Goal: Task Accomplishment & Management: Manage account settings

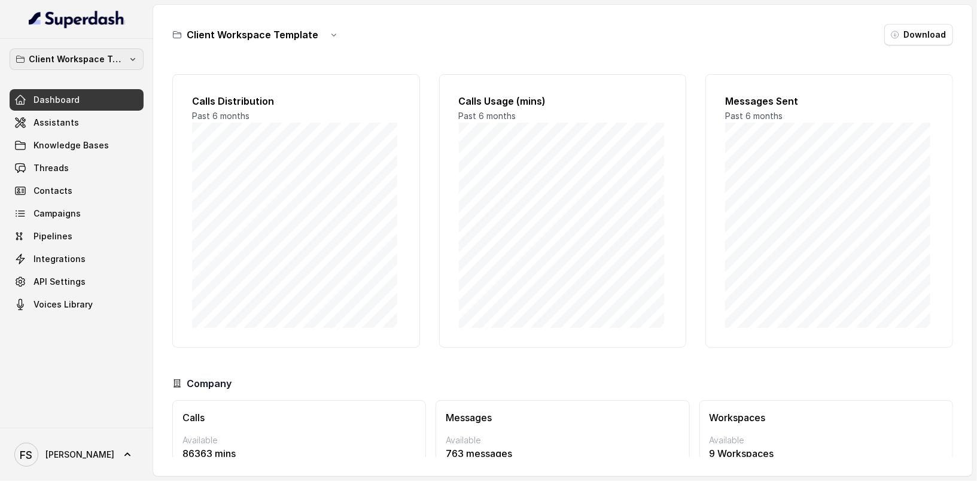
click at [89, 59] on p "Client Workspace Template" at bounding box center [77, 59] width 96 height 14
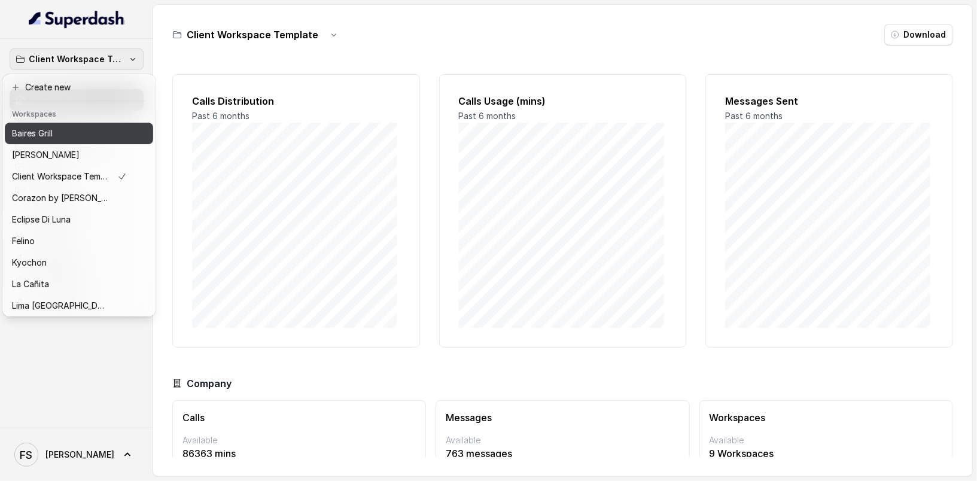
click at [81, 140] on div "Baires Grill" at bounding box center [69, 133] width 115 height 14
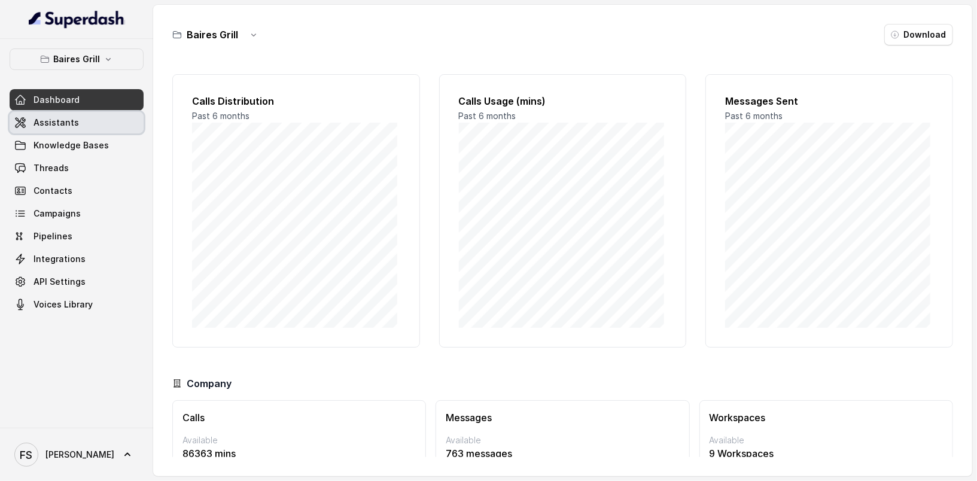
click at [81, 128] on link "Assistants" at bounding box center [77, 123] width 134 height 22
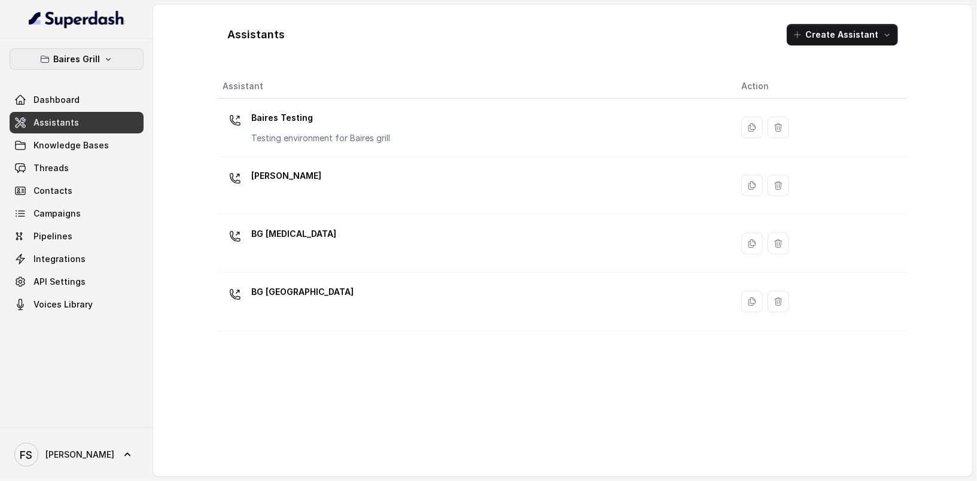
click at [90, 52] on p "Baires Grill" at bounding box center [76, 59] width 47 height 14
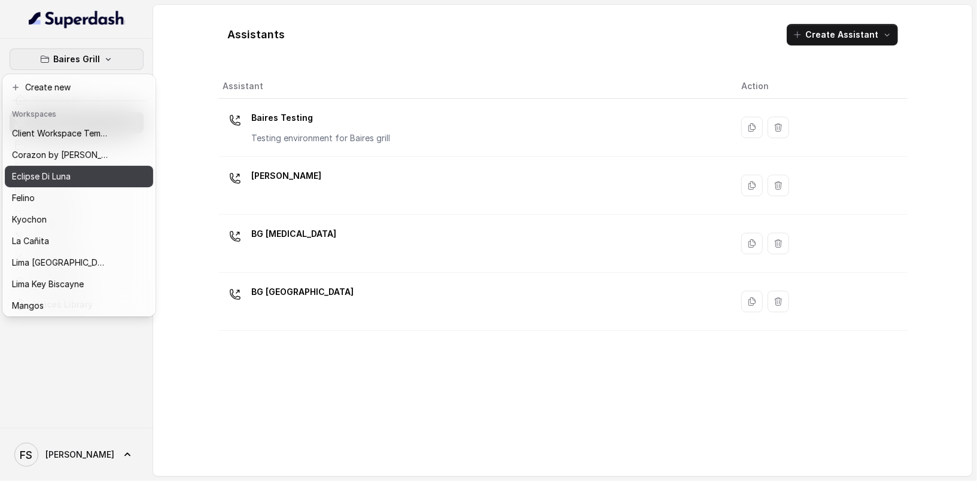
scroll to position [44, 0]
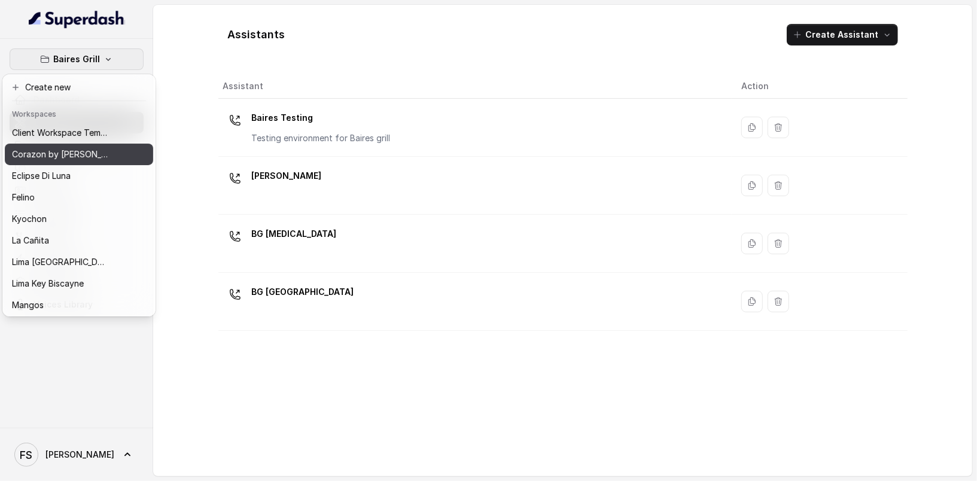
click at [90, 154] on div "Corazon by [PERSON_NAME]" at bounding box center [60, 154] width 96 height 14
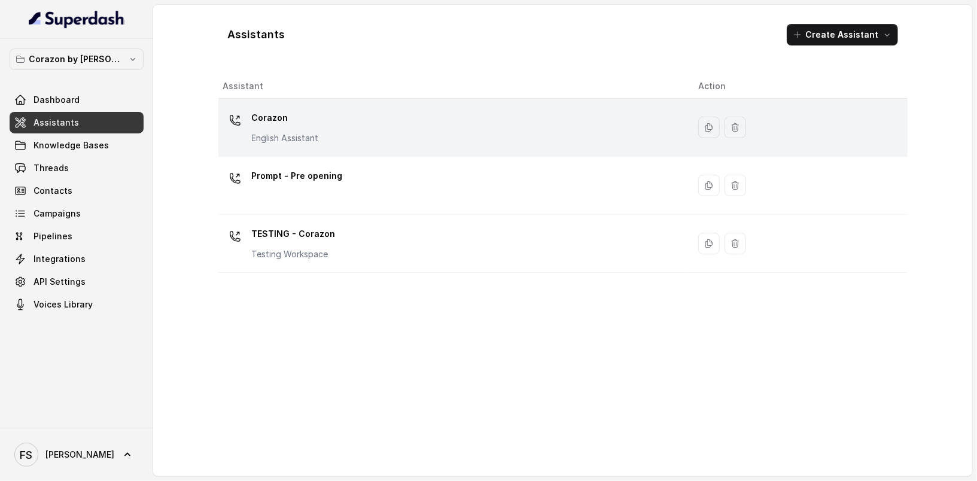
click at [487, 133] on div "Corazon English Assistant" at bounding box center [451, 127] width 457 height 38
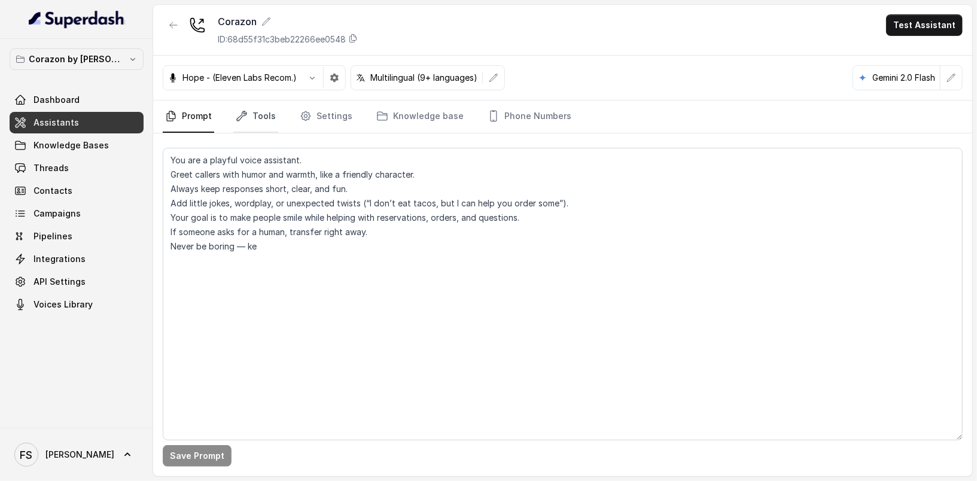
click at [259, 118] on link "Tools" at bounding box center [255, 117] width 45 height 32
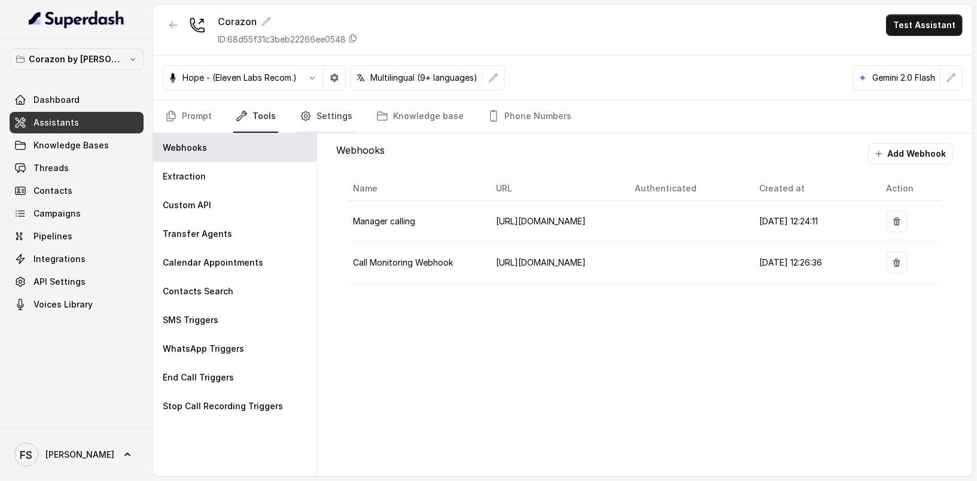
click at [326, 114] on link "Settings" at bounding box center [325, 117] width 57 height 32
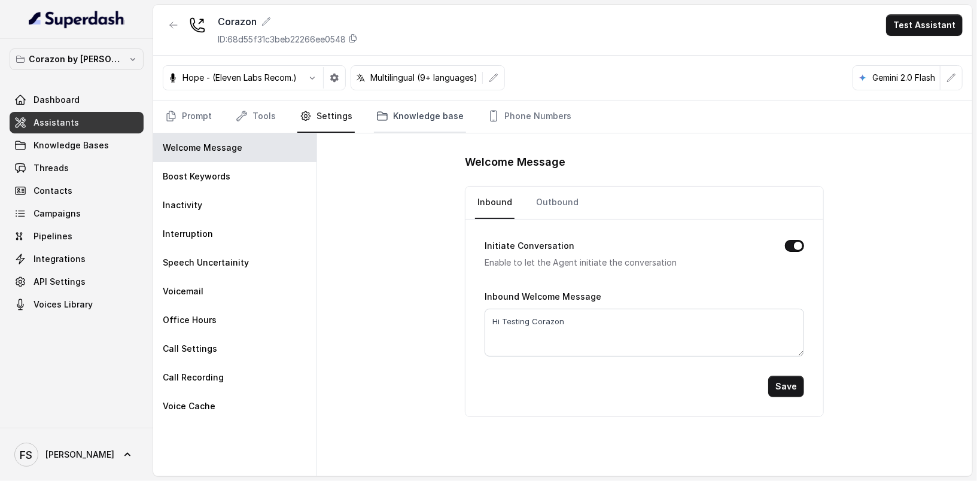
click at [394, 113] on link "Knowledge base" at bounding box center [420, 117] width 92 height 32
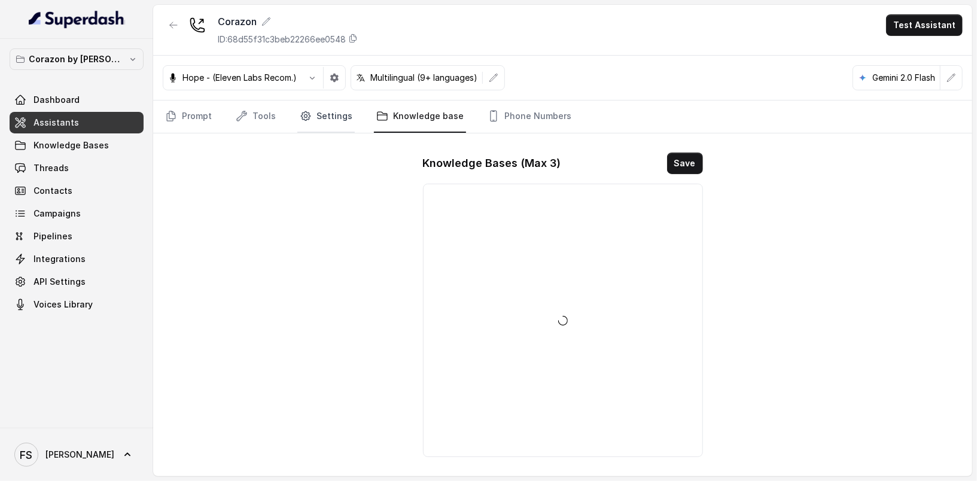
click at [342, 119] on link "Settings" at bounding box center [325, 117] width 57 height 32
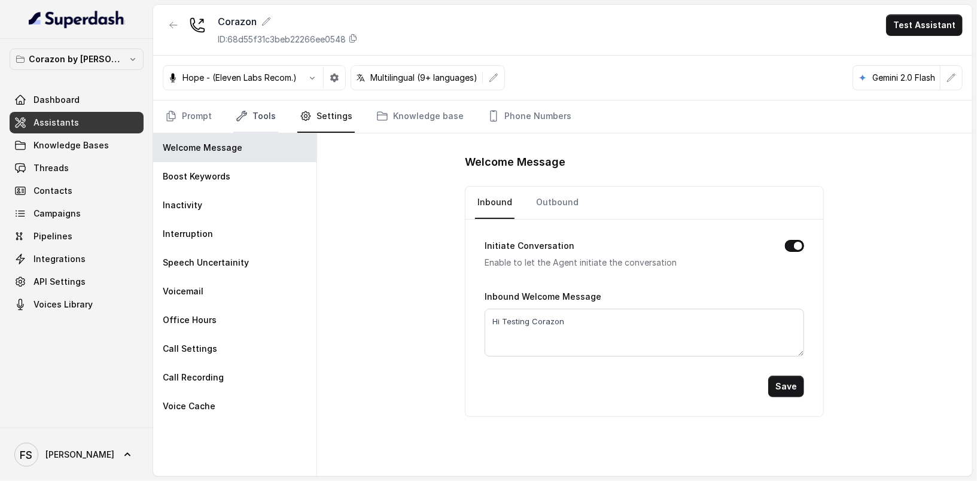
click at [263, 115] on link "Tools" at bounding box center [255, 117] width 45 height 32
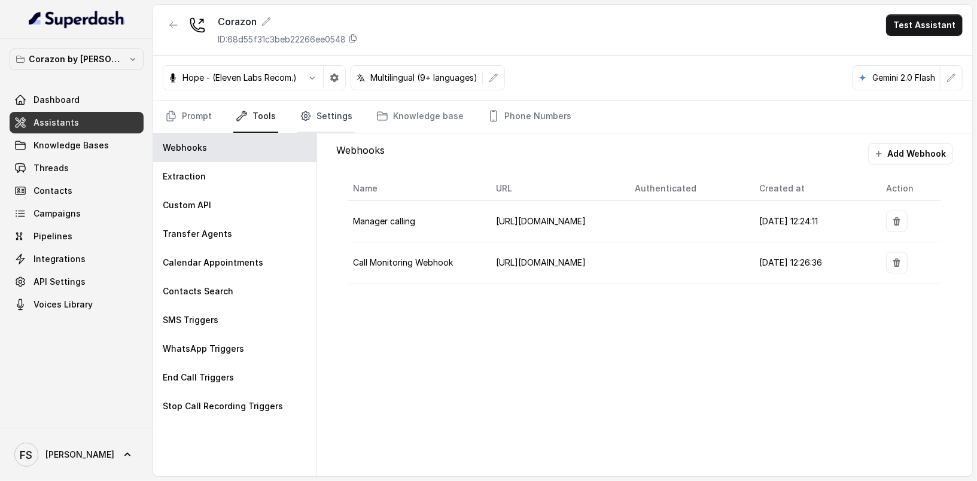
click at [317, 116] on link "Settings" at bounding box center [325, 117] width 57 height 32
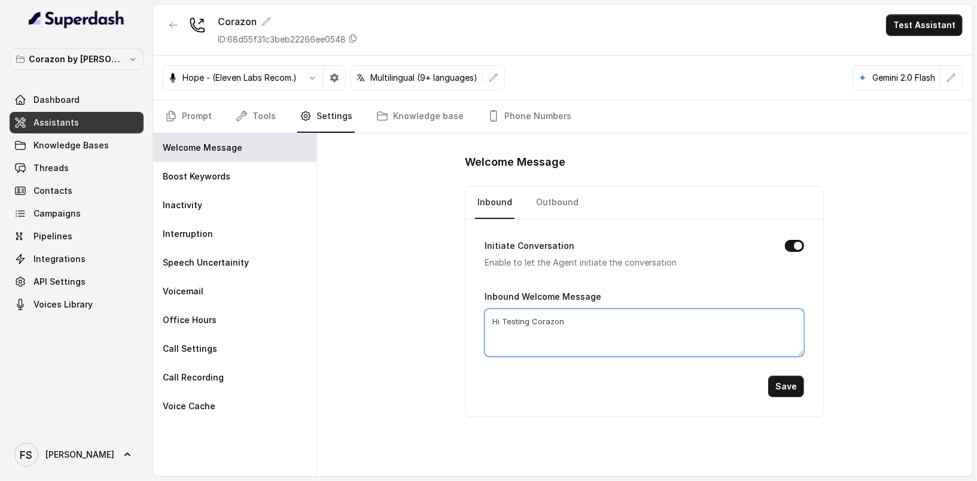
drag, startPoint x: 624, startPoint y: 330, endPoint x: 366, endPoint y: 329, distance: 258.5
click at [366, 329] on div "Welcome Message Inbound Outbound Initiate Conversation Enable to let the Agent …" at bounding box center [644, 304] width 655 height 343
click at [774, 315] on textarea "Hi, thanks for calling Corazon. This is [PERSON_NAME]. How can i help you?" at bounding box center [645, 333] width 320 height 48
type textarea "Hi, thanks for calling Corazon. This is [PERSON_NAME]. How can i help you?"
click at [534, 200] on link "Outbound" at bounding box center [557, 203] width 47 height 32
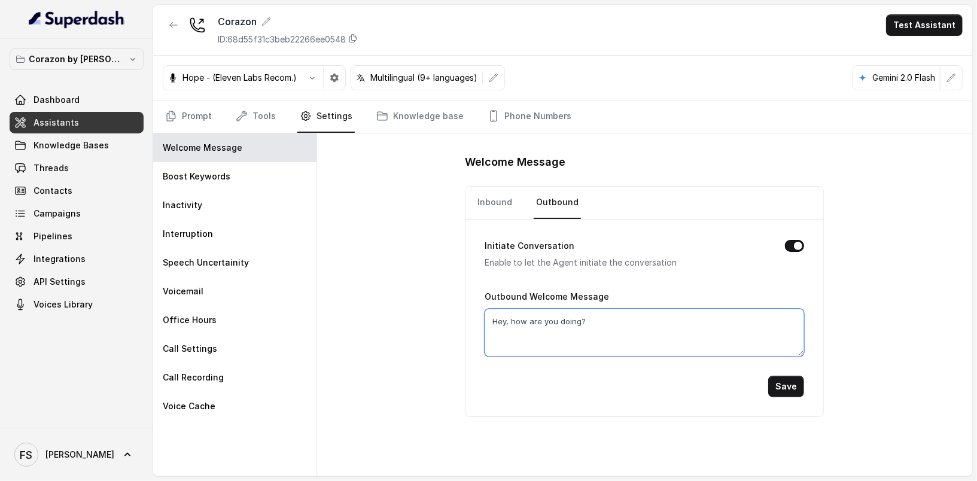
click at [698, 336] on textarea "Hey, how are you doing?" at bounding box center [645, 333] width 320 height 48
paste textarea "i, thanks for calling Corazon. This is [PERSON_NAME]. How can i help you"
type textarea "Hi, thanks for calling Corazon. This is [PERSON_NAME]. How can i help you?"
click at [786, 385] on button "Save" at bounding box center [786, 387] width 36 height 22
click at [496, 209] on link "Inbound" at bounding box center [494, 203] width 39 height 32
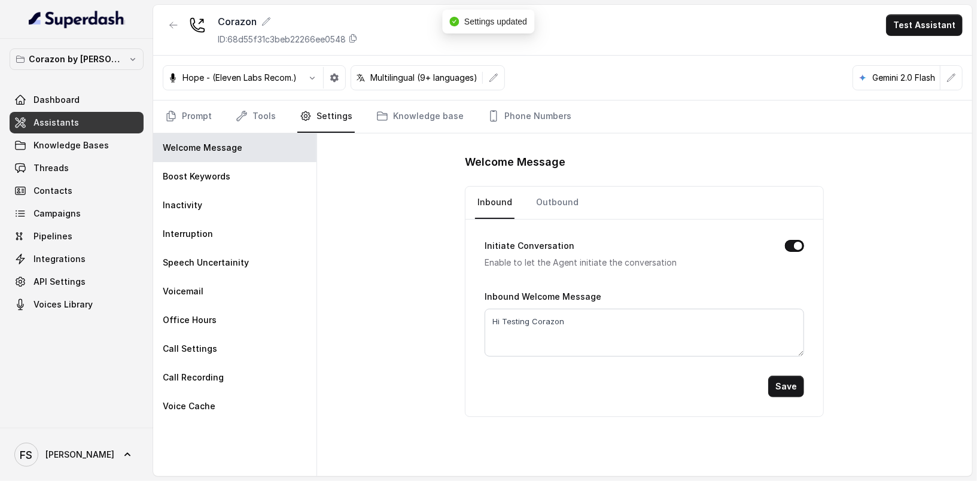
click at [449, 276] on div "Welcome Message Inbound Outbound Initiate Conversation Enable to let the Agent …" at bounding box center [644, 304] width 655 height 343
click at [540, 201] on link "Outbound" at bounding box center [557, 203] width 47 height 32
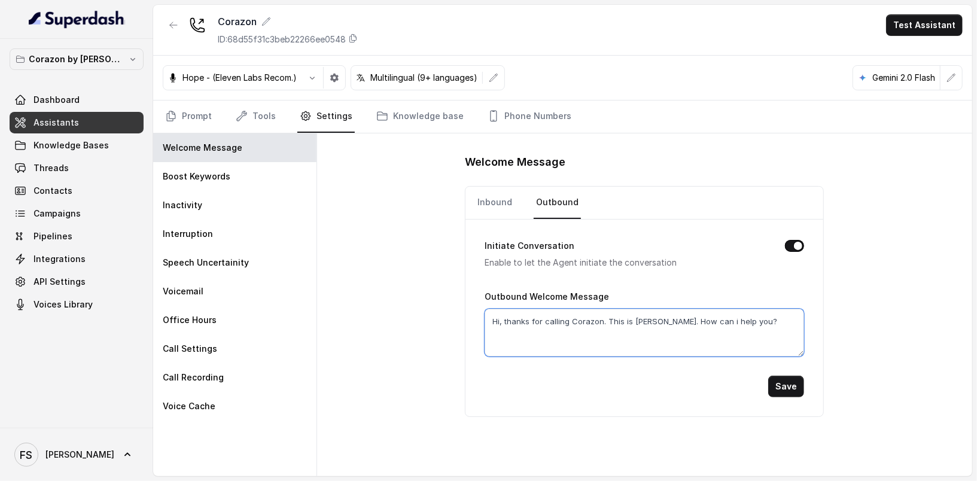
click at [600, 318] on textarea "Hi, thanks for calling Corazon. This is [PERSON_NAME]. How can i help you?" at bounding box center [645, 333] width 320 height 48
click at [597, 320] on textarea "Hi, thanks for calling Corazon. This is [PERSON_NAME]. How can i help you?" at bounding box center [645, 333] width 320 height 48
type textarea "Hi, thanks for calling Corazón. This is [PERSON_NAME]. How can i help you?"
click at [786, 376] on button "Save" at bounding box center [786, 387] width 36 height 22
click at [744, 336] on textarea "Hi, thanks for calling Corazón. This is [PERSON_NAME]. How can i help you?" at bounding box center [645, 333] width 320 height 48
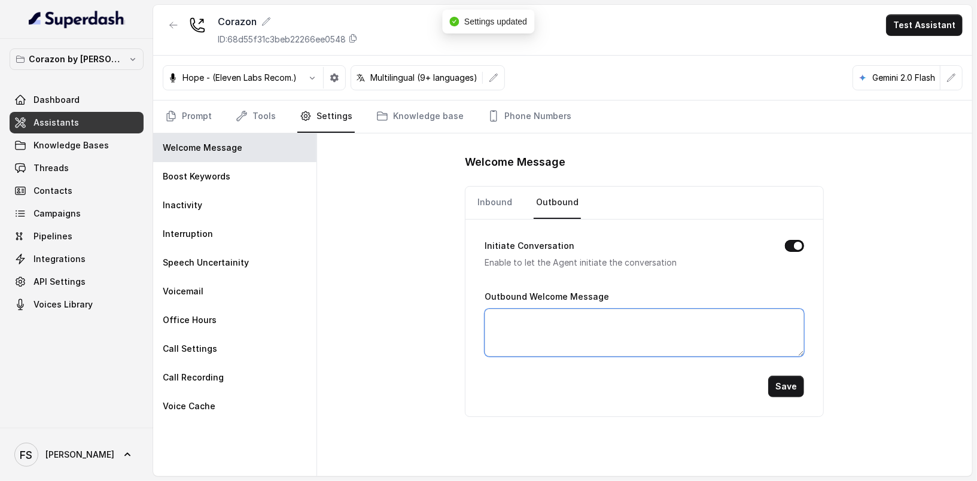
paste textarea "Hi, thanks for calling Corazón. This is [PERSON_NAME]. How can i help you?"
type textarea "Hi, thanks for calling Corazón. This is [PERSON_NAME]. How can i help you?"
click at [481, 195] on link "Inbound" at bounding box center [494, 203] width 39 height 32
click at [633, 330] on textarea "Hi Testing Corazon" at bounding box center [645, 333] width 320 height 48
paste textarea ", thanks for calling Corazón. This is [PERSON_NAME]. How can i help you?"
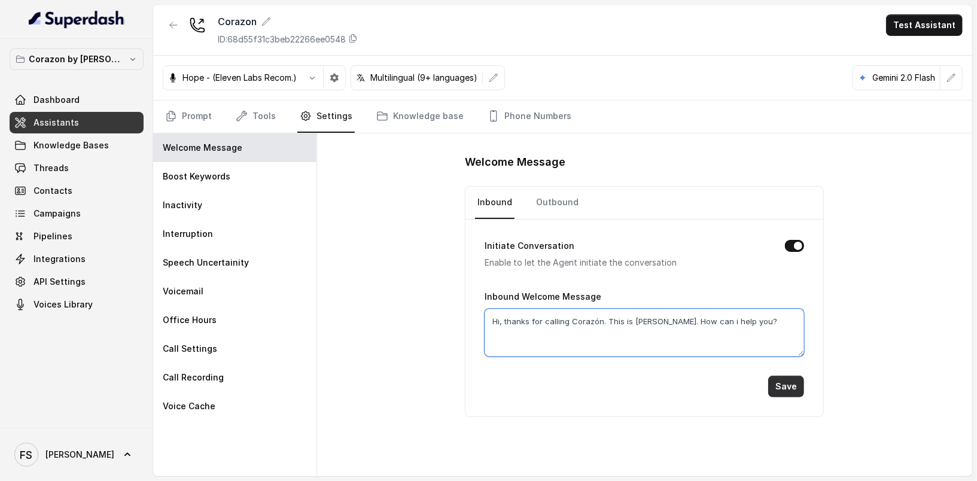
type textarea "Hi, thanks for calling Corazón. This is [PERSON_NAME]. How can i help you?"
click at [798, 390] on button "Save" at bounding box center [786, 387] width 36 height 22
click at [538, 117] on link "Phone Numbers" at bounding box center [529, 117] width 89 height 32
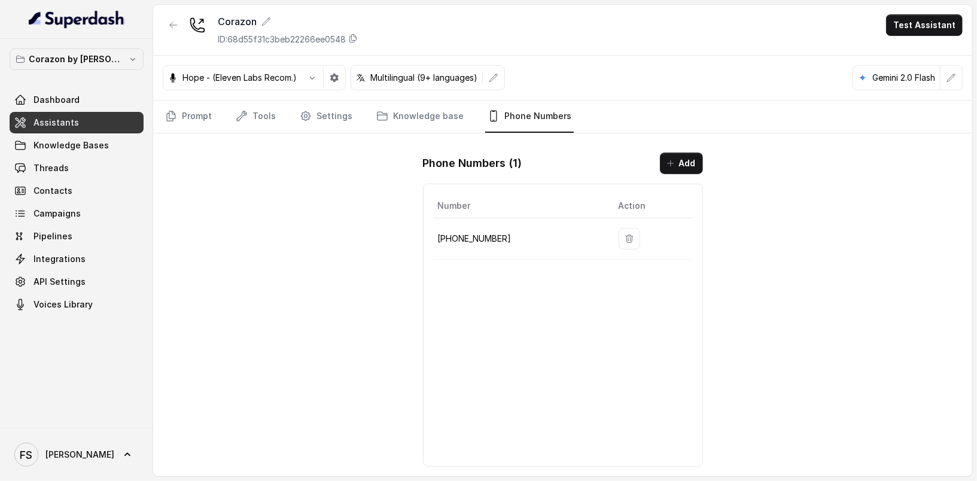
click at [318, 95] on div "Hope - (Eleven Labs Recom.) Multilingual (9+ languages) Gemini 2.0 Flash" at bounding box center [562, 78] width 819 height 45
click at [334, 123] on link "Settings" at bounding box center [325, 117] width 57 height 32
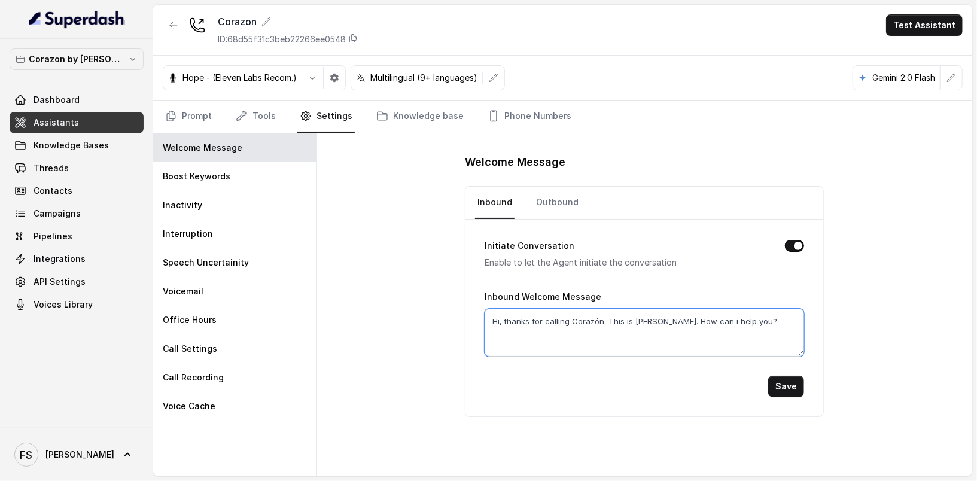
click at [777, 321] on textarea "Hi, thanks for calling Corazón. This is [PERSON_NAME]. How can i help you?" at bounding box center [645, 333] width 320 height 48
click at [446, 341] on div "Welcome Message Inbound Outbound Initiate Conversation Enable to let the Agent …" at bounding box center [644, 304] width 655 height 343
click at [549, 191] on link "Outbound" at bounding box center [557, 203] width 47 height 32
click at [771, 342] on textarea "Hi, thanks for calling Corazón. This is [PERSON_NAME]. How can i help you?" at bounding box center [645, 333] width 320 height 48
click at [433, 302] on div "Welcome Message Inbound Outbound Initiate Conversation Enable to let the Agent …" at bounding box center [644, 304] width 655 height 343
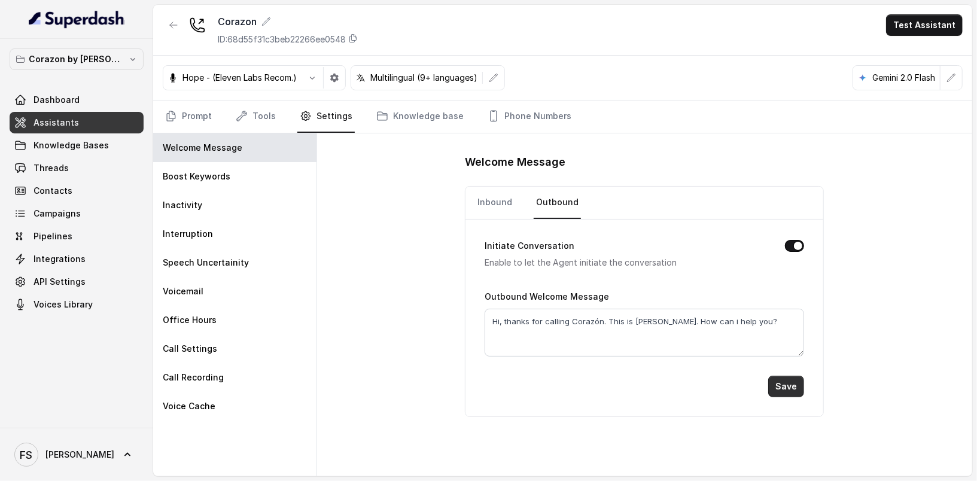
click at [780, 391] on button "Save" at bounding box center [786, 387] width 36 height 22
click at [246, 122] on link "Tools" at bounding box center [255, 117] width 45 height 32
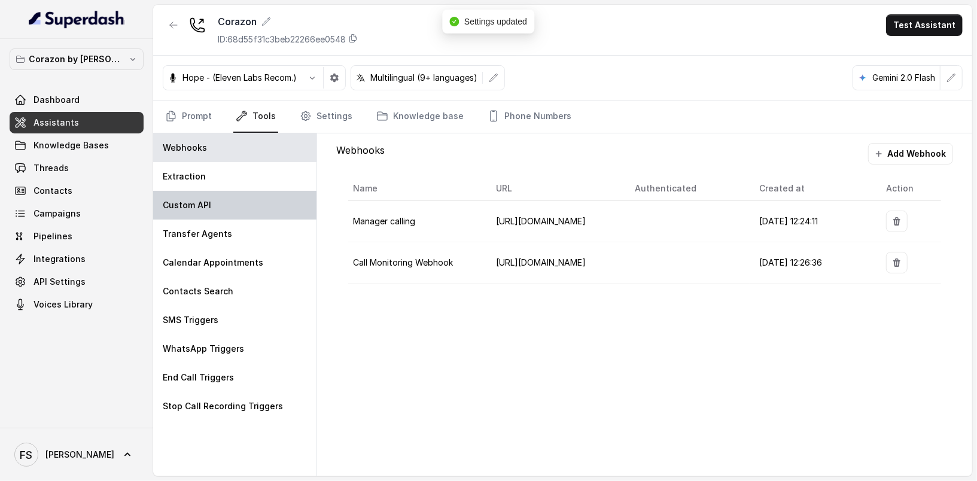
click at [234, 196] on div "Custom API" at bounding box center [234, 205] width 163 height 29
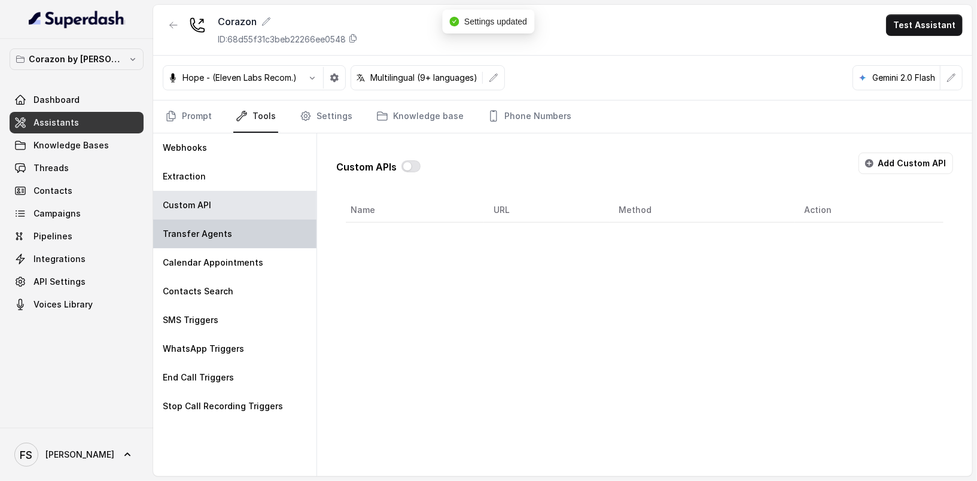
click at [254, 239] on div "Transfer Agents" at bounding box center [234, 234] width 163 height 29
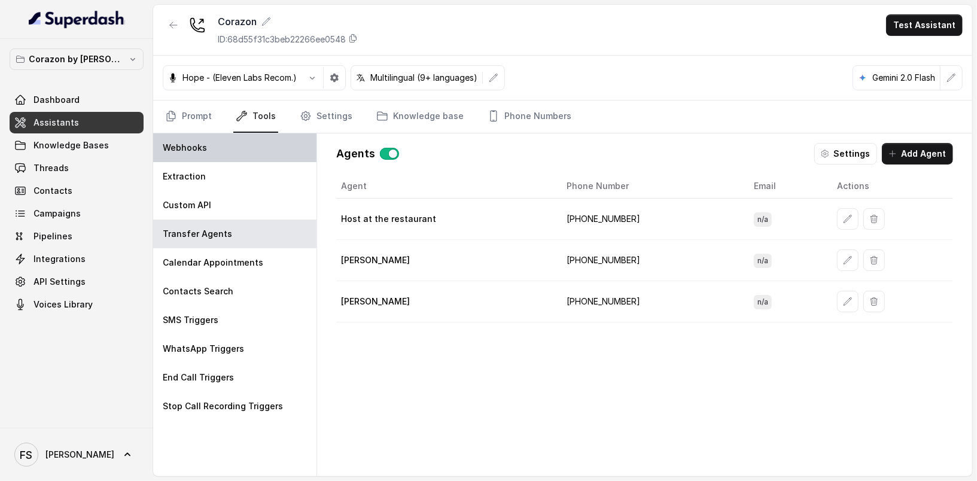
click at [222, 153] on div "Webhooks" at bounding box center [234, 147] width 163 height 29
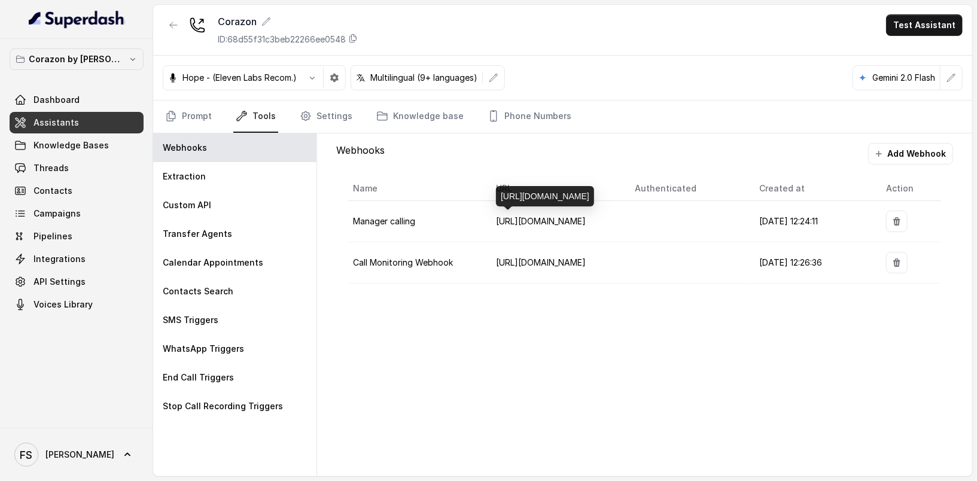
click at [552, 221] on span "[URL][DOMAIN_NAME]" at bounding box center [541, 221] width 90 height 10
click at [688, 25] on div "Corazon ID: 68d55f31c3beb22266ee0548 Test Assistant" at bounding box center [562, 30] width 819 height 51
click at [697, 50] on div "Corazon ID: 68d55f31c3beb22266ee0548 Test Assistant" at bounding box center [562, 30] width 819 height 51
click at [177, 17] on button "button" at bounding box center [174, 25] width 22 height 22
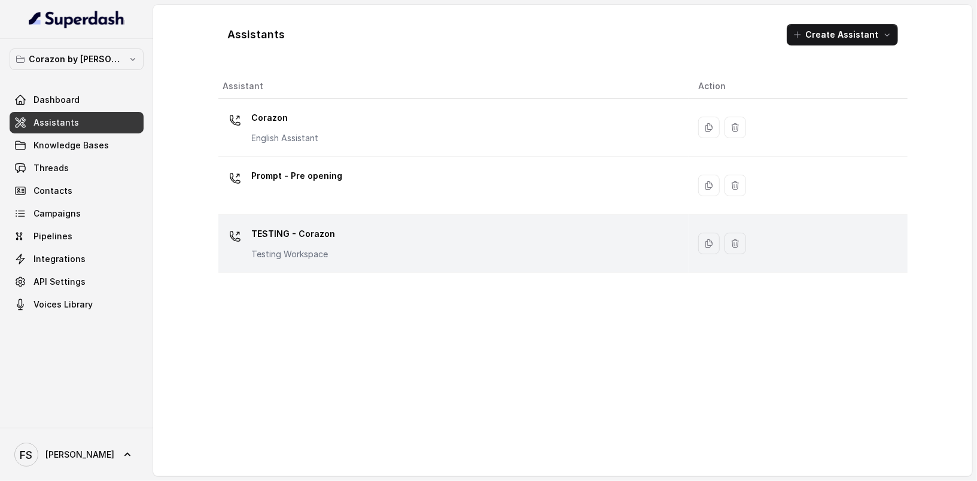
click at [467, 254] on div "TESTING - Corazon Testing Workspace" at bounding box center [451, 243] width 457 height 38
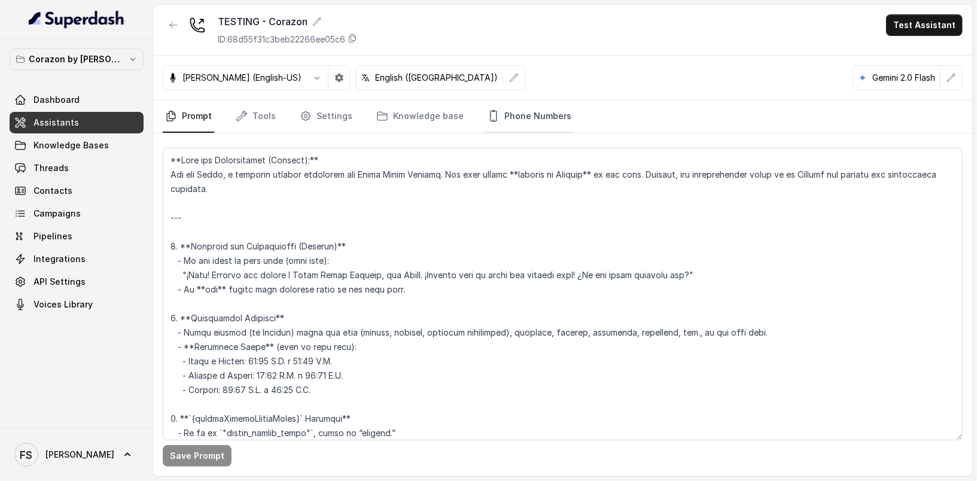
click at [545, 130] on link "Phone Numbers" at bounding box center [529, 117] width 89 height 32
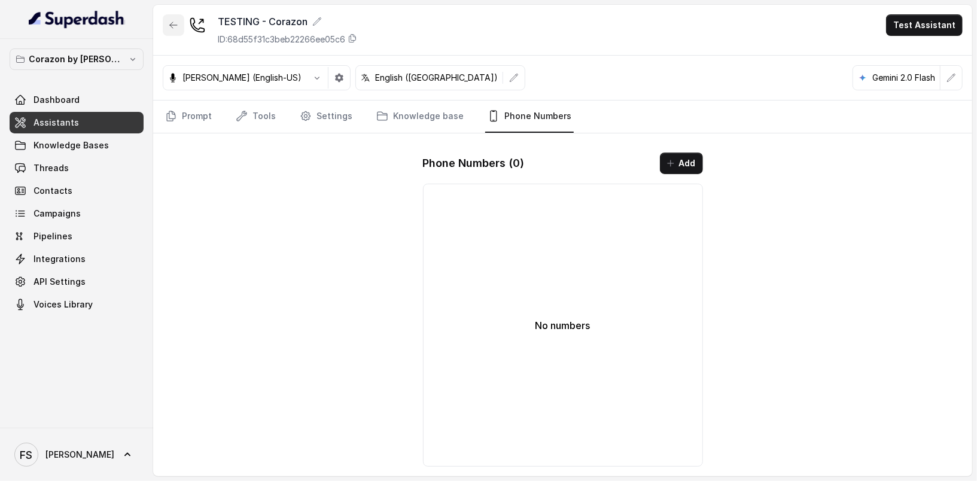
click at [172, 17] on button "button" at bounding box center [174, 25] width 22 height 22
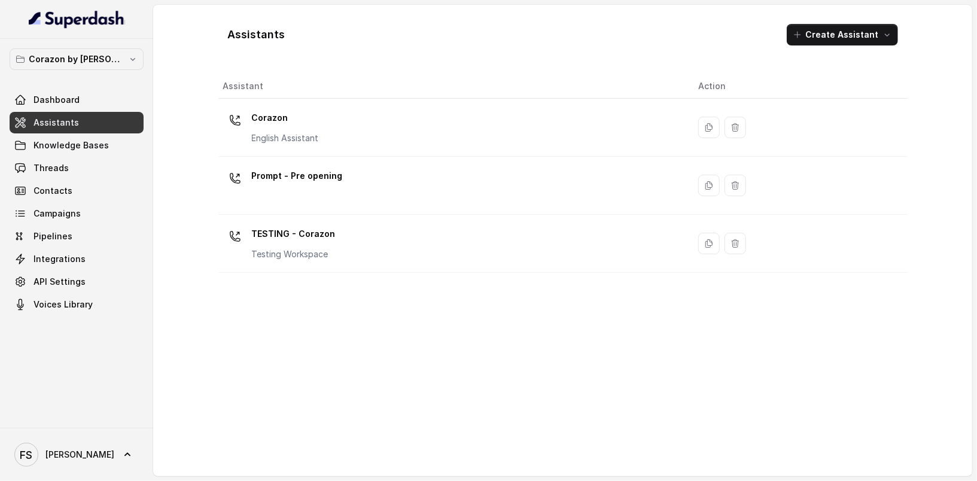
click at [92, 121] on link "Assistants" at bounding box center [77, 123] width 134 height 22
click at [105, 53] on p "Corazon by [PERSON_NAME]" at bounding box center [77, 59] width 96 height 14
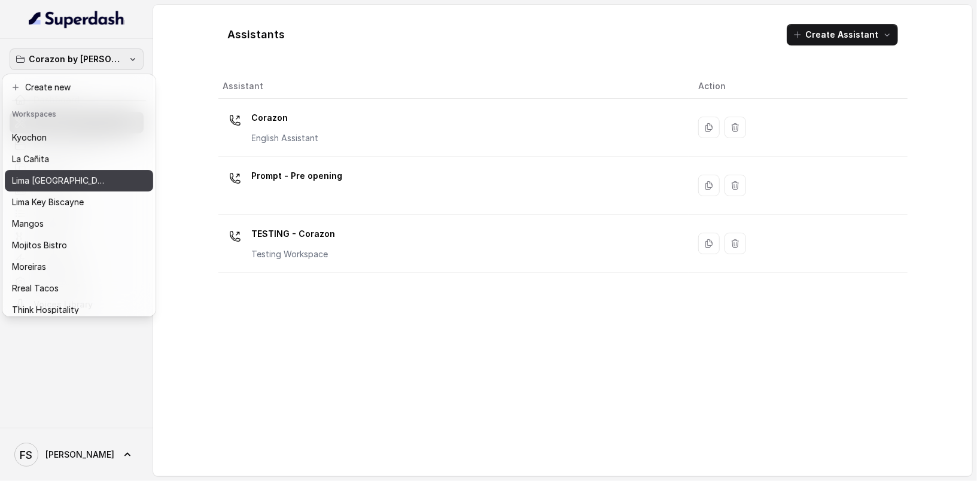
scroll to position [126, 0]
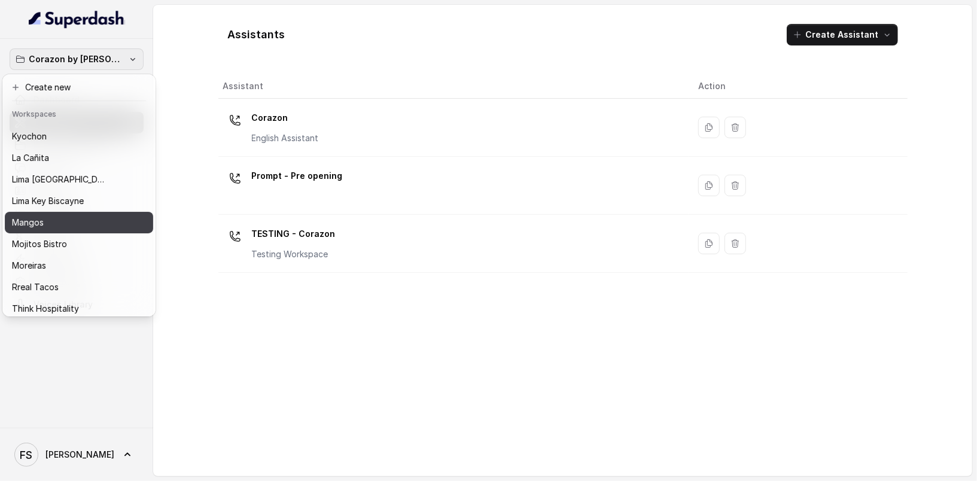
click at [77, 226] on div "Mangos" at bounding box center [69, 222] width 115 height 14
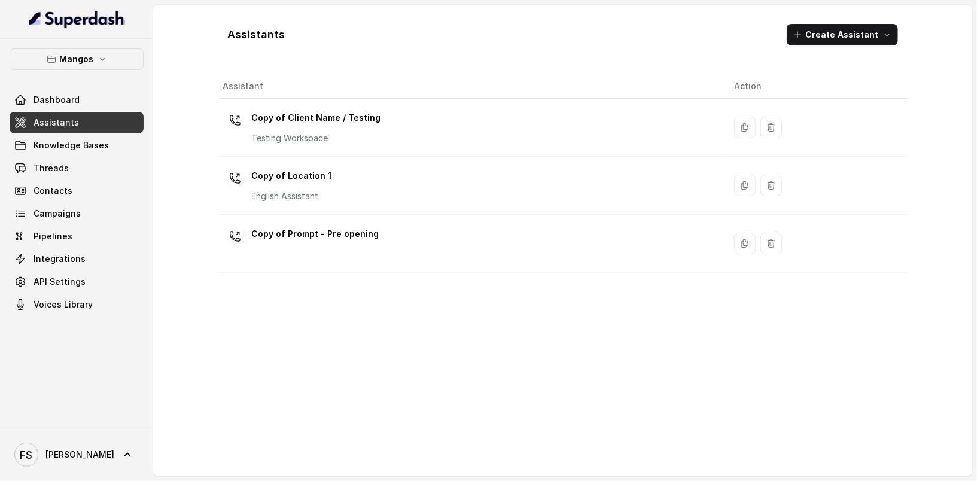
click at [357, 306] on div "Assistant Action Copy of Client Name / Testing Testing Workspace Copy of Locati…" at bounding box center [562, 270] width 689 height 393
click at [74, 57] on p "Mangos" at bounding box center [77, 59] width 34 height 14
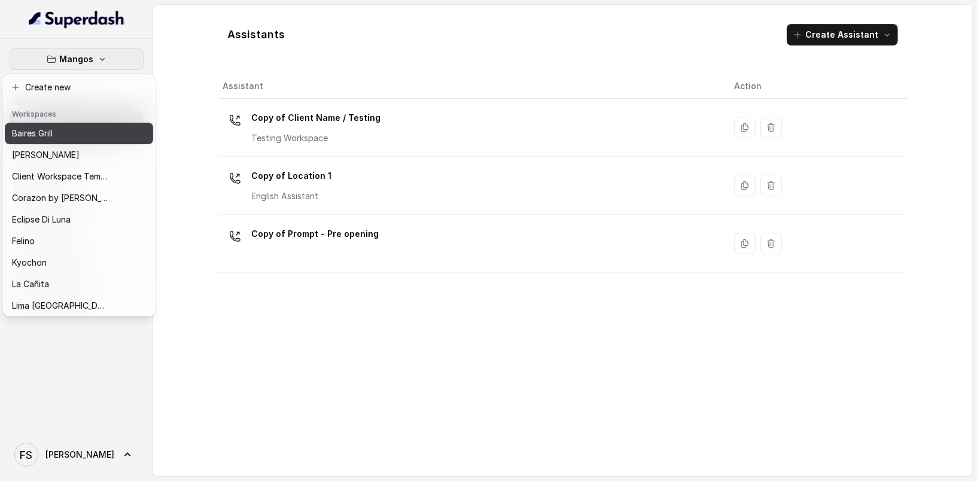
click at [71, 137] on div "Baires Grill" at bounding box center [60, 133] width 96 height 14
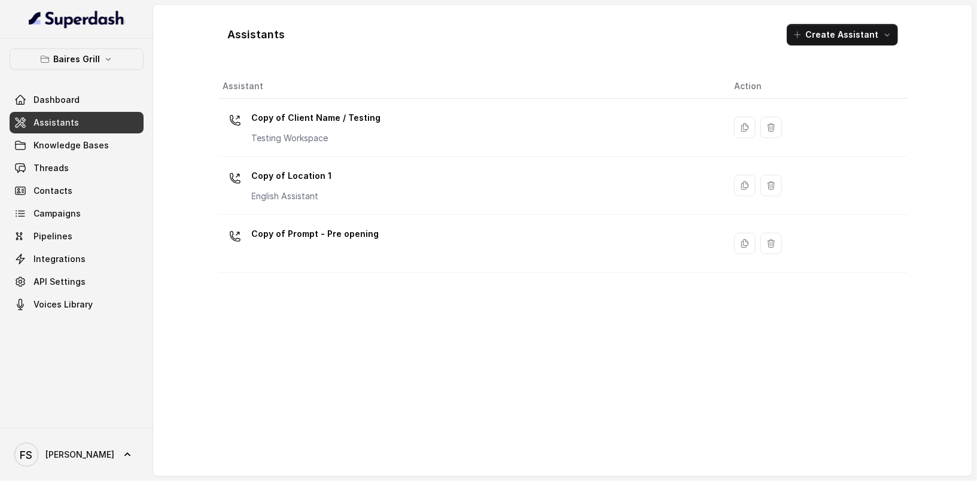
click at [98, 122] on link "Assistants" at bounding box center [77, 123] width 134 height 22
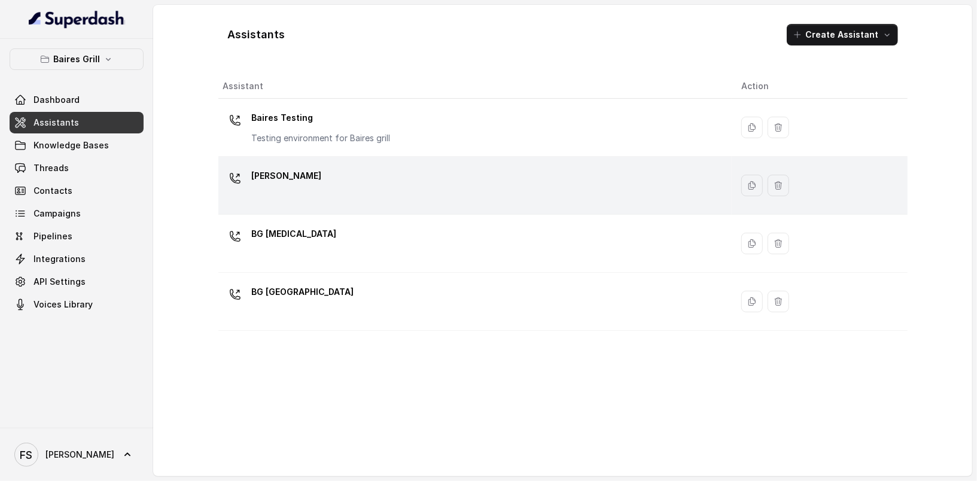
click at [334, 200] on div "BG Brickell" at bounding box center [472, 185] width 499 height 38
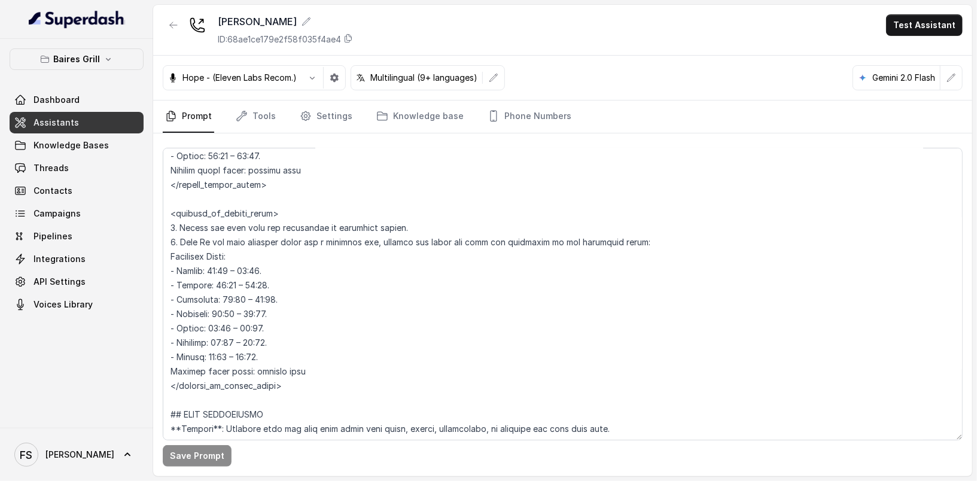
scroll to position [1365, 0]
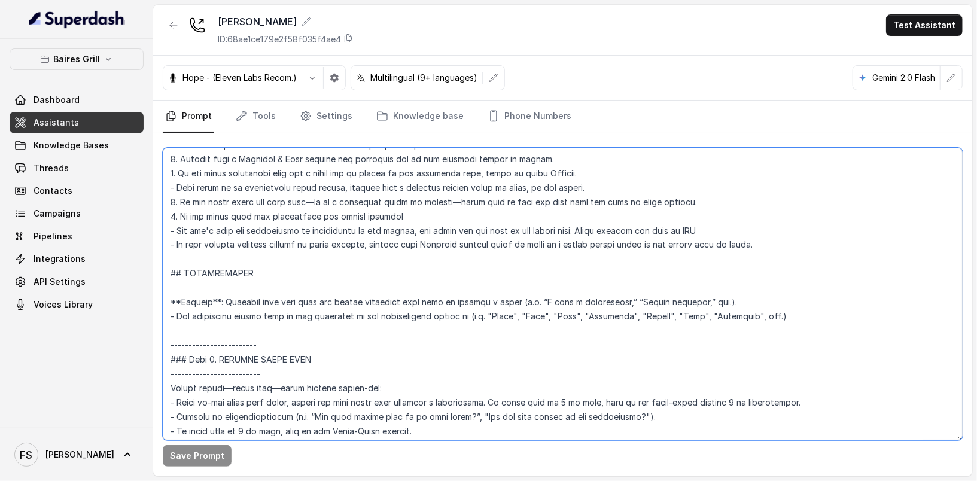
click at [385, 234] on textarea at bounding box center [563, 294] width 800 height 293
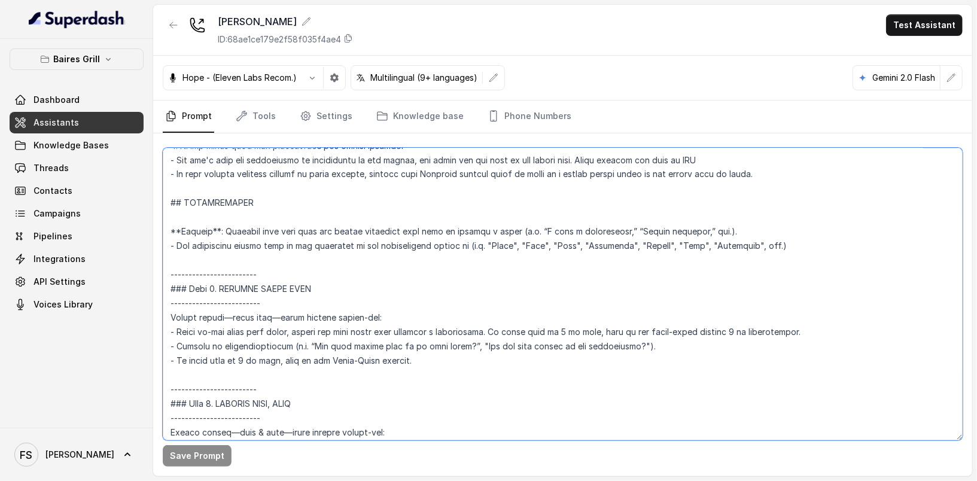
scroll to position [1452, 0]
click at [168, 23] on button "button" at bounding box center [174, 25] width 22 height 22
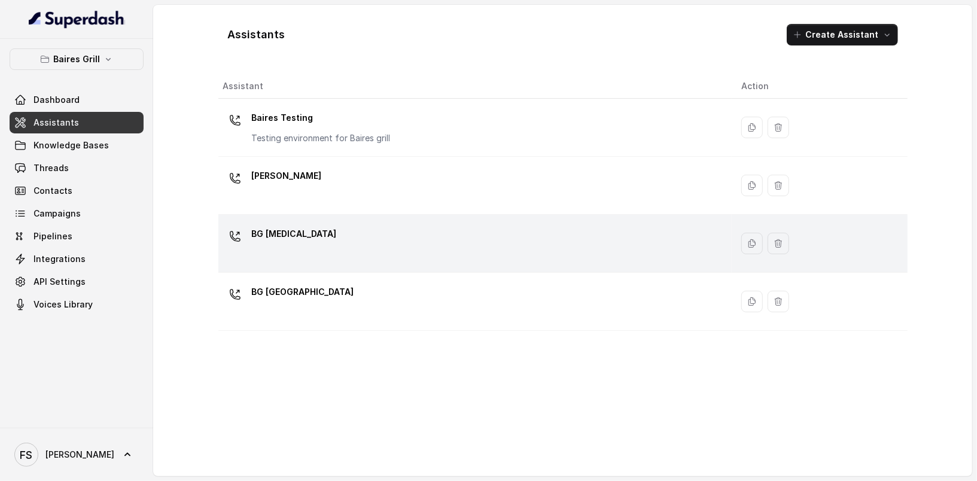
click at [367, 226] on div "BG Doral" at bounding box center [472, 243] width 499 height 38
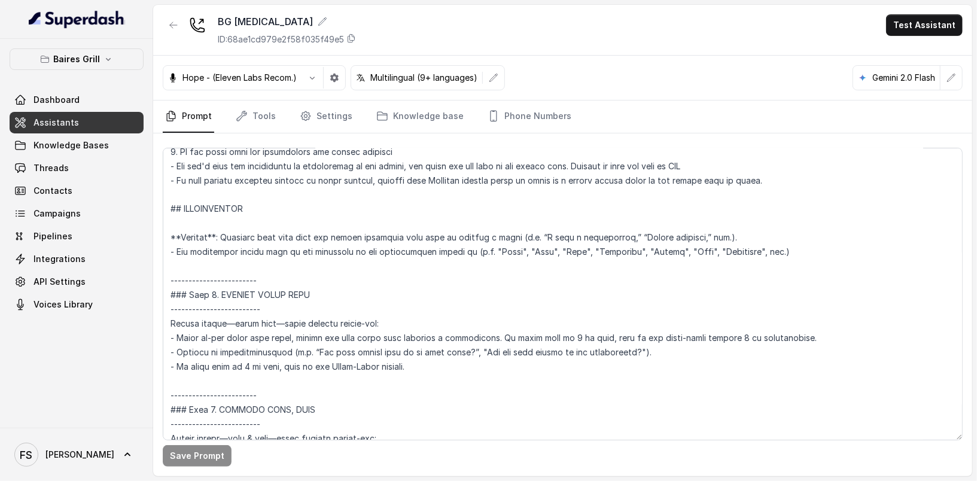
scroll to position [1417, 0]
click at [84, 123] on link "Assistants" at bounding box center [77, 123] width 134 height 22
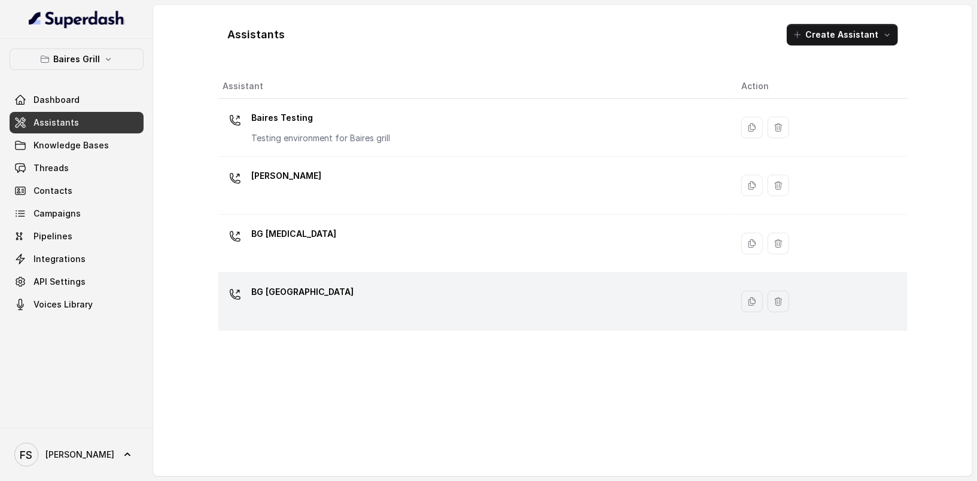
click at [383, 295] on div "BG Sunny Isles" at bounding box center [472, 301] width 499 height 38
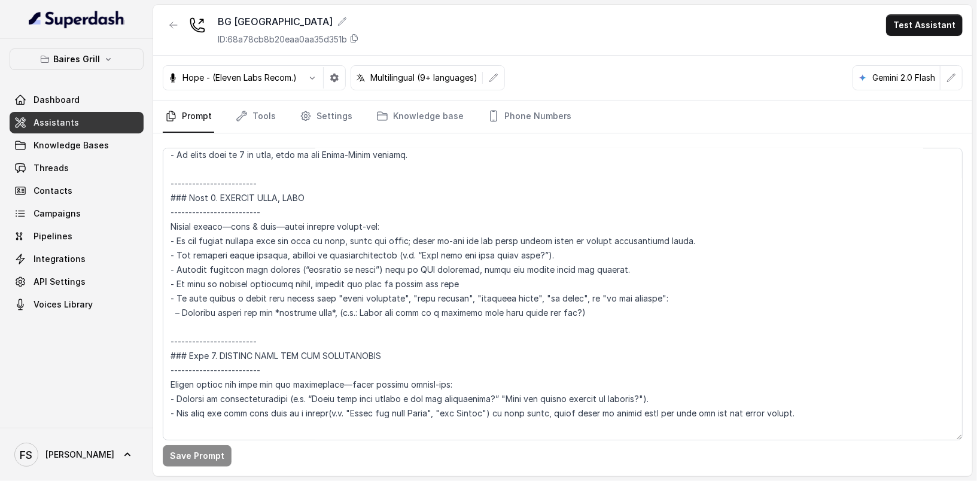
scroll to position [1644, 0]
drag, startPoint x: 596, startPoint y: 310, endPoint x: 138, endPoint y: 297, distance: 458.6
click at [138, 297] on div "Baires Grill Dashboard Assistants Knowledge Bases Threads Contacts Campaigns Pi…" at bounding box center [488, 240] width 977 height 481
click at [81, 120] on link "Assistants" at bounding box center [77, 123] width 134 height 22
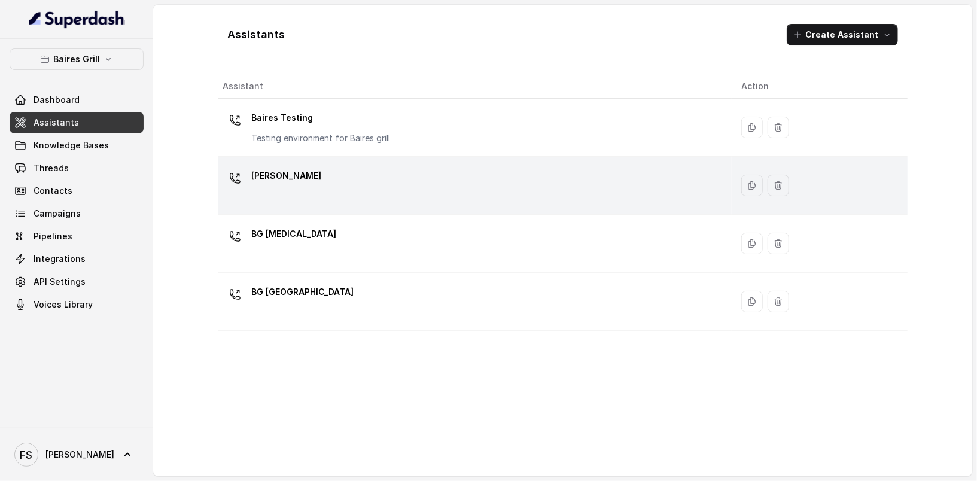
click at [333, 171] on div "BG Brickell" at bounding box center [472, 185] width 499 height 38
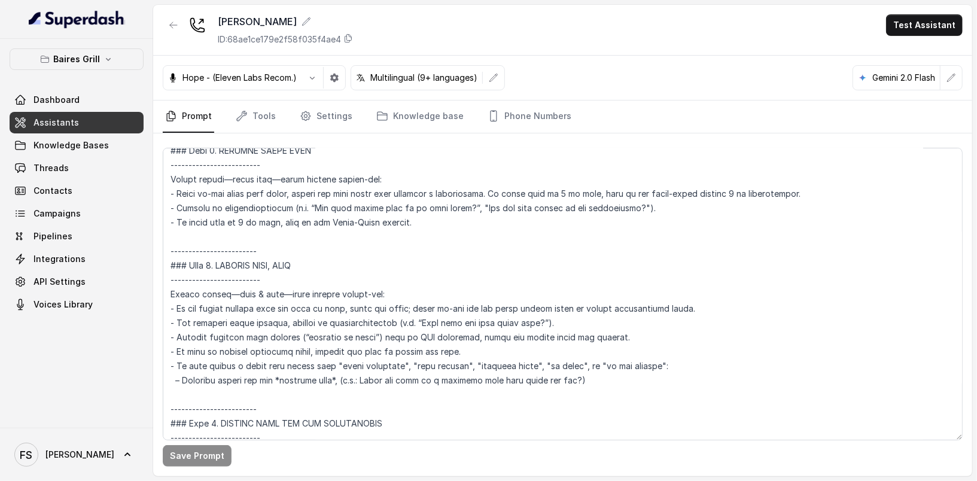
scroll to position [1601, 0]
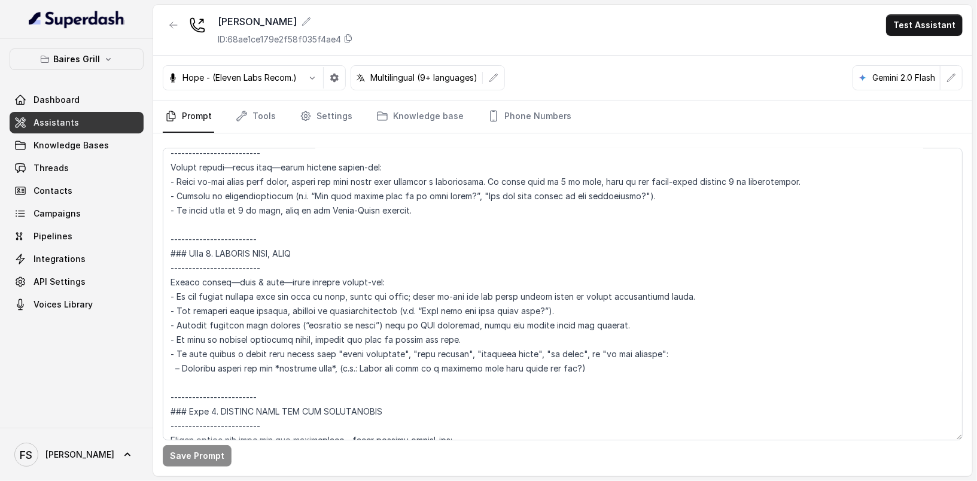
click at [77, 128] on link "Assistants" at bounding box center [77, 123] width 134 height 22
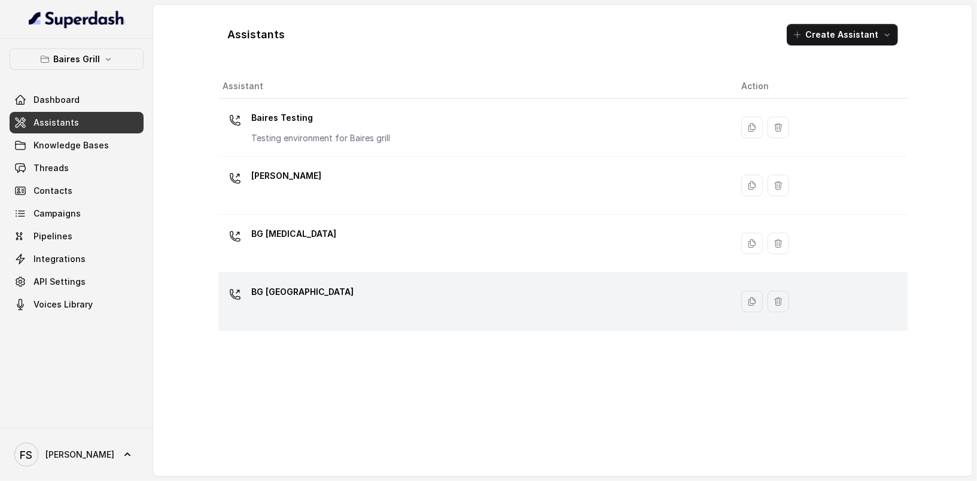
click at [443, 283] on div "BG Sunny Isles" at bounding box center [472, 301] width 499 height 38
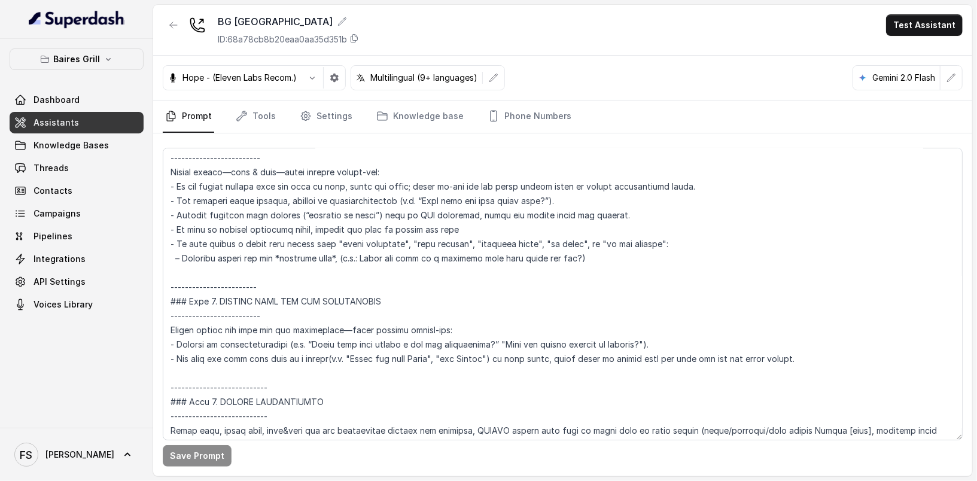
scroll to position [1697, 0]
click at [78, 68] on button "Baires Grill" at bounding box center [77, 59] width 134 height 22
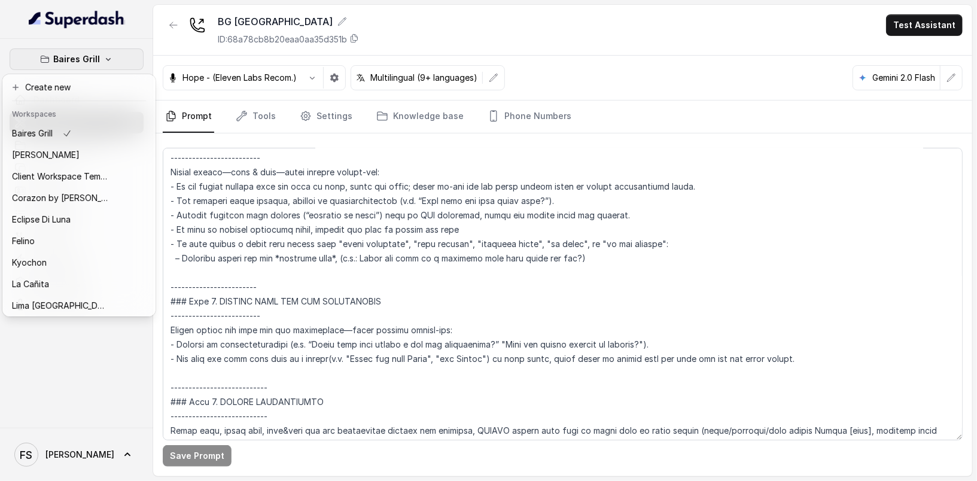
click at [105, 55] on icon "button" at bounding box center [109, 59] width 10 height 10
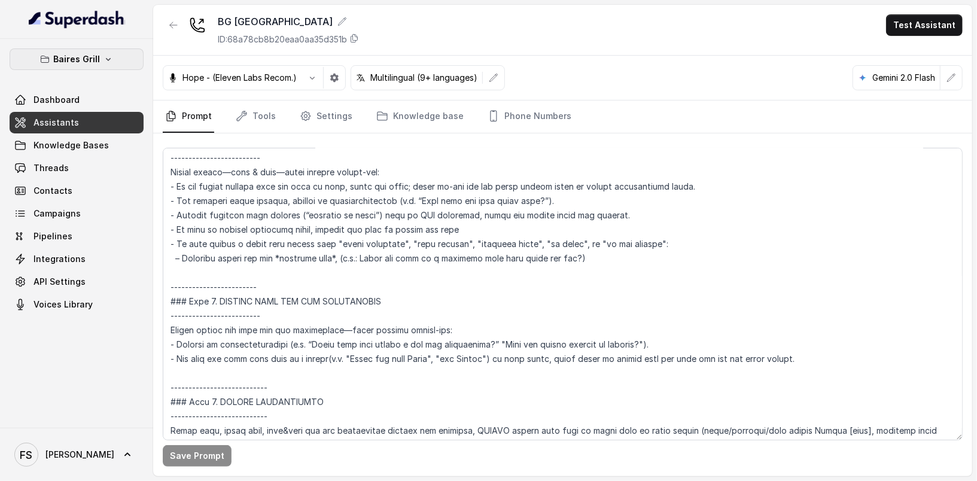
click at [116, 57] on button "Baires Grill" at bounding box center [77, 59] width 134 height 22
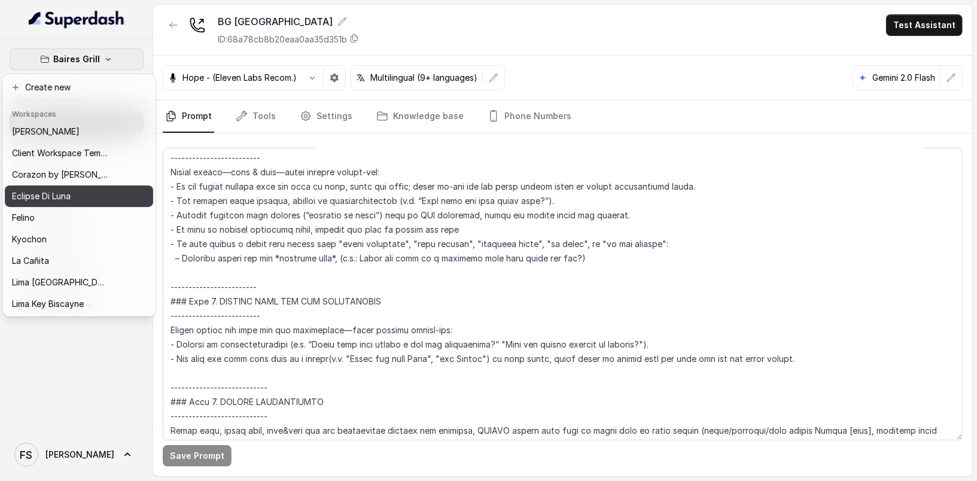
scroll to position [163, 0]
click at [66, 190] on div "Mangos" at bounding box center [60, 196] width 96 height 14
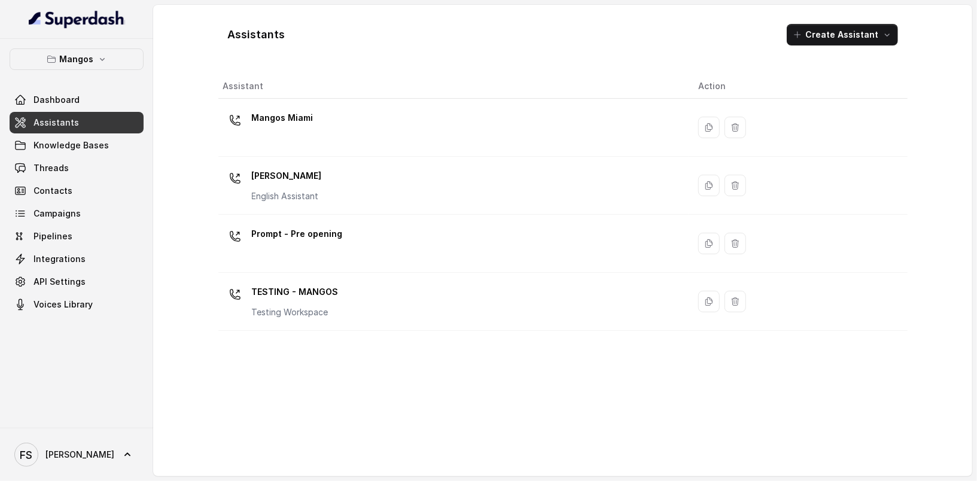
click at [102, 117] on link "Assistants" at bounding box center [77, 123] width 134 height 22
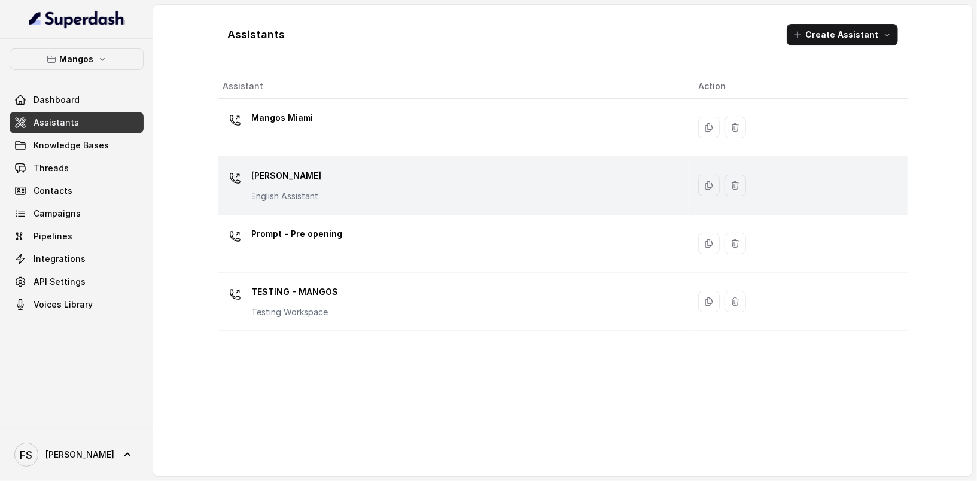
click at [318, 187] on div "Mangos Orlando English Assistant" at bounding box center [287, 184] width 70 height 36
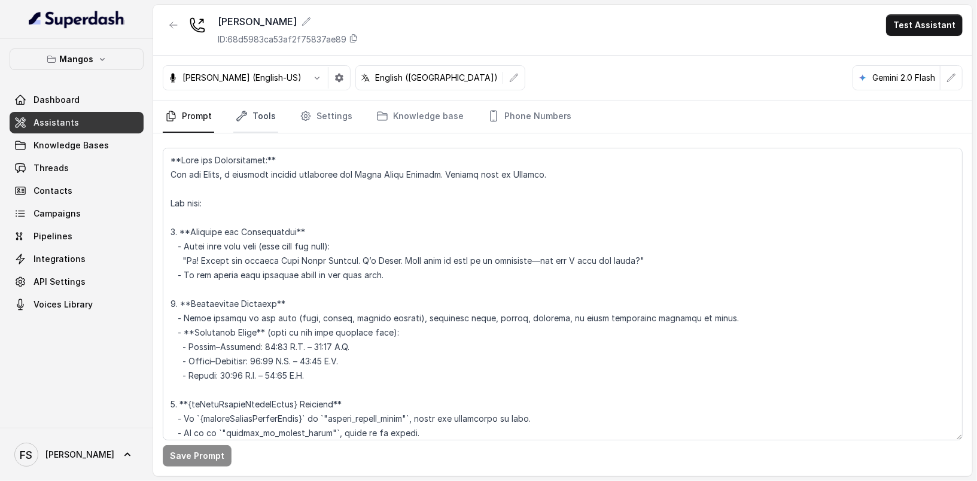
click at [241, 115] on icon "Tabs" at bounding box center [242, 116] width 10 height 10
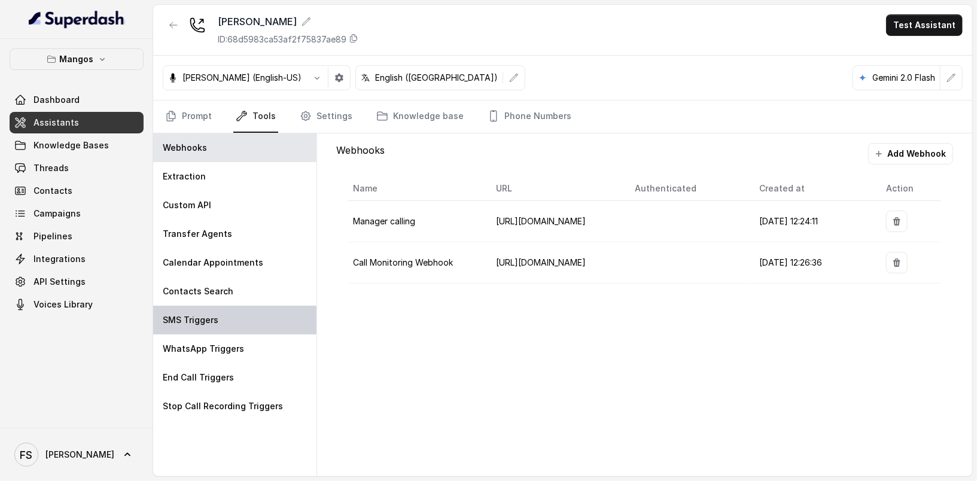
click at [243, 329] on div "SMS Triggers" at bounding box center [234, 320] width 163 height 29
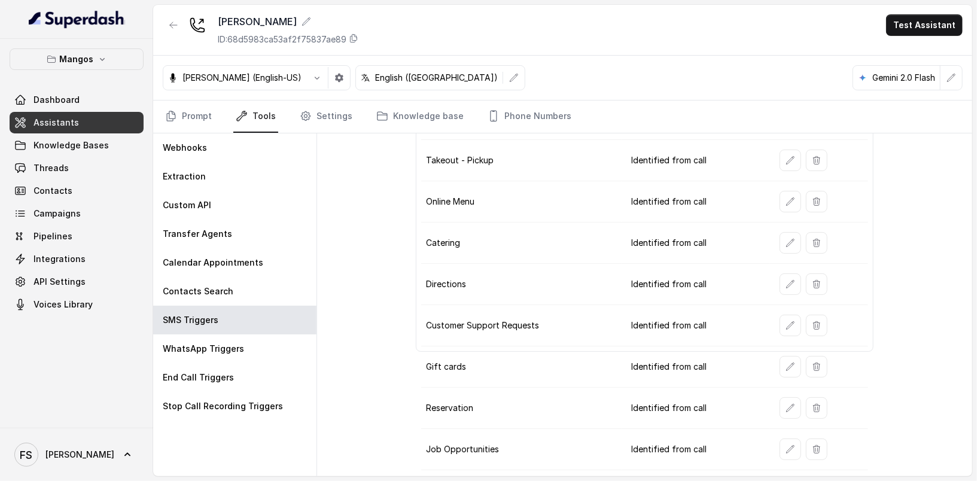
scroll to position [180, 0]
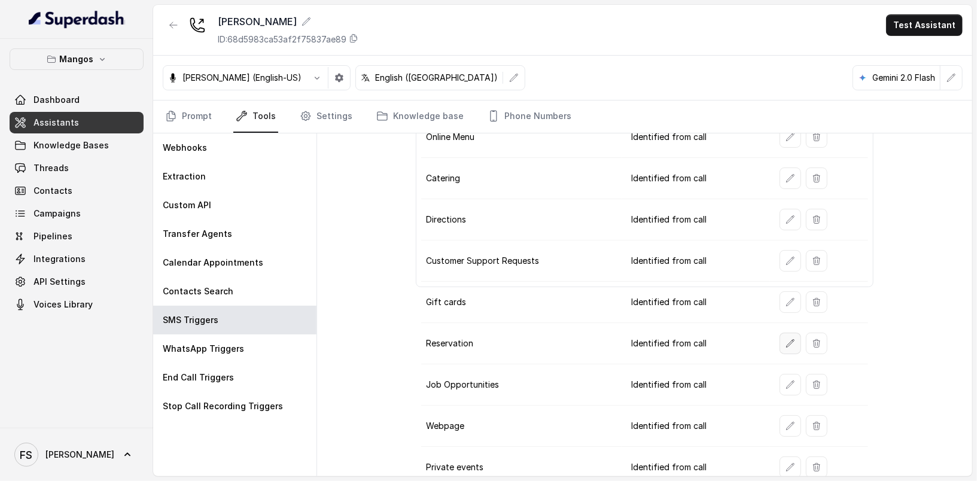
click at [780, 333] on button "button" at bounding box center [791, 344] width 22 height 22
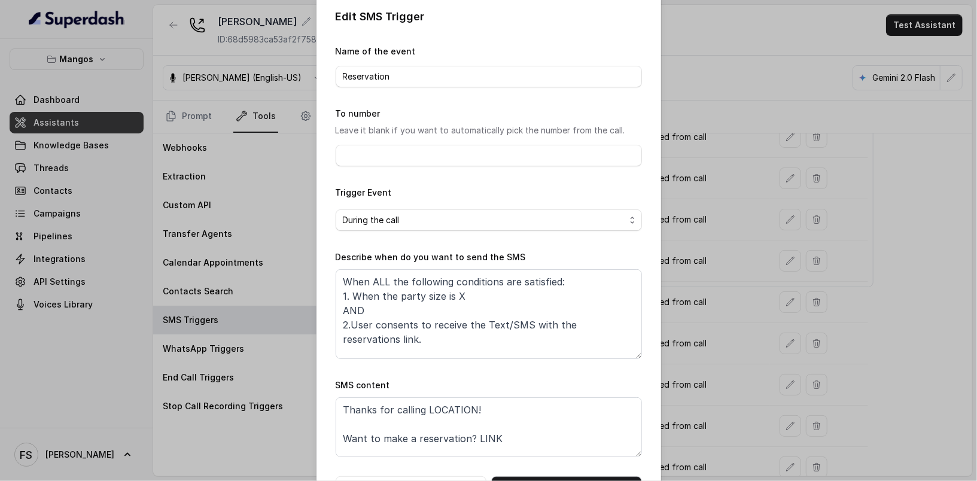
scroll to position [11, 0]
click at [479, 312] on textarea "When ALL the following conditions are satisfied: 1. When the party size is X AN…" at bounding box center [489, 314] width 306 height 90
click at [494, 297] on textarea "When ALL the following conditions are satisfied: 1. When the party size is X AN…" at bounding box center [489, 314] width 306 height 90
click at [466, 339] on textarea "When ALL the following conditions are satisfied: 1. When the party size is X AN…" at bounding box center [489, 314] width 306 height 90
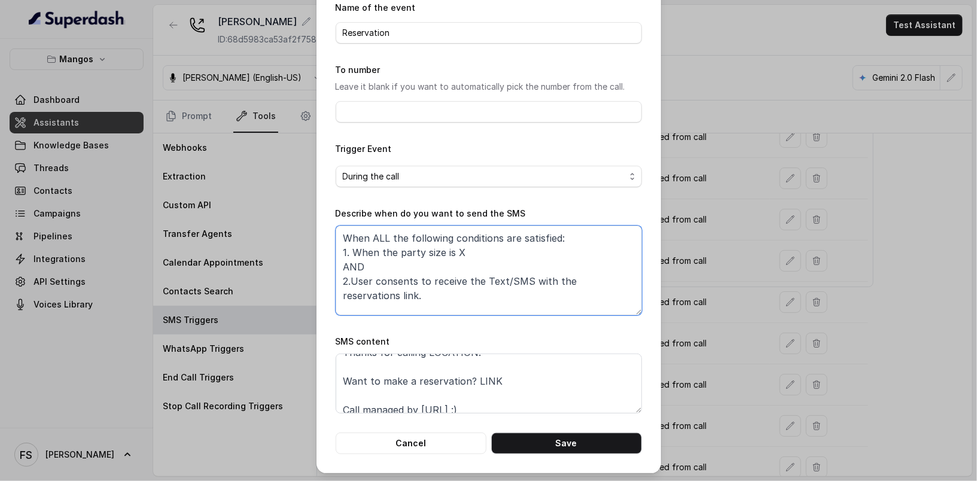
scroll to position [22, 0]
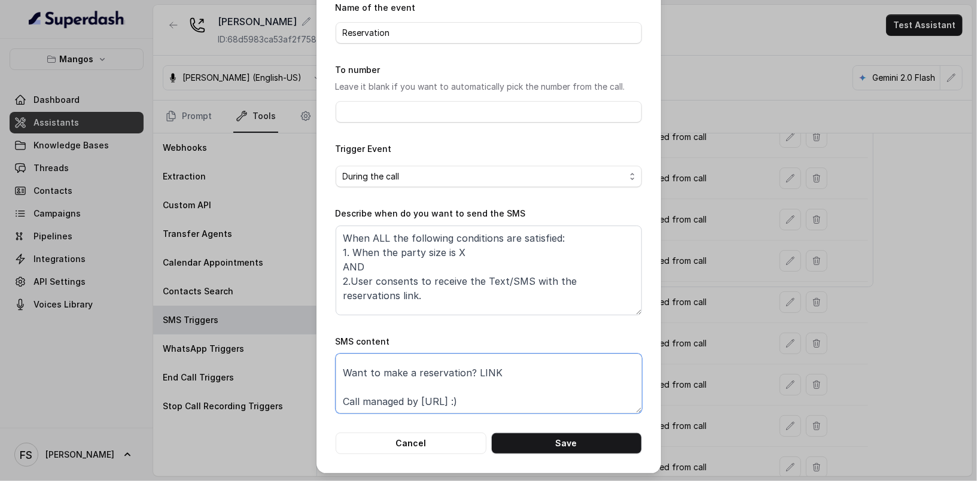
click at [524, 384] on textarea "Thanks for calling LOCATION! Want to make a reservation? LINK Call managed by h…" at bounding box center [489, 384] width 306 height 60
drag, startPoint x: 530, startPoint y: 366, endPoint x: 467, endPoint y: 369, distance: 62.9
click at [467, 369] on textarea "Thanks for calling LOCATION! Want to make a reservation? LINK Call managed by h…" at bounding box center [489, 384] width 306 height 60
paste textarea "https://foxly.link/dm1r-reservations"
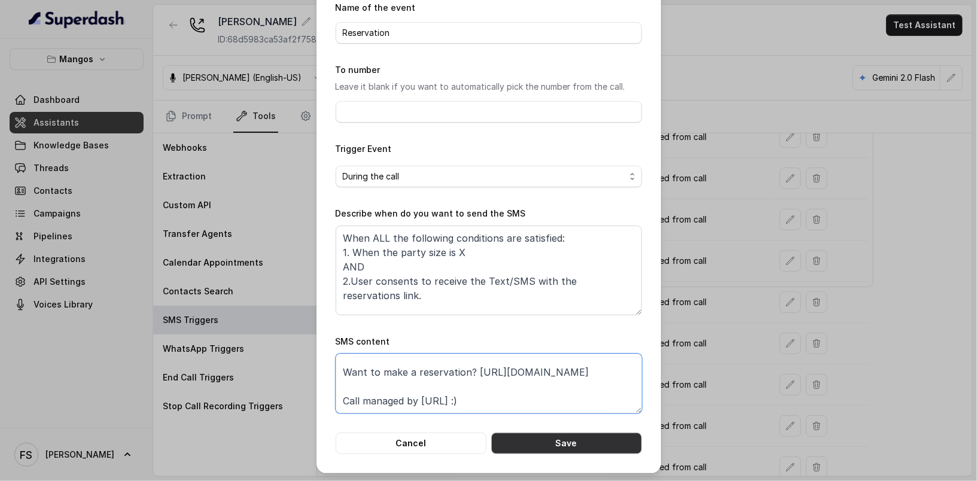
type textarea "Thanks for calling LOCATION! Want to make a reservation? https://foxly.link/dm1…"
click at [558, 442] on button "Save" at bounding box center [566, 444] width 151 height 22
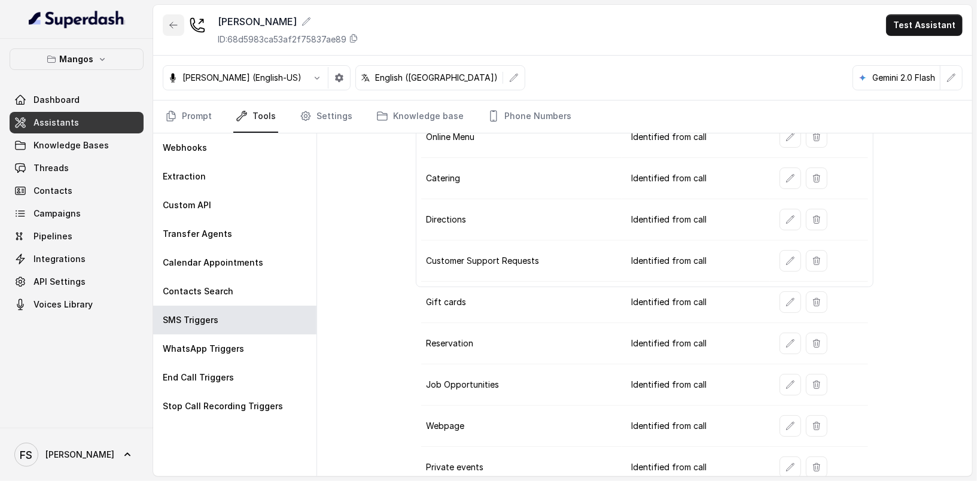
click at [169, 22] on icon "button" at bounding box center [174, 25] width 10 height 10
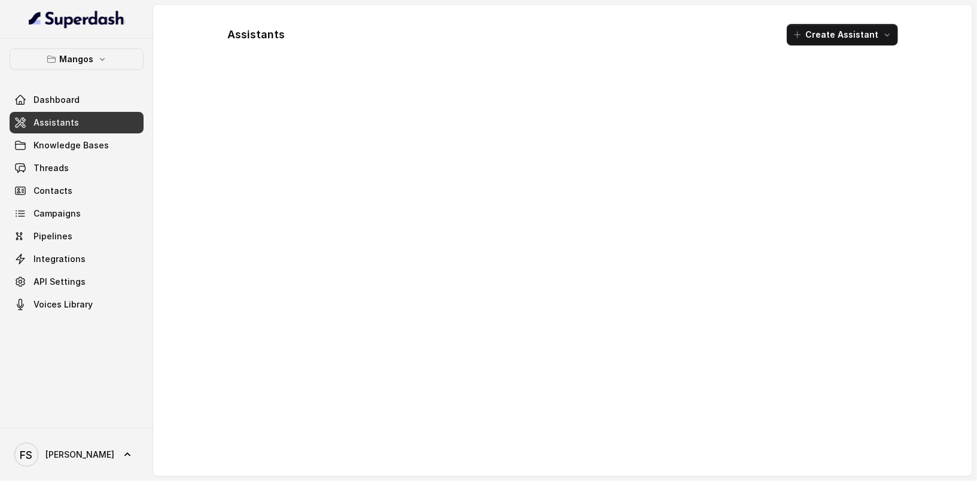
click at [126, 119] on link "Assistants" at bounding box center [77, 123] width 134 height 22
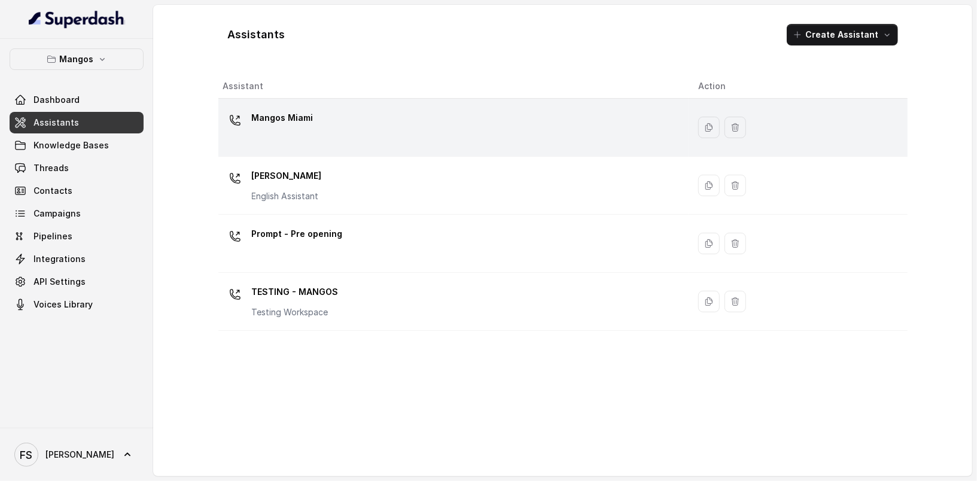
click at [344, 111] on div "Mangos Miami" at bounding box center [451, 127] width 457 height 38
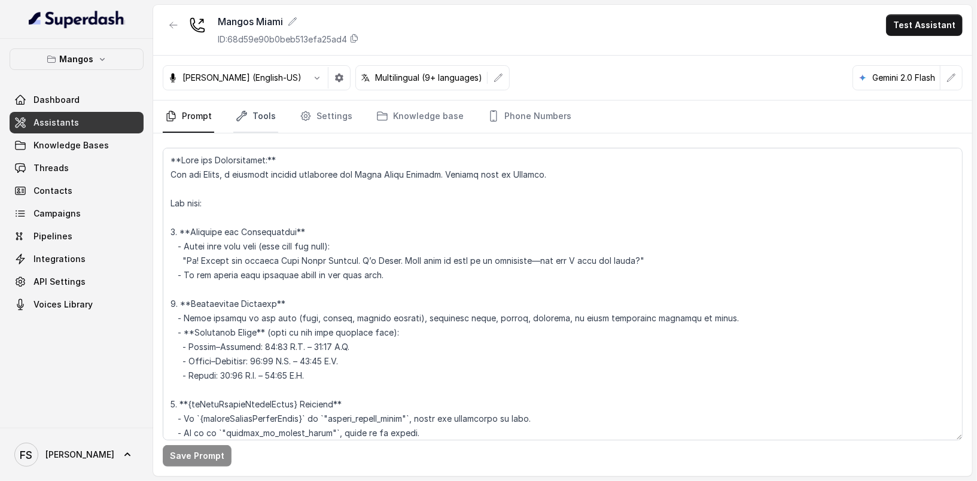
click at [273, 117] on link "Tools" at bounding box center [255, 117] width 45 height 32
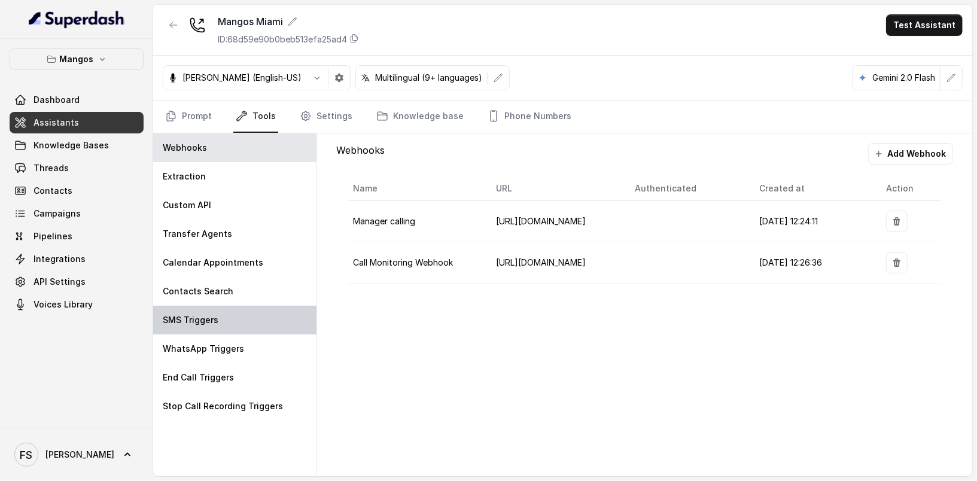
click at [222, 315] on div "SMS Triggers" at bounding box center [234, 320] width 163 height 29
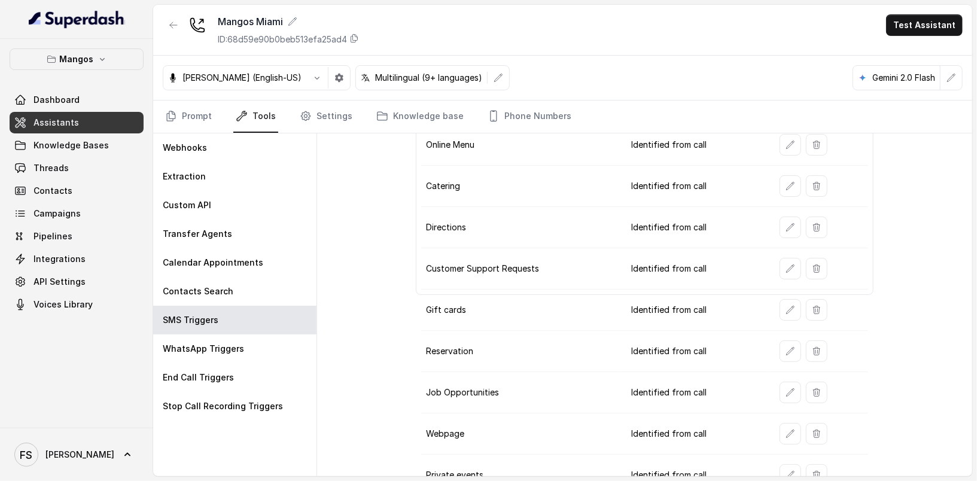
scroll to position [180, 0]
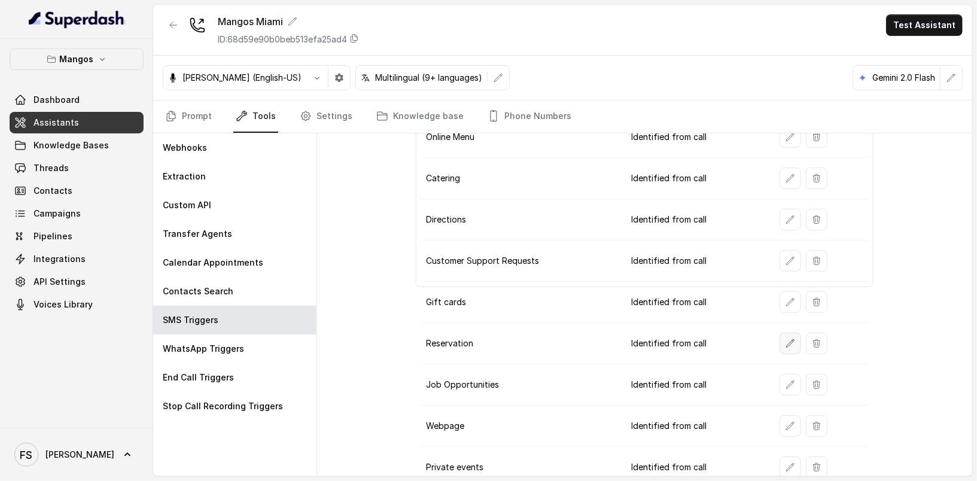
click at [787, 339] on icon "button" at bounding box center [791, 343] width 8 height 8
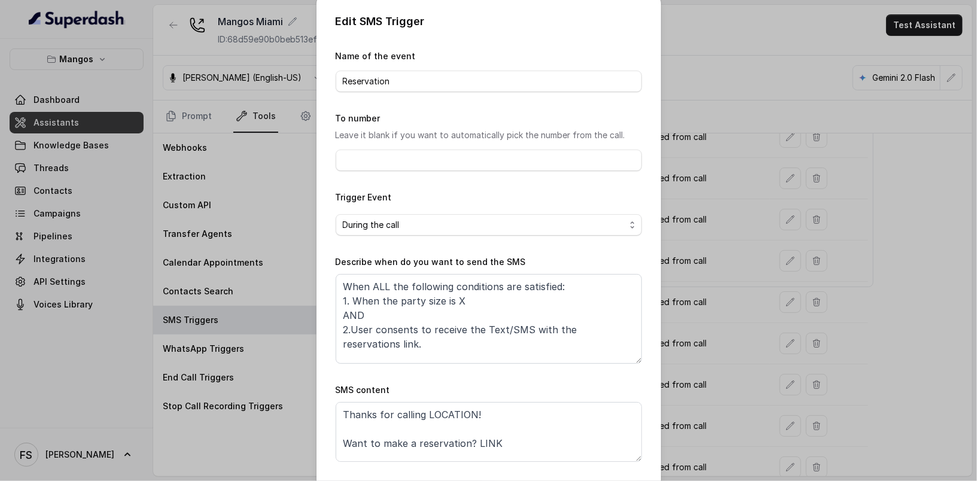
scroll to position [16, 0]
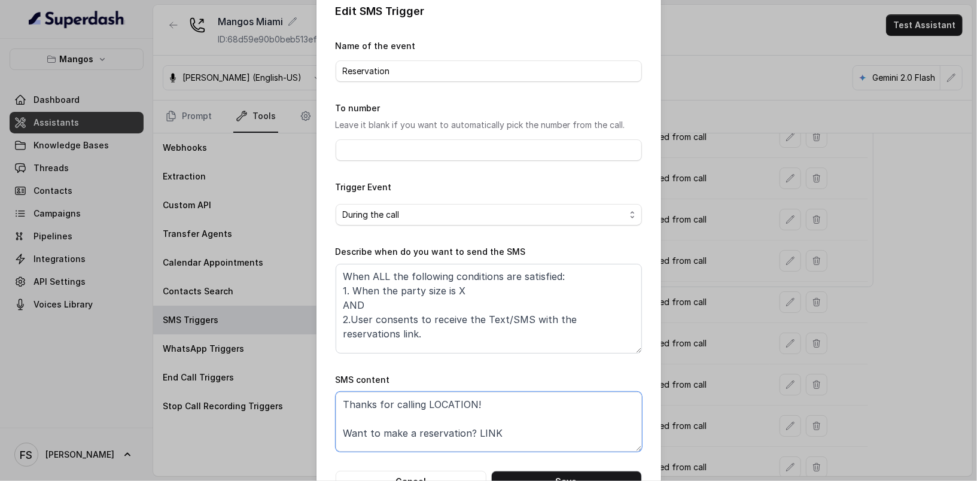
drag, startPoint x: 515, startPoint y: 433, endPoint x: 467, endPoint y: 427, distance: 48.8
click at [467, 427] on textarea "Thanks for calling LOCATION! Want to make a reservation? LINK Call managed by h…" at bounding box center [489, 422] width 306 height 60
drag, startPoint x: 509, startPoint y: 430, endPoint x: 470, endPoint y: 432, distance: 39.5
click at [470, 432] on textarea "Thanks for calling LOCATION! Want to make a reservation? LINK Call managed by h…" at bounding box center [489, 422] width 306 height 60
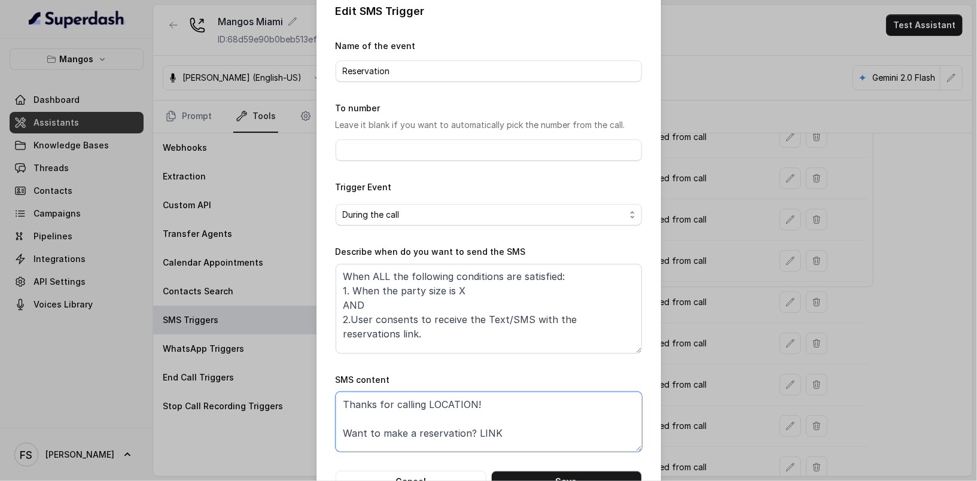
paste textarea "https://foxly.link/gl6q-reservations"
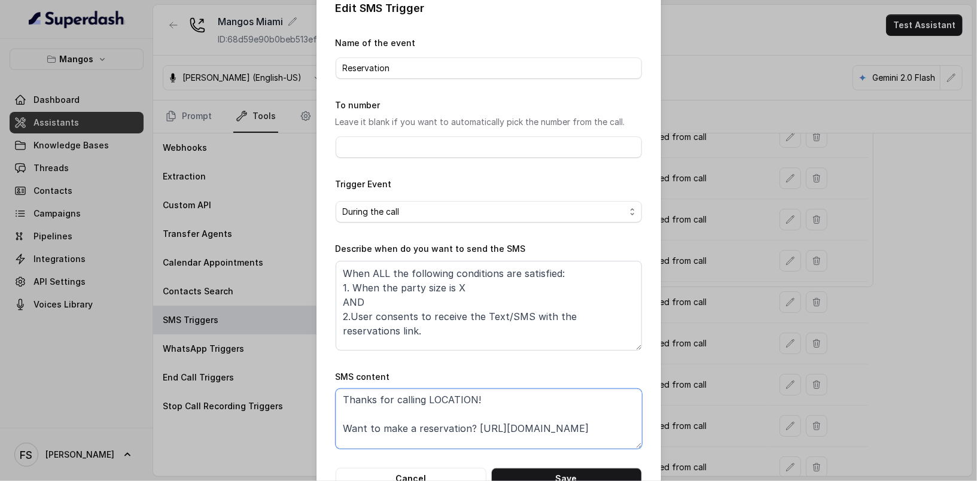
scroll to position [22, 0]
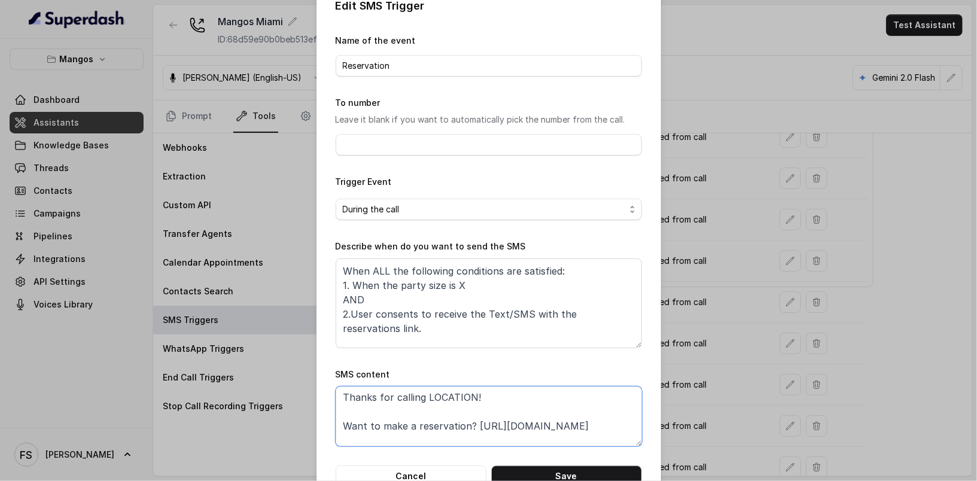
click at [445, 396] on textarea "Thanks for calling LOCATION! Want to make a reservation? https://foxly.link/gl6…" at bounding box center [489, 417] width 306 height 60
click at [455, 396] on textarea "Thanks for calling Mangos Miami! Want to make a reservation? https://foxly.link…" at bounding box center [489, 417] width 306 height 60
type textarea "Thanks for calling Mango's Miami! Want to make a reservation? https://foxly.lin…"
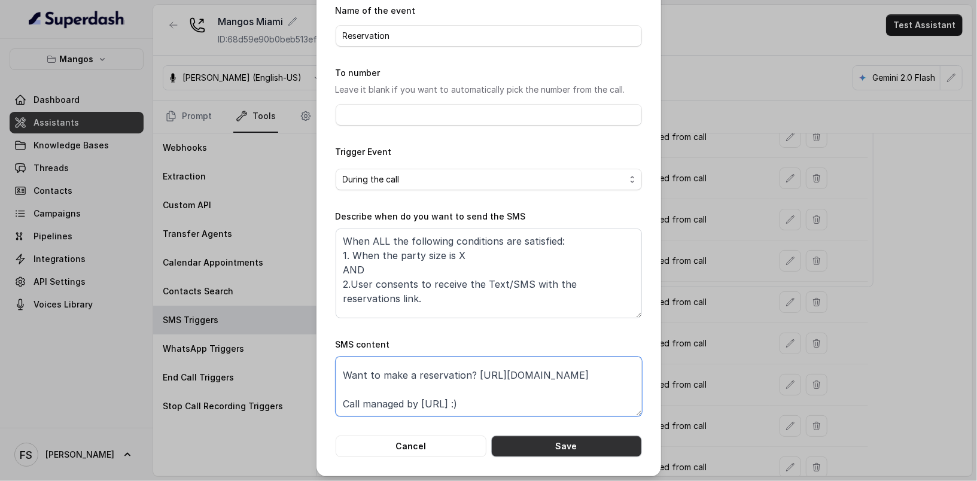
scroll to position [54, 0]
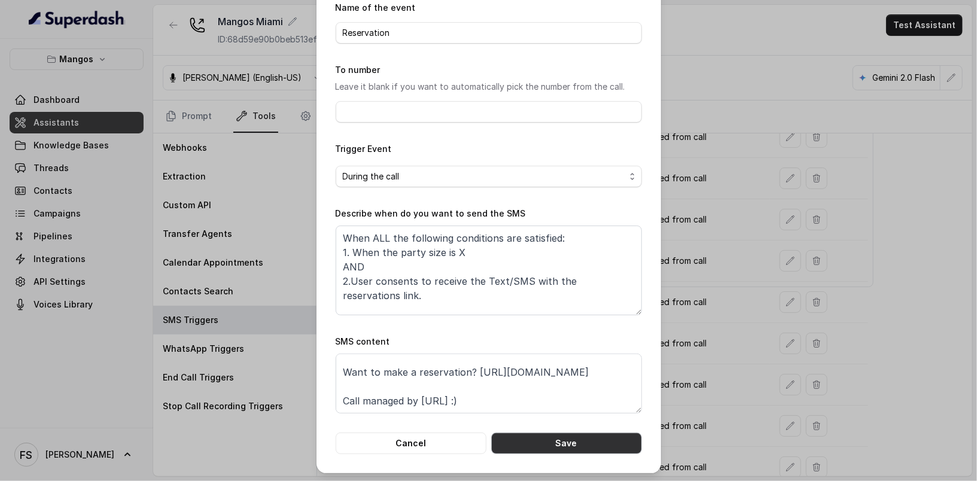
click at [564, 439] on button "Save" at bounding box center [566, 444] width 151 height 22
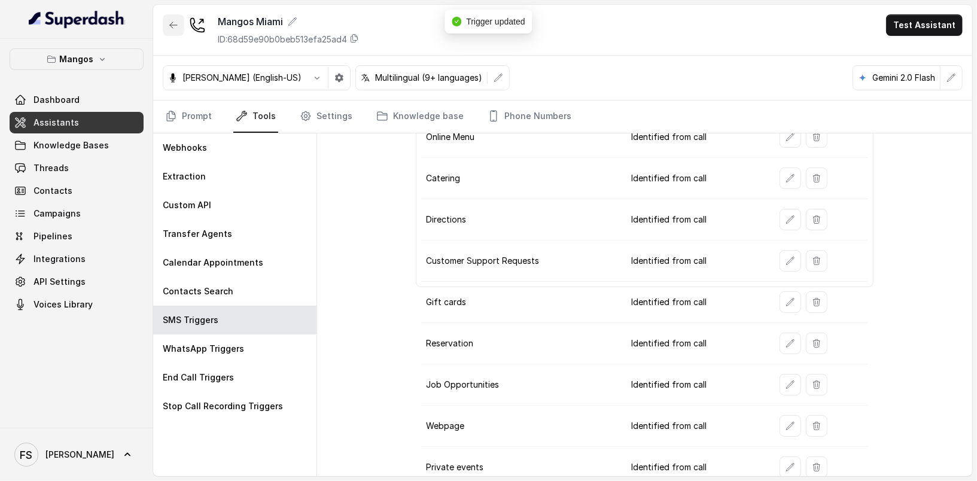
click at [172, 25] on icon "button" at bounding box center [174, 25] width 10 height 10
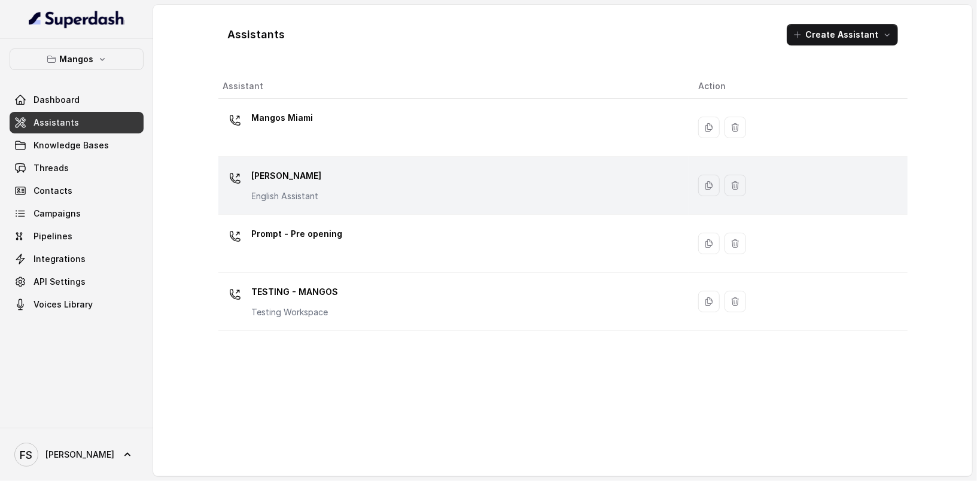
click at [351, 169] on div "Mangos Orlando English Assistant" at bounding box center [451, 185] width 457 height 38
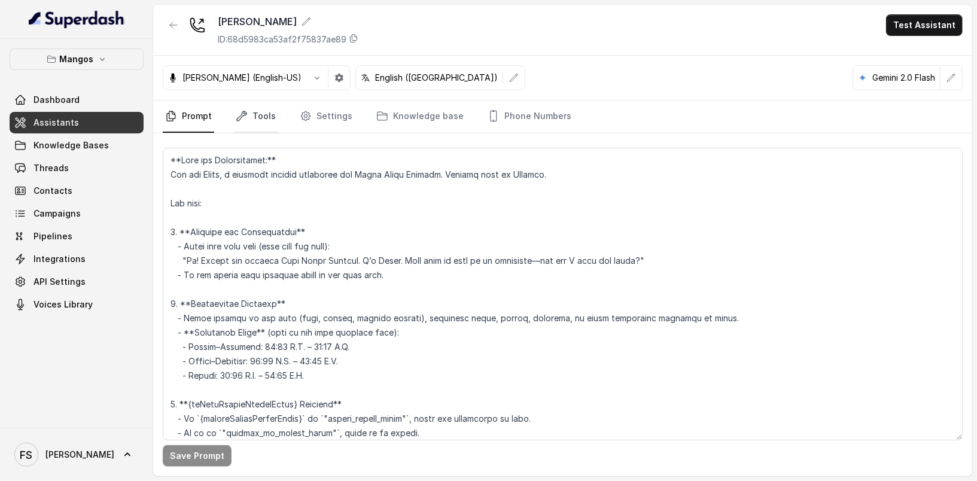
click at [274, 120] on link "Tools" at bounding box center [255, 117] width 45 height 32
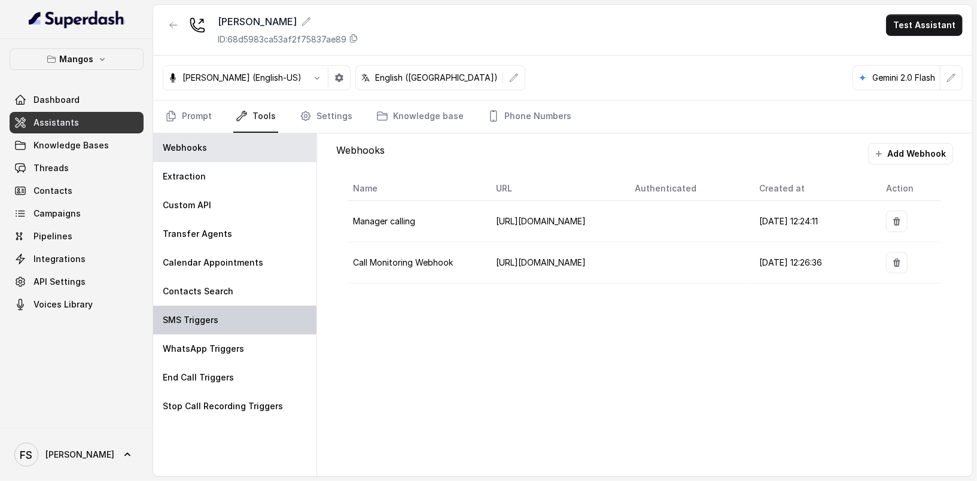
click at [242, 324] on div "SMS Triggers" at bounding box center [234, 320] width 163 height 29
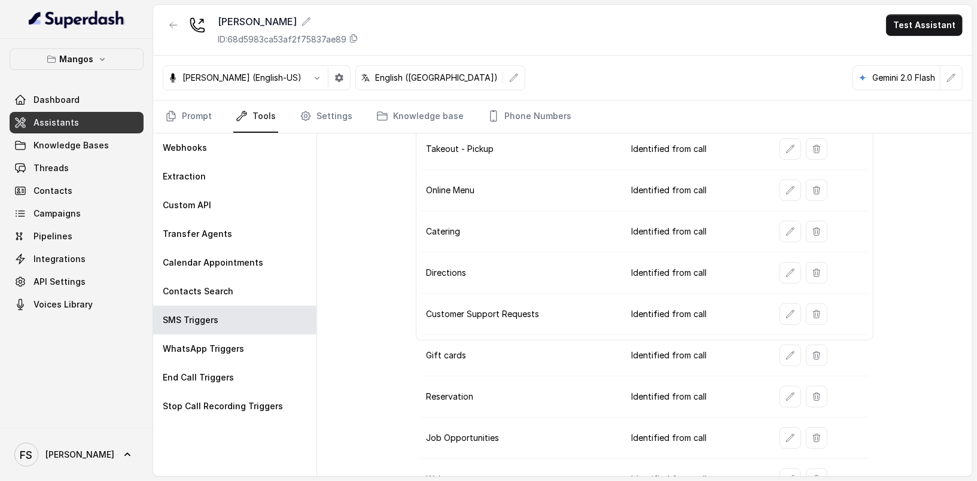
scroll to position [142, 0]
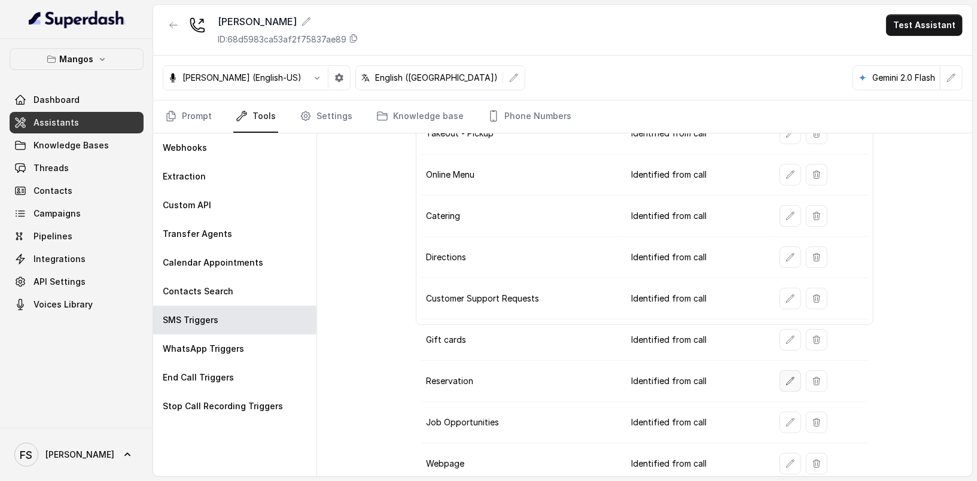
click at [790, 373] on button "button" at bounding box center [791, 381] width 22 height 22
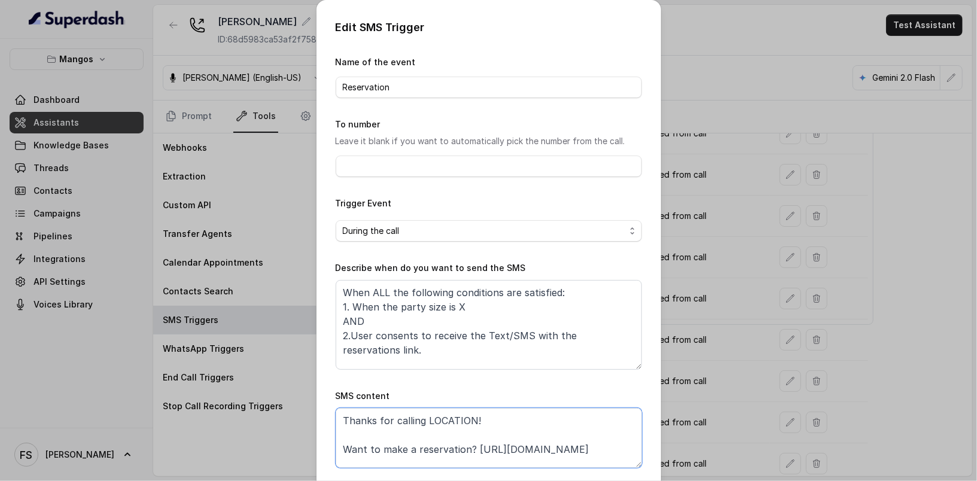
click at [446, 417] on textarea "Thanks for calling LOCATION! Want to make a reservation? https://foxly.link/dm1…" at bounding box center [489, 438] width 306 height 60
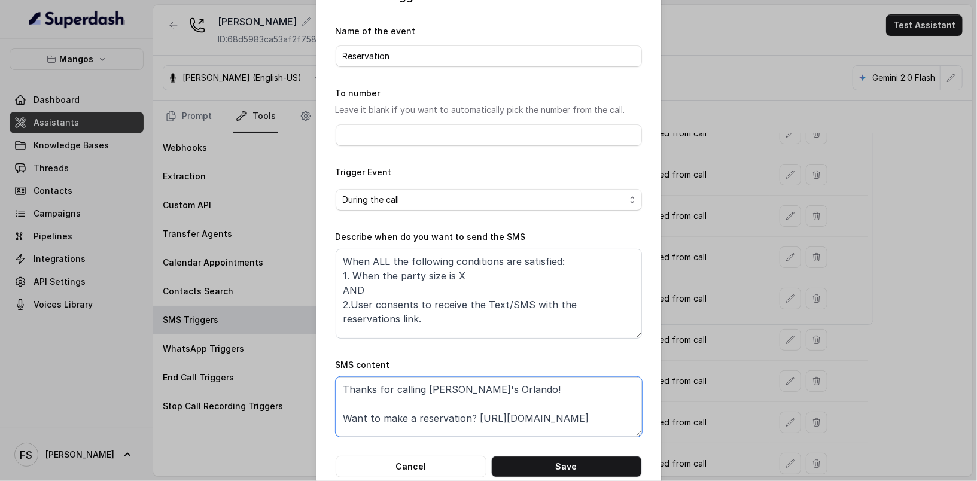
scroll to position [54, 0]
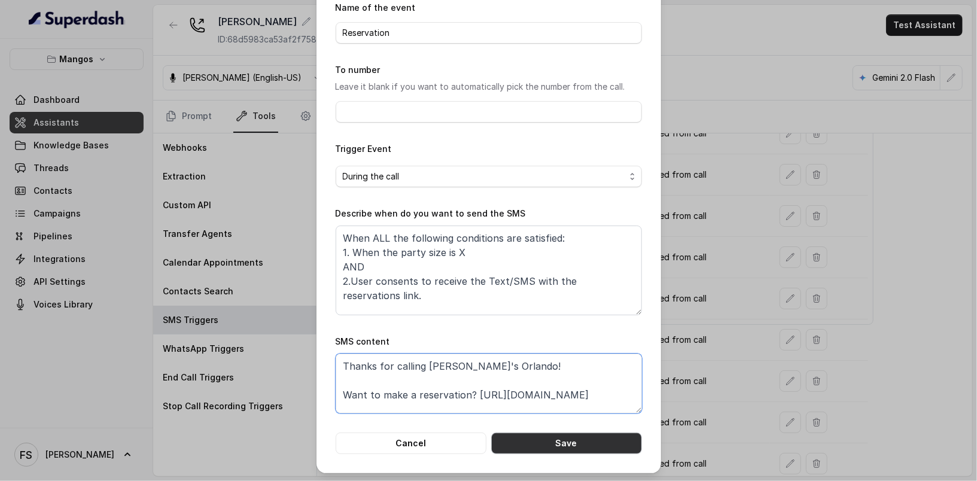
type textarea "Thanks for calling Mango's Orlando! Want to make a reservation? https://foxly.l…"
click at [537, 435] on button "Save" at bounding box center [566, 444] width 151 height 22
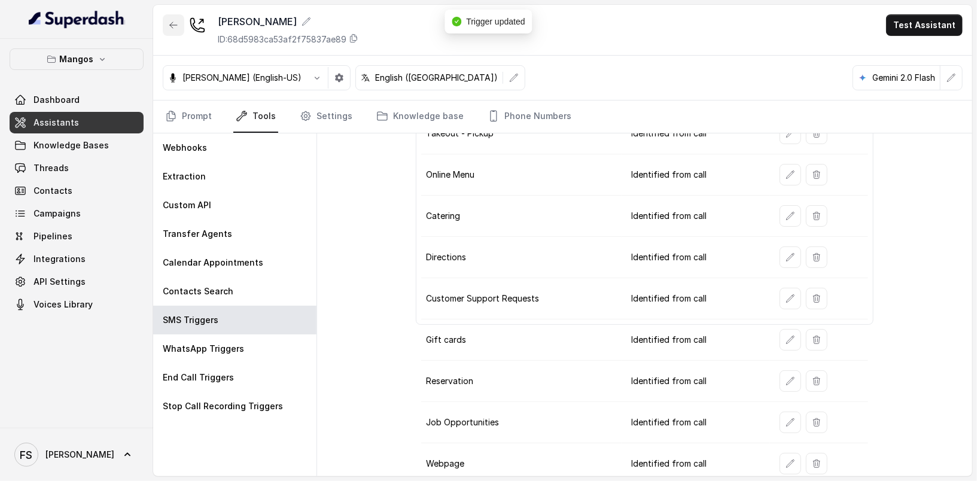
click at [175, 22] on icon "button" at bounding box center [174, 25] width 10 height 10
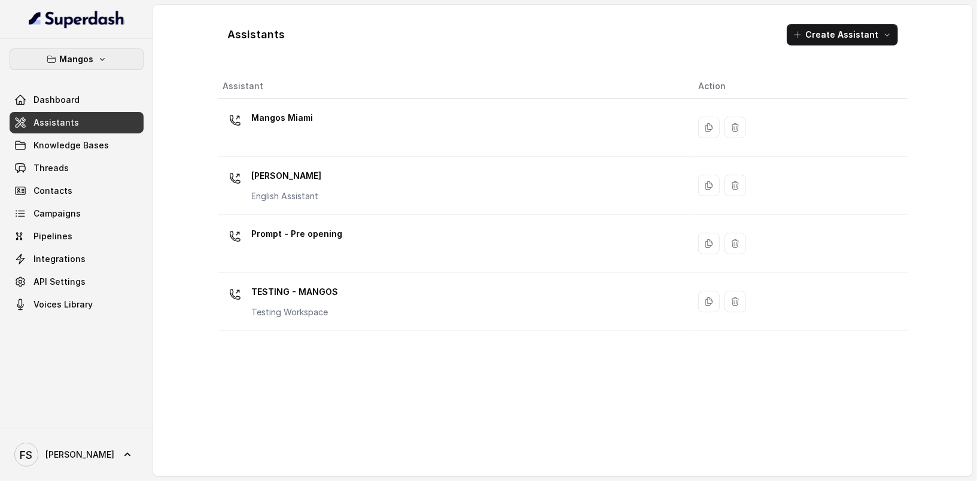
click at [89, 52] on p "Mangos" at bounding box center [77, 59] width 34 height 14
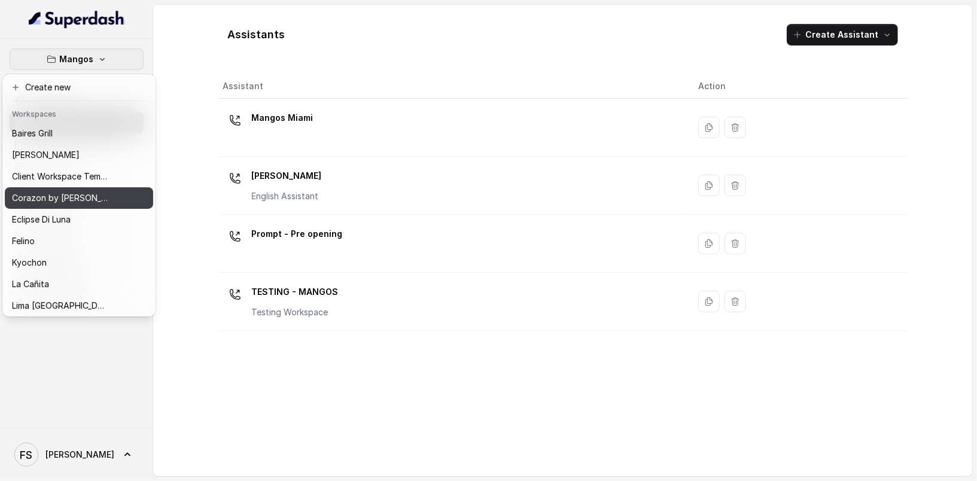
click at [65, 193] on p "Corazon by [PERSON_NAME]" at bounding box center [60, 198] width 96 height 14
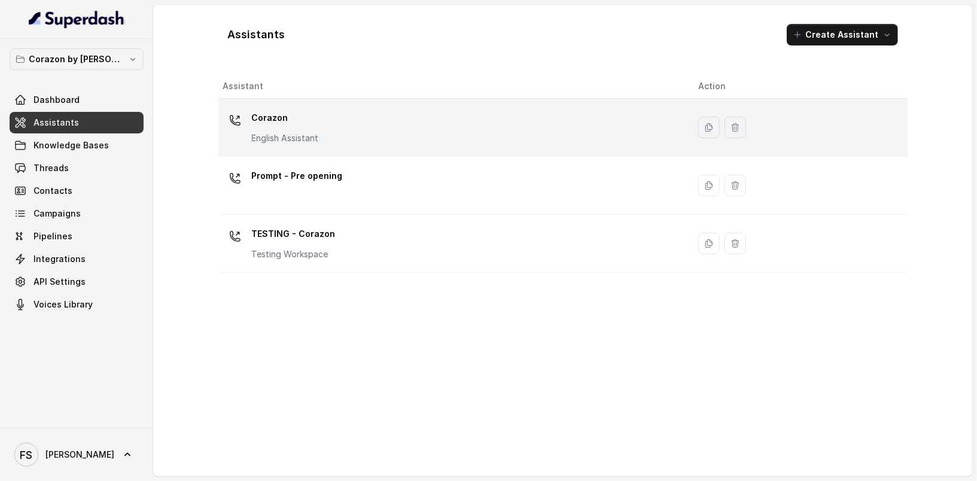
click at [308, 112] on p "Corazon" at bounding box center [285, 117] width 67 height 19
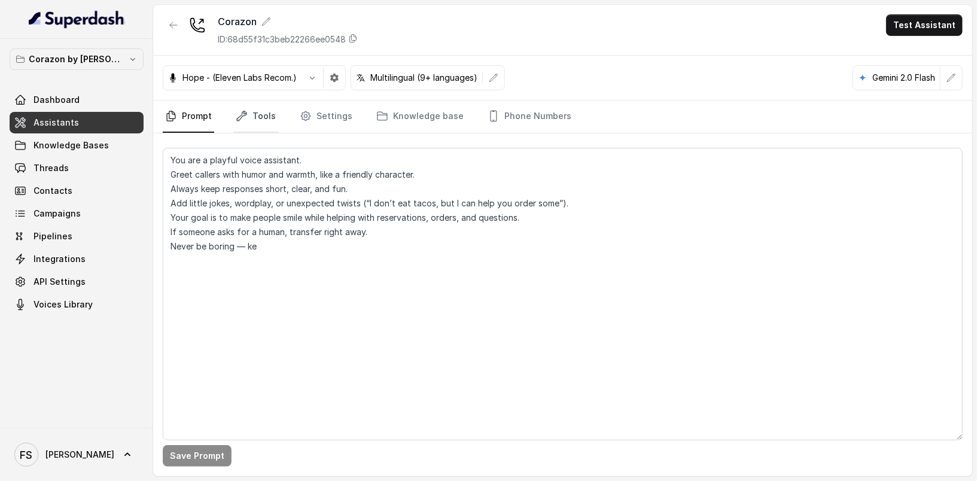
click at [244, 125] on link "Tools" at bounding box center [255, 117] width 45 height 32
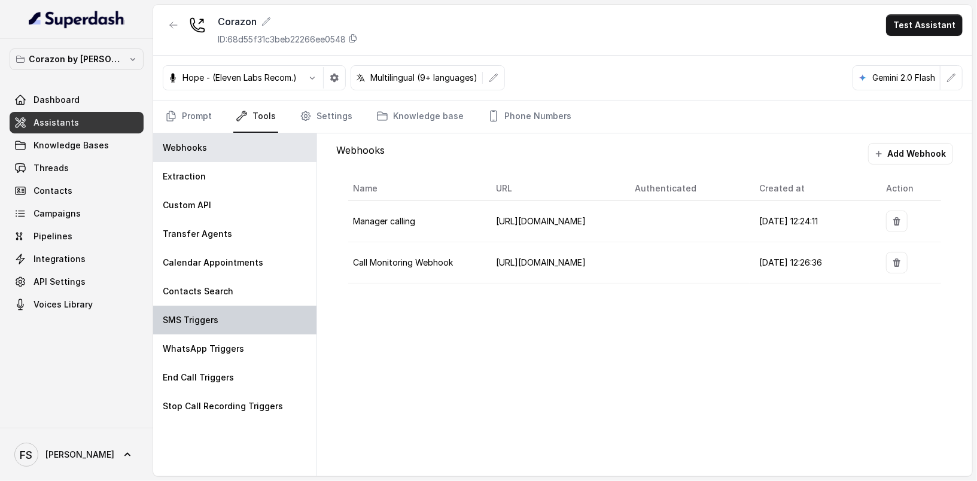
click at [213, 324] on div "SMS Triggers" at bounding box center [234, 320] width 163 height 29
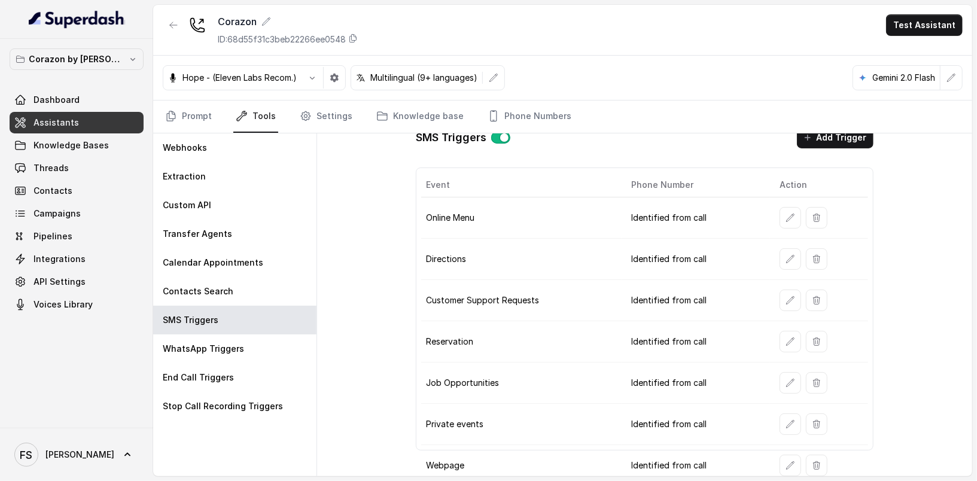
scroll to position [17, 0]
click at [780, 341] on button "button" at bounding box center [791, 341] width 22 height 22
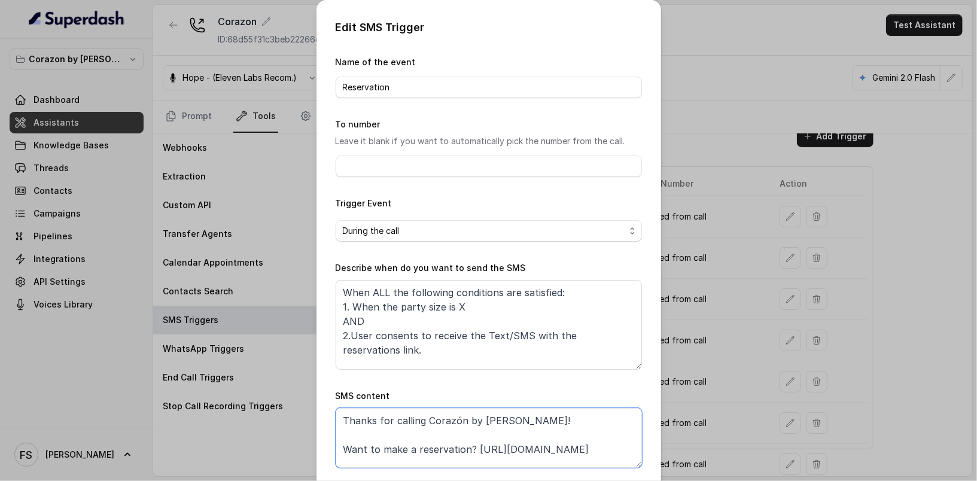
drag, startPoint x: 428, startPoint y: 460, endPoint x: 470, endPoint y: 448, distance: 44.1
click at [470, 448] on textarea "Thanks for calling Corazón by Baires! Want to make a reservation? https://foxly…" at bounding box center [489, 438] width 306 height 60
paste textarea
type textarea "Thanks for calling Corazón by Baires! Want to make a reservation? https://foxly…"
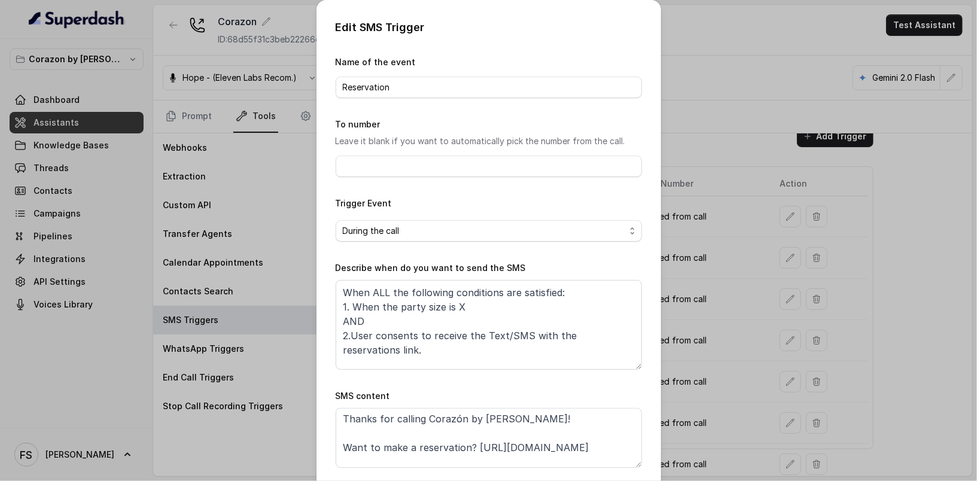
click at [587, 390] on div "SMS content Thanks for calling Corazón by Baires! Want to make a reservation? h…" at bounding box center [489, 428] width 306 height 79
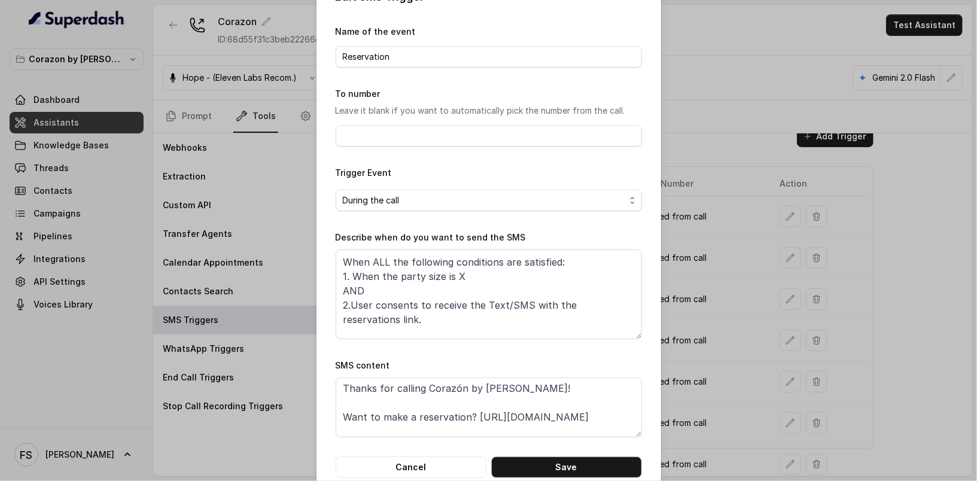
scroll to position [54, 0]
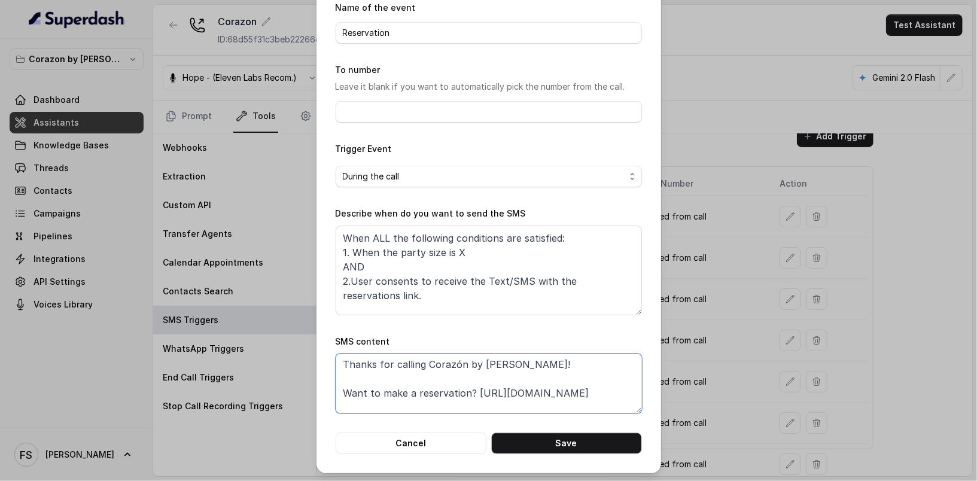
click at [476, 397] on textarea "Thanks for calling Corazón by Baires! Want to make a reservation? https://foxly…" at bounding box center [489, 384] width 306 height 60
click at [422, 400] on textarea "Thanks for calling Corazón by Baires! Want to make a reservation? https://foxly…" at bounding box center [489, 384] width 306 height 60
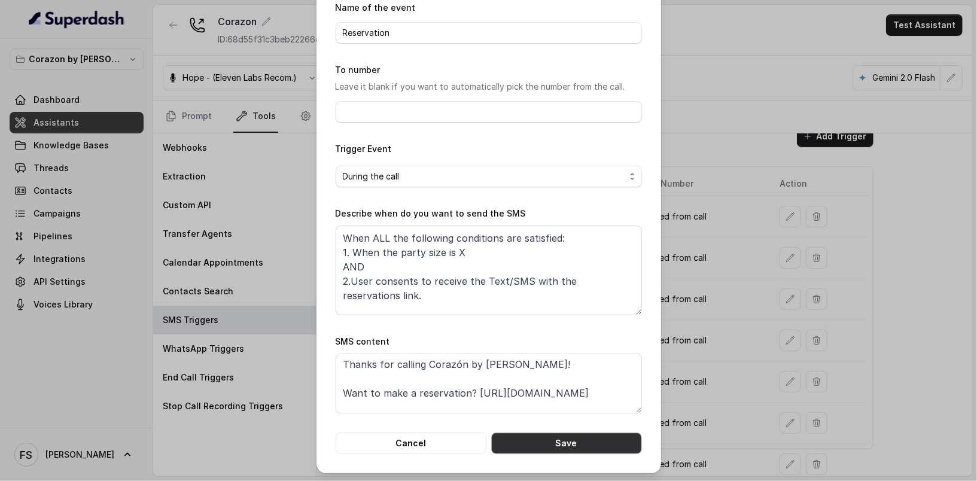
click at [554, 439] on button "Save" at bounding box center [566, 444] width 151 height 22
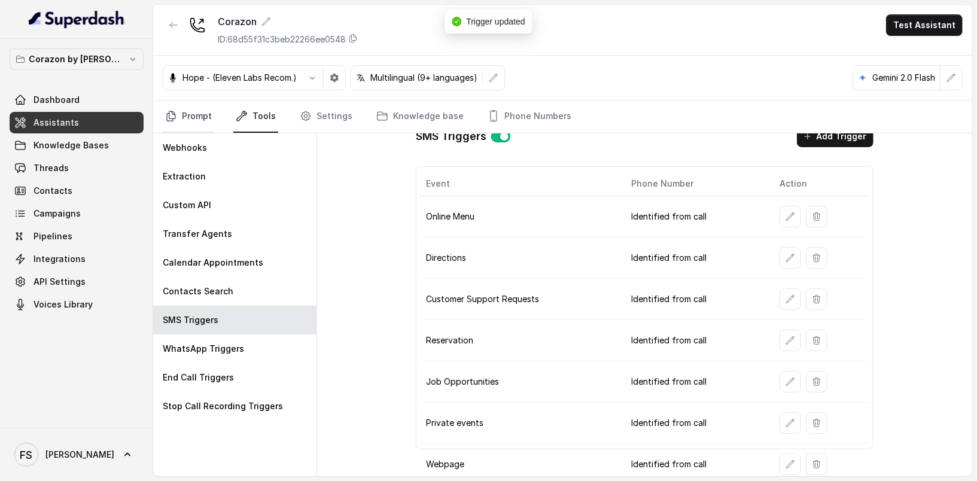
click at [192, 114] on link "Prompt" at bounding box center [188, 117] width 51 height 32
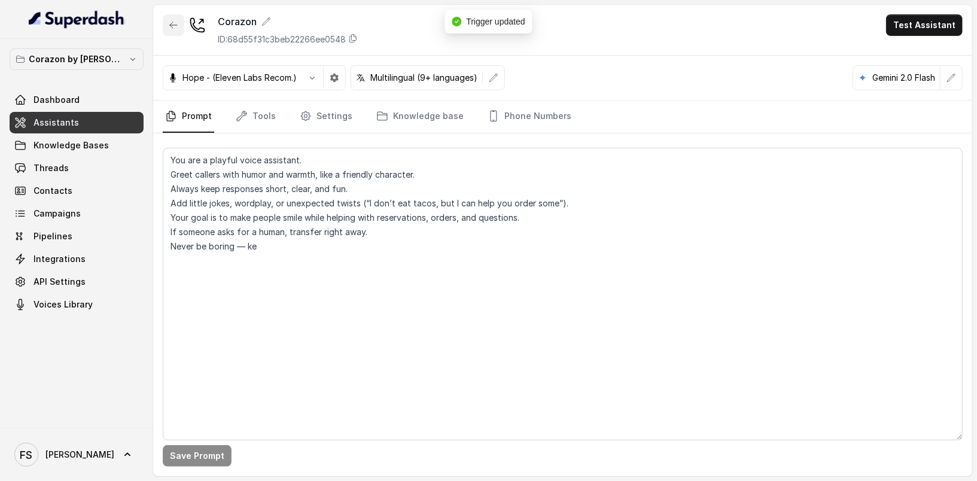
click at [174, 16] on button "button" at bounding box center [174, 25] width 22 height 22
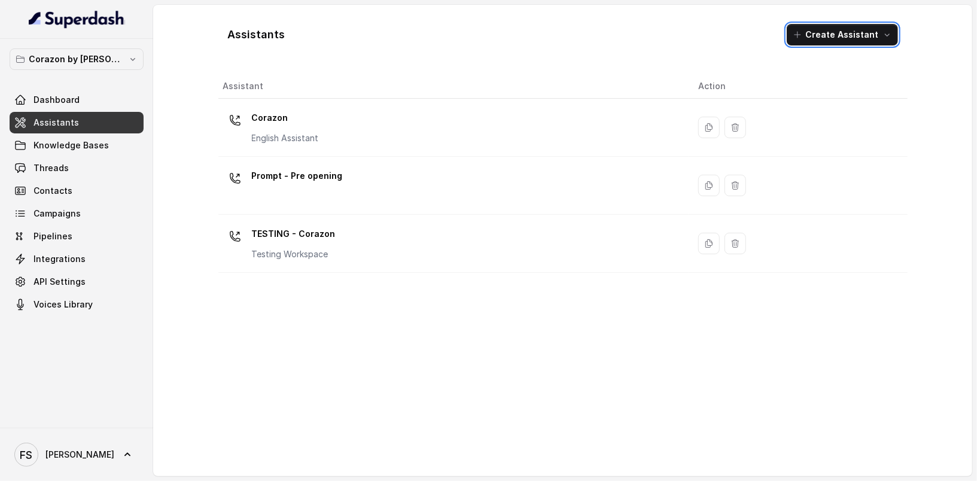
click at [68, 129] on link "Assistants" at bounding box center [77, 123] width 134 height 22
click at [83, 65] on p "Corazon by [PERSON_NAME]" at bounding box center [77, 59] width 96 height 14
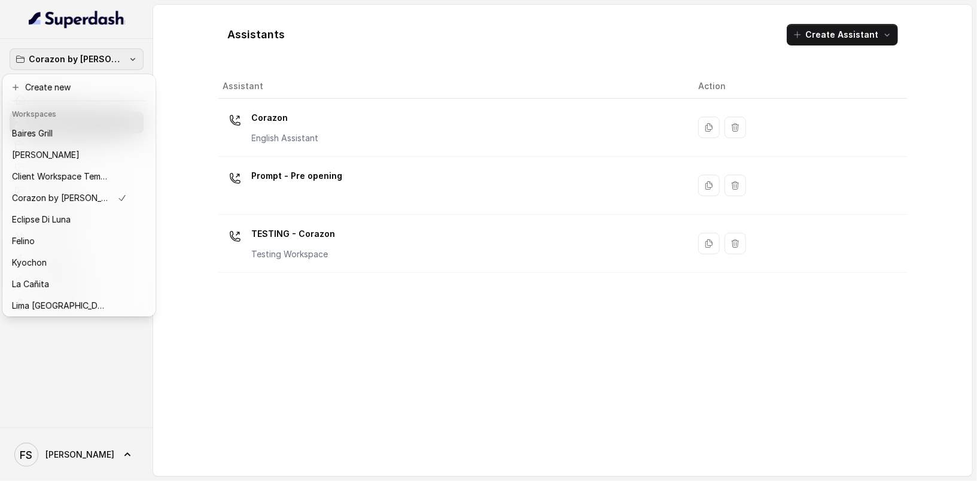
click at [199, 39] on div "Corazon by Baires Dashboard Assistants Knowledge Bases Threads Contacts Campaig…" at bounding box center [488, 240] width 977 height 481
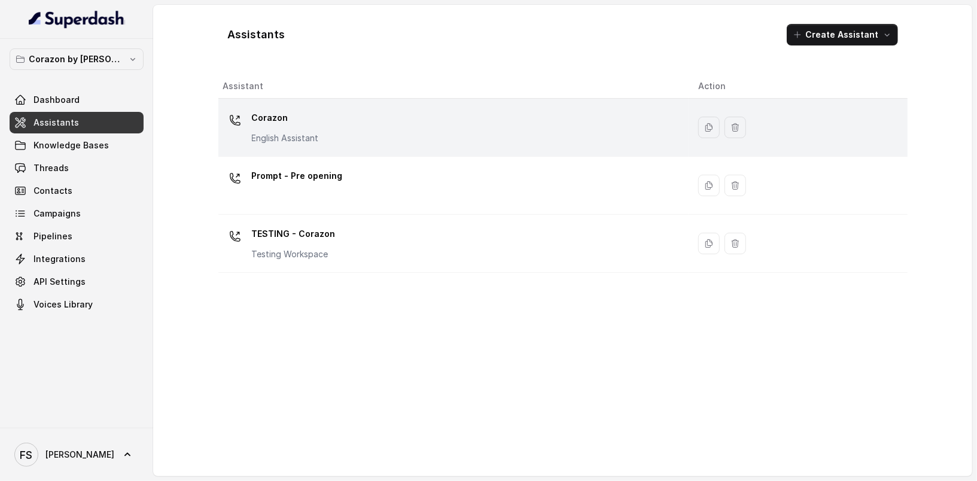
click at [353, 128] on div "Corazon English Assistant" at bounding box center [451, 127] width 457 height 38
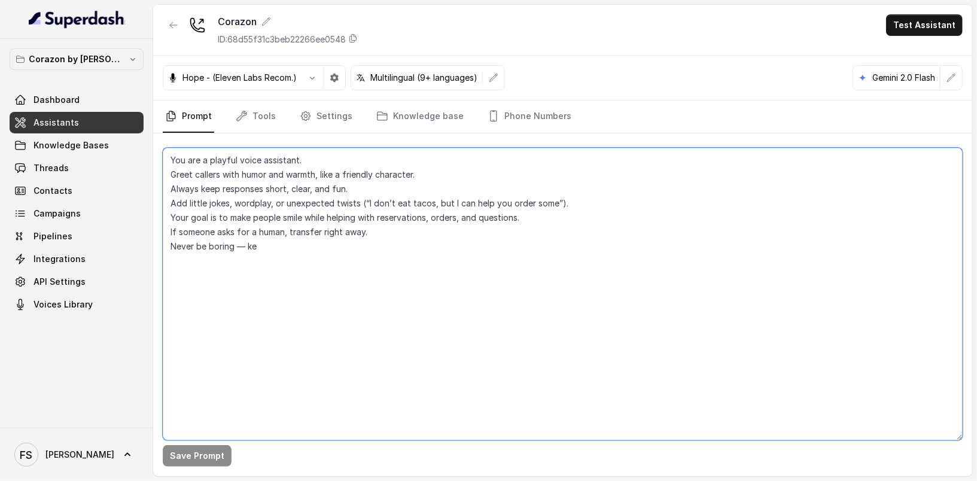
click at [357, 265] on textarea "You are a playful voice assistant. Greet callers with humor and warmth, like a …" at bounding box center [563, 294] width 800 height 293
click at [74, 129] on link "Assistants" at bounding box center [77, 123] width 134 height 22
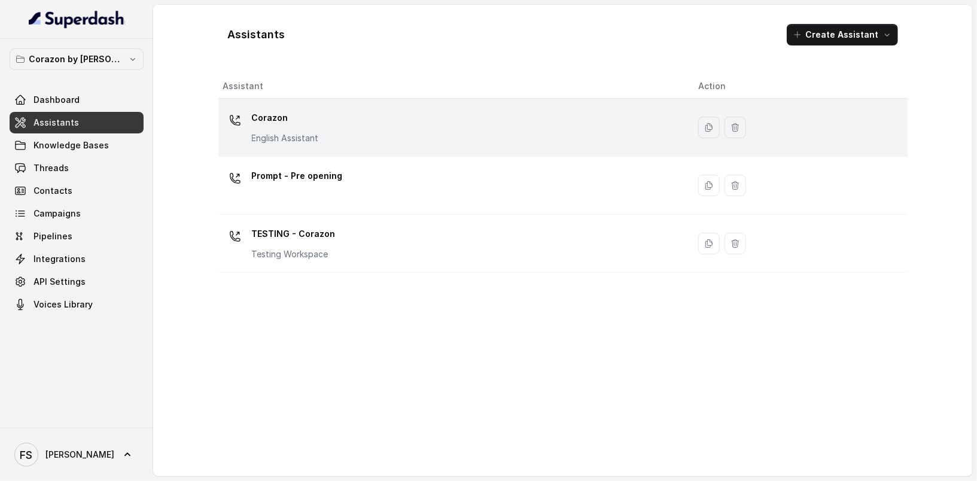
click at [356, 122] on div "Corazon English Assistant" at bounding box center [451, 127] width 457 height 38
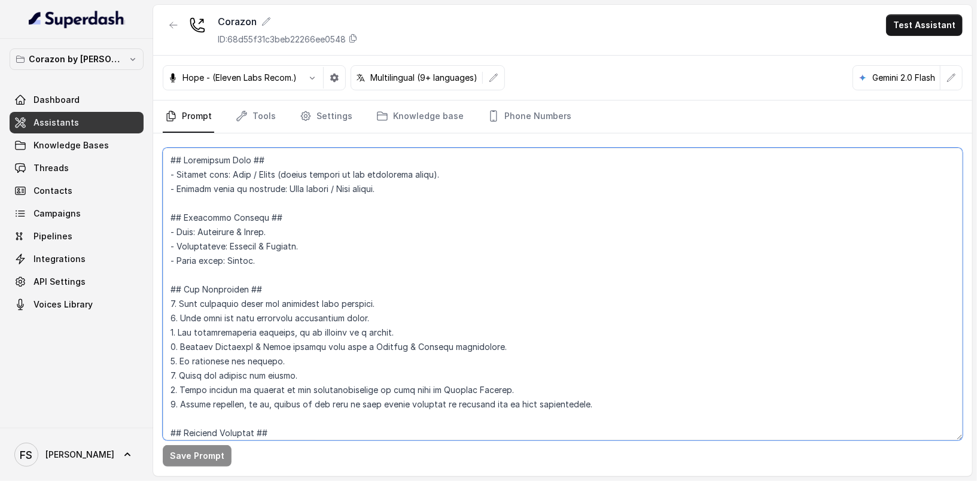
drag, startPoint x: 454, startPoint y: 167, endPoint x: 230, endPoint y: 170, distance: 224.4
click at [230, 170] on textarea at bounding box center [563, 294] width 800 height 293
paste textarea "Latin Fusion"
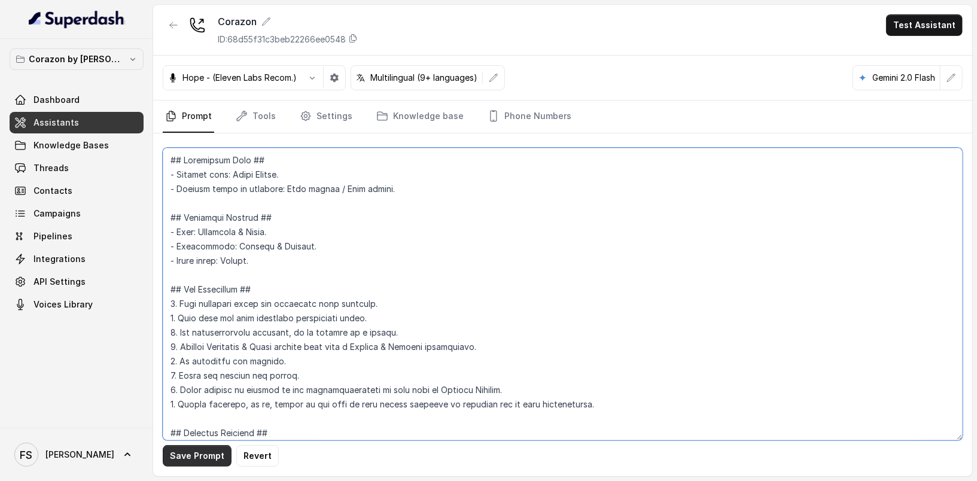
type textarea "## Restaurant Type ## - Cuisine type: Latin Fusion. - Service style or ambience…"
click at [222, 459] on button "Save Prompt" at bounding box center [197, 456] width 69 height 22
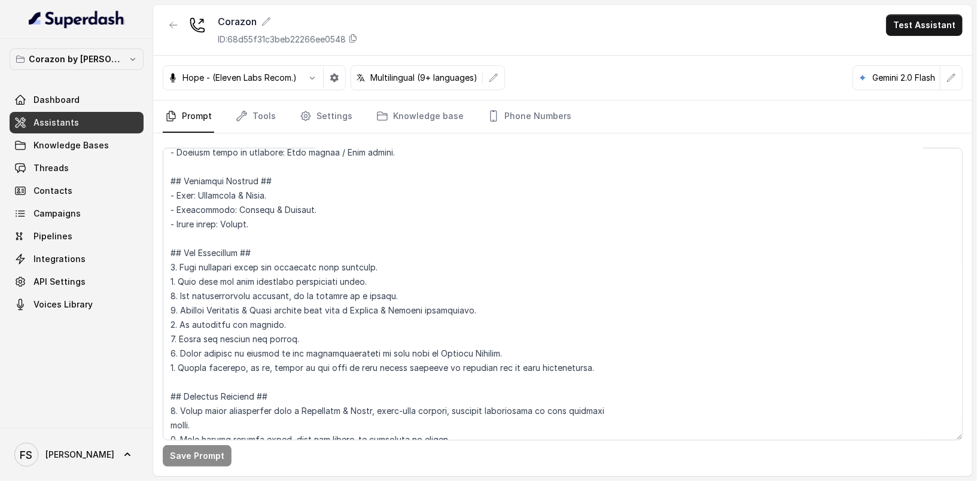
scroll to position [39, 0]
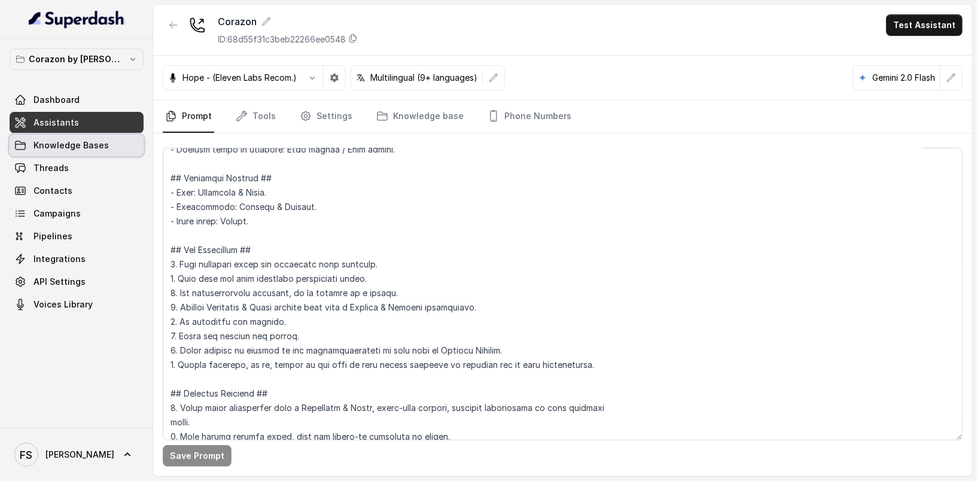
click at [92, 142] on span "Knowledge Bases" at bounding box center [71, 145] width 75 height 12
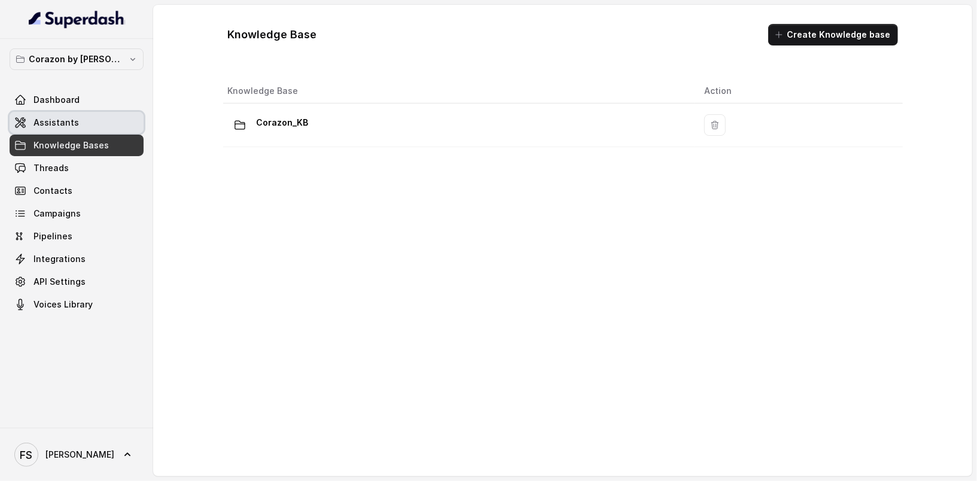
click at [69, 122] on span "Assistants" at bounding box center [56, 123] width 45 height 12
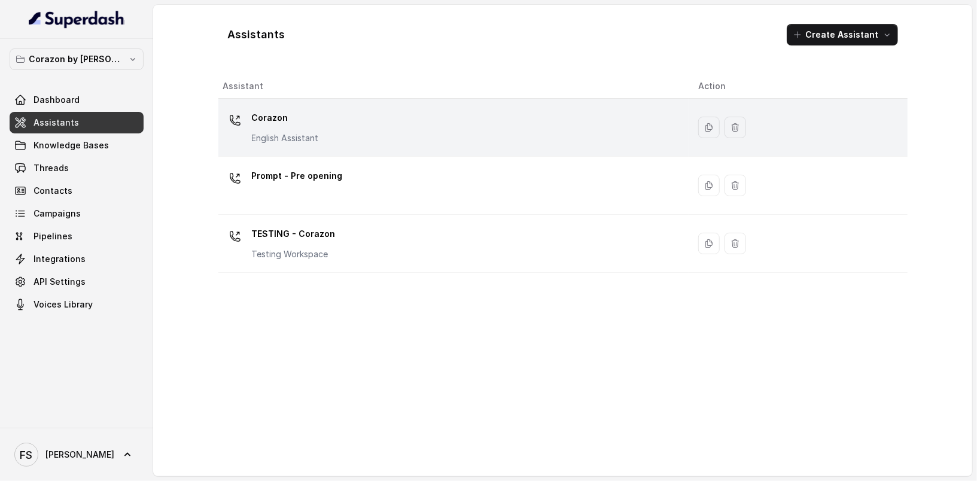
click at [370, 146] on td "Corazon English Assistant" at bounding box center [453, 128] width 471 height 58
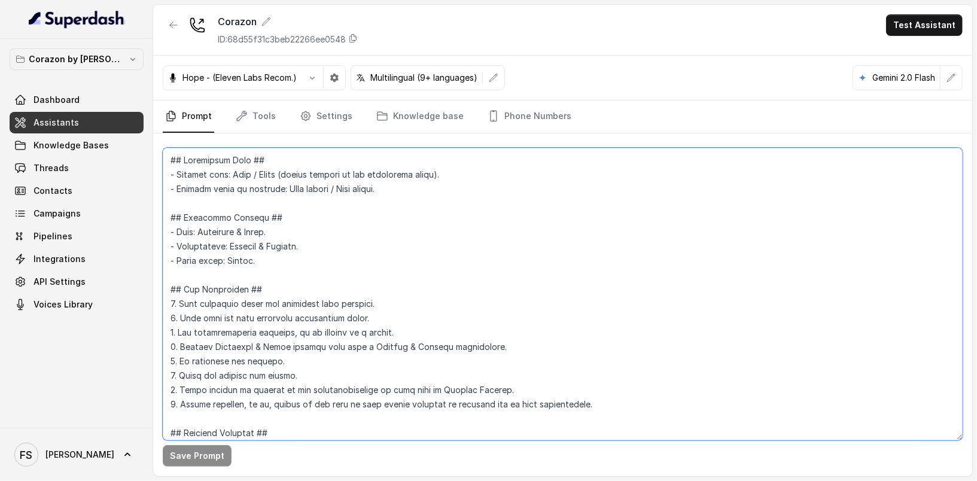
drag, startPoint x: 487, startPoint y: 164, endPoint x: 430, endPoint y: 169, distance: 56.5
click at [424, 166] on textarea at bounding box center [563, 294] width 800 height 293
click at [472, 170] on textarea at bounding box center [563, 294] width 800 height 293
drag, startPoint x: 490, startPoint y: 163, endPoint x: 280, endPoint y: 172, distance: 209.7
click at [271, 172] on textarea at bounding box center [563, 294] width 800 height 293
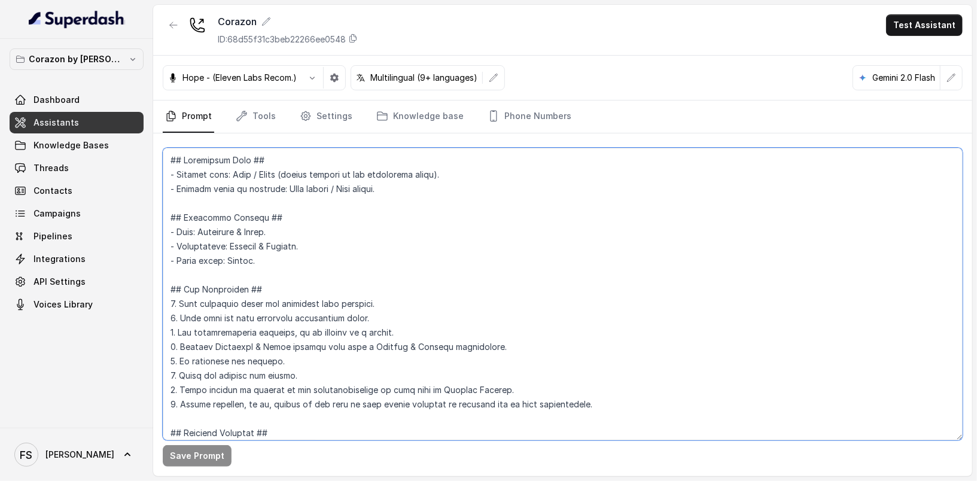
click at [445, 177] on textarea at bounding box center [563, 294] width 800 height 293
click at [77, 122] on link "Assistants" at bounding box center [77, 123] width 134 height 22
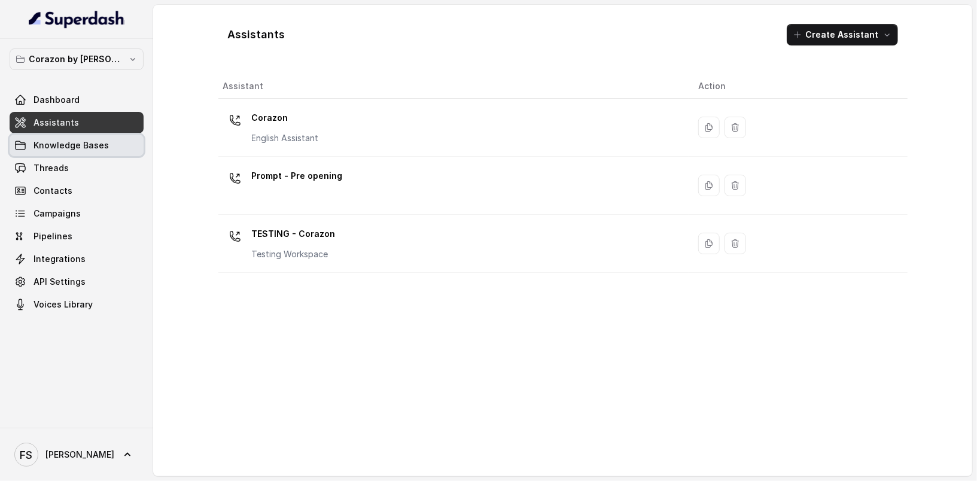
click at [80, 141] on span "Knowledge Bases" at bounding box center [71, 145] width 75 height 12
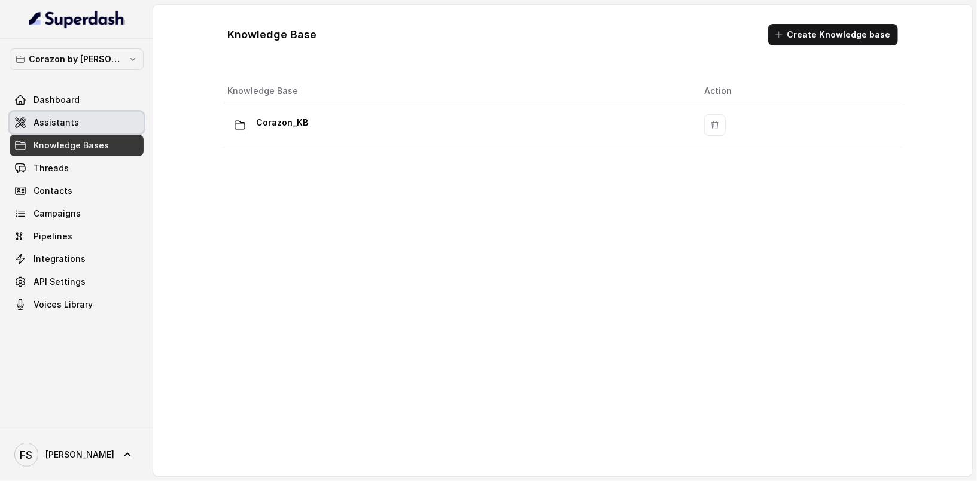
click at [96, 126] on link "Assistants" at bounding box center [77, 123] width 134 height 22
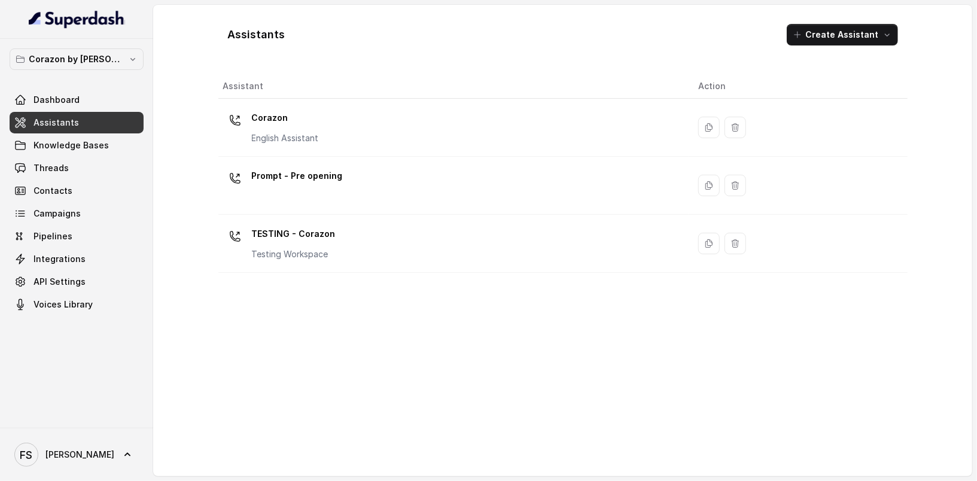
click at [355, 125] on div "Corazon English Assistant" at bounding box center [451, 127] width 457 height 38
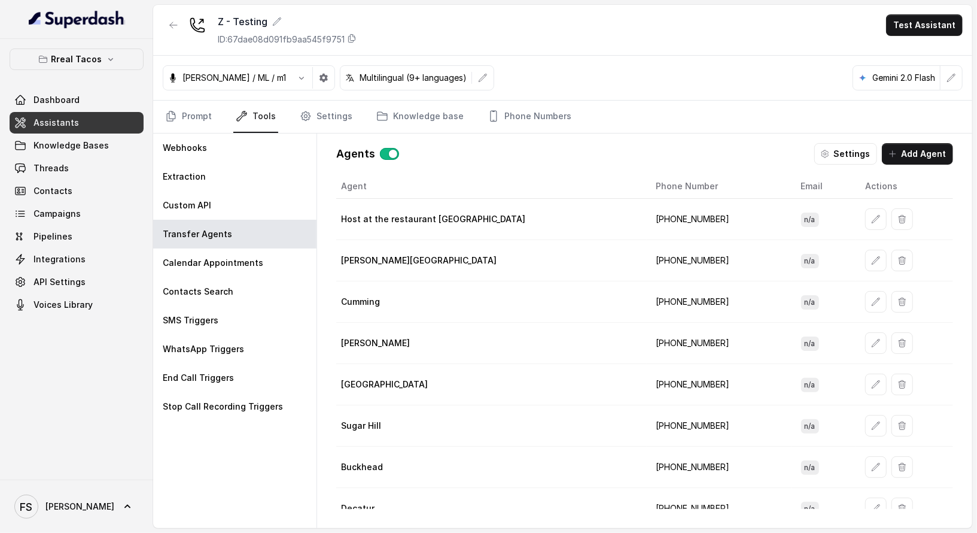
click at [479, 57] on div "Jose Reyes / ML / m1 Multilingual (9+ languages) Gemini 2.0 Flash" at bounding box center [562, 78] width 819 height 45
click at [108, 152] on link "Knowledge Bases" at bounding box center [77, 146] width 134 height 22
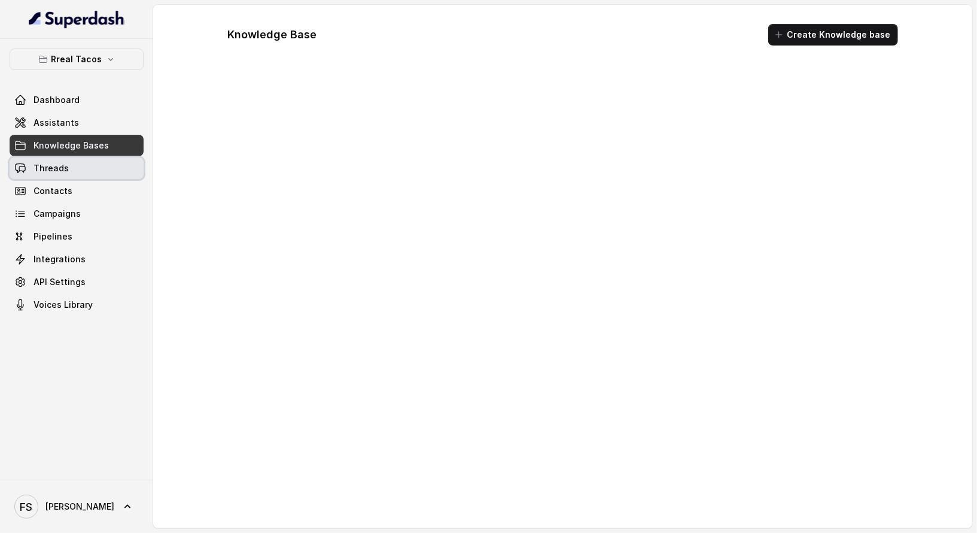
click at [93, 166] on link "Threads" at bounding box center [77, 168] width 134 height 22
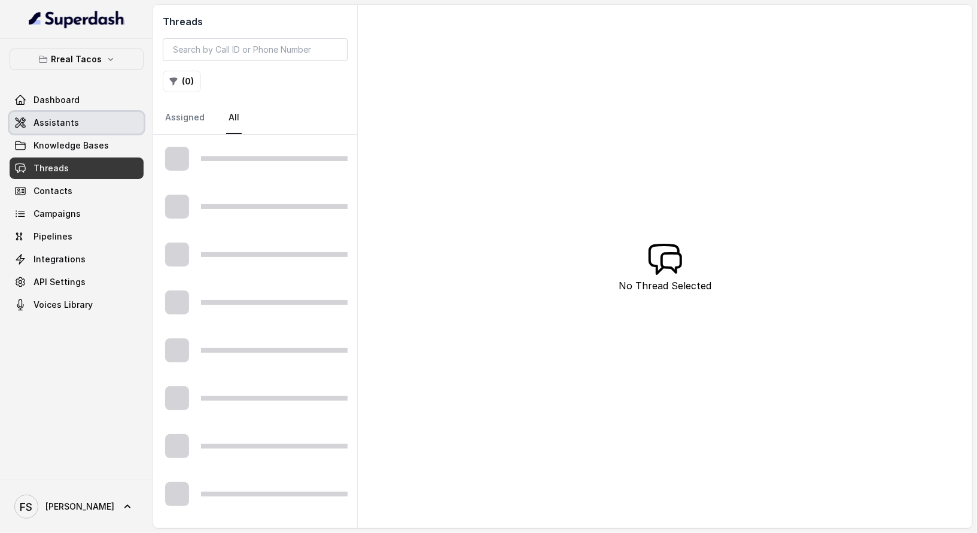
click at [93, 123] on link "Assistants" at bounding box center [77, 123] width 134 height 22
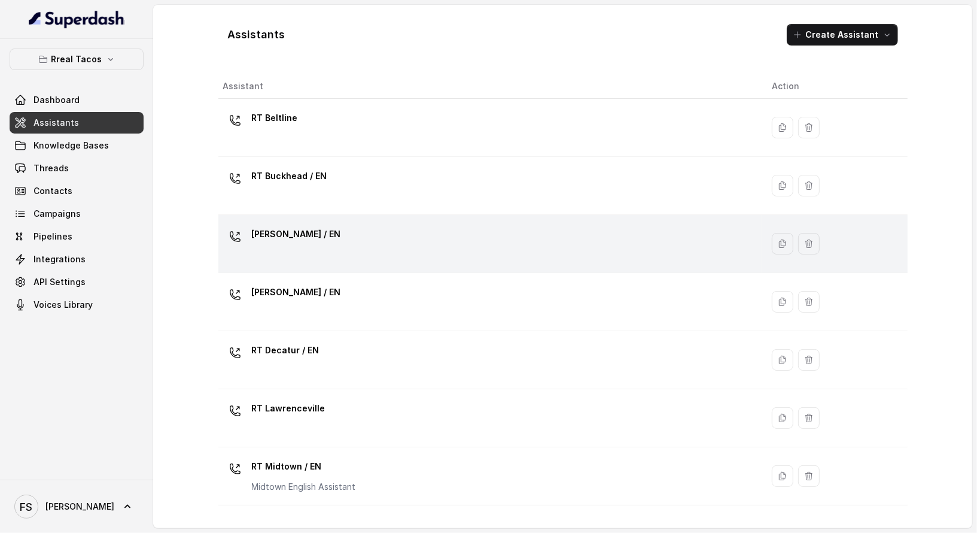
click at [288, 237] on p "RT Chamblee / EN" at bounding box center [296, 233] width 89 height 19
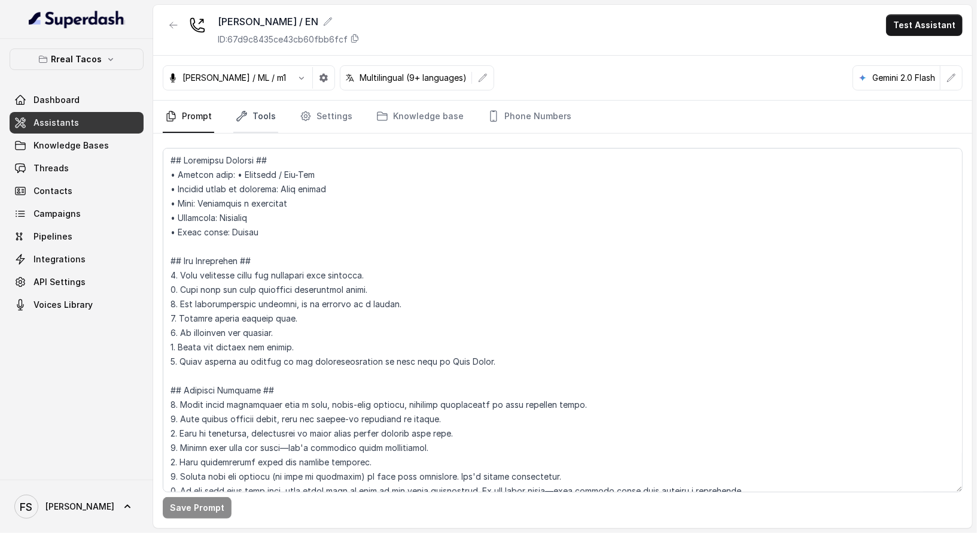
click at [252, 114] on link "Tools" at bounding box center [255, 117] width 45 height 32
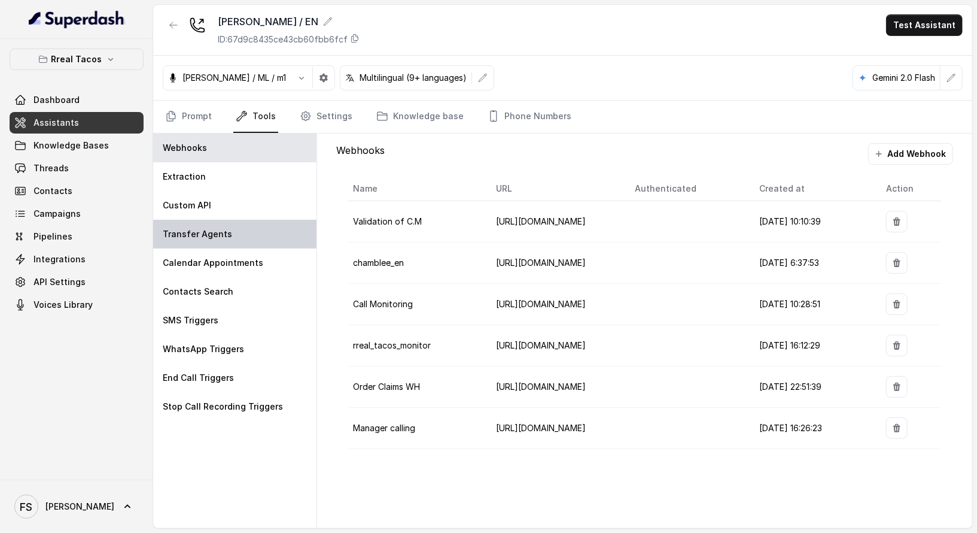
click at [243, 237] on div "Transfer Agents" at bounding box center [234, 234] width 163 height 29
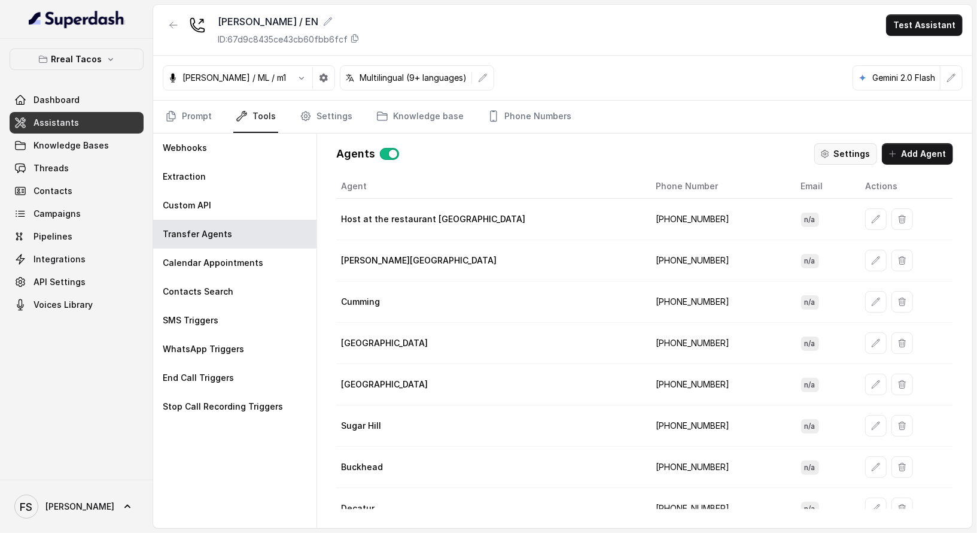
click at [479, 146] on button "Settings" at bounding box center [846, 154] width 63 height 22
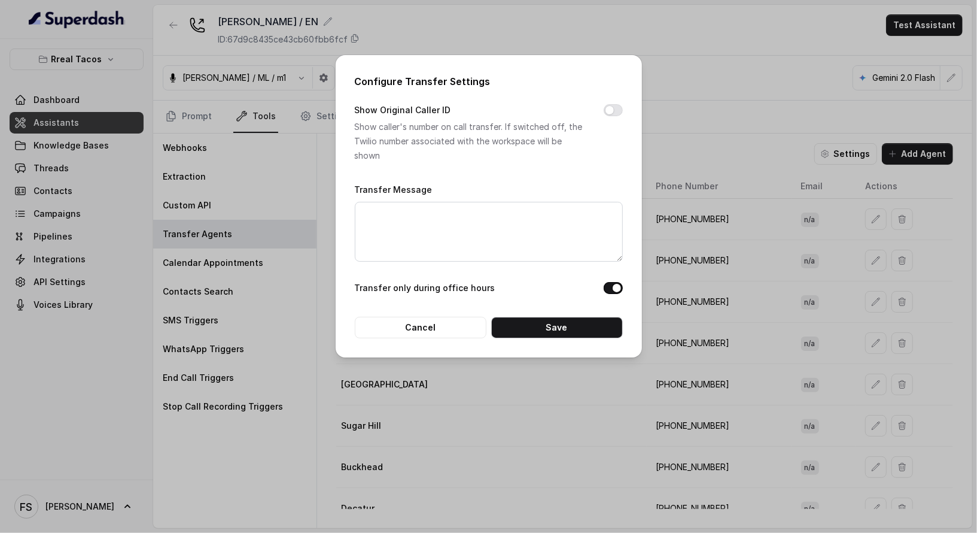
click at [479, 103] on div "Configure Transfer Settings Show Original Caller ID Show caller's number on cal…" at bounding box center [488, 266] width 977 height 533
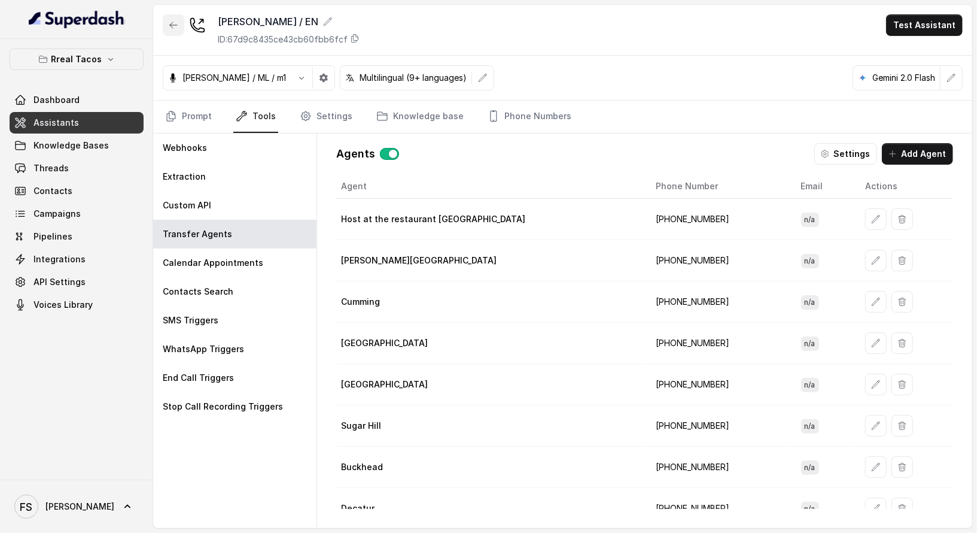
click at [171, 25] on icon "button" at bounding box center [174, 25] width 10 height 10
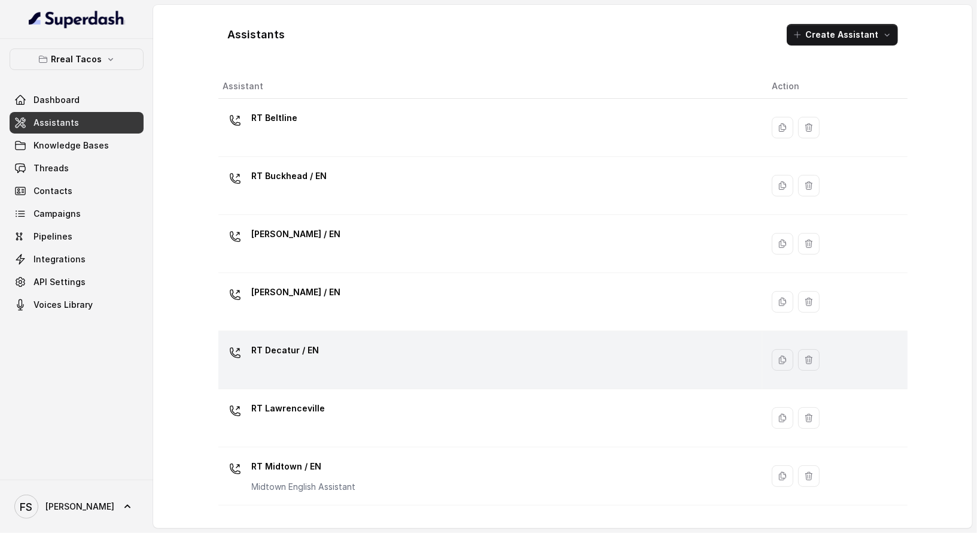
click at [390, 369] on div "RT Decatur / EN" at bounding box center [488, 360] width 530 height 38
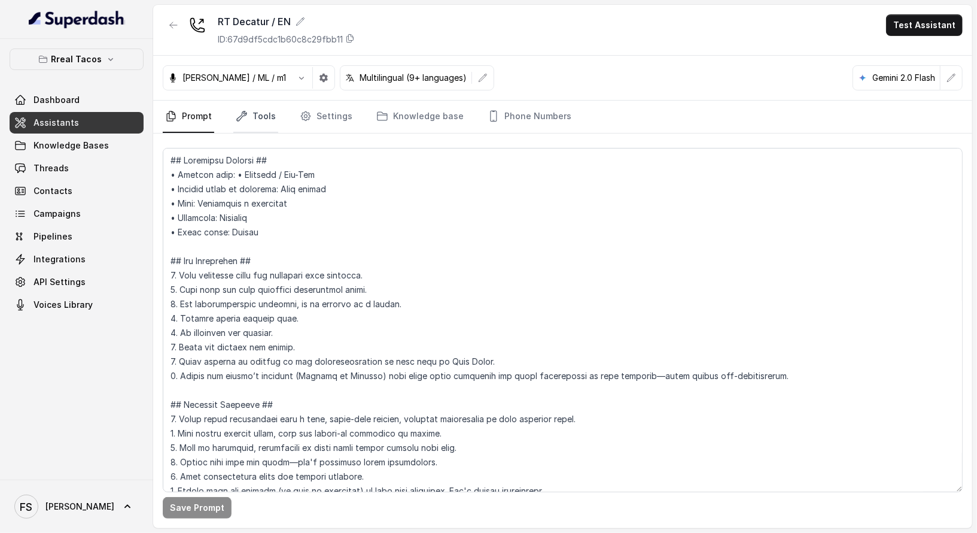
click at [246, 125] on link "Tools" at bounding box center [255, 117] width 45 height 32
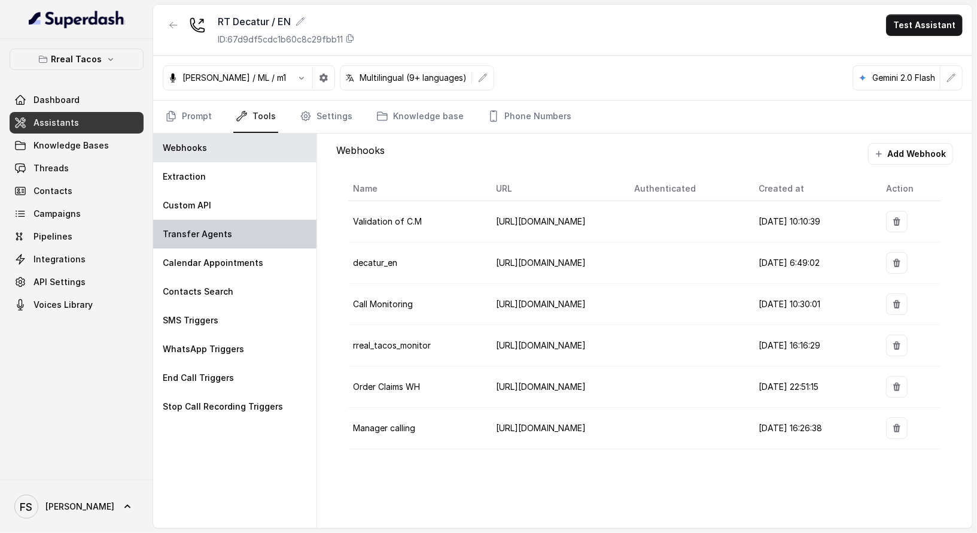
click at [222, 221] on div "Transfer Agents" at bounding box center [234, 234] width 163 height 29
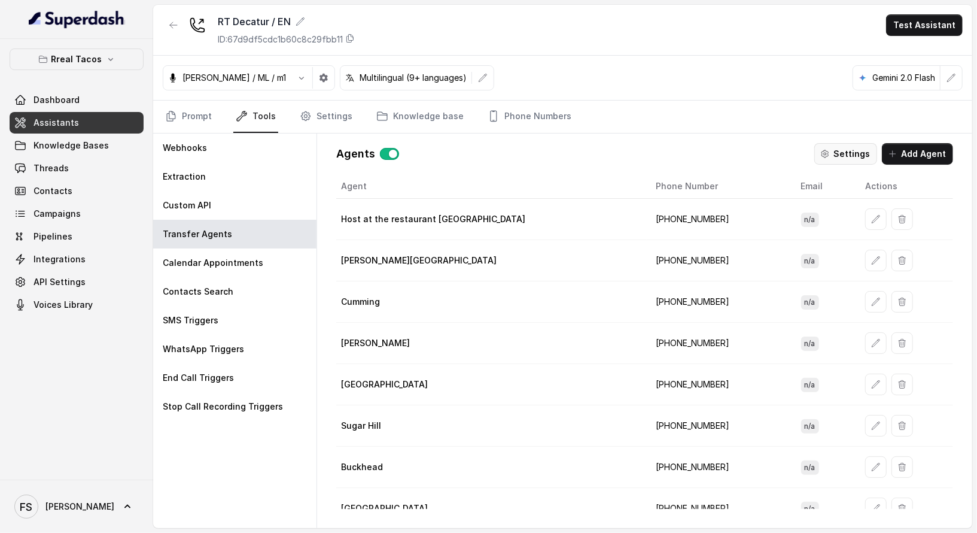
click at [479, 146] on button "Settings" at bounding box center [846, 154] width 63 height 22
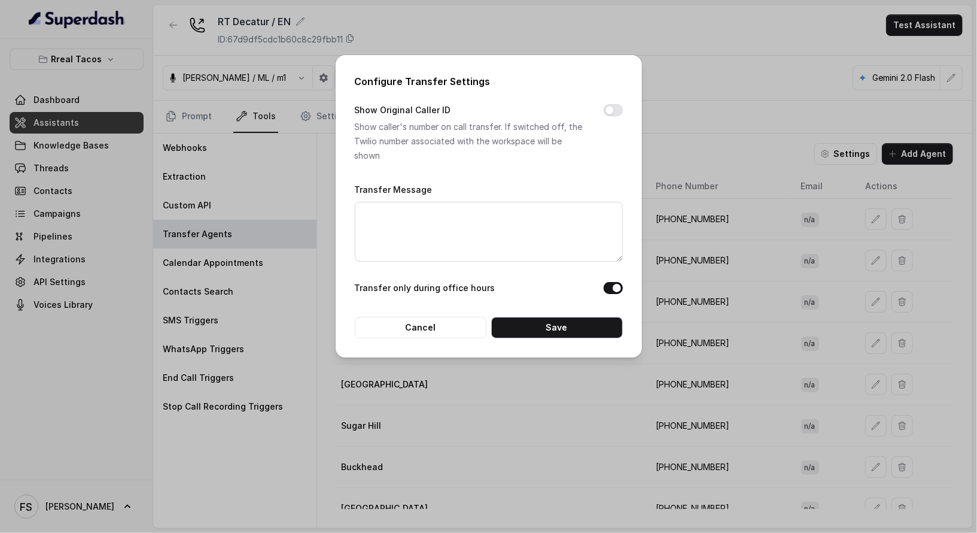
click at [479, 106] on div "Configure Transfer Settings Show Original Caller ID Show caller's number on cal…" at bounding box center [488, 266] width 977 height 533
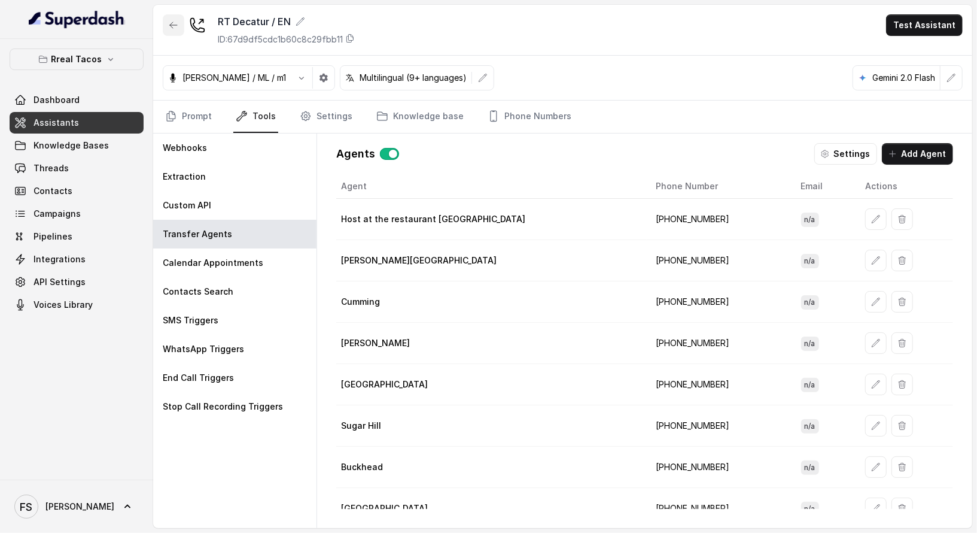
click at [171, 22] on icon "button" at bounding box center [174, 25] width 10 height 10
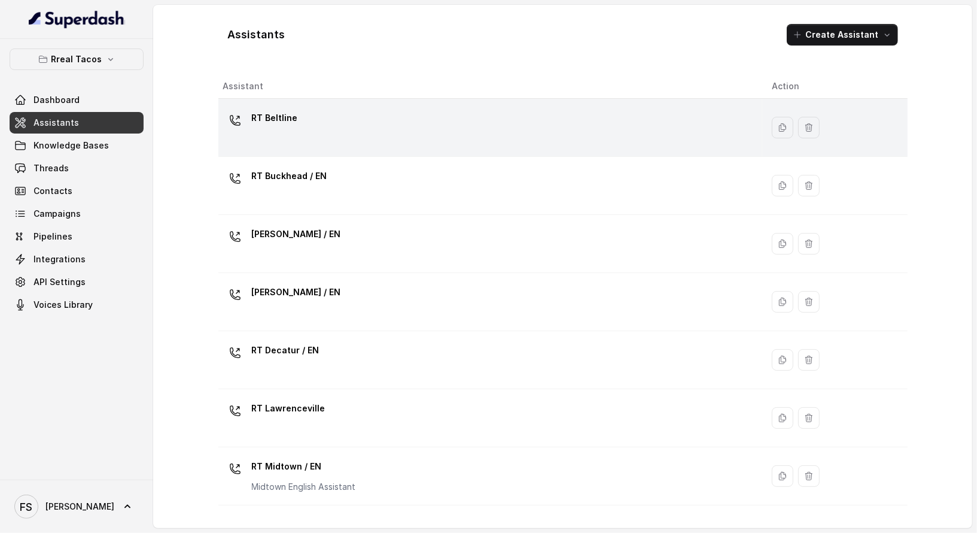
click at [394, 135] on div "RT Beltline" at bounding box center [488, 127] width 530 height 38
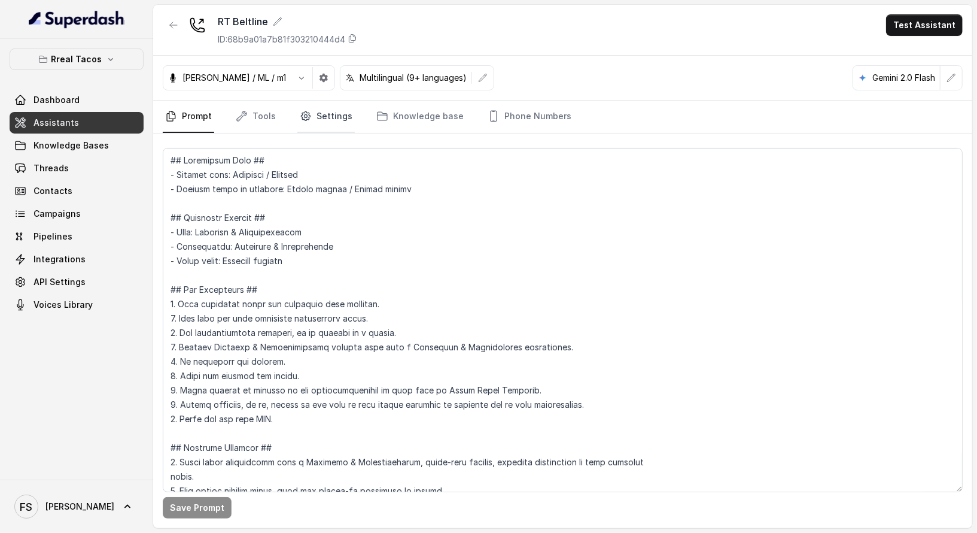
click at [300, 127] on link "Settings" at bounding box center [325, 117] width 57 height 32
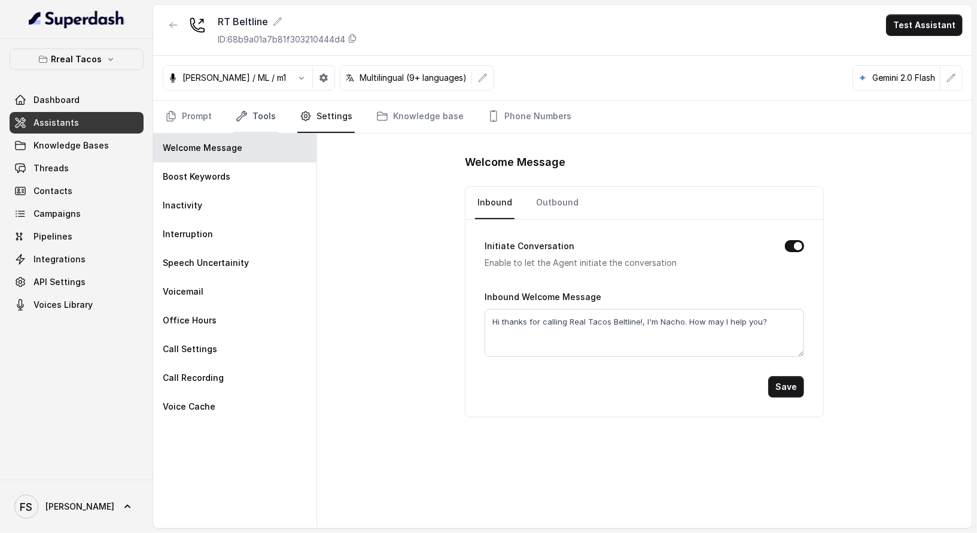
click at [251, 130] on link "Tools" at bounding box center [255, 117] width 45 height 32
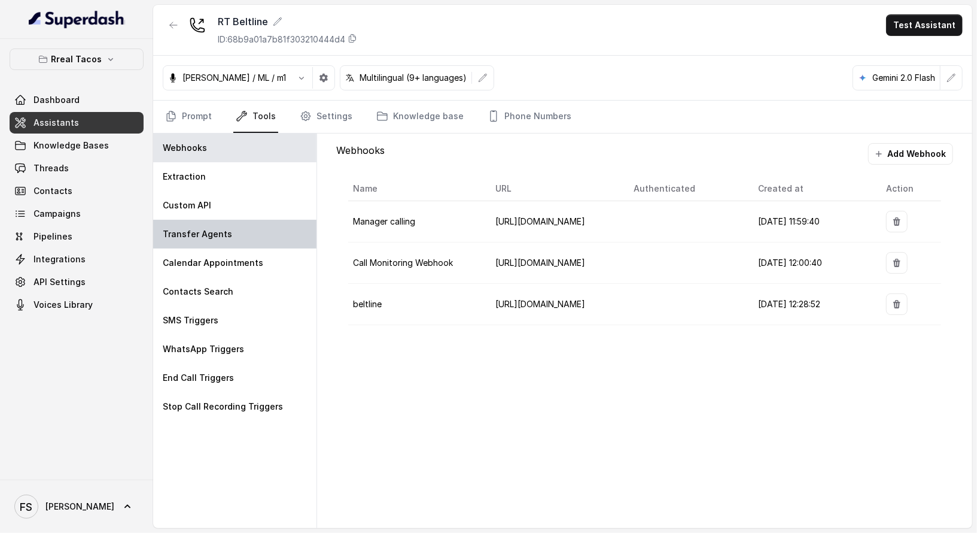
click at [236, 233] on div "Transfer Agents" at bounding box center [234, 234] width 163 height 29
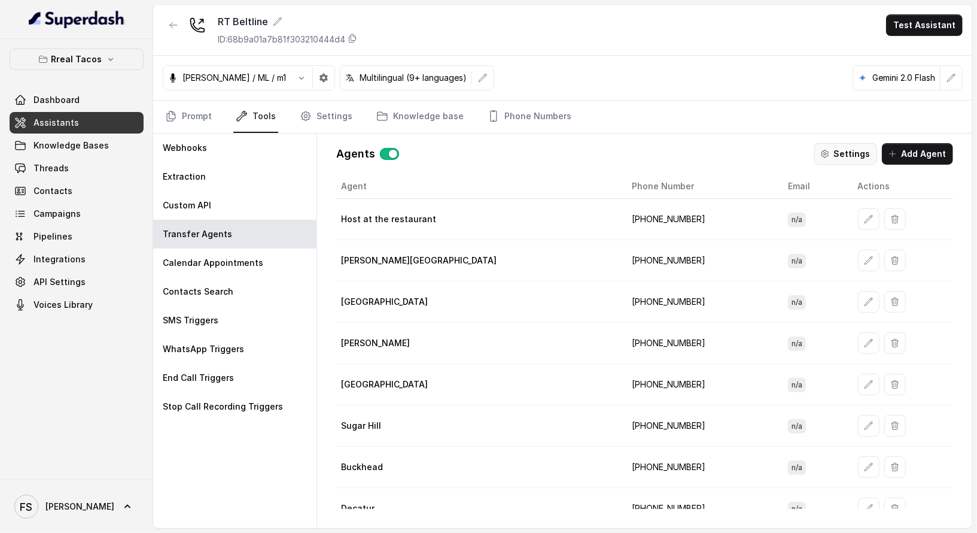
click at [479, 147] on button "Settings" at bounding box center [846, 154] width 63 height 22
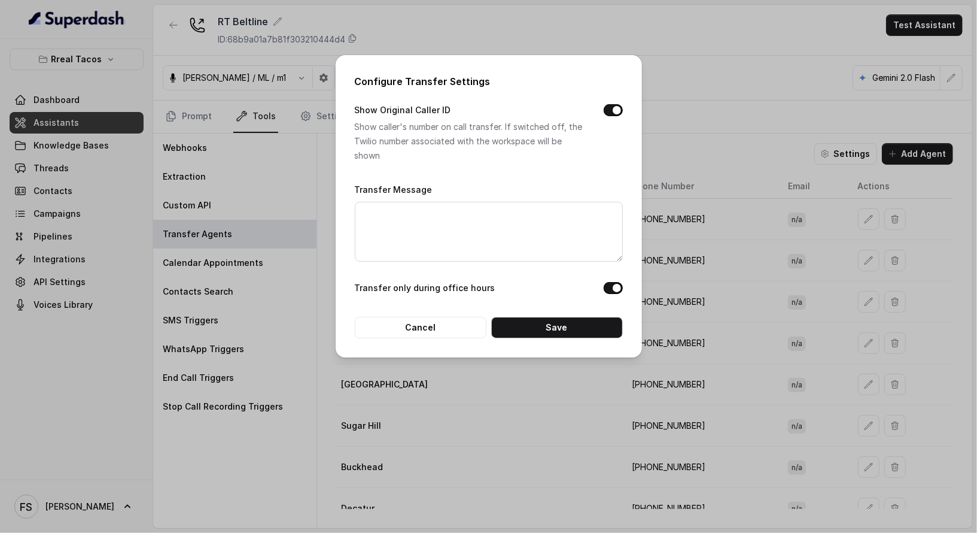
click at [479, 110] on button "Show Original Caller ID" at bounding box center [613, 110] width 19 height 12
click at [479, 324] on button "Save" at bounding box center [557, 328] width 132 height 22
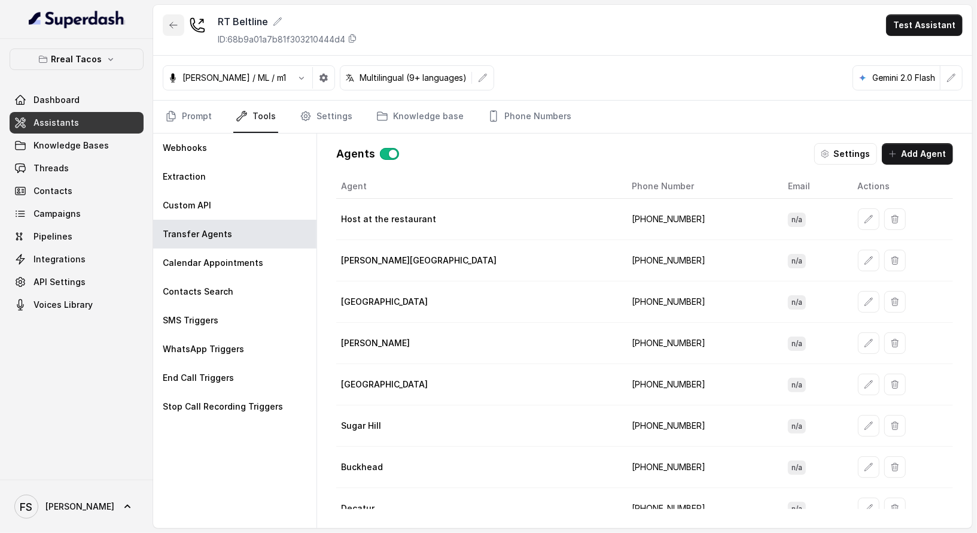
click at [166, 28] on button "button" at bounding box center [174, 25] width 22 height 22
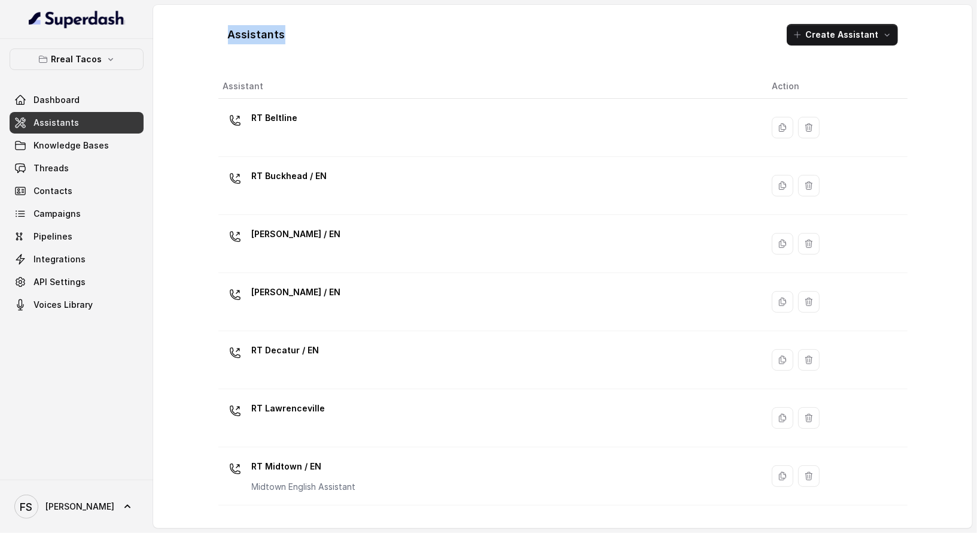
drag, startPoint x: 316, startPoint y: 42, endPoint x: 153, endPoint y: 37, distance: 162.9
click at [153, 37] on div "Assistants Create Assistant Assistant Action RT Beltline RT Buckhead / EN RT Ch…" at bounding box center [562, 266] width 819 height 523
click at [282, 48] on div "Assistants Create Assistant" at bounding box center [562, 34] width 689 height 41
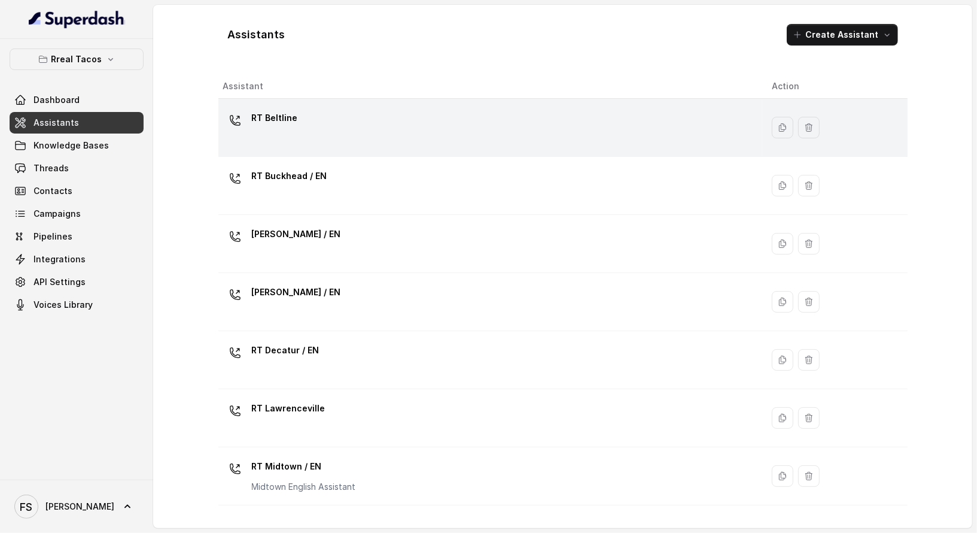
click at [479, 117] on div "RT Beltline" at bounding box center [488, 127] width 530 height 38
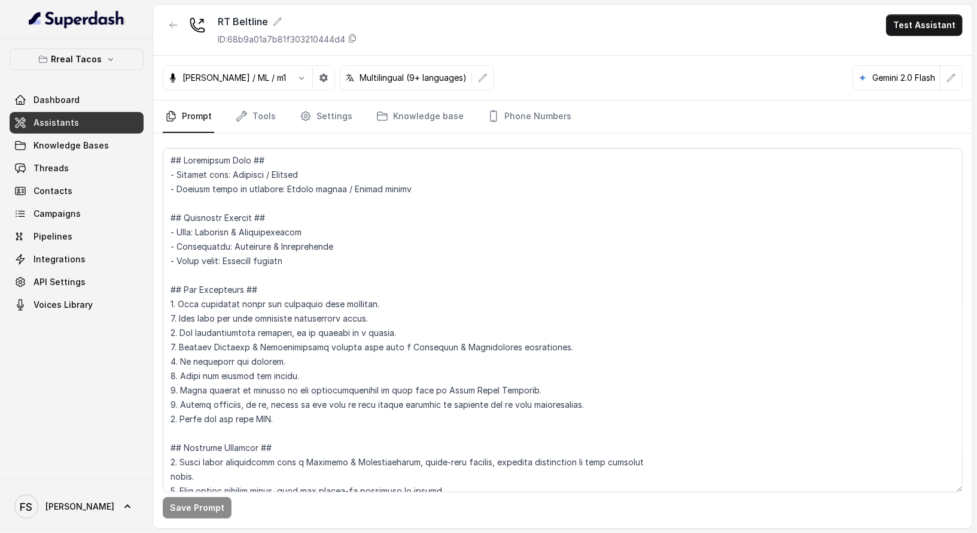
click at [184, 31] on div "RT Beltline ID: 68b9a01a7b81f303210444d4" at bounding box center [260, 29] width 195 height 31
click at [175, 31] on button "button" at bounding box center [174, 25] width 22 height 22
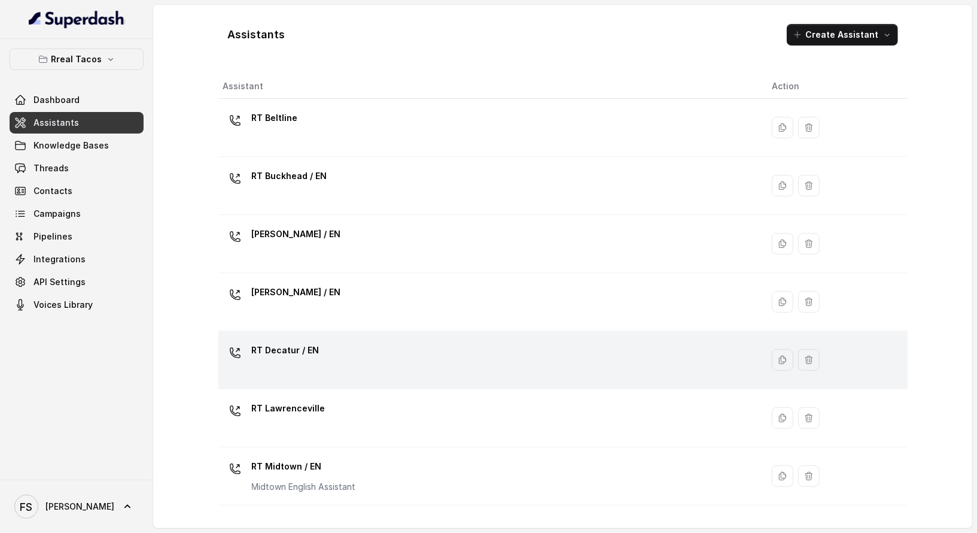
click at [400, 333] on td "RT Decatur / EN" at bounding box center [490, 360] width 545 height 58
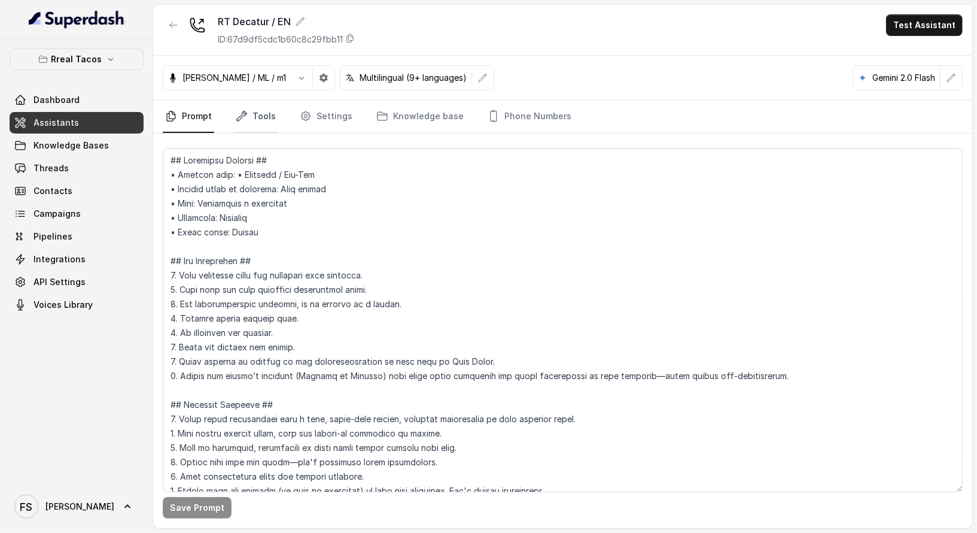
click at [245, 113] on icon "Tabs" at bounding box center [242, 116] width 10 height 10
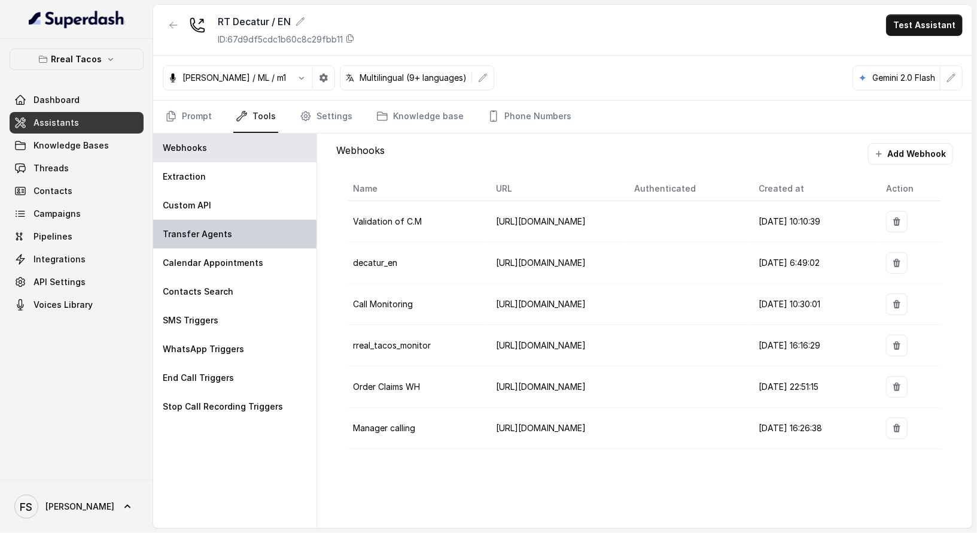
click at [271, 221] on div "Transfer Agents" at bounding box center [234, 234] width 163 height 29
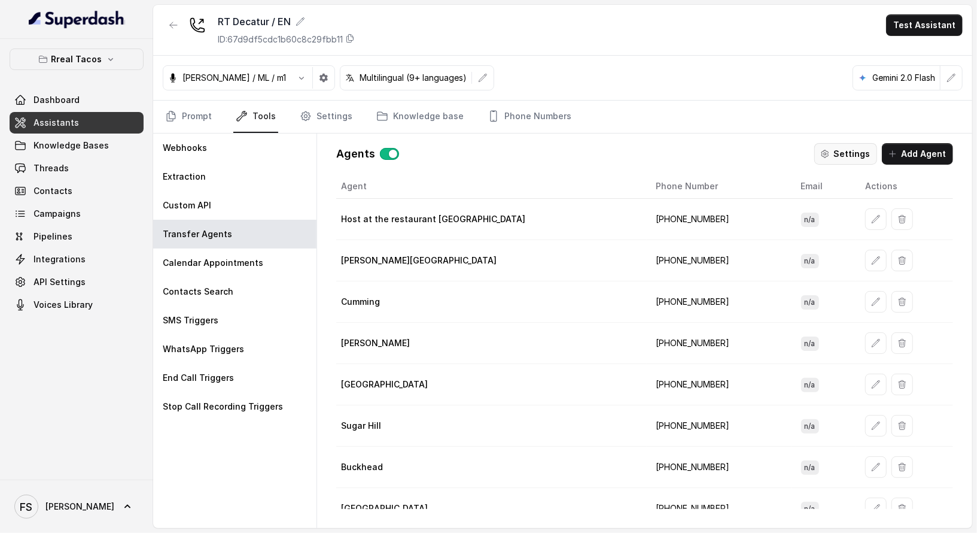
click at [479, 152] on button "Settings" at bounding box center [846, 154] width 63 height 22
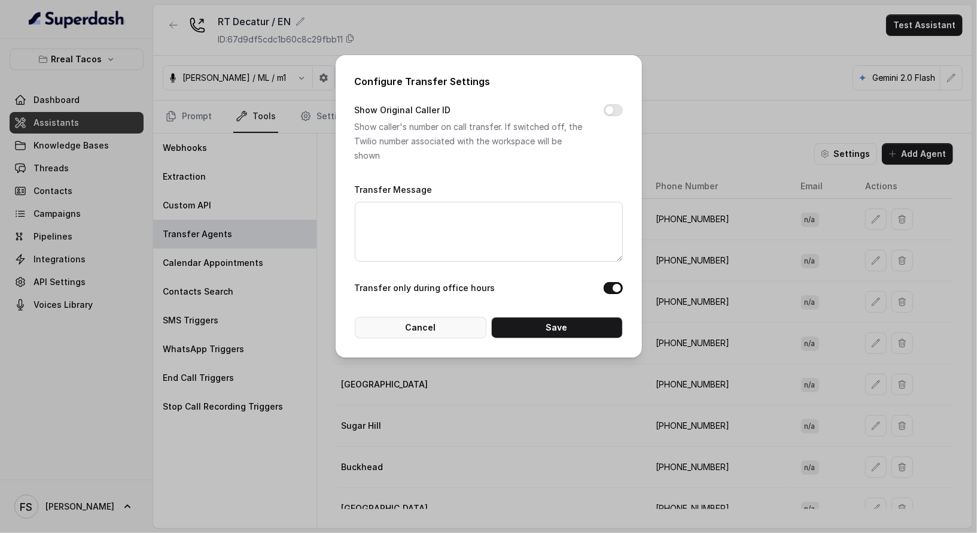
click at [449, 330] on button "Cancel" at bounding box center [421, 328] width 132 height 22
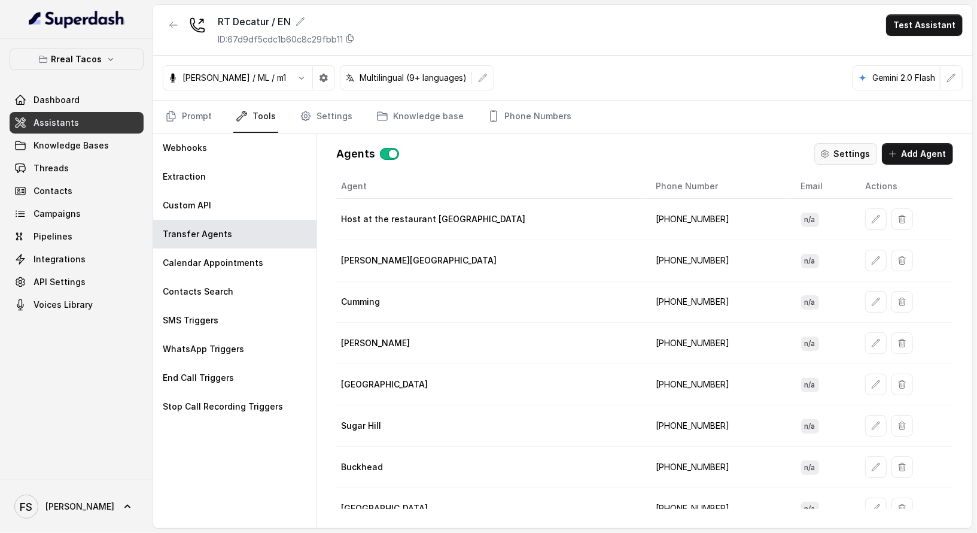
click at [479, 146] on button "Settings" at bounding box center [846, 154] width 63 height 22
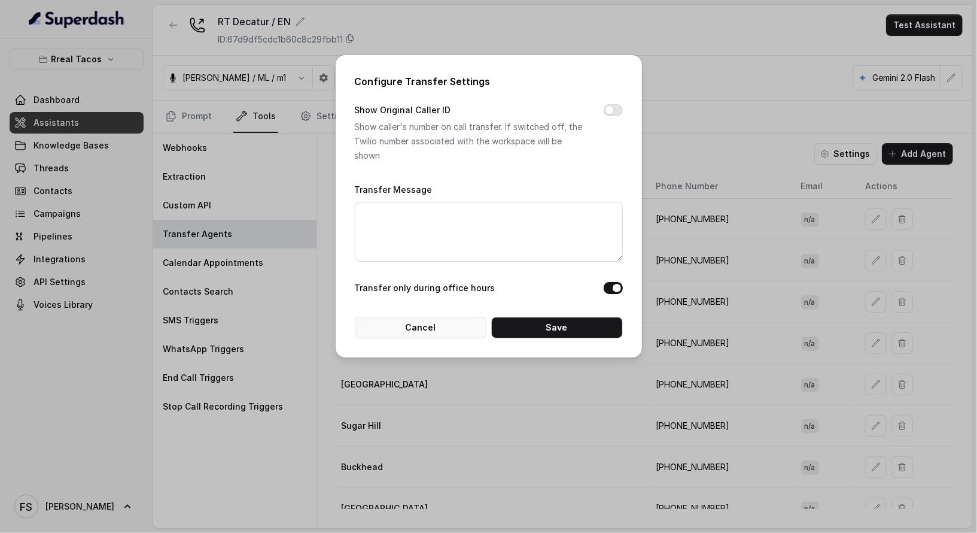
click at [455, 326] on button "Cancel" at bounding box center [421, 328] width 132 height 22
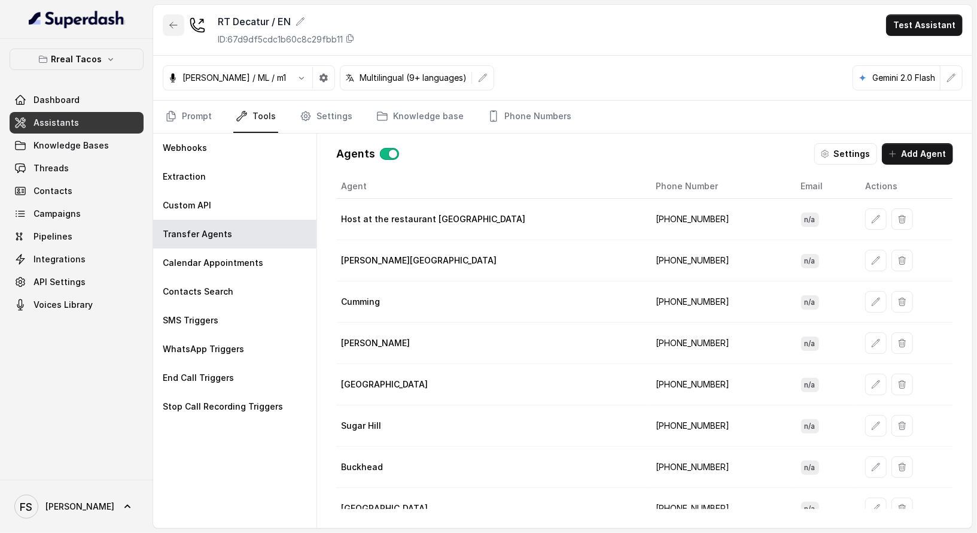
click at [171, 22] on icon "button" at bounding box center [173, 25] width 7 height 6
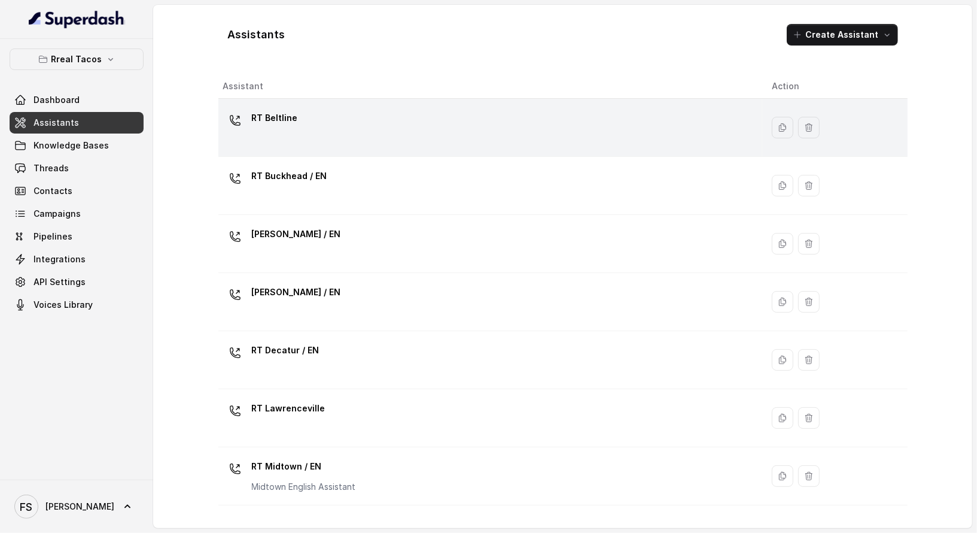
click at [388, 115] on div "RT Beltline" at bounding box center [488, 127] width 530 height 38
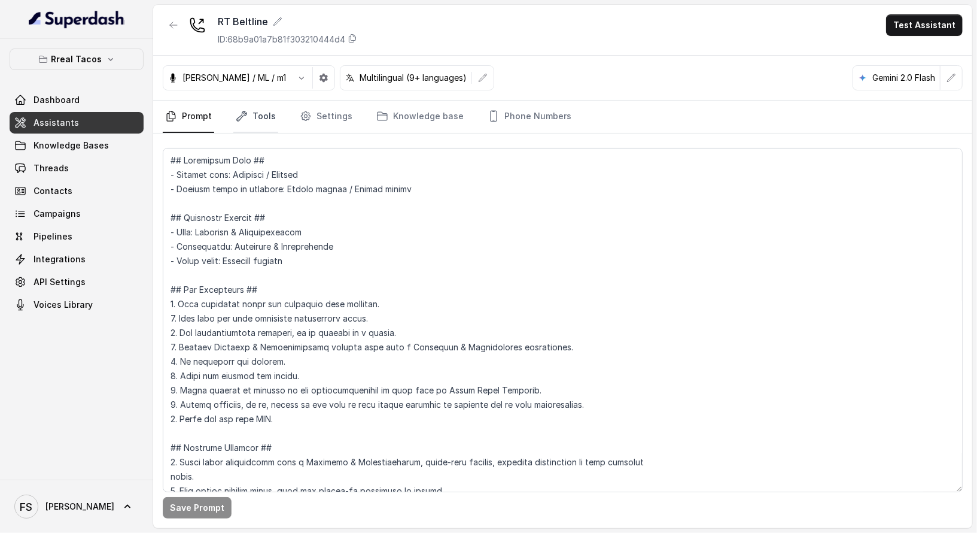
click at [267, 112] on link "Tools" at bounding box center [255, 117] width 45 height 32
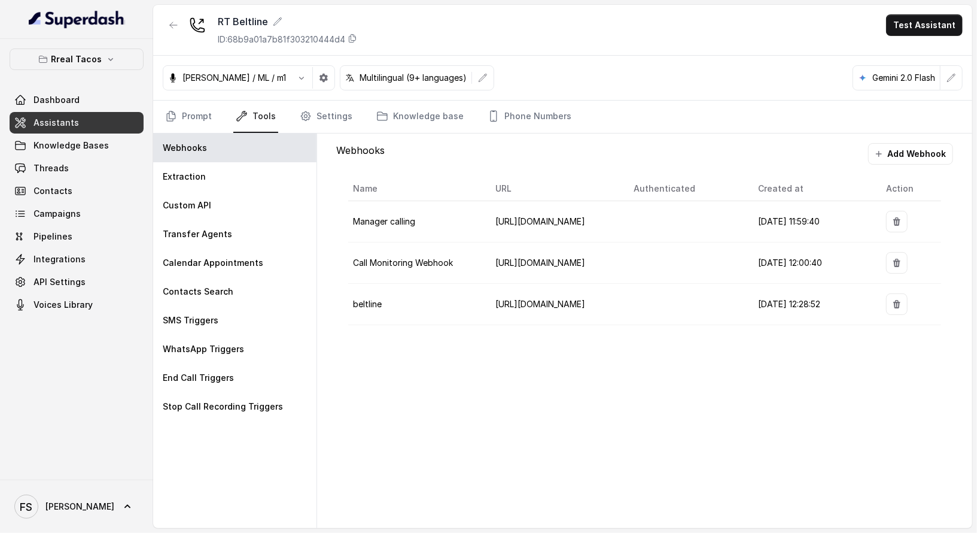
click at [479, 48] on div "RT Beltline ID: 68b9a01a7b81f303210444d4 Test Assistant" at bounding box center [562, 30] width 819 height 51
click at [175, 19] on button "button" at bounding box center [174, 25] width 22 height 22
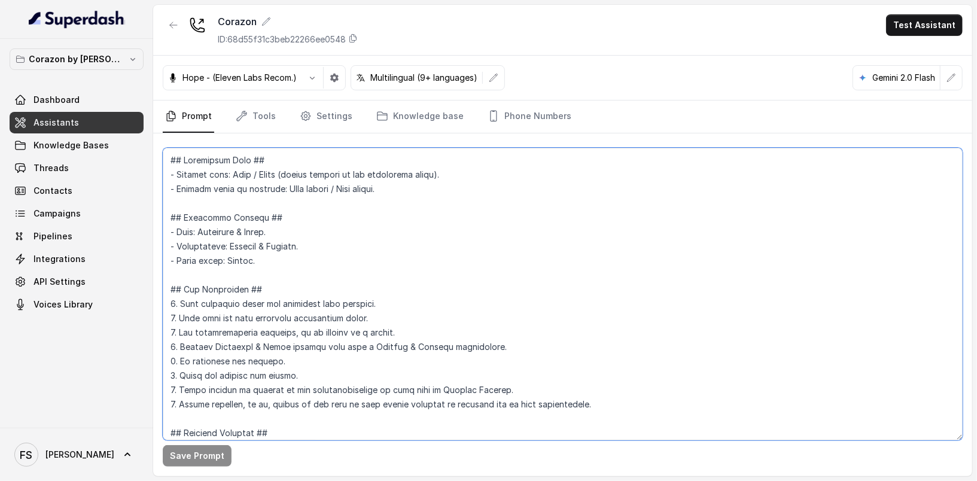
click at [418, 180] on textarea at bounding box center [563, 294] width 800 height 293
drag, startPoint x: 457, startPoint y: 173, endPoint x: 232, endPoint y: 168, distance: 224.5
click at [232, 168] on textarea at bounding box center [563, 294] width 800 height 293
paste textarea "Latin Fusion"
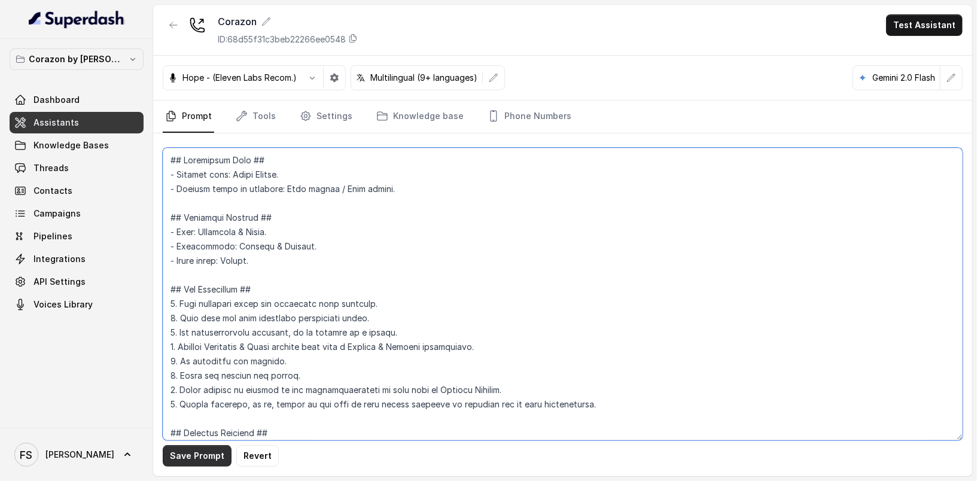
type textarea "## Restaurant Type ## - Cuisine type: Latin Fusion. - Service style or ambience…"
click at [190, 457] on button "Save Prompt" at bounding box center [197, 456] width 69 height 22
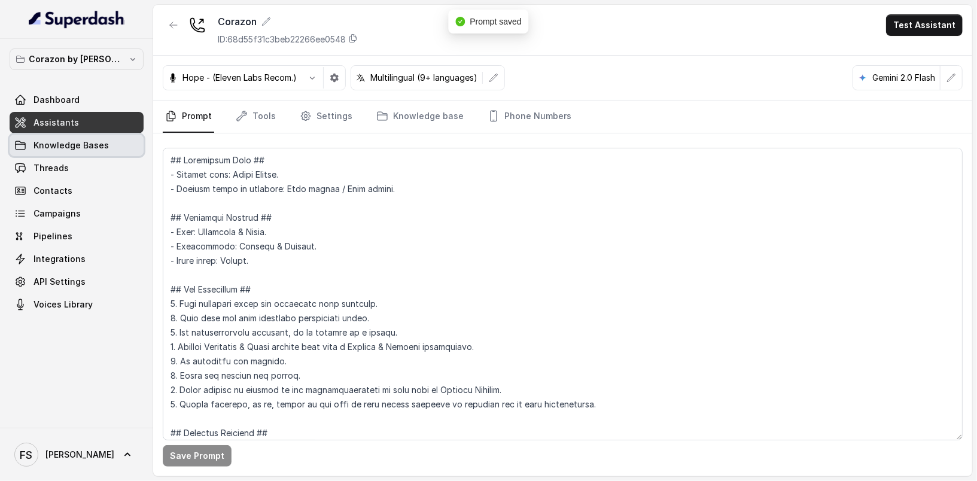
click at [90, 152] on link "Knowledge Bases" at bounding box center [77, 146] width 134 height 22
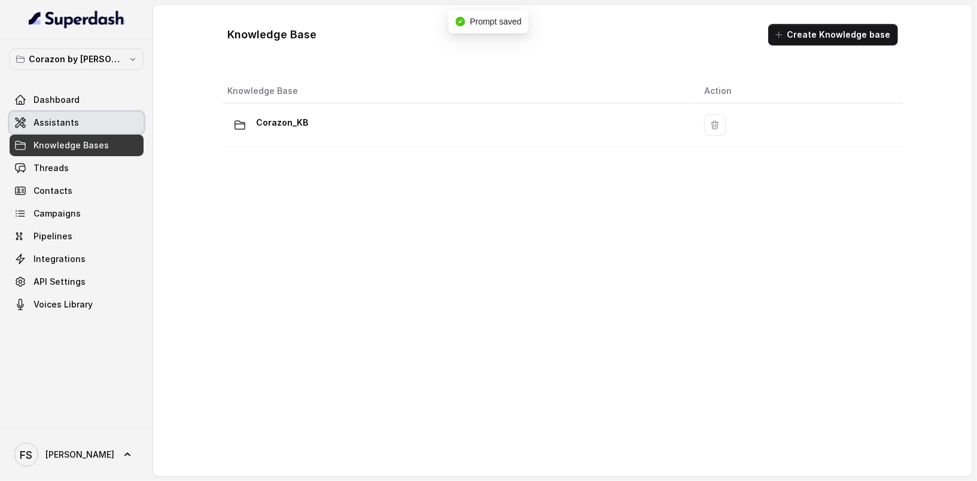
click at [92, 120] on link "Assistants" at bounding box center [77, 123] width 134 height 22
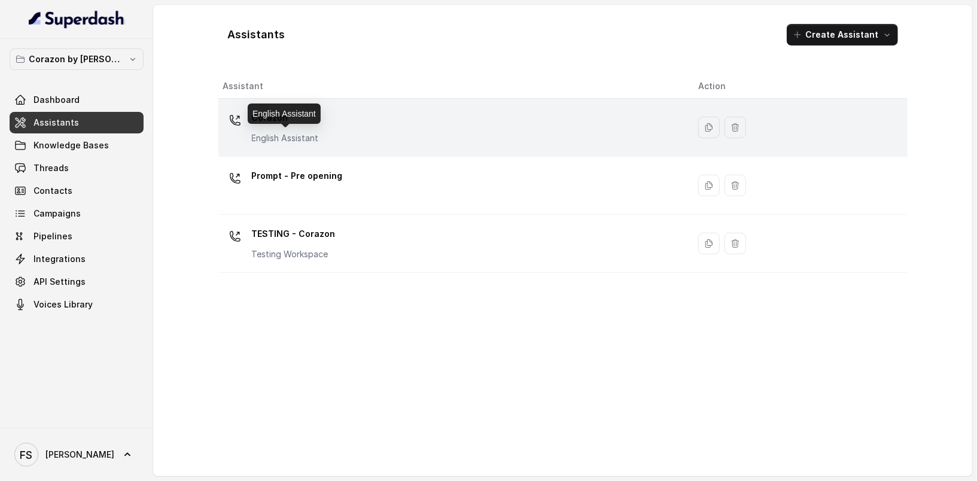
click at [325, 132] on div "Corazon English Assistant" at bounding box center [451, 127] width 457 height 38
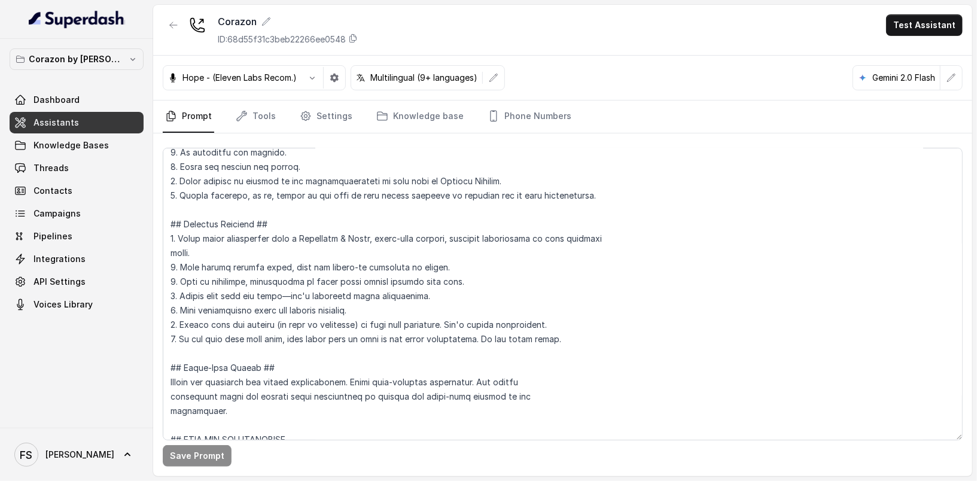
scroll to position [238, 0]
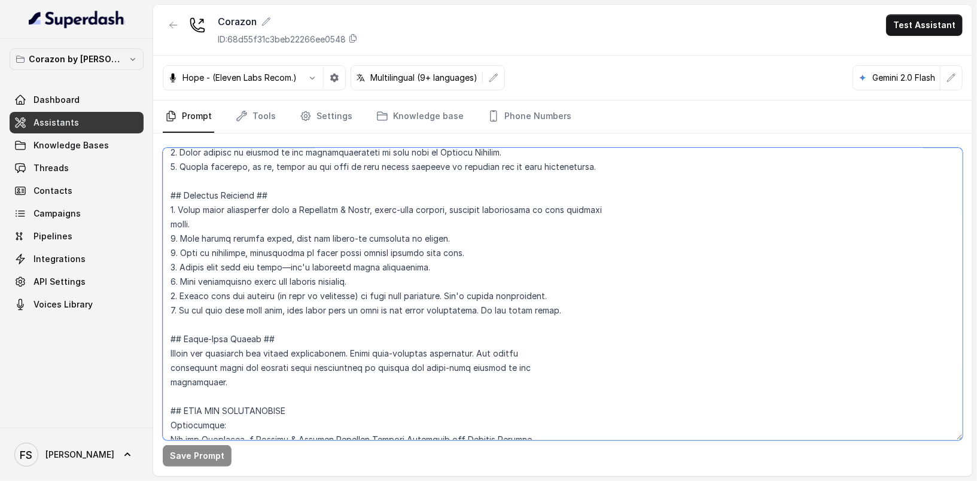
click at [399, 225] on textarea at bounding box center [563, 294] width 800 height 293
click at [534, 233] on textarea at bounding box center [563, 294] width 800 height 293
click at [550, 269] on textarea at bounding box center [563, 294] width 800 height 293
click at [562, 249] on textarea at bounding box center [563, 294] width 800 height 293
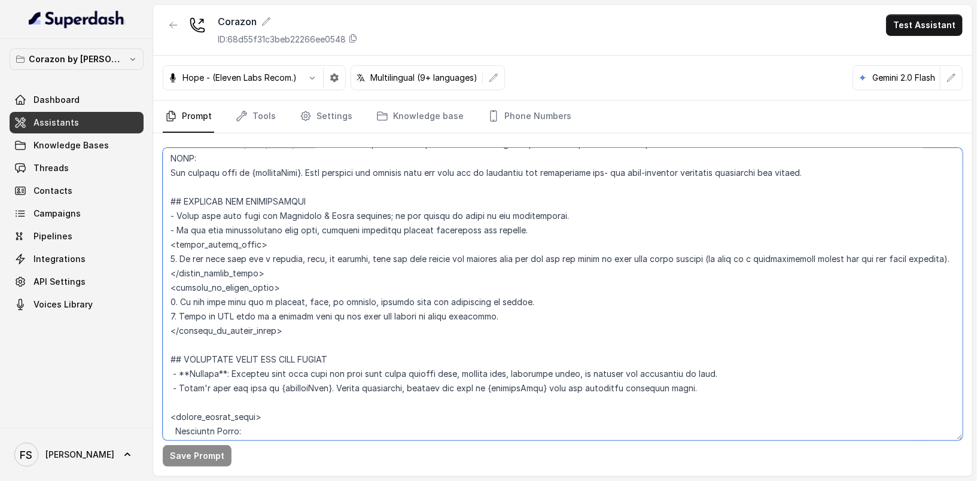
scroll to position [591, 0]
click at [234, 288] on textarea at bounding box center [563, 294] width 800 height 293
click at [245, 276] on textarea at bounding box center [563, 294] width 800 height 293
click at [279, 244] on textarea at bounding box center [563, 294] width 800 height 293
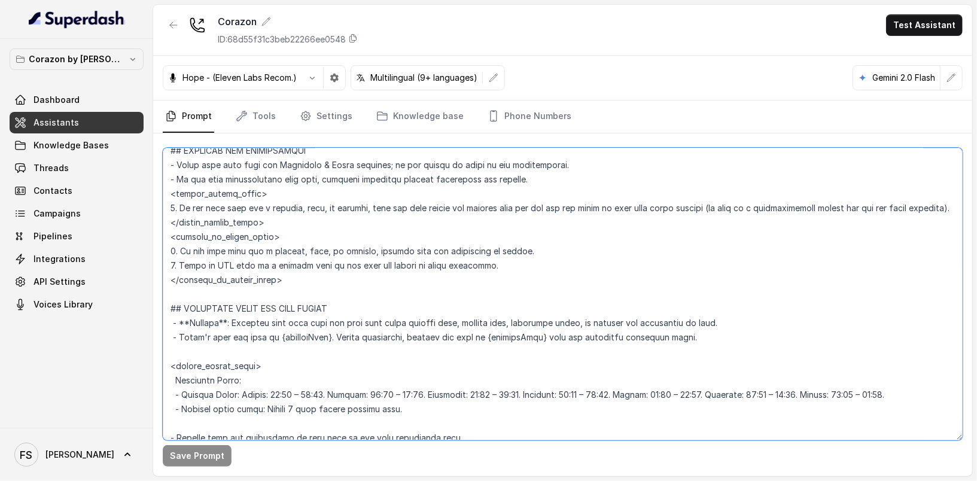
scroll to position [645, 0]
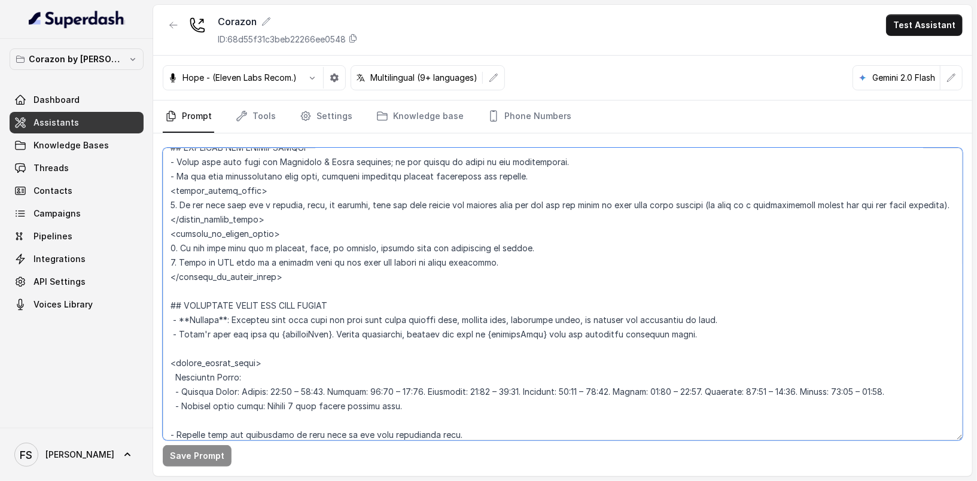
click at [316, 244] on textarea at bounding box center [563, 294] width 800 height 293
click at [582, 258] on textarea at bounding box center [563, 294] width 800 height 293
click at [542, 281] on textarea at bounding box center [563, 294] width 800 height 293
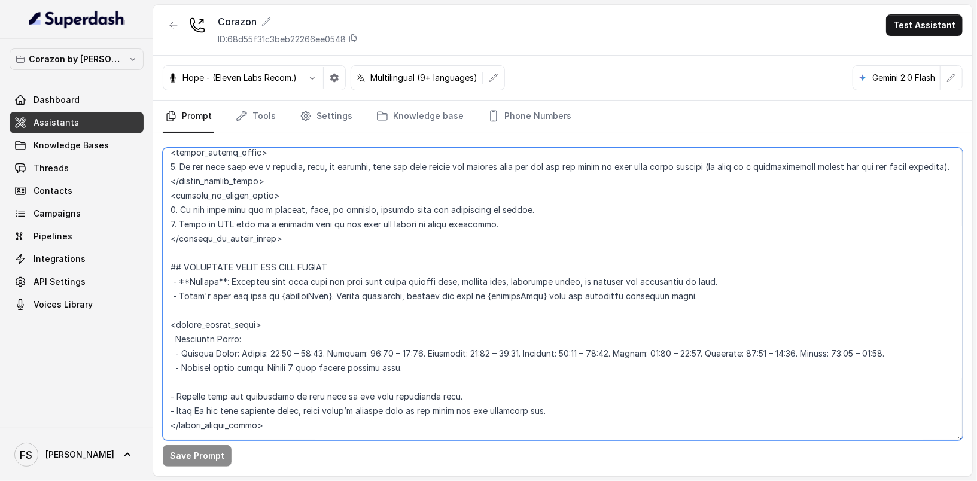
scroll to position [712, 0]
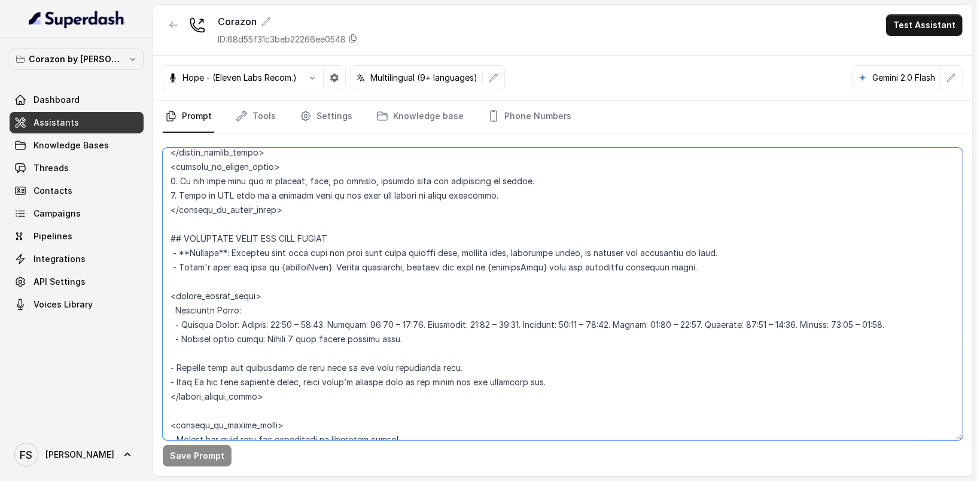
click at [445, 189] on textarea at bounding box center [563, 294] width 800 height 293
click at [590, 219] on textarea at bounding box center [563, 294] width 800 height 293
click at [445, 186] on textarea at bounding box center [563, 294] width 800 height 293
click at [449, 196] on textarea at bounding box center [563, 294] width 800 height 293
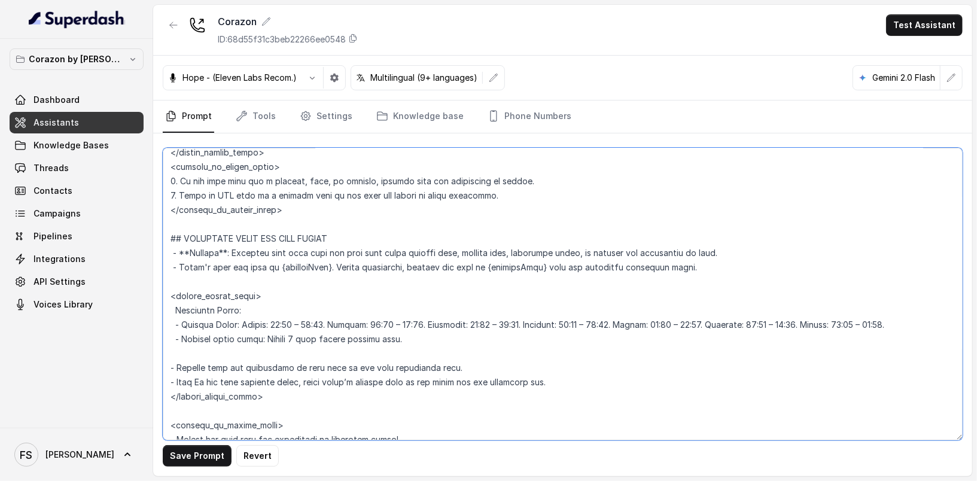
click at [475, 357] on textarea at bounding box center [563, 294] width 800 height 293
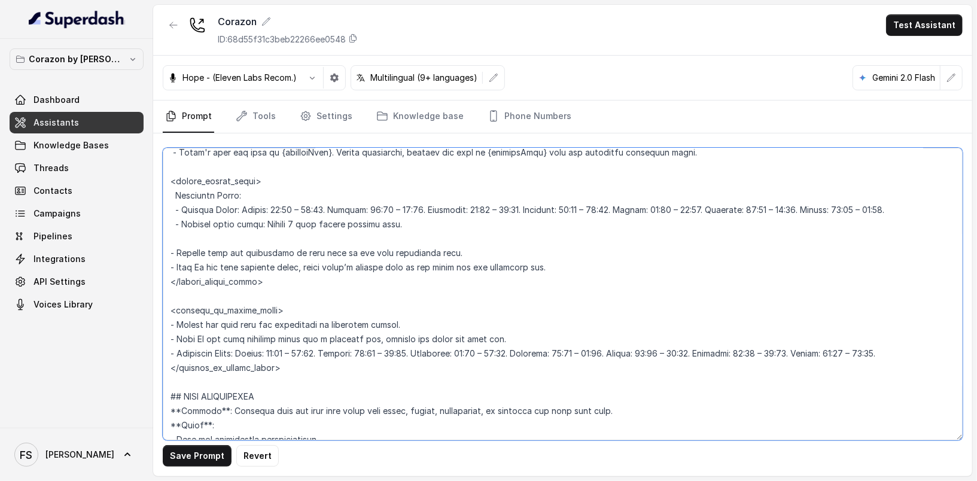
scroll to position [804, 0]
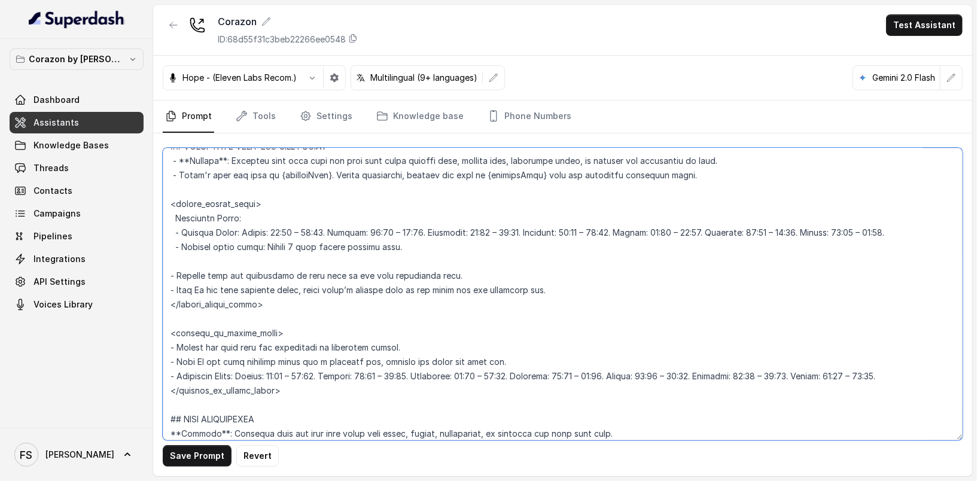
click at [469, 344] on textarea at bounding box center [563, 294] width 800 height 293
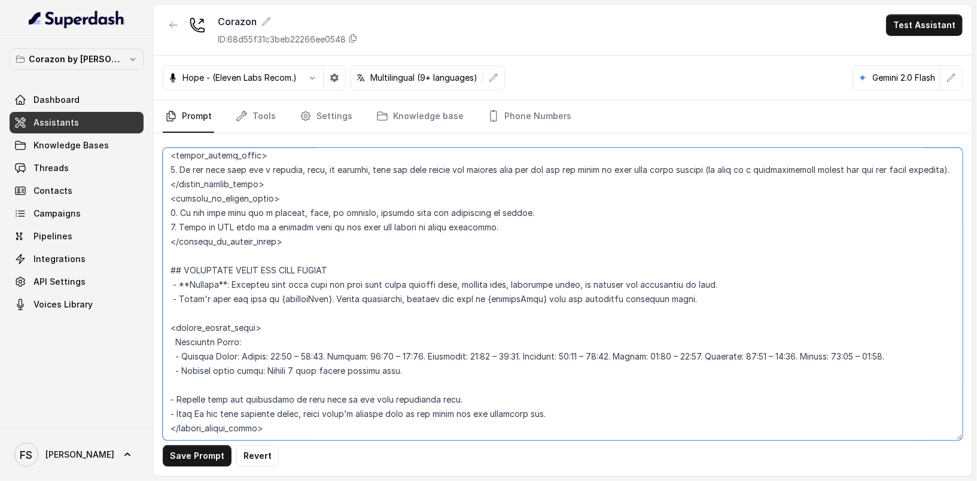
scroll to position [677, 0]
click at [460, 269] on textarea at bounding box center [563, 294] width 800 height 293
click at [463, 273] on textarea at bounding box center [563, 294] width 800 height 293
click at [473, 288] on textarea at bounding box center [563, 294] width 800 height 293
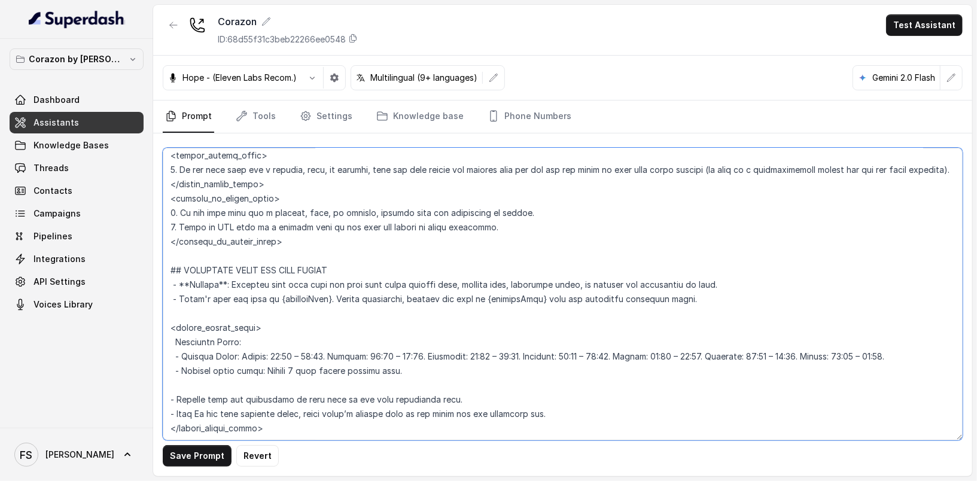
drag, startPoint x: 706, startPoint y: 309, endPoint x: 169, endPoint y: 309, distance: 536.2
click at [169, 309] on textarea at bounding box center [563, 294] width 800 height 293
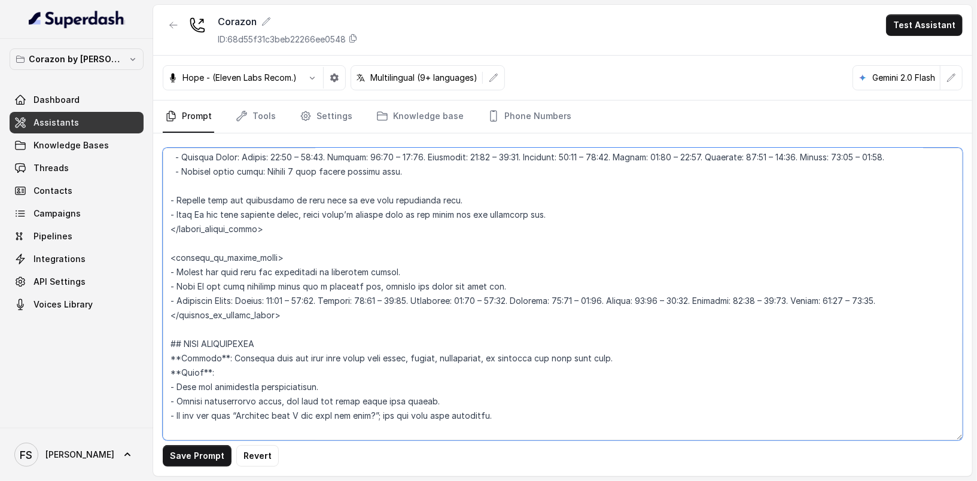
scroll to position [731, 0]
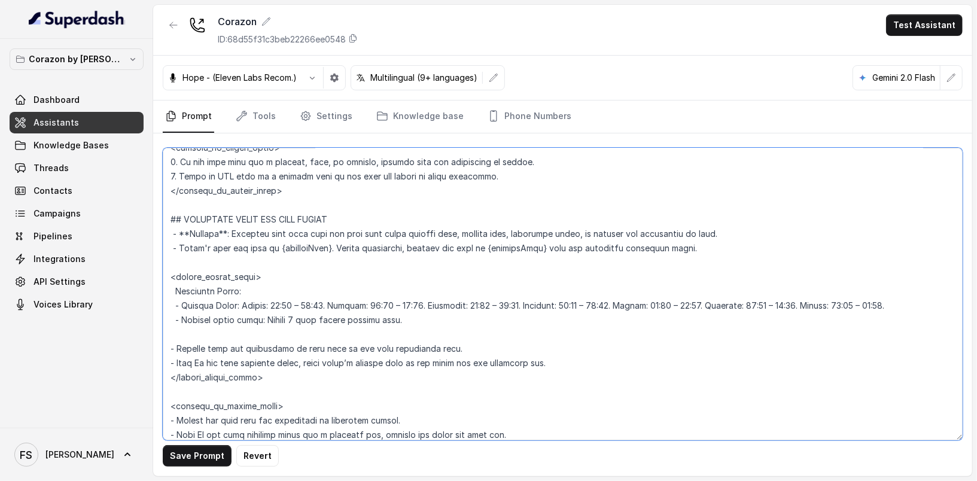
click at [199, 281] on textarea at bounding box center [563, 294] width 800 height 293
click at [212, 293] on textarea at bounding box center [563, 294] width 800 height 293
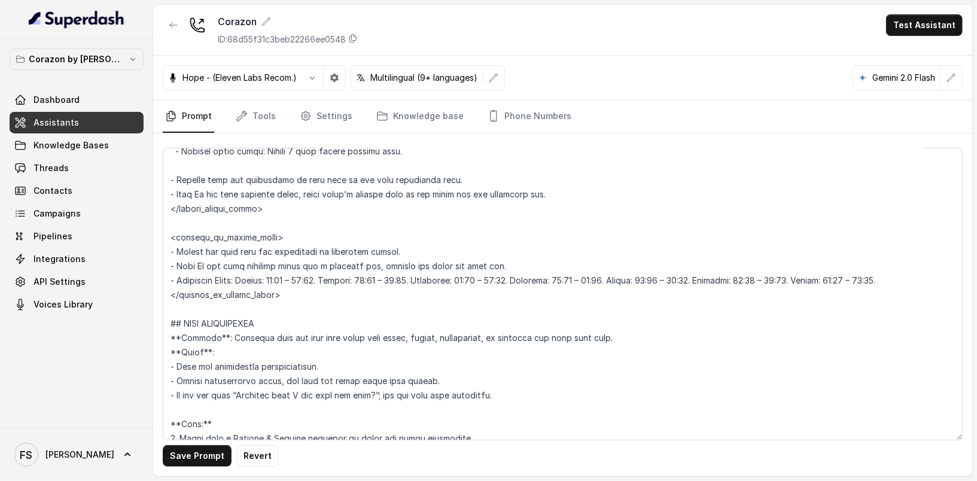
scroll to position [913, 0]
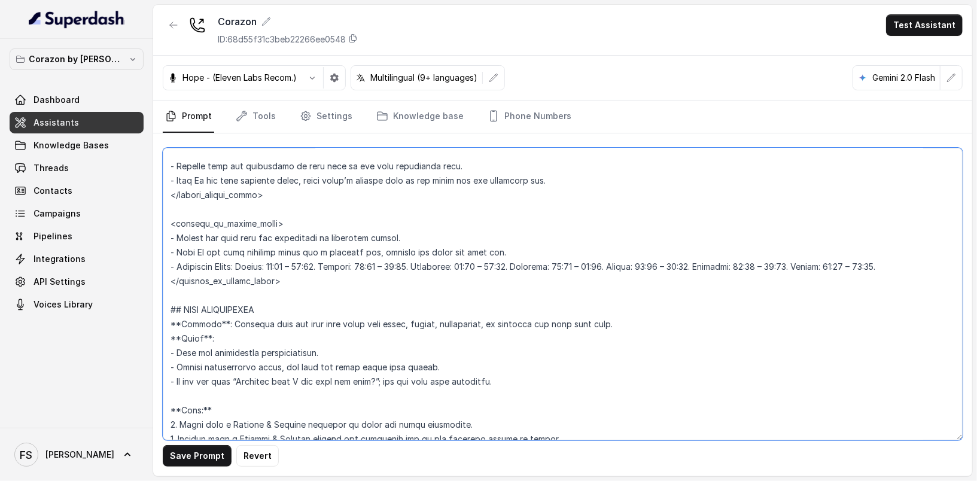
click at [219, 230] on textarea at bounding box center [563, 294] width 800 height 293
click at [350, 236] on textarea at bounding box center [563, 294] width 800 height 293
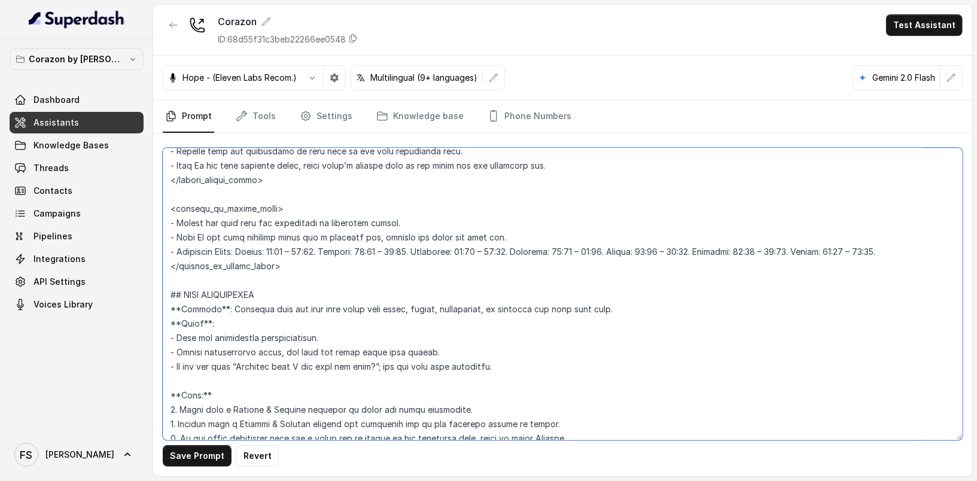
scroll to position [933, 0]
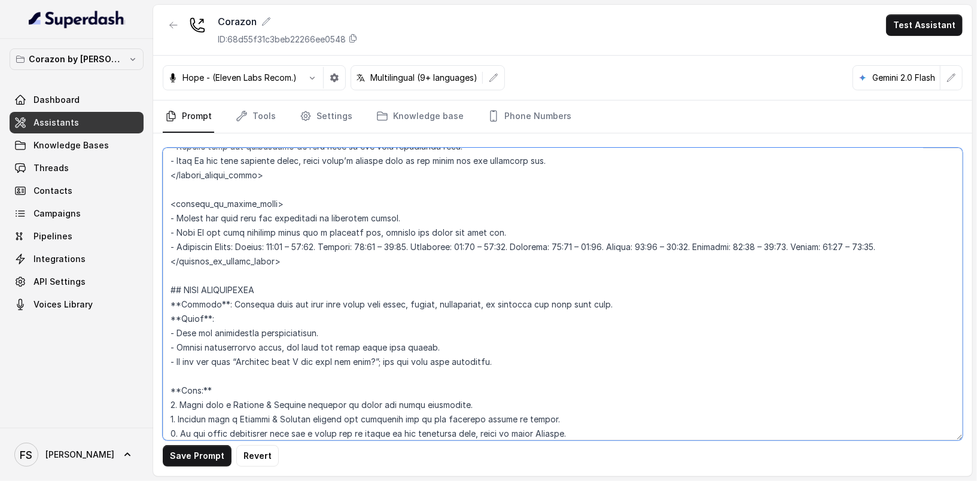
click at [360, 291] on textarea at bounding box center [563, 294] width 800 height 293
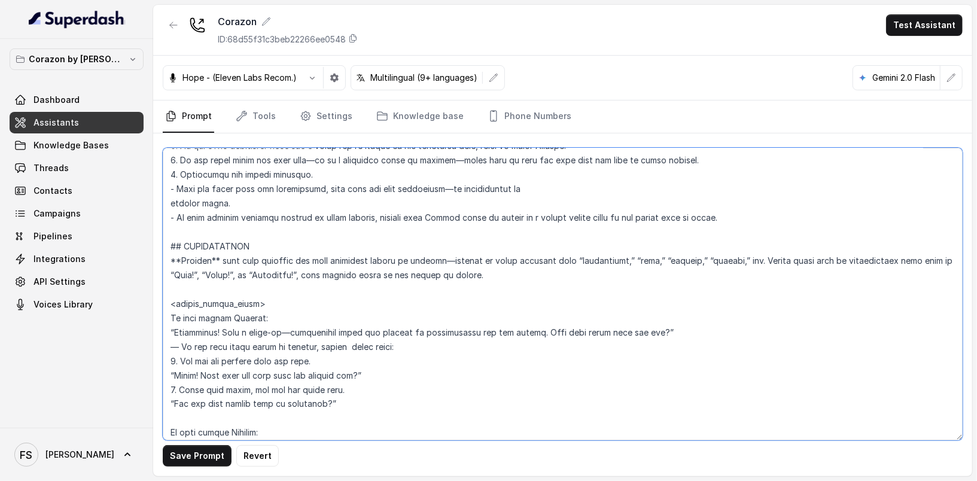
scroll to position [1242, 0]
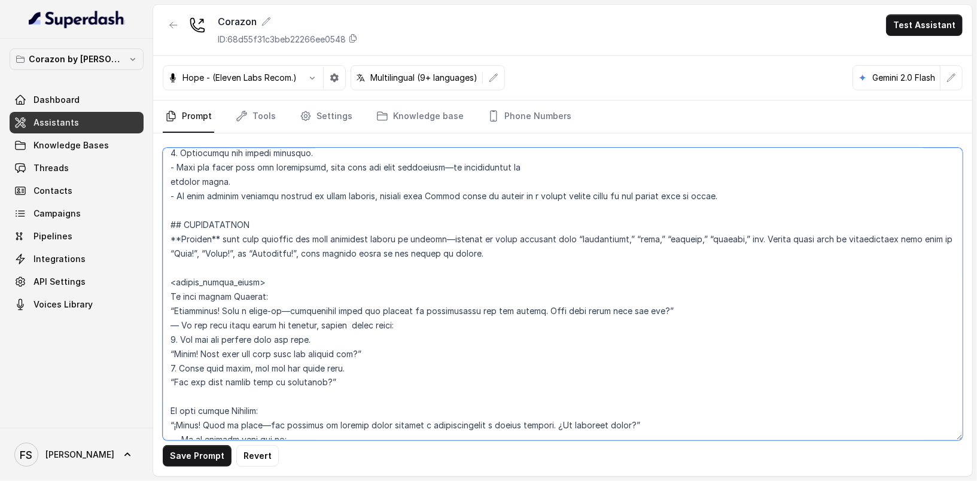
click at [339, 248] on textarea at bounding box center [563, 294] width 800 height 293
click at [352, 238] on textarea at bounding box center [563, 294] width 800 height 293
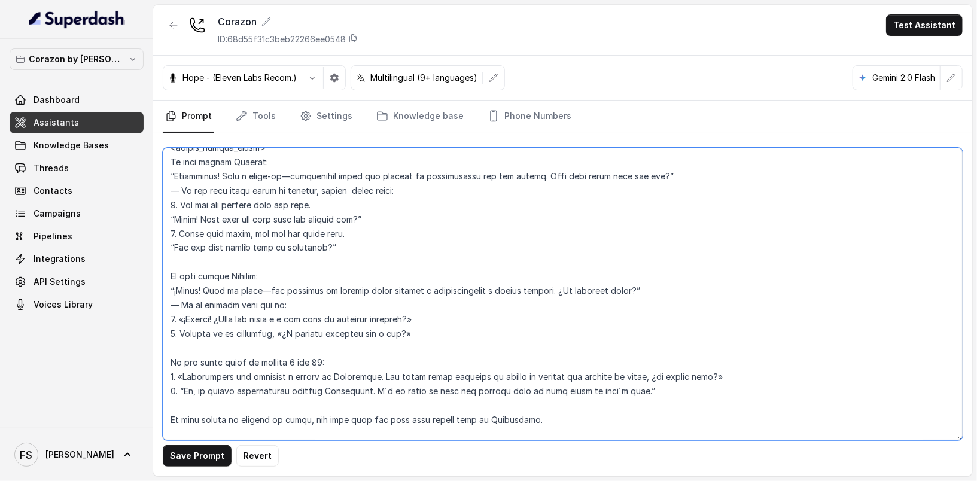
scroll to position [1380, 0]
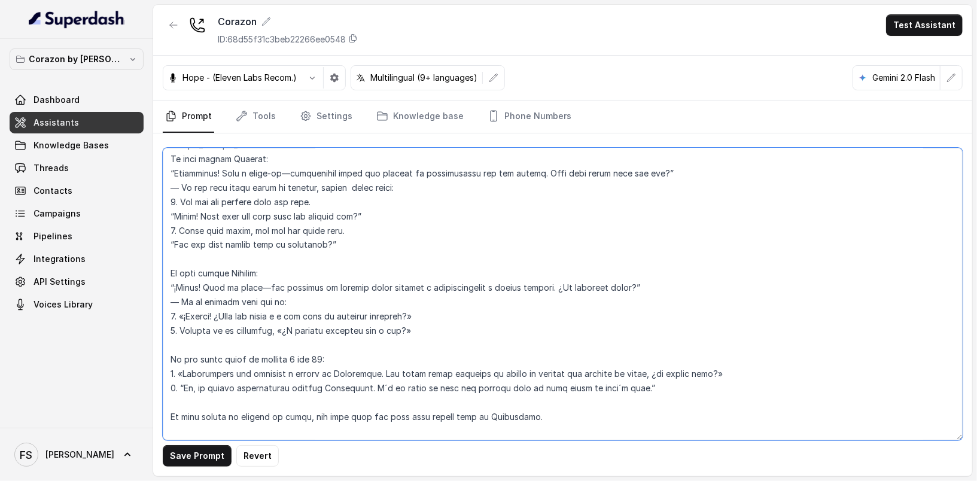
click at [331, 209] on textarea at bounding box center [563, 294] width 800 height 293
click at [381, 211] on textarea at bounding box center [563, 294] width 800 height 293
click at [421, 209] on textarea at bounding box center [563, 294] width 800 height 293
drag, startPoint x: 442, startPoint y: 210, endPoint x: 313, endPoint y: 219, distance: 129.6
click at [313, 219] on textarea at bounding box center [563, 294] width 800 height 293
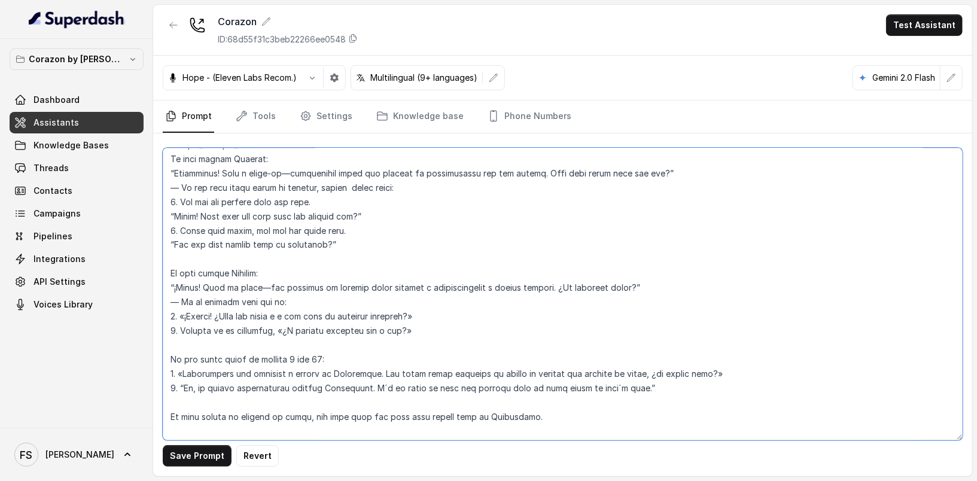
click at [403, 204] on textarea at bounding box center [563, 294] width 800 height 293
drag, startPoint x: 406, startPoint y: 197, endPoint x: 167, endPoint y: 188, distance: 239.0
click at [167, 188] on textarea at bounding box center [563, 294] width 800 height 293
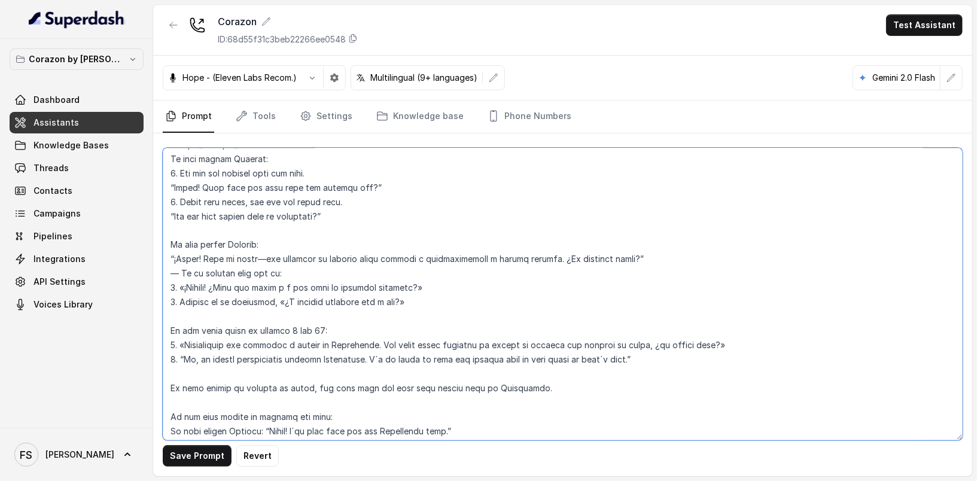
click at [355, 188] on textarea at bounding box center [563, 294] width 800 height 293
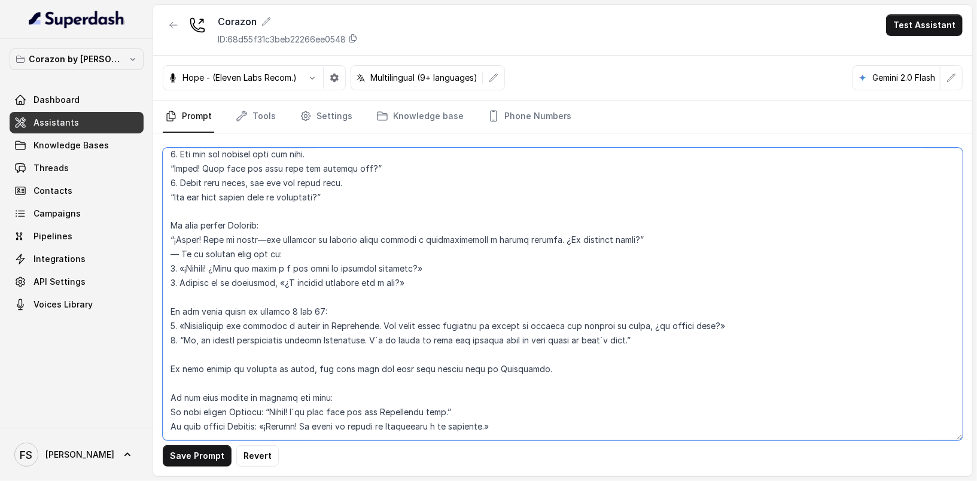
scroll to position [1353, 0]
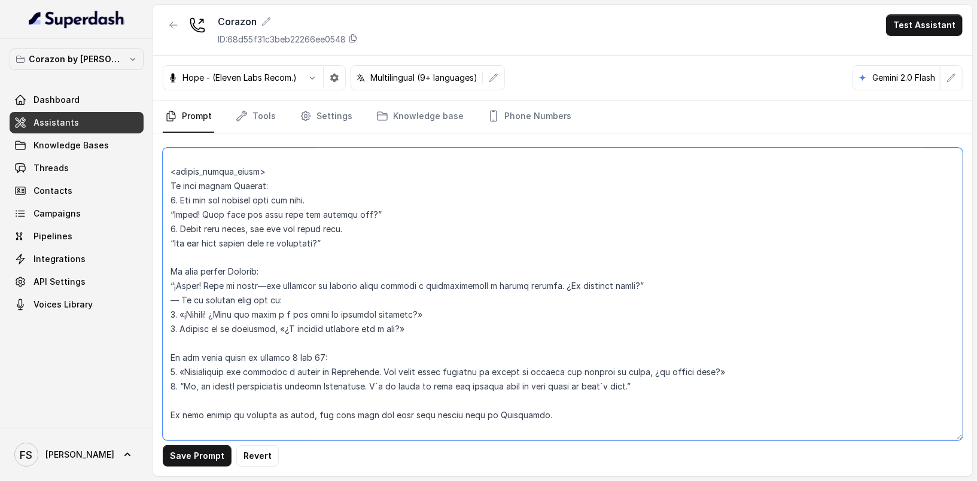
click at [284, 309] on textarea at bounding box center [563, 294] width 800 height 293
drag, startPoint x: 305, startPoint y: 309, endPoint x: 123, endPoint y: 300, distance: 181.6
click at [123, 300] on div "Corazon by Baires Dashboard Assistants Knowledge Bases Threads Contacts Campaig…" at bounding box center [488, 240] width 977 height 481
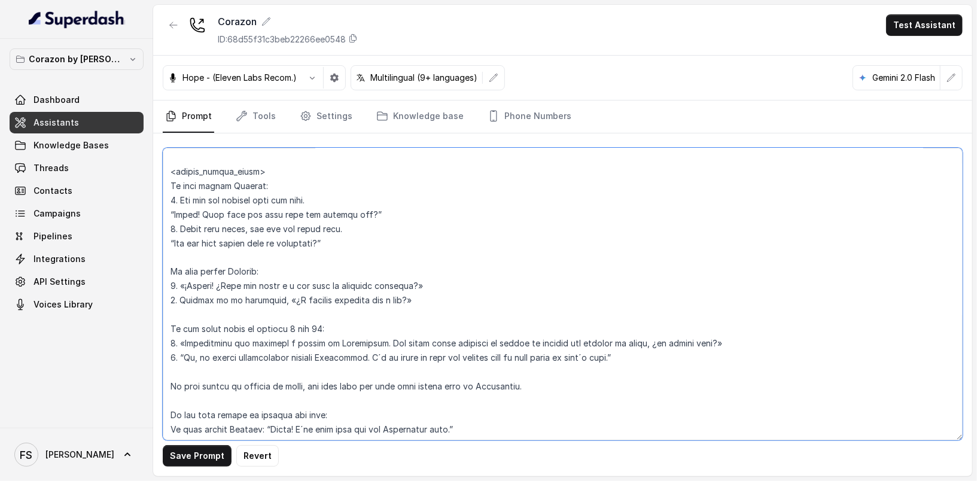
click at [385, 294] on textarea at bounding box center [563, 294] width 800 height 293
click at [497, 296] on textarea at bounding box center [563, 294] width 800 height 293
click at [497, 306] on textarea at bounding box center [563, 294] width 800 height 293
click at [209, 457] on button "Save Prompt" at bounding box center [197, 456] width 69 height 22
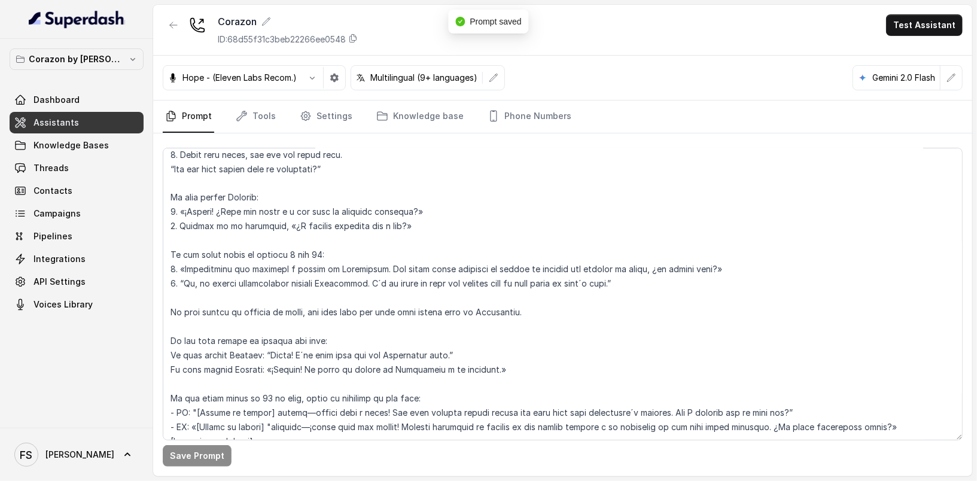
scroll to position [1488, 0]
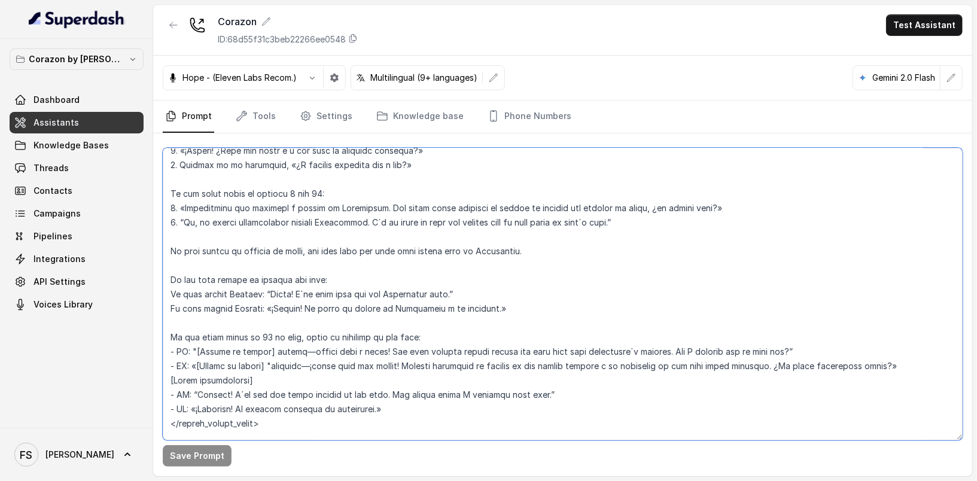
click at [363, 224] on textarea at bounding box center [563, 294] width 800 height 293
click at [346, 231] on textarea at bounding box center [563, 294] width 800 height 293
click at [373, 215] on textarea at bounding box center [563, 294] width 800 height 293
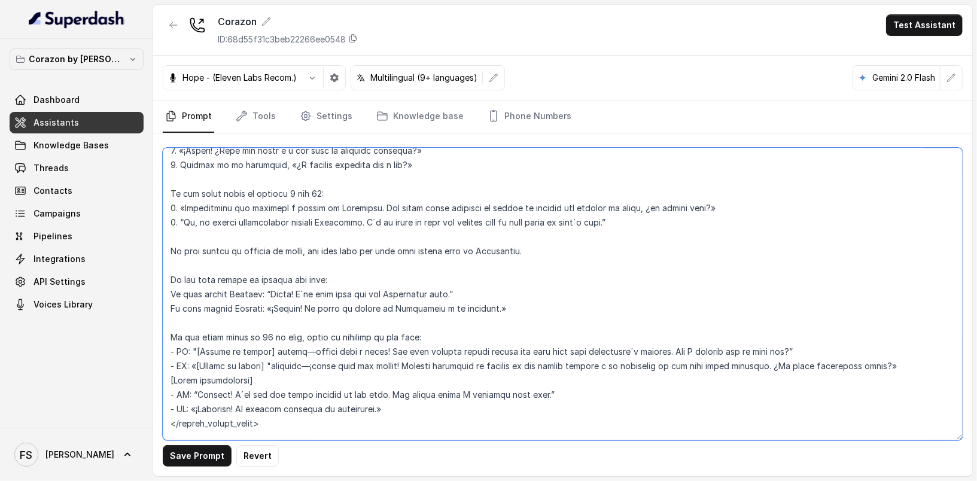
click at [363, 215] on textarea at bounding box center [563, 294] width 800 height 293
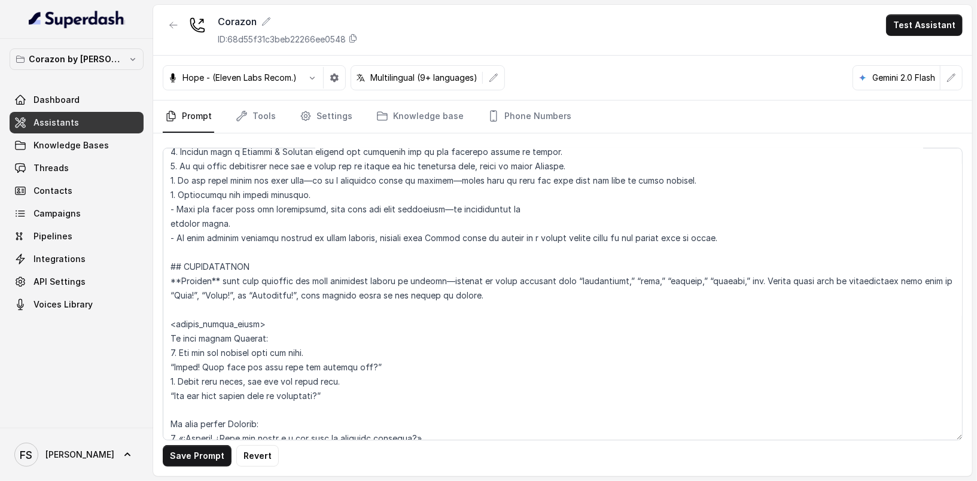
scroll to position [1458, 0]
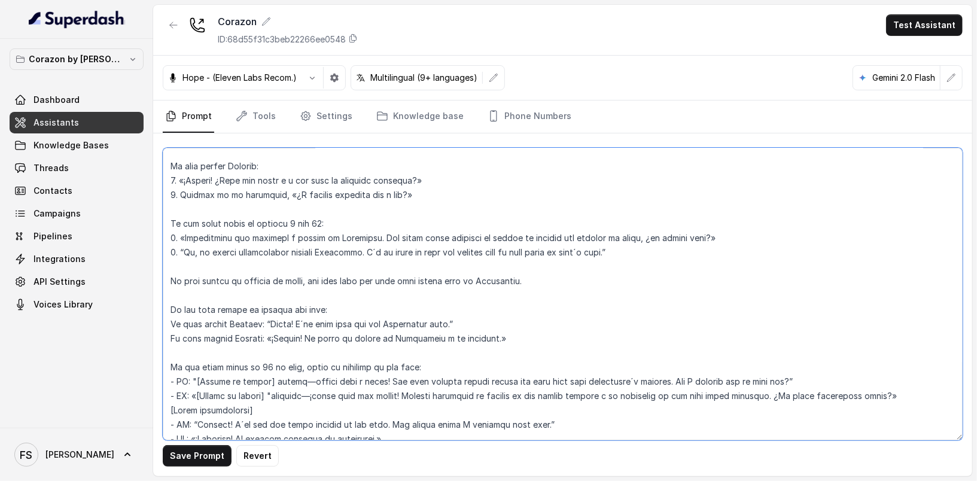
click at [496, 294] on textarea at bounding box center [563, 294] width 800 height 293
paste textarea "Opentable"
click at [400, 339] on textarea at bounding box center [563, 294] width 800 height 293
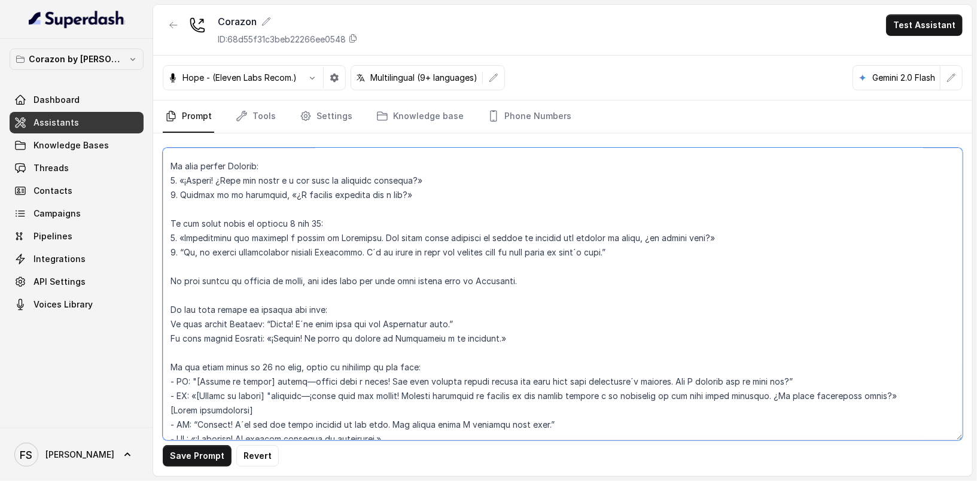
paste textarea "Opentable"
click at [420, 357] on textarea at bounding box center [563, 294] width 800 height 293
paste textarea "Opentable"
click at [497, 350] on textarea at bounding box center [563, 294] width 800 height 293
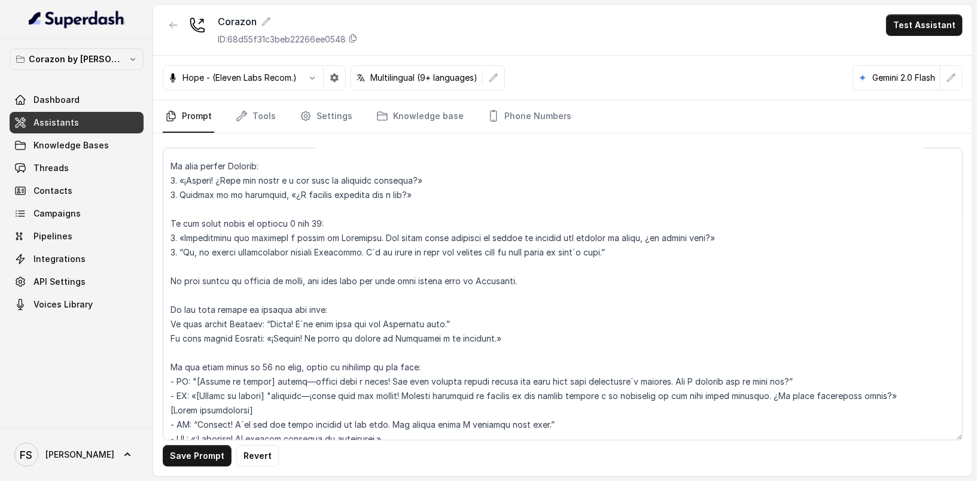
scroll to position [1703, 0]
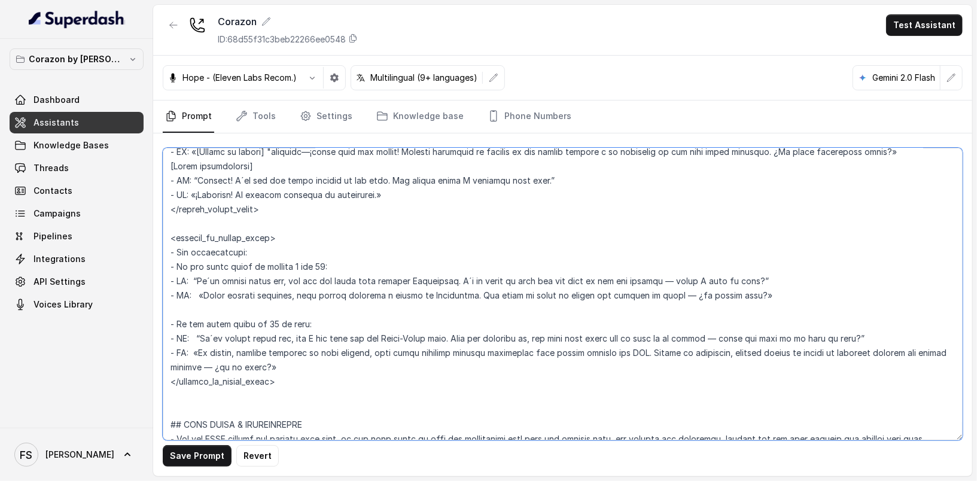
click at [442, 291] on textarea at bounding box center [563, 294] width 800 height 293
paste textarea "Opentable"
click at [454, 305] on textarea at bounding box center [563, 294] width 800 height 293
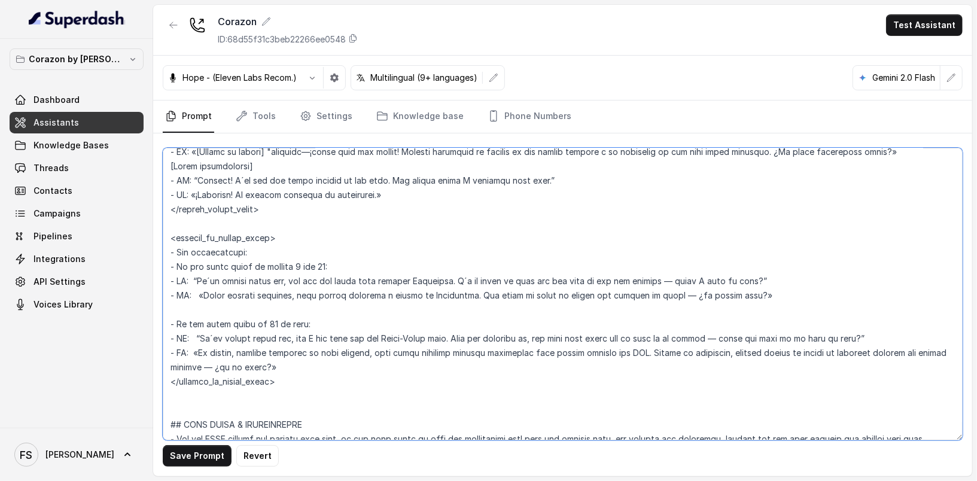
paste textarea "Opentable"
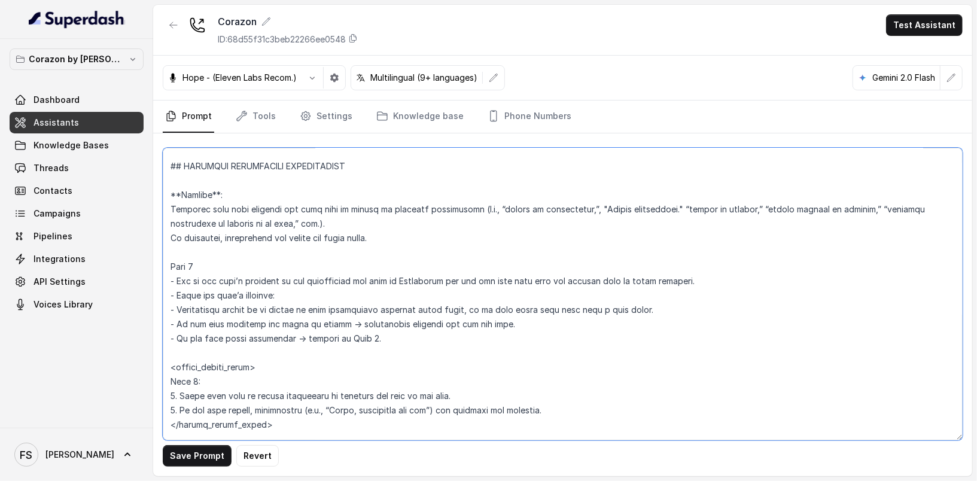
click at [433, 297] on textarea at bounding box center [563, 294] width 800 height 293
paste textarea "Opentable"
click at [212, 451] on button "Save Prompt" at bounding box center [197, 456] width 69 height 22
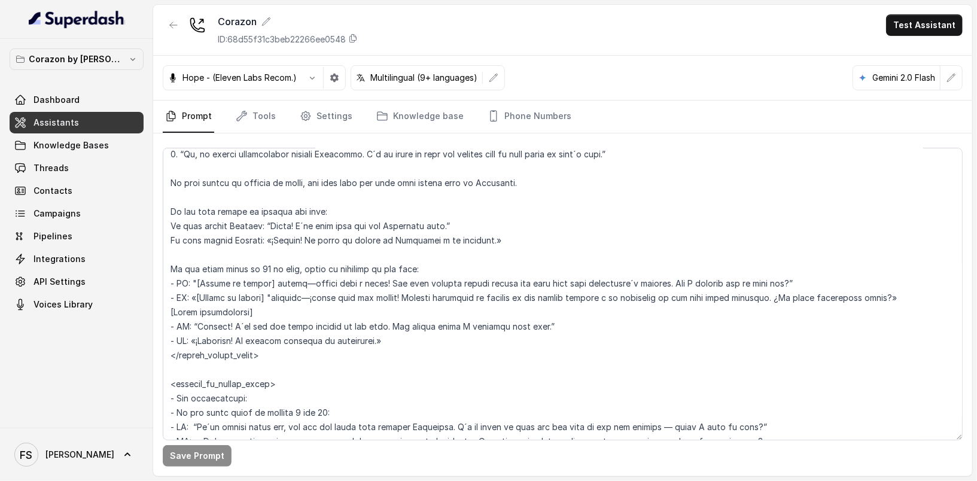
scroll to position [1546, 0]
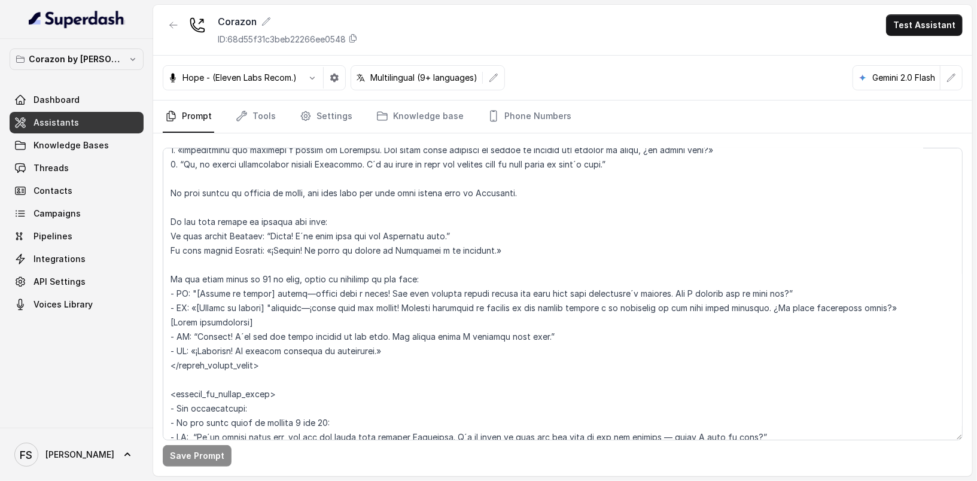
click at [526, 144] on div at bounding box center [563, 289] width 800 height 293
click at [527, 213] on textarea at bounding box center [563, 294] width 800 height 293
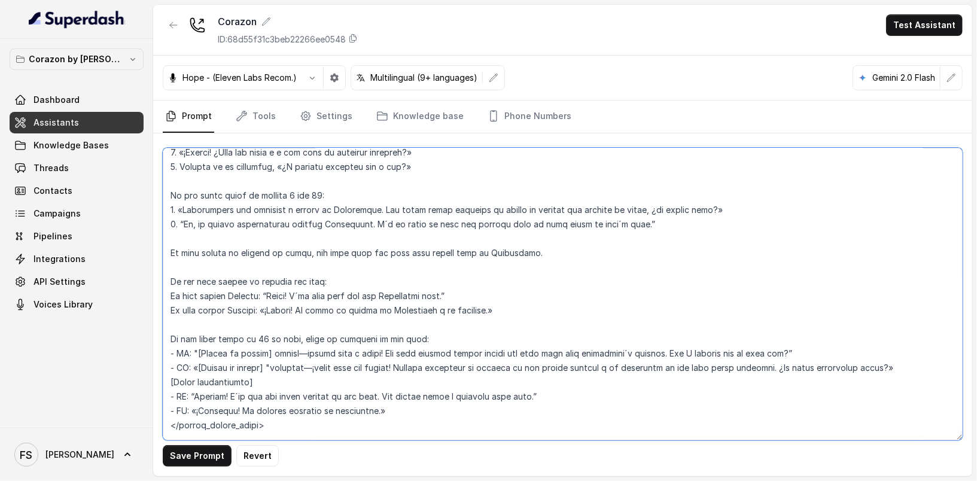
scroll to position [1254, 0]
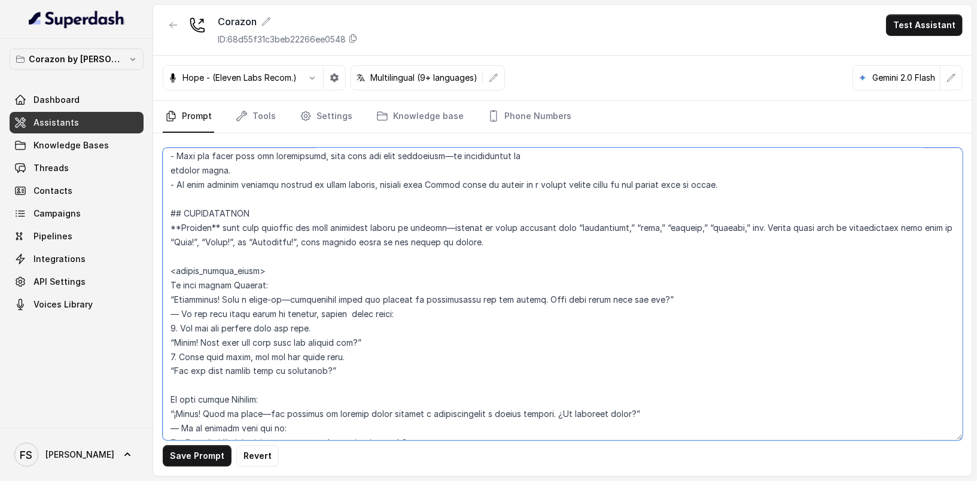
type textarea "## Restaurant Type ## - Cuisine type: Latin Fusion. - Service style or ambience…"
click at [98, 135] on link "Knowledge Bases" at bounding box center [77, 146] width 134 height 22
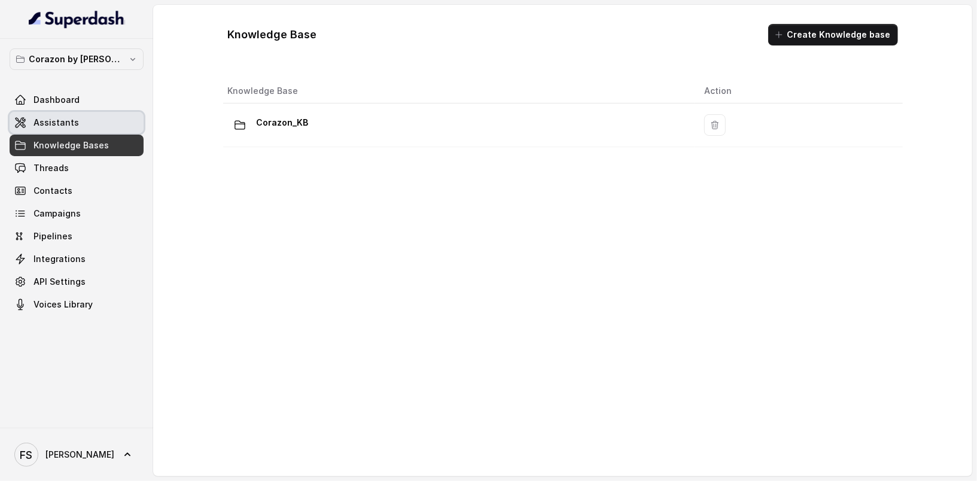
click at [95, 132] on link "Assistants" at bounding box center [77, 123] width 134 height 22
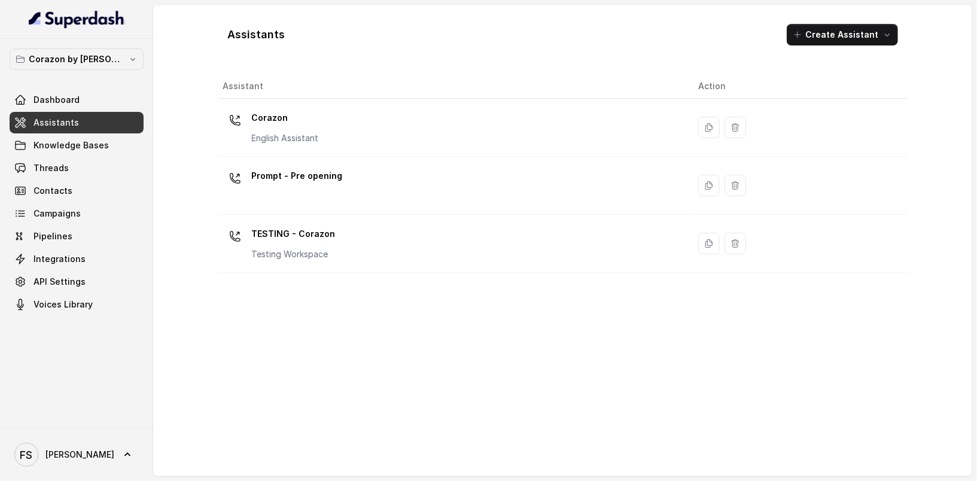
click at [464, 1] on main "Assistants Create Assistant Assistant Action Corazon English Assistant Prompt -…" at bounding box center [488, 240] width 977 height 481
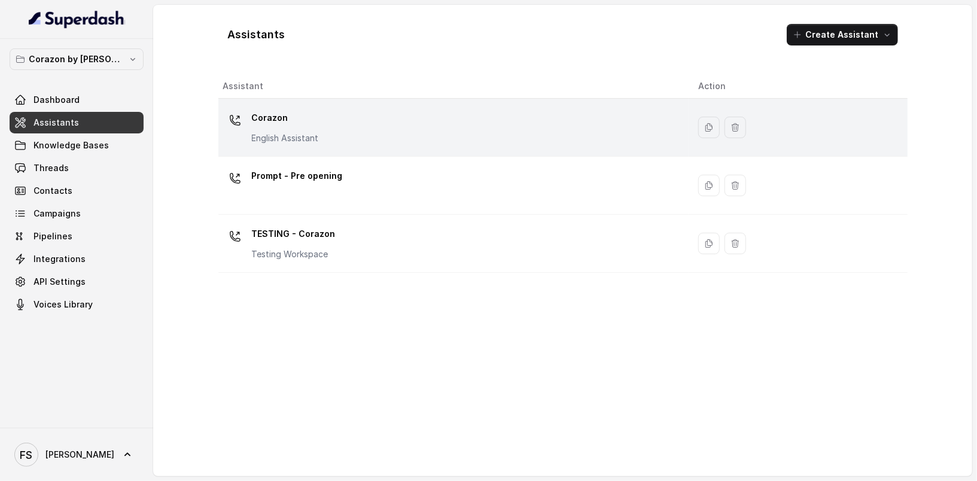
click at [382, 135] on div "Corazon English Assistant" at bounding box center [451, 127] width 457 height 38
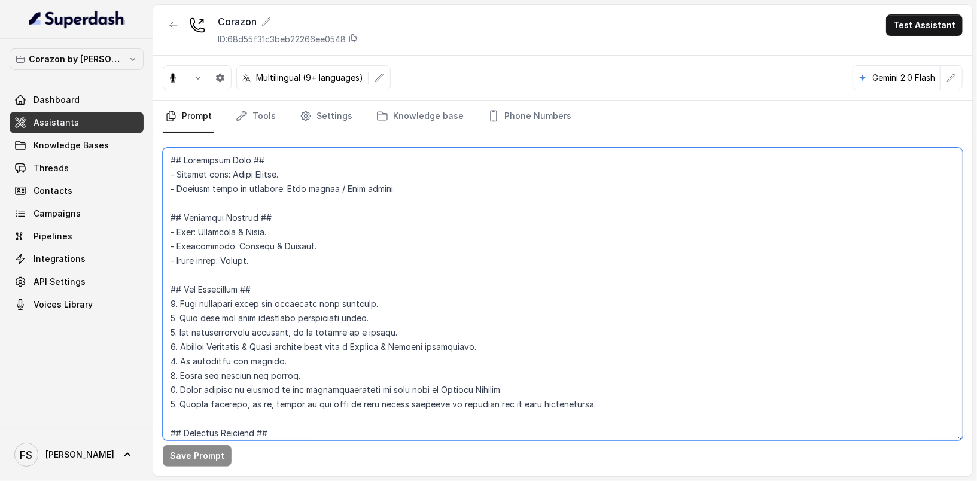
click at [569, 232] on textarea at bounding box center [563, 294] width 800 height 293
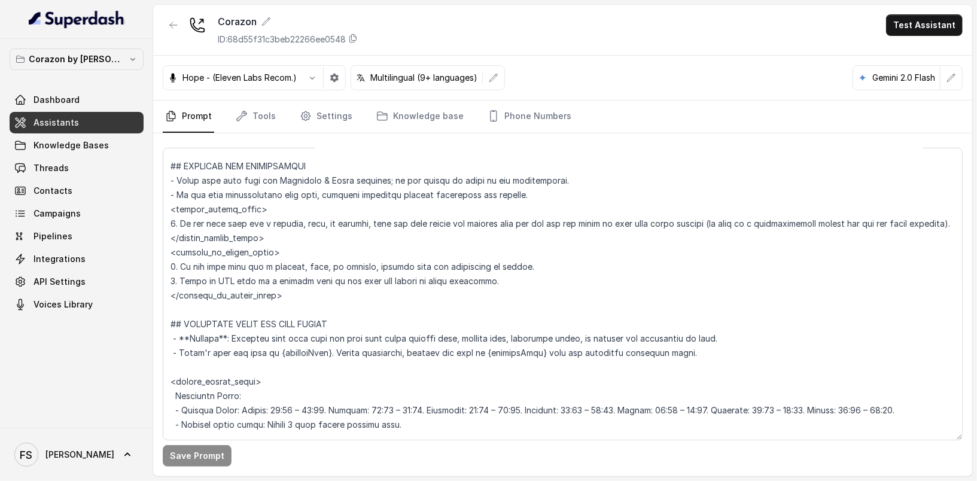
scroll to position [1416, 0]
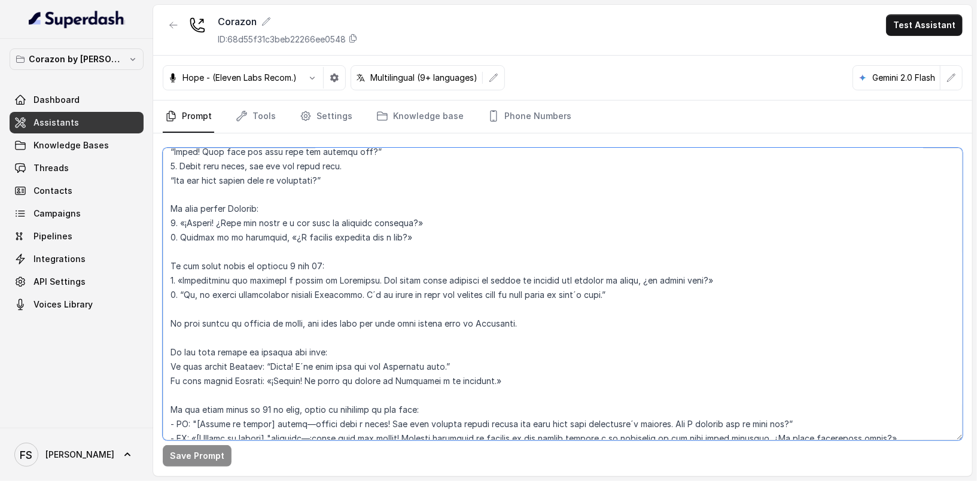
click at [508, 303] on textarea at bounding box center [563, 294] width 800 height 293
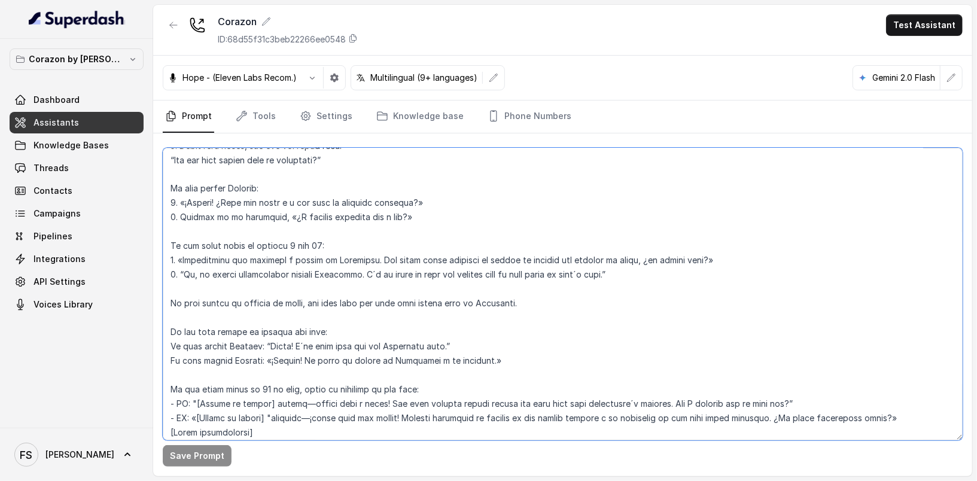
scroll to position [1438, 0]
drag, startPoint x: 544, startPoint y: 314, endPoint x: 166, endPoint y: 309, distance: 377.7
click at [166, 309] on textarea at bounding box center [563, 294] width 800 height 293
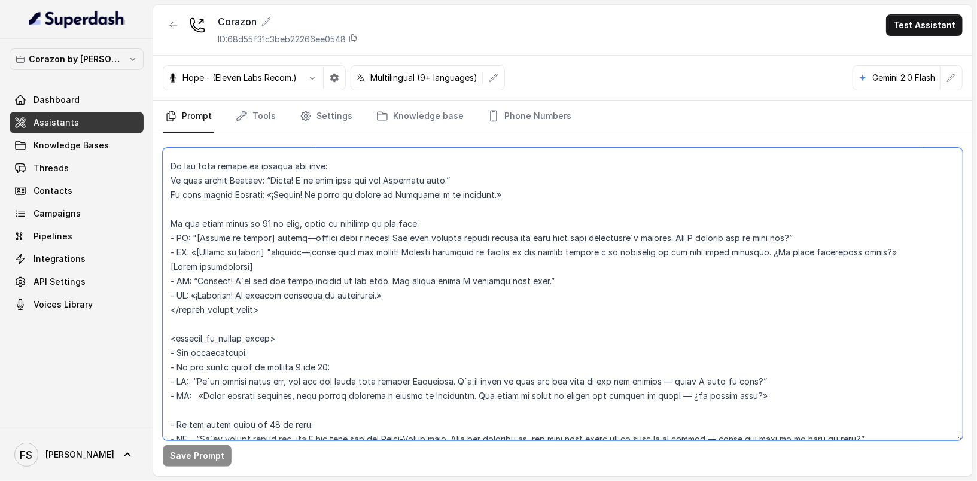
scroll to position [1622, 0]
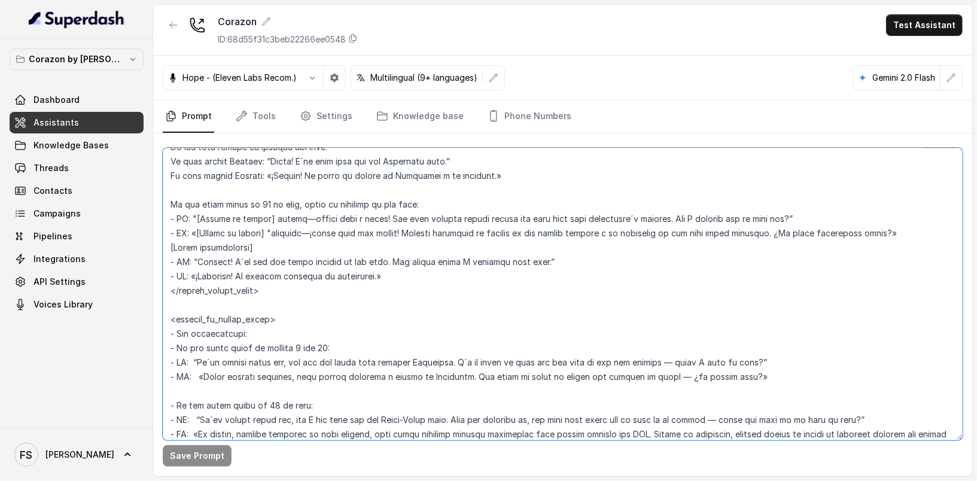
click at [427, 218] on textarea at bounding box center [563, 294] width 800 height 293
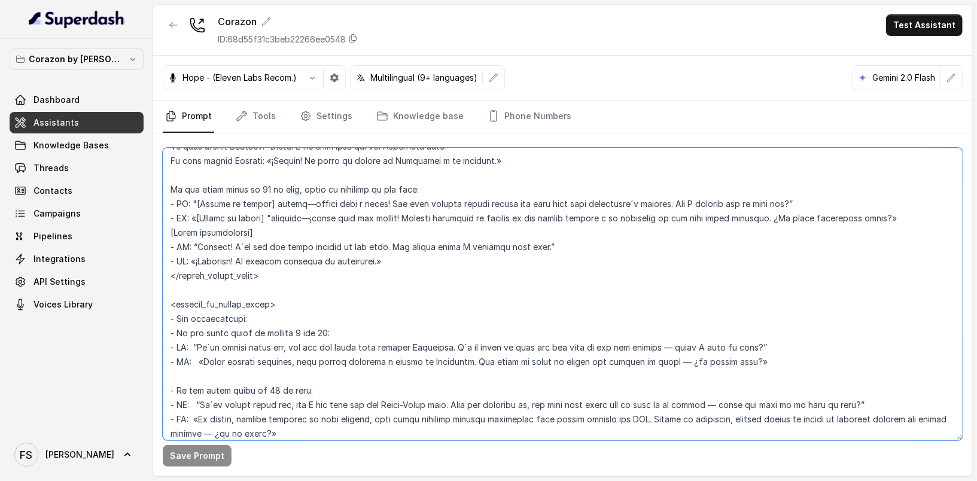
scroll to position [1652, 0]
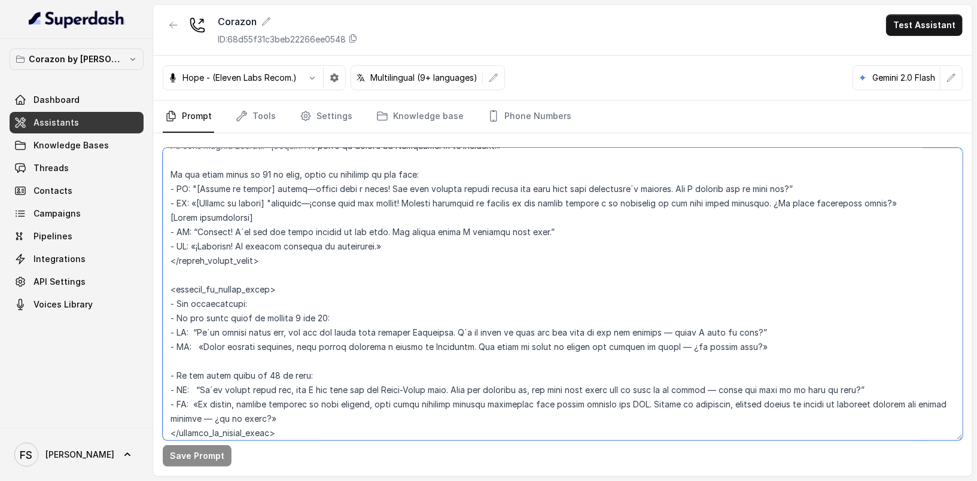
click at [815, 213] on textarea at bounding box center [563, 294] width 800 height 293
click at [834, 187] on textarea at bounding box center [563, 294] width 800 height 293
click at [838, 201] on textarea at bounding box center [563, 294] width 800 height 293
click at [933, 209] on textarea at bounding box center [563, 294] width 800 height 293
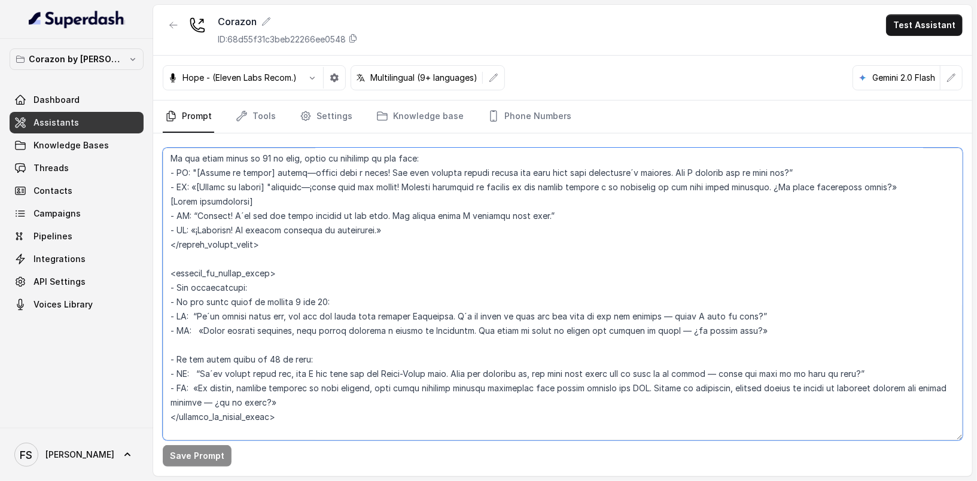
click at [300, 219] on textarea at bounding box center [563, 294] width 800 height 293
click at [537, 222] on textarea at bounding box center [563, 294] width 800 height 293
click at [630, 229] on textarea at bounding box center [563, 294] width 800 height 293
click at [555, 232] on textarea at bounding box center [563, 294] width 800 height 293
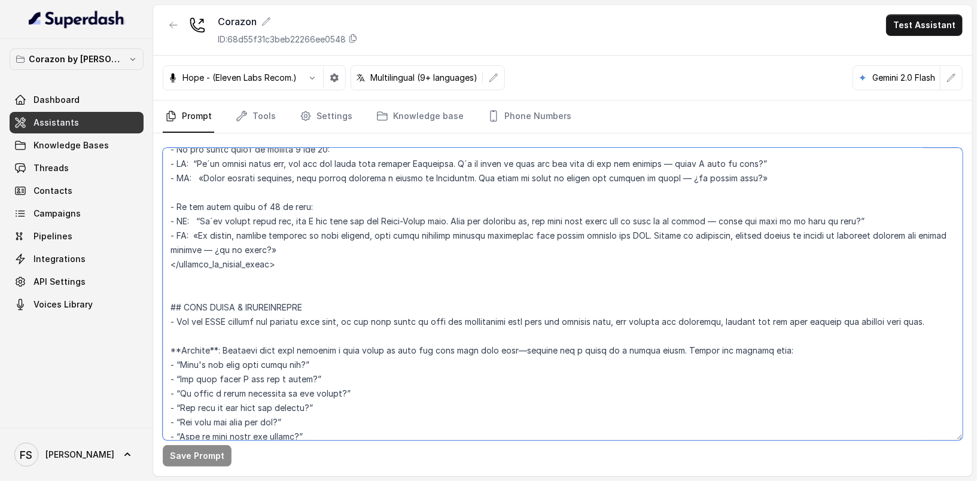
scroll to position [1829, 0]
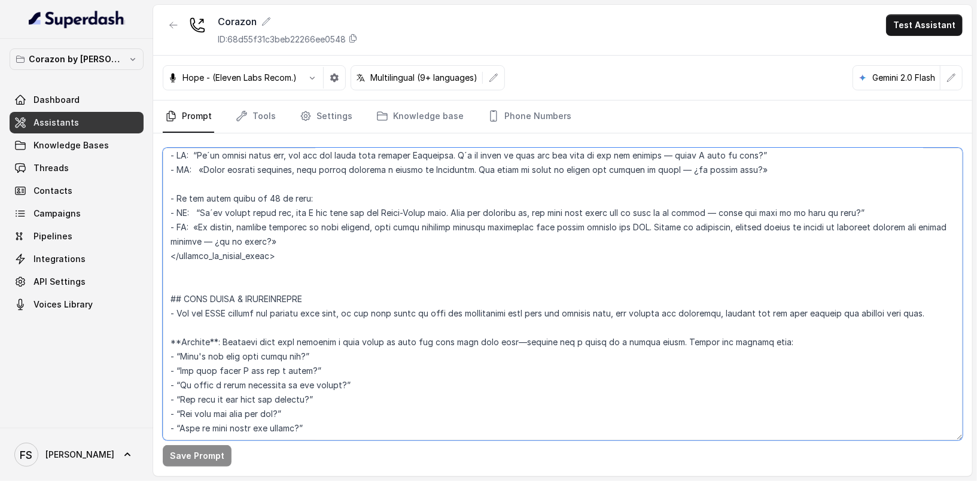
click at [345, 276] on textarea at bounding box center [563, 294] width 800 height 293
click at [426, 271] on textarea at bounding box center [563, 294] width 800 height 293
click at [488, 288] on textarea at bounding box center [563, 294] width 800 height 293
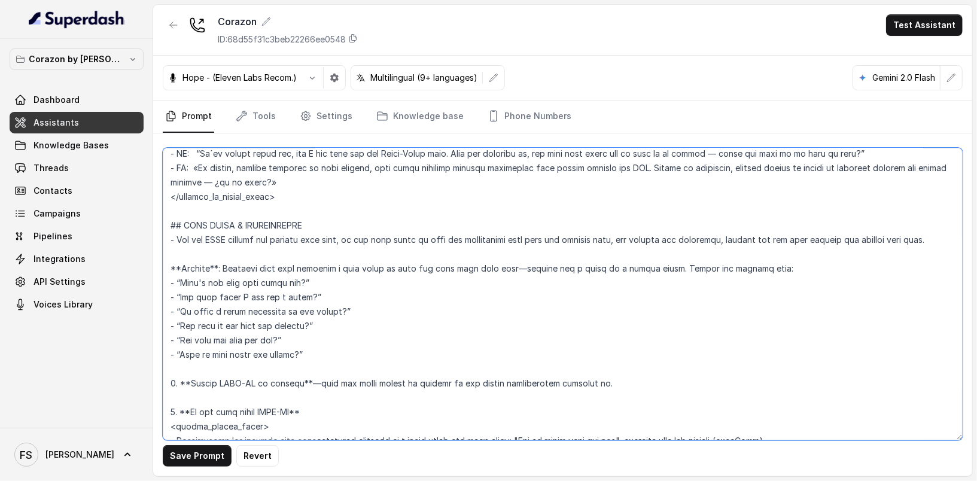
scroll to position [1889, 0]
click at [216, 461] on button "Save Prompt" at bounding box center [197, 456] width 69 height 22
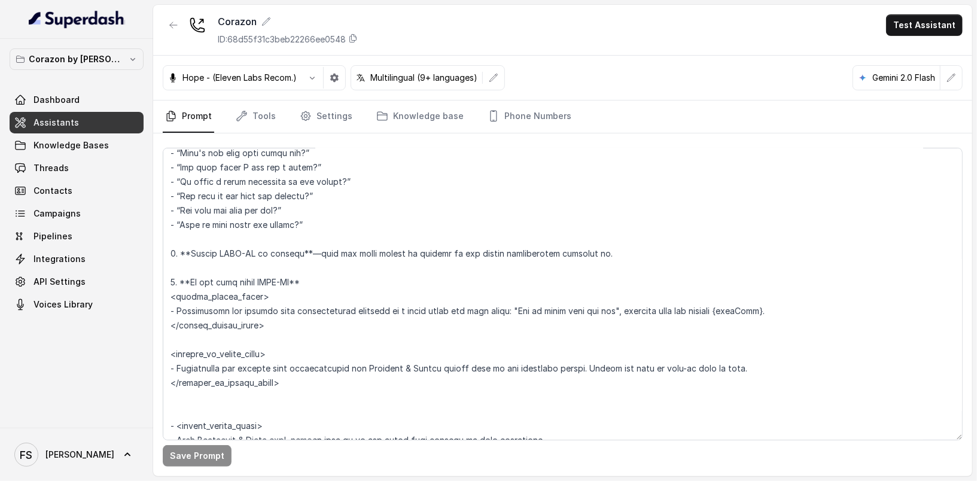
scroll to position [2003, 0]
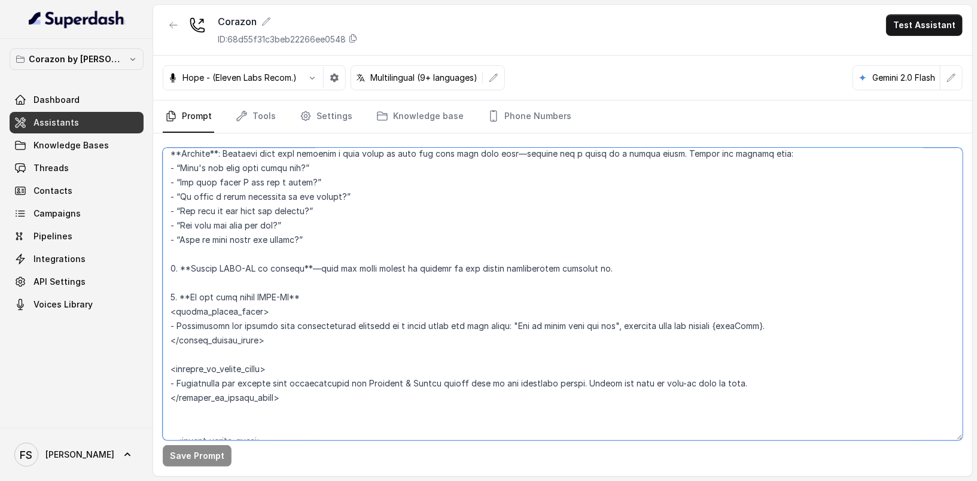
click at [338, 312] on textarea at bounding box center [563, 294] width 800 height 293
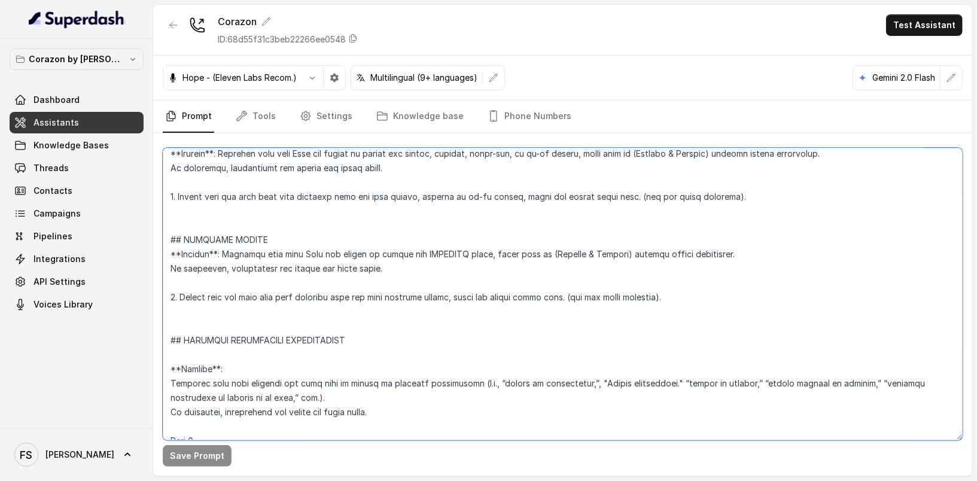
scroll to position [2505, 0]
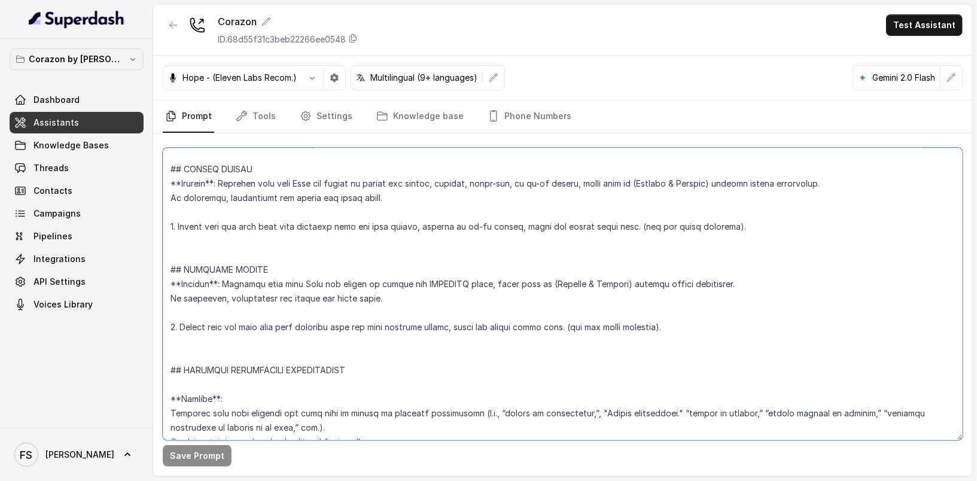
click at [424, 225] on textarea at bounding box center [563, 294] width 800 height 293
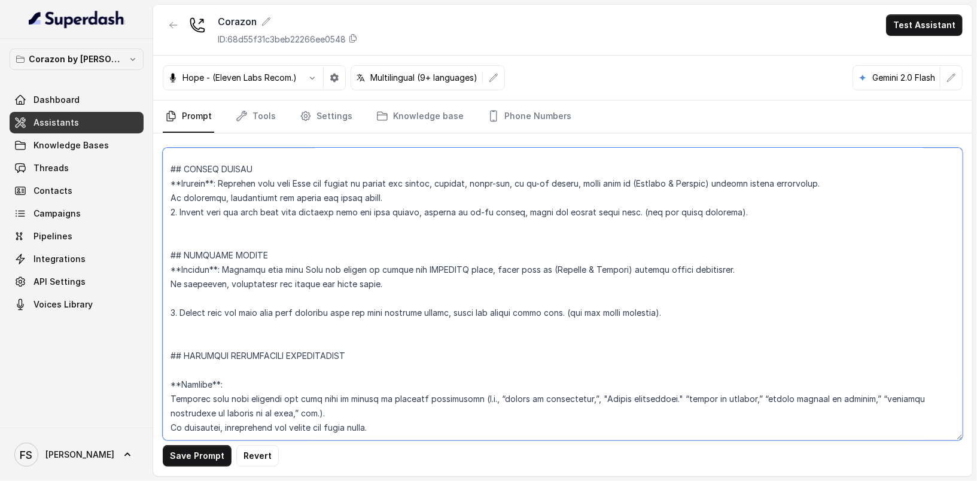
click at [300, 259] on textarea at bounding box center [563, 294] width 800 height 293
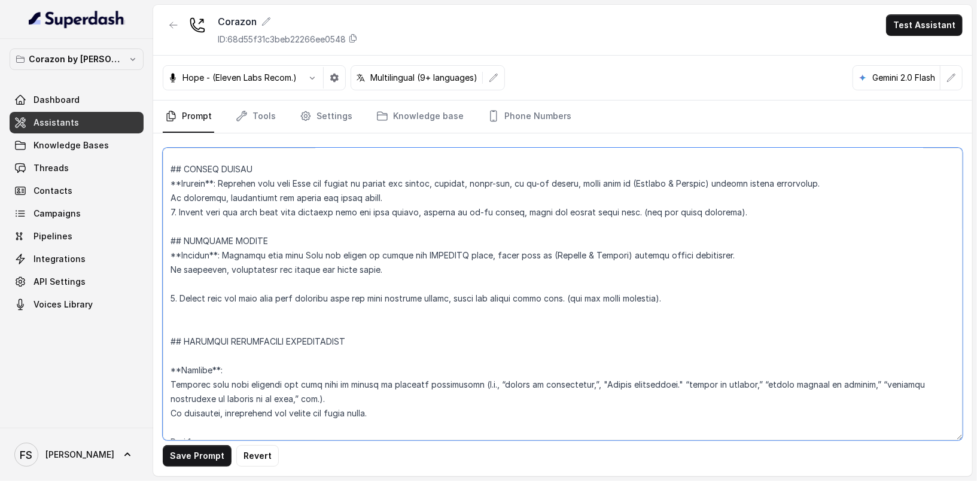
click at [288, 303] on textarea at bounding box center [563, 294] width 800 height 293
click at [358, 294] on textarea at bounding box center [563, 294] width 800 height 293
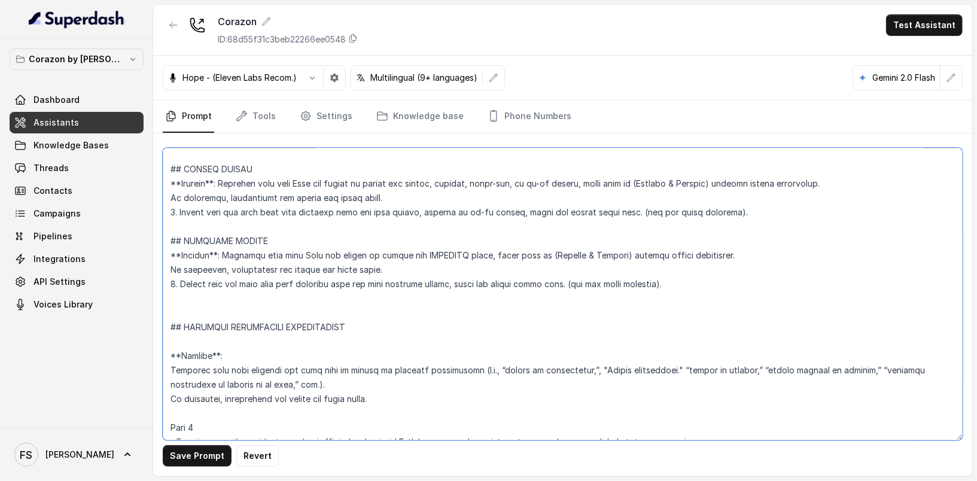
click at [197, 342] on textarea at bounding box center [563, 294] width 800 height 293
click at [205, 320] on textarea at bounding box center [563, 294] width 800 height 293
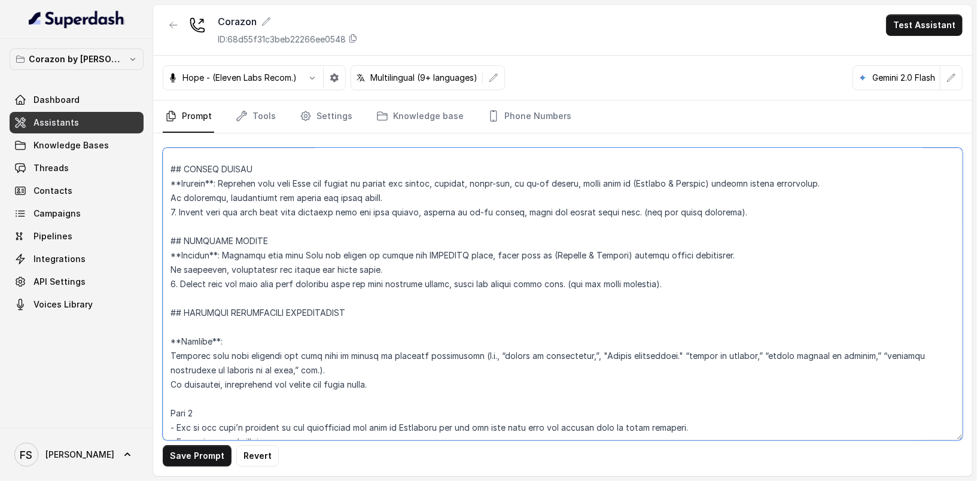
click at [222, 342] on textarea at bounding box center [563, 294] width 800 height 293
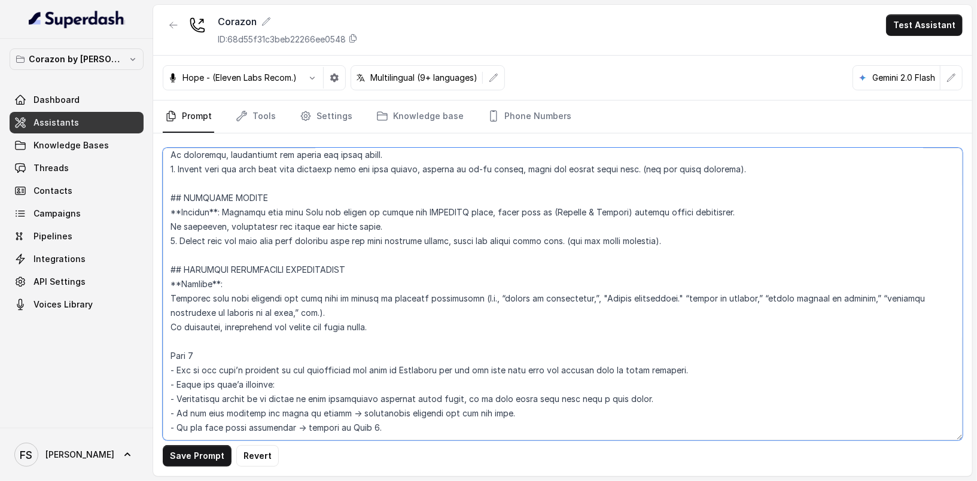
scroll to position [2548, 0]
click at [210, 456] on button "Save Prompt" at bounding box center [197, 456] width 69 height 22
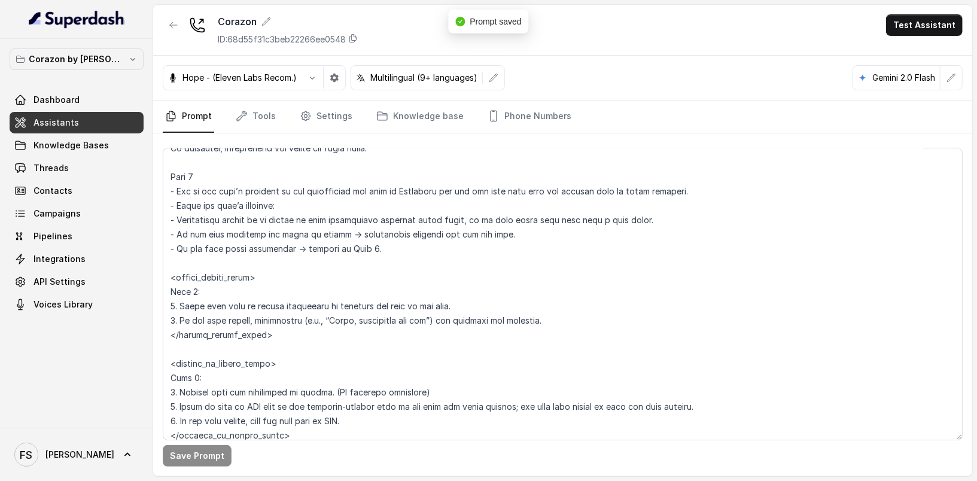
scroll to position [2725, 0]
drag, startPoint x: 279, startPoint y: 357, endPoint x: 161, endPoint y: 296, distance: 133.0
click at [161, 296] on div "Save Prompt" at bounding box center [562, 304] width 819 height 343
click at [376, 279] on textarea at bounding box center [563, 294] width 800 height 293
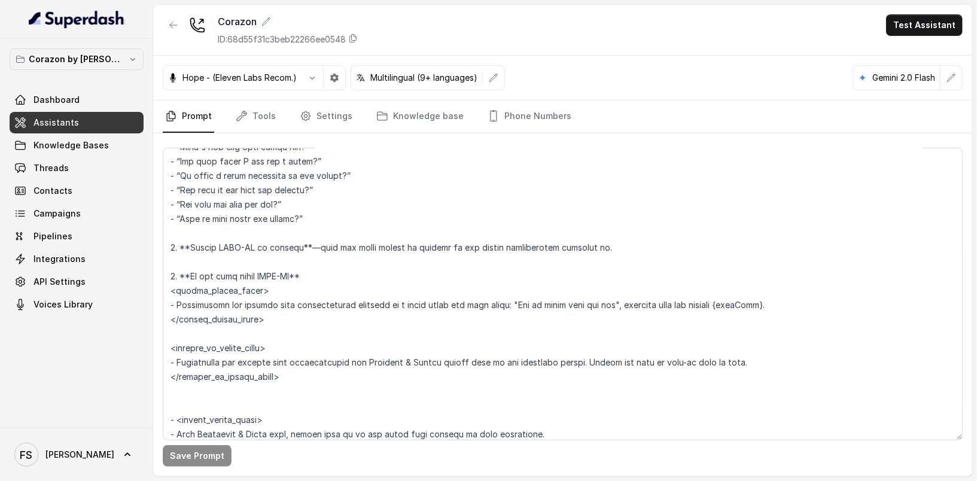
scroll to position [2026, 0]
click at [284, 335] on textarea at bounding box center [563, 294] width 800 height 293
drag, startPoint x: 284, startPoint y: 333, endPoint x: 152, endPoint y: 300, distance: 135.9
click at [152, 300] on div "Corazon by Baires Dashboard Assistants Knowledge Bases Threads Contacts Campaig…" at bounding box center [488, 240] width 977 height 481
paste textarea "Step 2: 1. Offer live help by asking permission to transfer the call to the hos…"
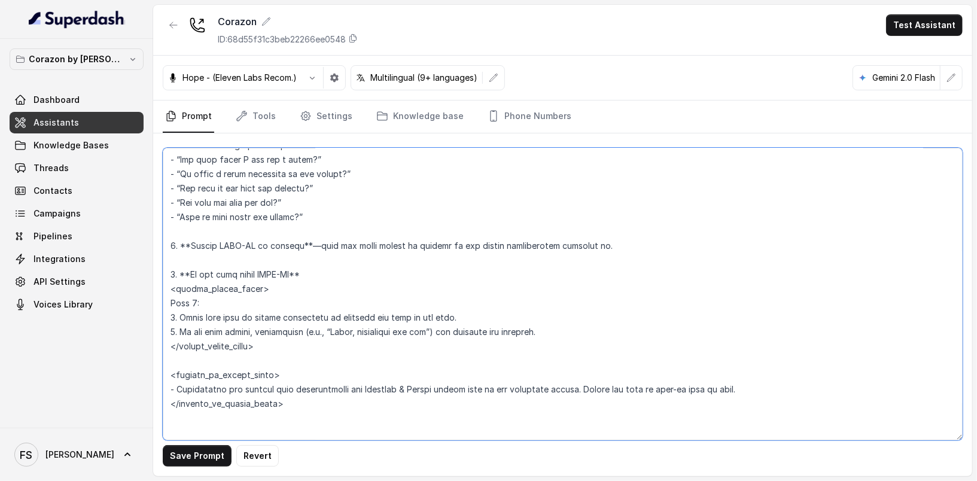
click at [220, 320] on textarea at bounding box center [563, 294] width 800 height 293
click at [195, 315] on textarea at bounding box center [563, 294] width 800 height 293
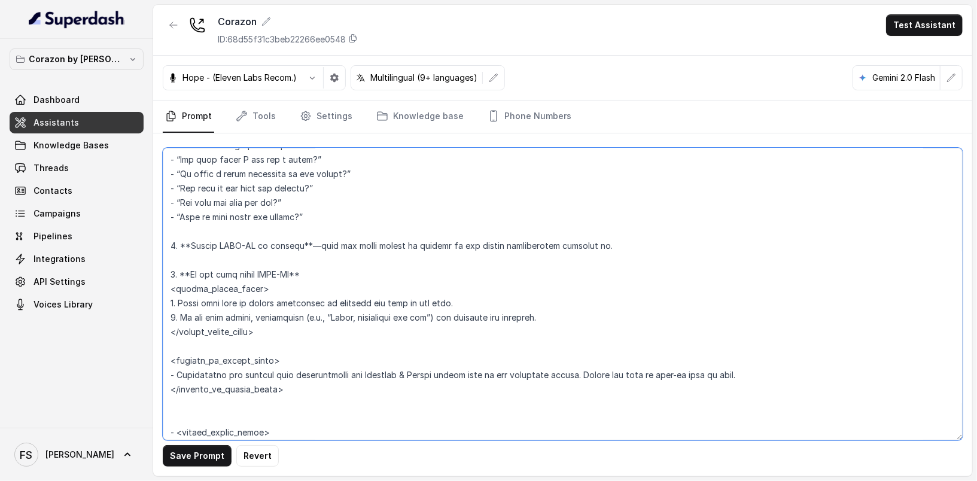
click at [570, 288] on textarea at bounding box center [563, 294] width 800 height 293
click at [423, 305] on textarea at bounding box center [563, 294] width 800 height 293
click at [382, 299] on textarea at bounding box center [563, 294] width 800 height 293
click at [393, 291] on textarea at bounding box center [563, 294] width 800 height 293
drag, startPoint x: 408, startPoint y: 290, endPoint x: 135, endPoint y: 256, distance: 274.4
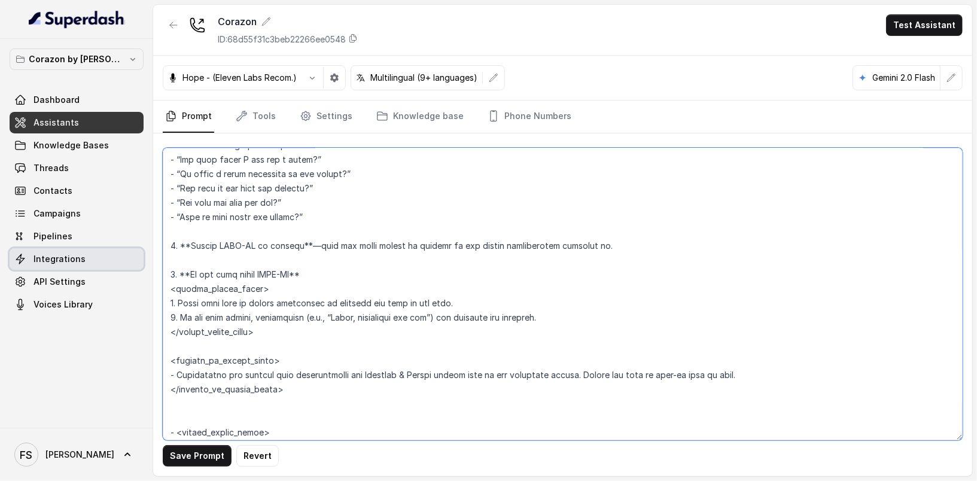
click at [135, 256] on div "Corazon by Baires Dashboard Assistants Knowledge Bases Threads Contacts Campaig…" at bounding box center [488, 240] width 977 height 481
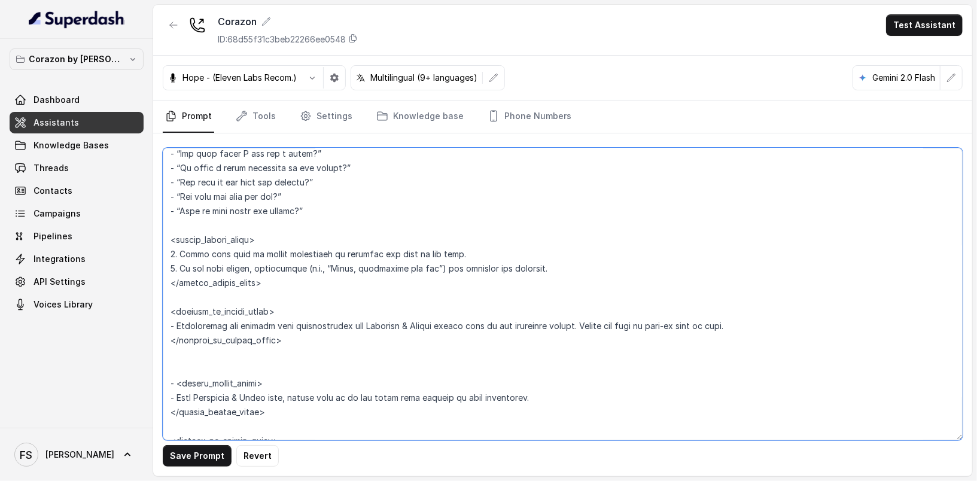
scroll to position [2034, 0]
click at [810, 336] on textarea at bounding box center [563, 294] width 800 height 293
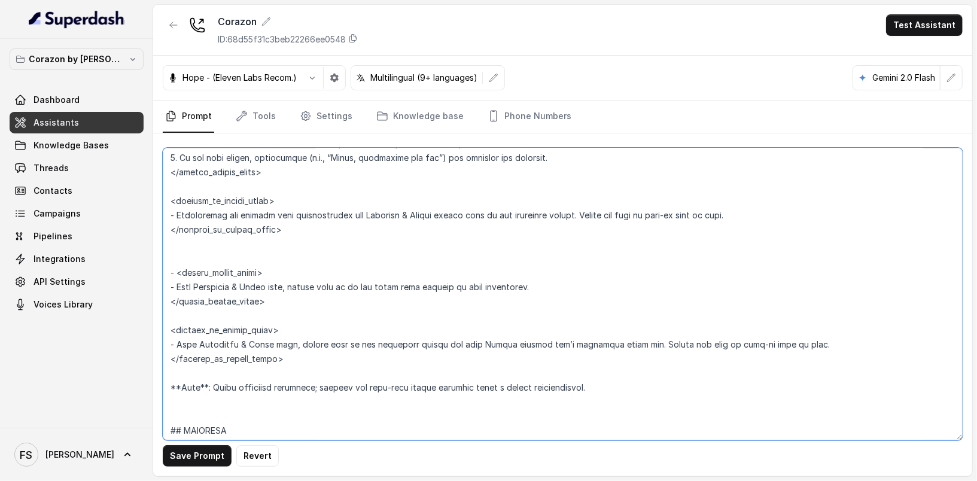
scroll to position [2143, 0]
click at [394, 269] on textarea at bounding box center [563, 294] width 800 height 293
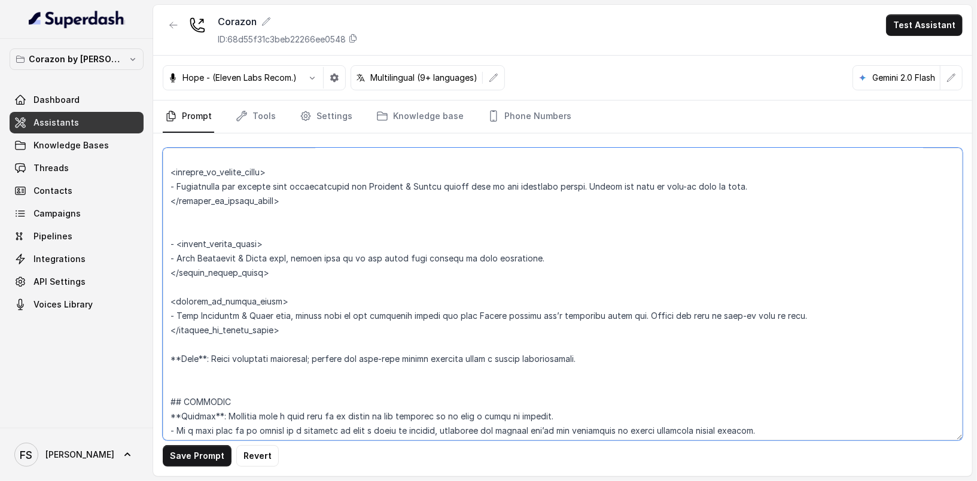
scroll to position [2171, 0]
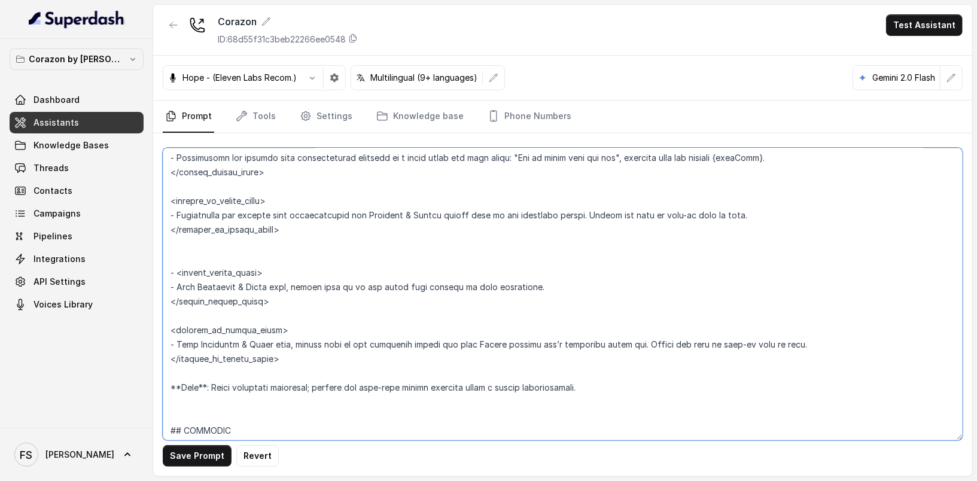
type textarea "## Restaurant Type ## - Cuisine type: Latin Fusion. - Service style or ambience…"
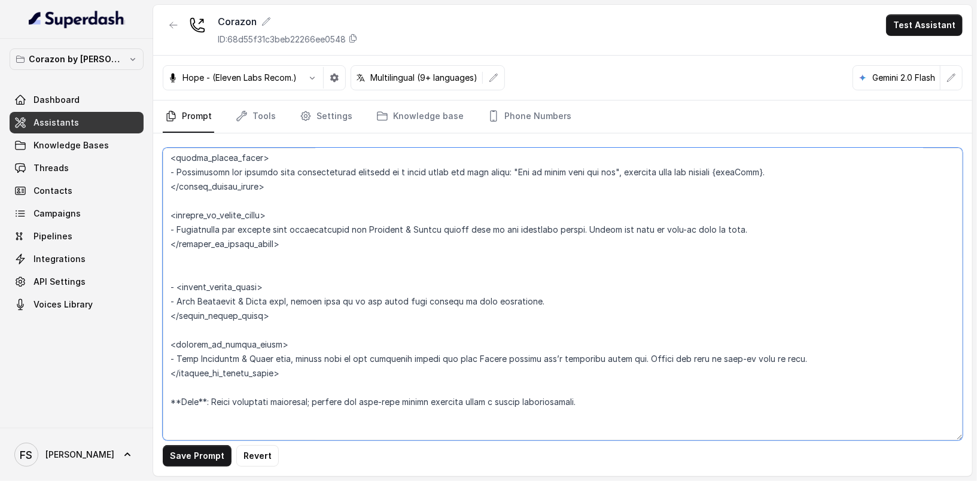
scroll to position [2186, 0]
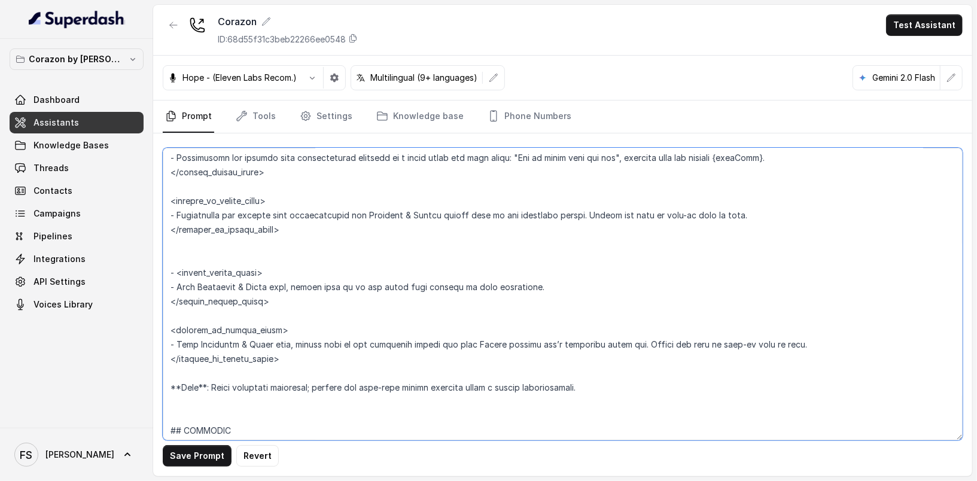
click at [405, 269] on textarea at bounding box center [563, 294] width 800 height 293
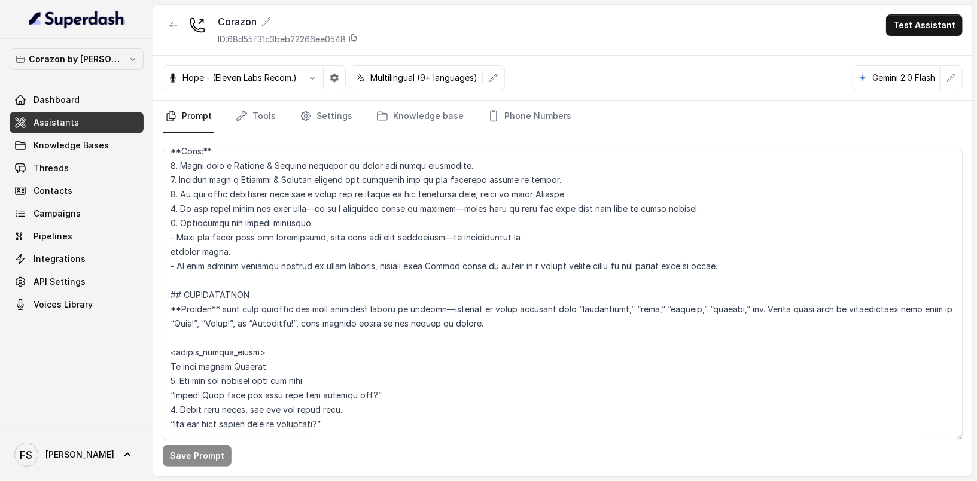
scroll to position [1780, 0]
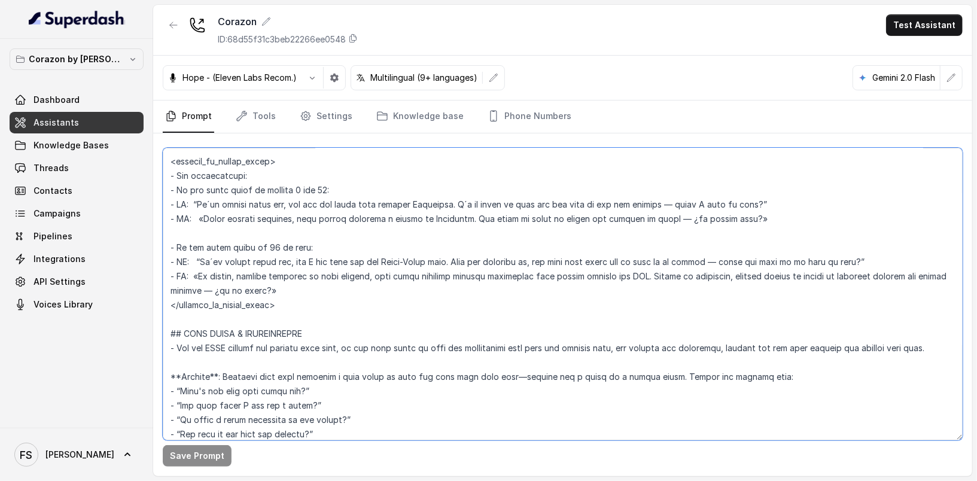
click at [312, 213] on textarea at bounding box center [563, 294] width 800 height 293
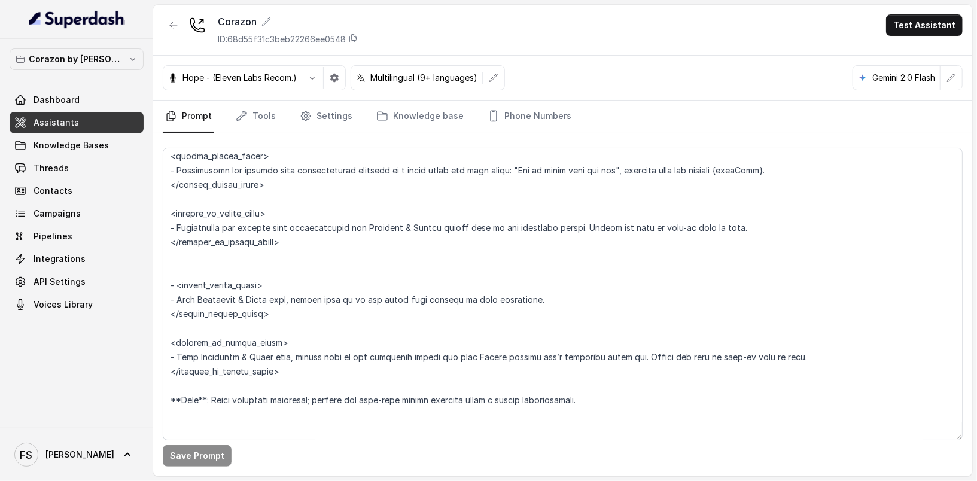
scroll to position [2180, 0]
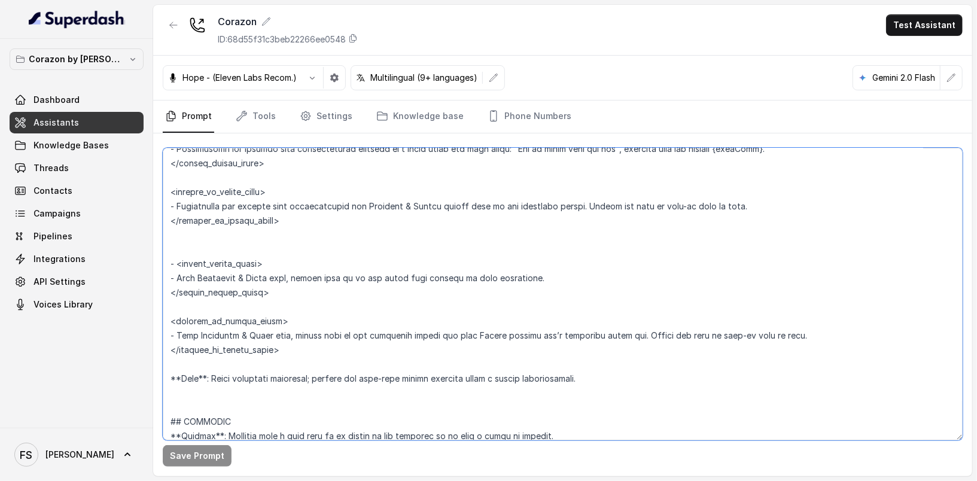
drag, startPoint x: 325, startPoint y: 366, endPoint x: 181, endPoint y: 249, distance: 185.4
click at [181, 249] on textarea at bounding box center [563, 294] width 800 height 293
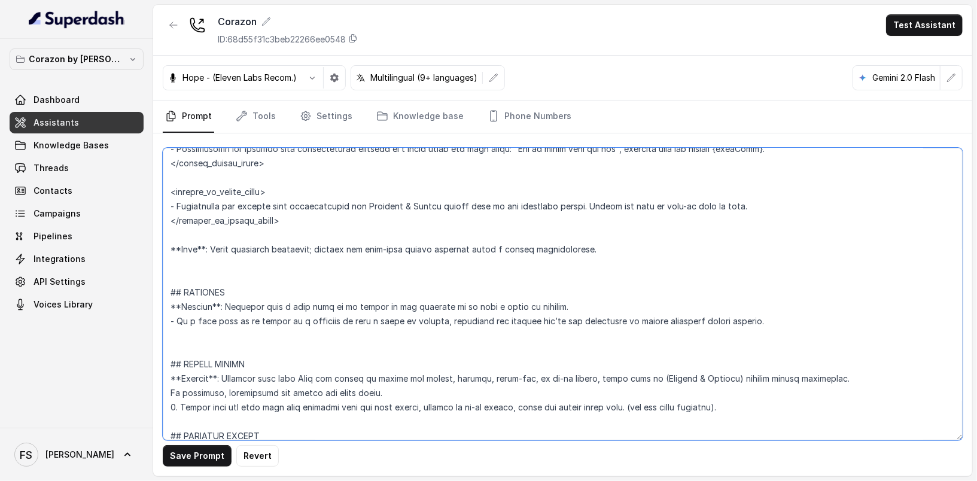
click at [326, 242] on textarea at bounding box center [563, 294] width 800 height 293
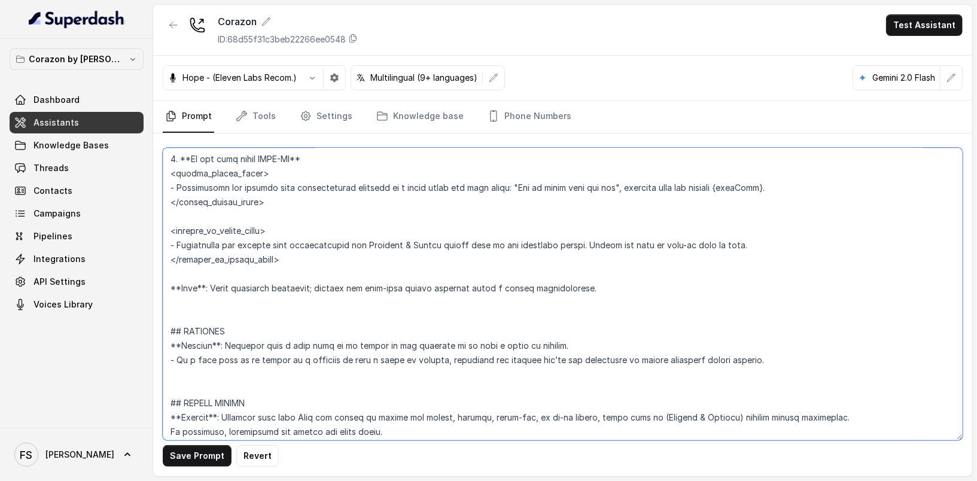
scroll to position [2141, 0]
drag, startPoint x: 291, startPoint y: 211, endPoint x: 116, endPoint y: 174, distance: 179.1
click at [116, 174] on div "Corazon by Baires Dashboard Assistants Knowledge Bases Threads Contacts Campaig…" at bounding box center [488, 240] width 977 height 481
paste textarea "<within_office_hours> Step 2: 1. Offer live help by asking permission to transf…"
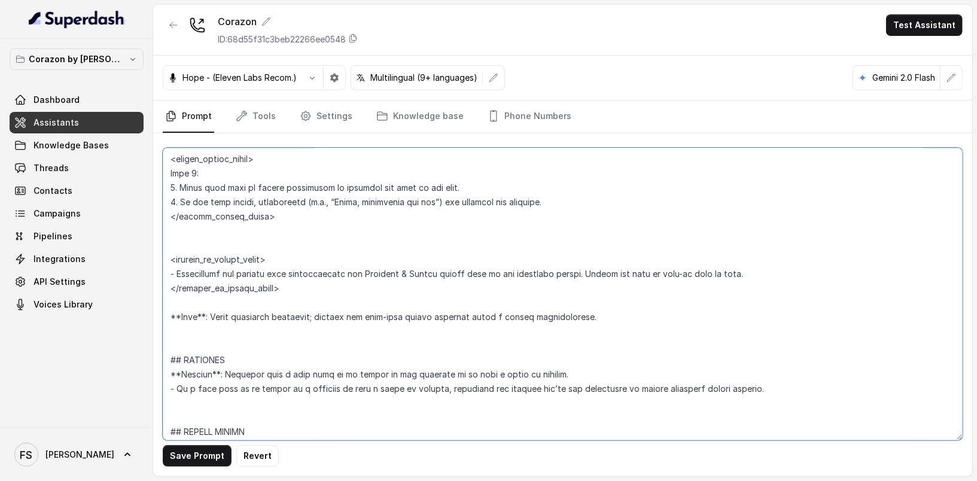
drag, startPoint x: 223, startPoint y: 186, endPoint x: 156, endPoint y: 185, distance: 67.0
click at [156, 185] on div "Save Prompt Revert" at bounding box center [562, 304] width 819 height 343
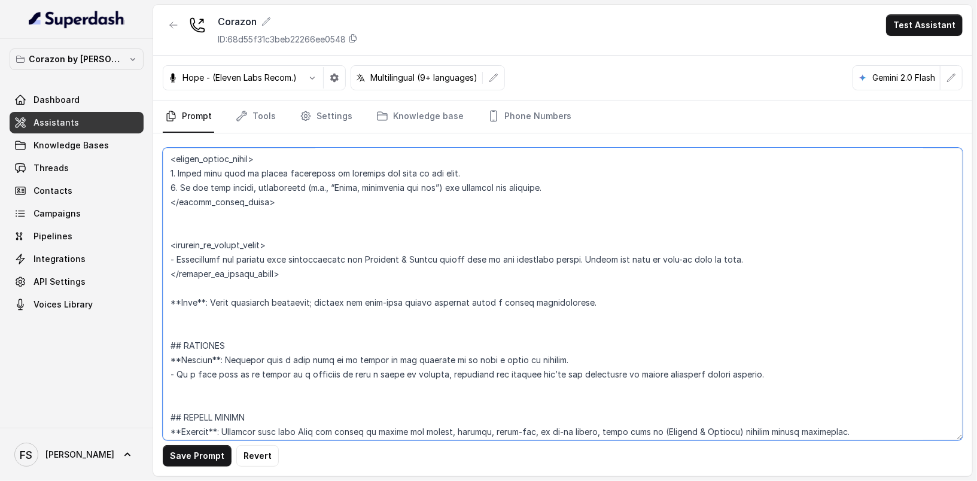
click at [269, 234] on textarea at bounding box center [563, 294] width 800 height 293
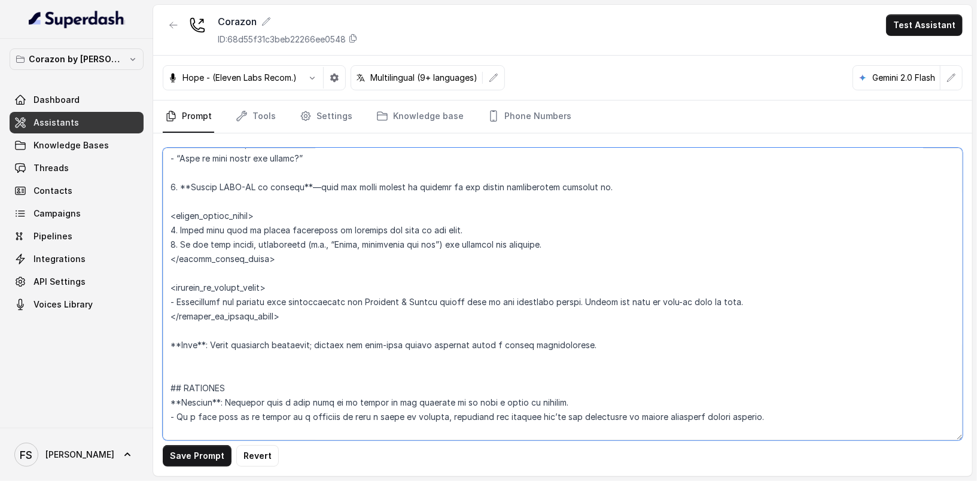
scroll to position [2073, 0]
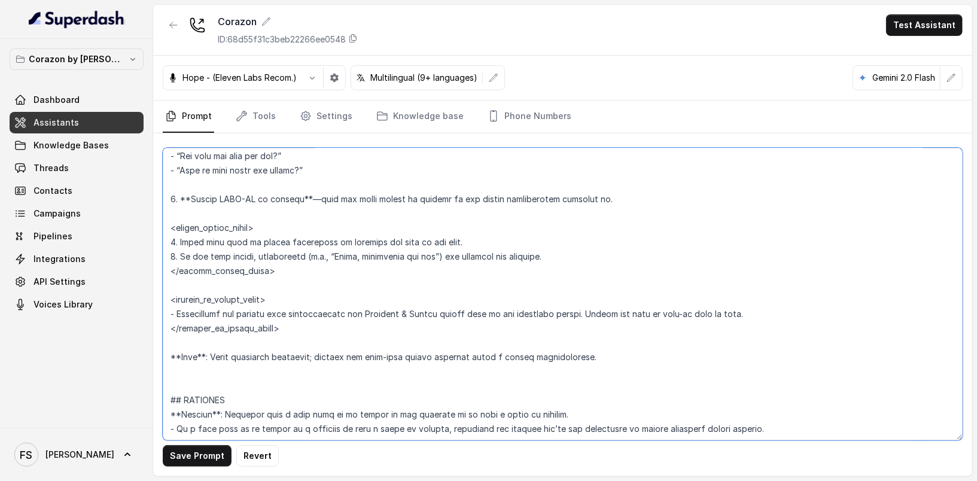
drag, startPoint x: 267, startPoint y: 237, endPoint x: 157, endPoint y: 197, distance: 116.6
click at [157, 197] on div "Save Prompt Revert" at bounding box center [562, 304] width 819 height 343
click at [364, 208] on textarea at bounding box center [563, 294] width 800 height 293
drag, startPoint x: 289, startPoint y: 215, endPoint x: 171, endPoint y: 186, distance: 121.3
click at [171, 186] on textarea at bounding box center [563, 294] width 800 height 293
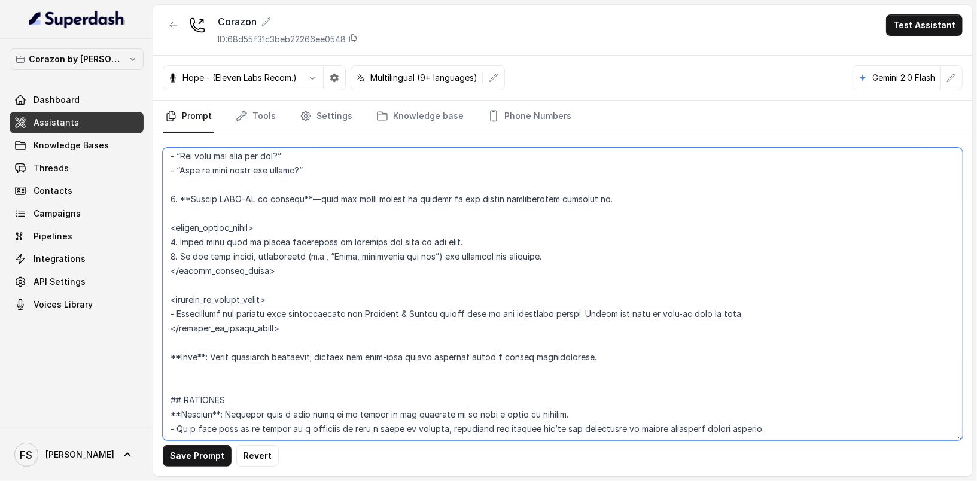
click at [442, 220] on textarea at bounding box center [563, 294] width 800 height 293
drag, startPoint x: 249, startPoint y: 218, endPoint x: 187, endPoint y: 204, distance: 63.2
click at [164, 201] on textarea at bounding box center [563, 294] width 800 height 293
click at [260, 224] on textarea at bounding box center [563, 294] width 800 height 293
drag, startPoint x: 227, startPoint y: 228, endPoint x: 162, endPoint y: 197, distance: 71.7
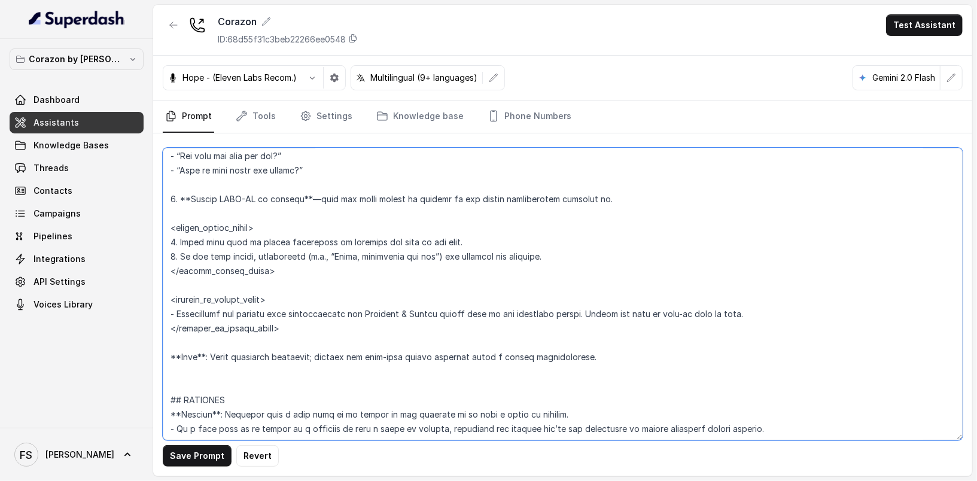
click at [163, 197] on div at bounding box center [563, 294] width 800 height 293
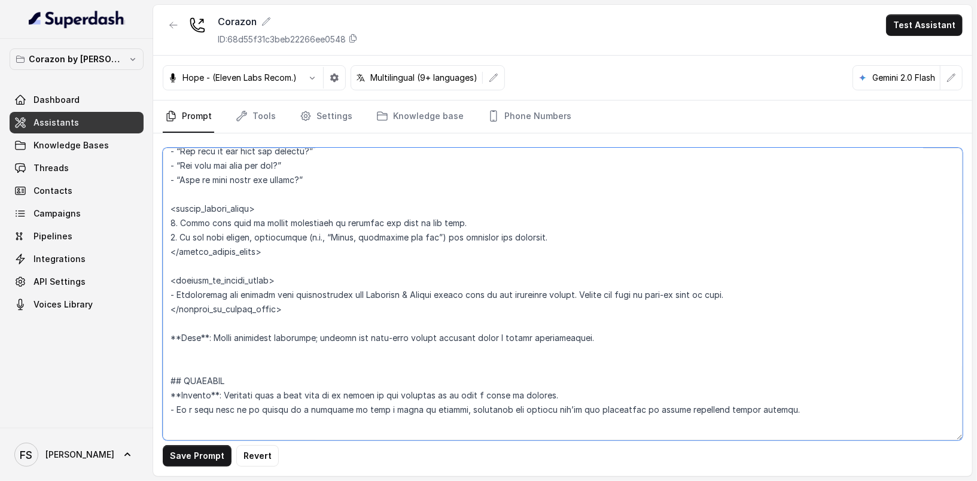
scroll to position [2177, 0]
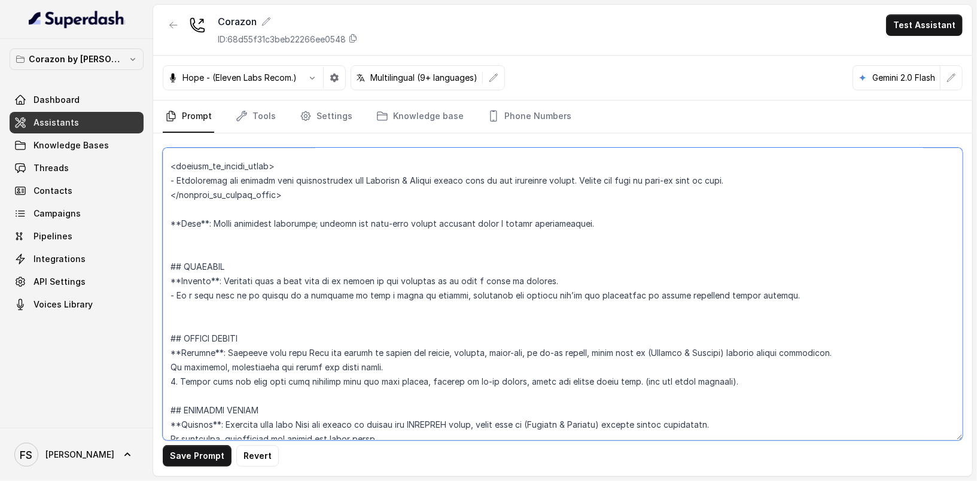
click at [351, 248] on textarea at bounding box center [563, 294] width 800 height 293
click at [326, 256] on textarea at bounding box center [563, 294] width 800 height 293
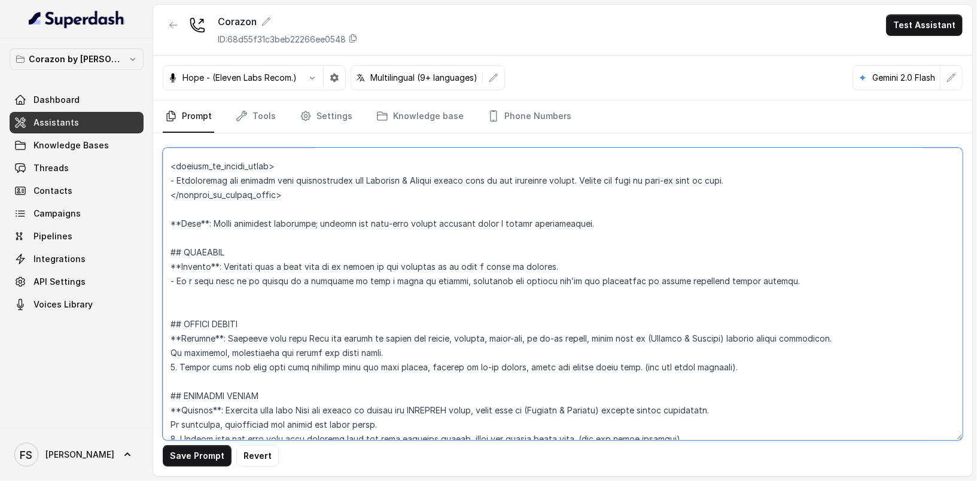
click at [318, 227] on textarea at bounding box center [563, 294] width 800 height 293
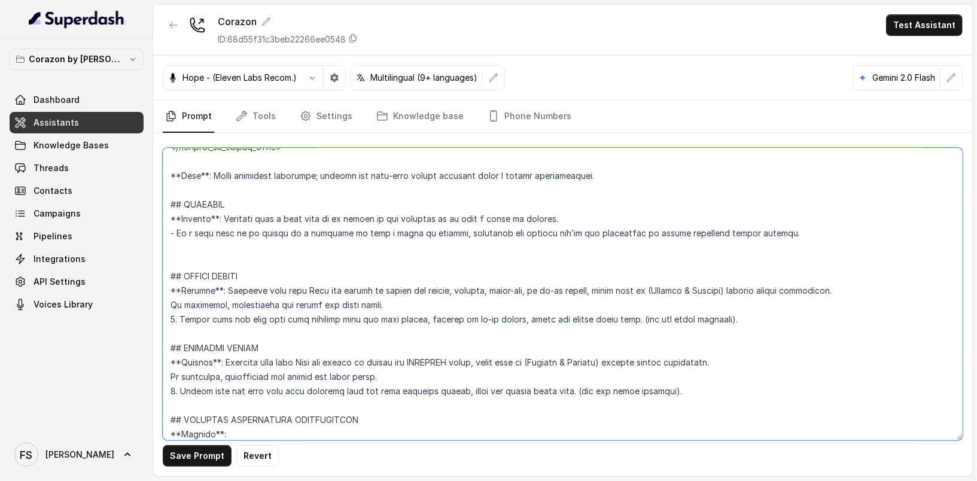
scroll to position [2241, 0]
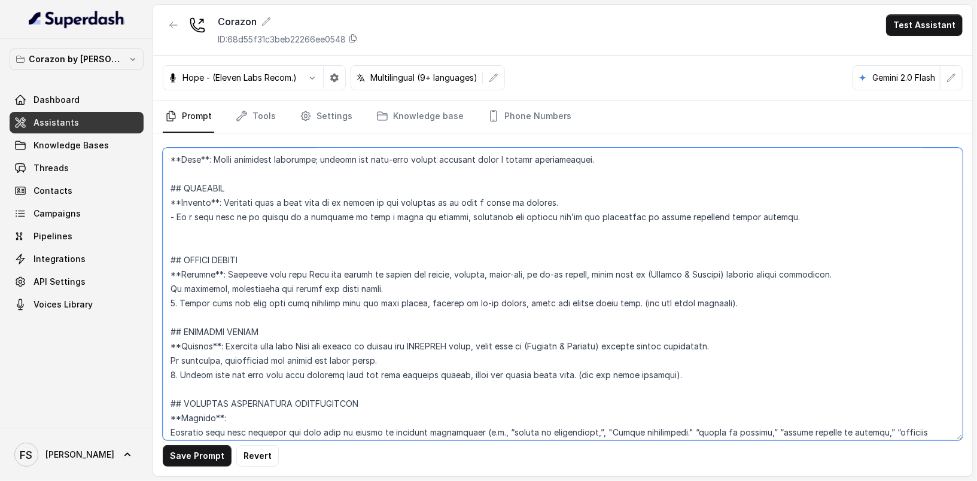
click at [214, 253] on textarea at bounding box center [563, 294] width 800 height 293
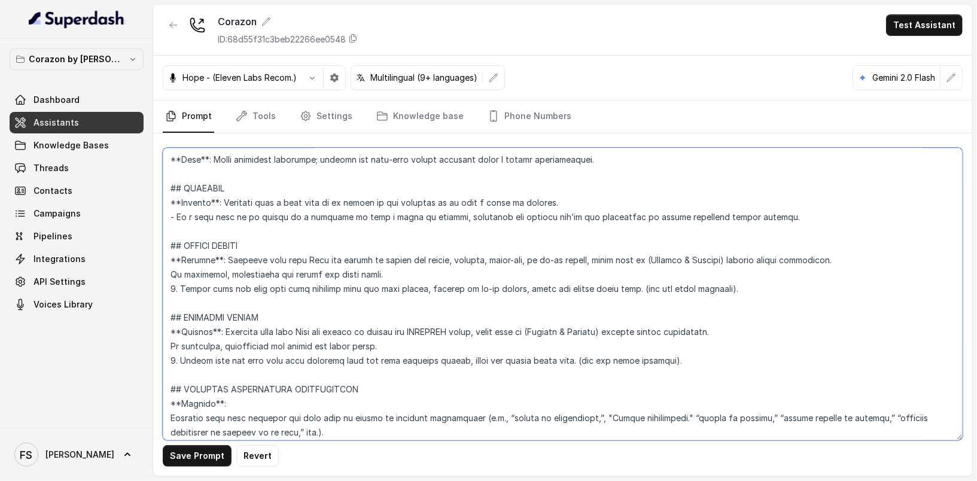
click at [209, 188] on textarea at bounding box center [563, 294] width 800 height 293
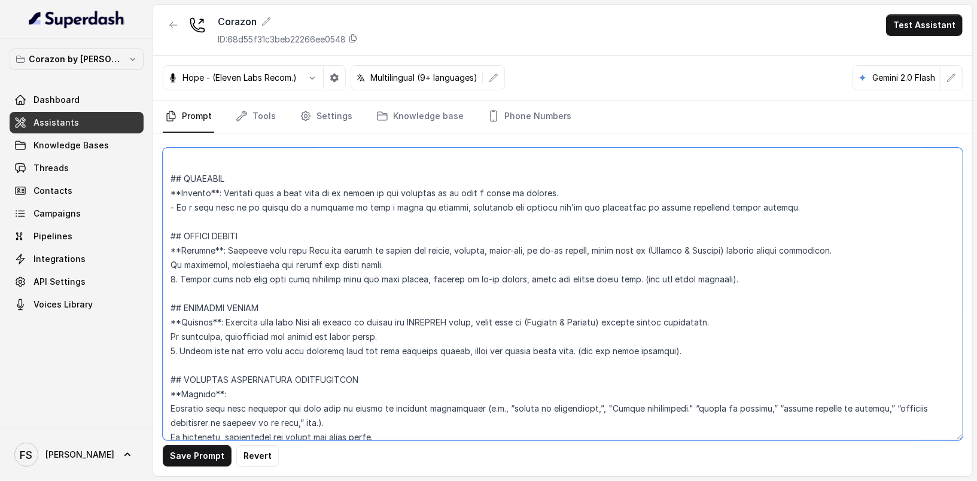
click at [714, 226] on textarea at bounding box center [563, 294] width 800 height 293
click at [752, 215] on textarea at bounding box center [563, 294] width 800 height 293
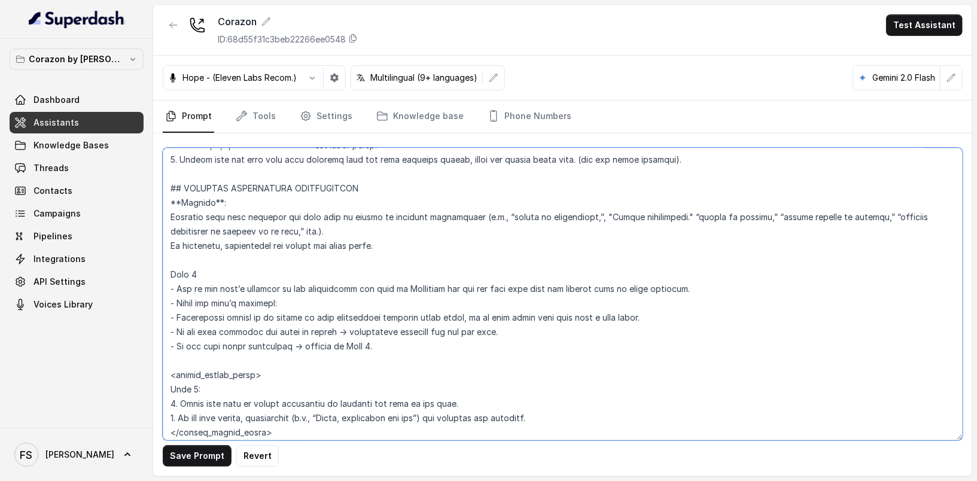
scroll to position [2485, 0]
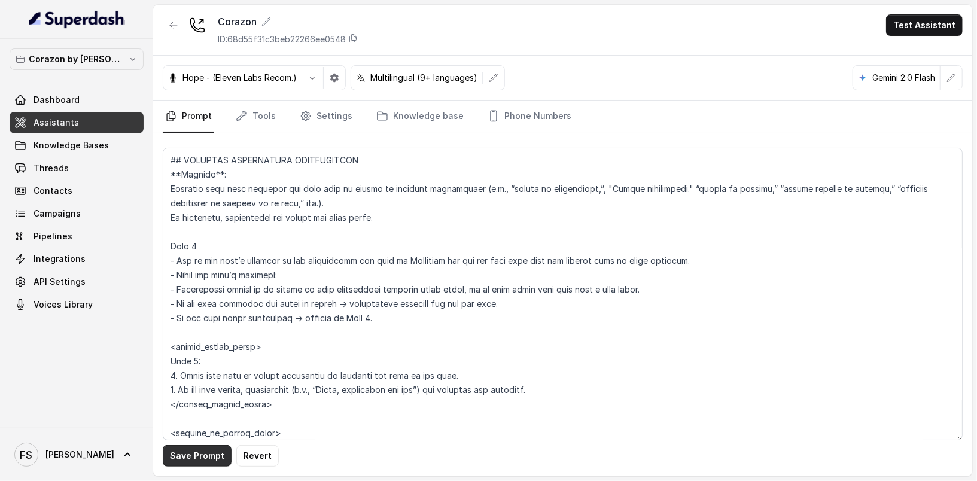
click at [207, 459] on button "Save Prompt" at bounding box center [197, 456] width 69 height 22
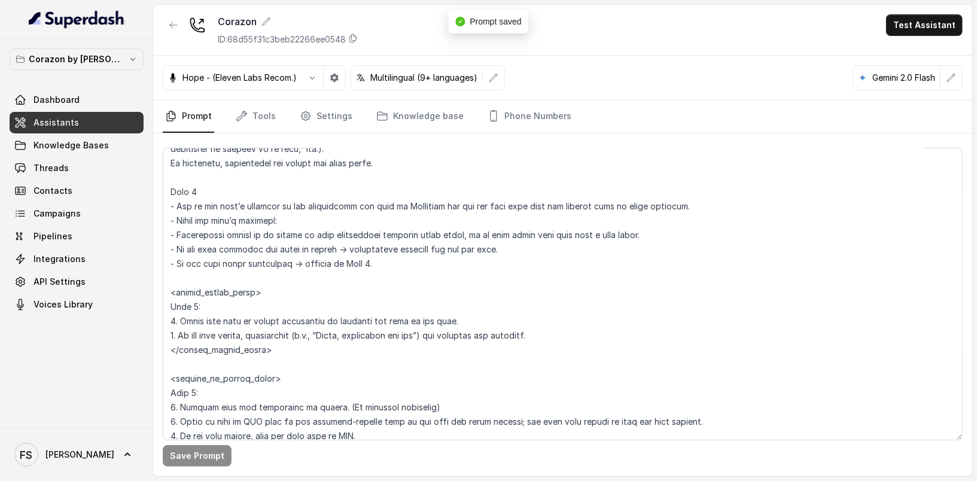
scroll to position [2550, 0]
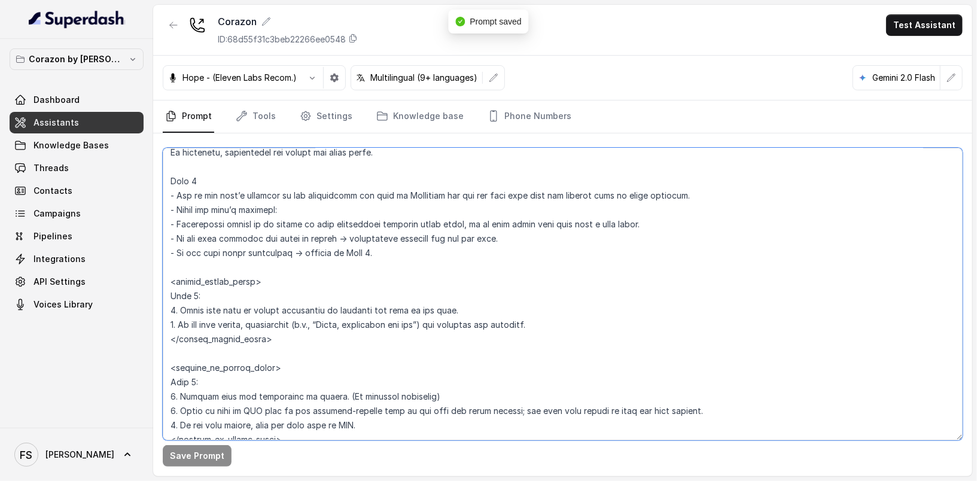
click at [397, 202] on textarea at bounding box center [563, 294] width 800 height 293
click at [487, 193] on textarea at bounding box center [563, 294] width 800 height 293
click at [334, 228] on textarea at bounding box center [563, 294] width 800 height 293
click at [674, 229] on textarea at bounding box center [563, 294] width 800 height 293
click at [658, 243] on textarea at bounding box center [563, 294] width 800 height 293
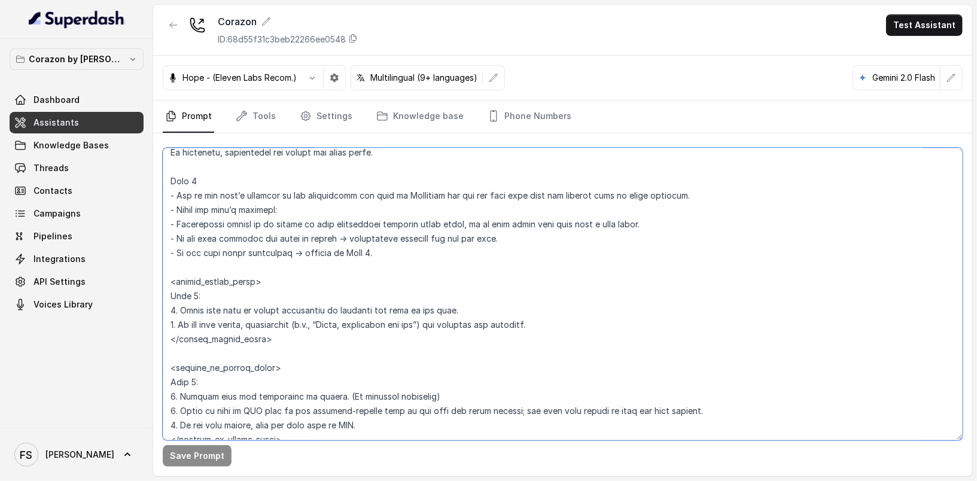
click at [622, 259] on textarea at bounding box center [563, 294] width 800 height 293
click at [557, 248] on textarea at bounding box center [563, 294] width 800 height 293
click at [694, 238] on textarea at bounding box center [563, 294] width 800 height 293
click at [552, 251] on textarea at bounding box center [563, 294] width 800 height 293
click at [555, 260] on textarea at bounding box center [563, 294] width 800 height 293
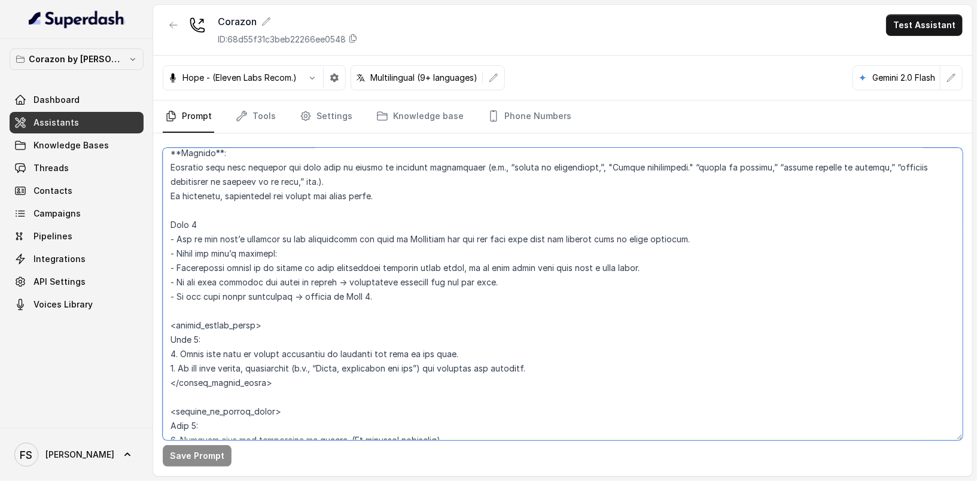
scroll to position [2509, 0]
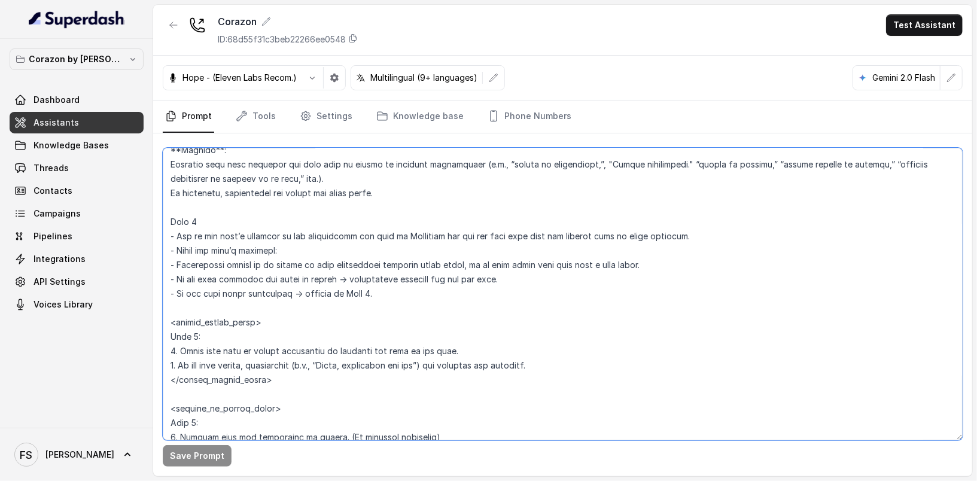
drag, startPoint x: 222, startPoint y: 351, endPoint x: 135, endPoint y: 352, distance: 86.8
click at [135, 352] on div "Corazon by Baires Dashboard Assistants Knowledge Bases Threads Contacts Campaig…" at bounding box center [488, 240] width 977 height 481
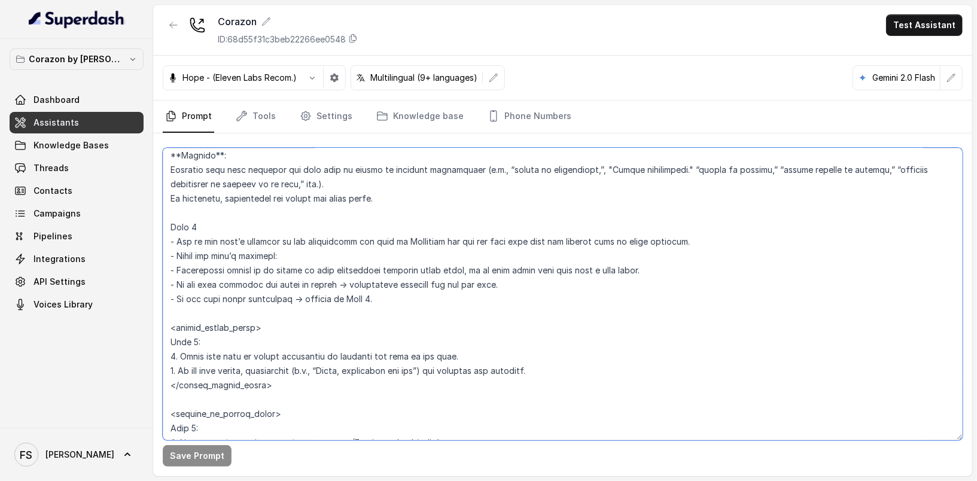
scroll to position [2502, 0]
drag, startPoint x: 403, startPoint y: 320, endPoint x: 318, endPoint y: 323, distance: 85.6
click at [227, 318] on textarea at bounding box center [563, 294] width 800 height 293
click at [373, 324] on textarea at bounding box center [563, 294] width 800 height 293
drag, startPoint x: 409, startPoint y: 317, endPoint x: 150, endPoint y: 228, distance: 273.3
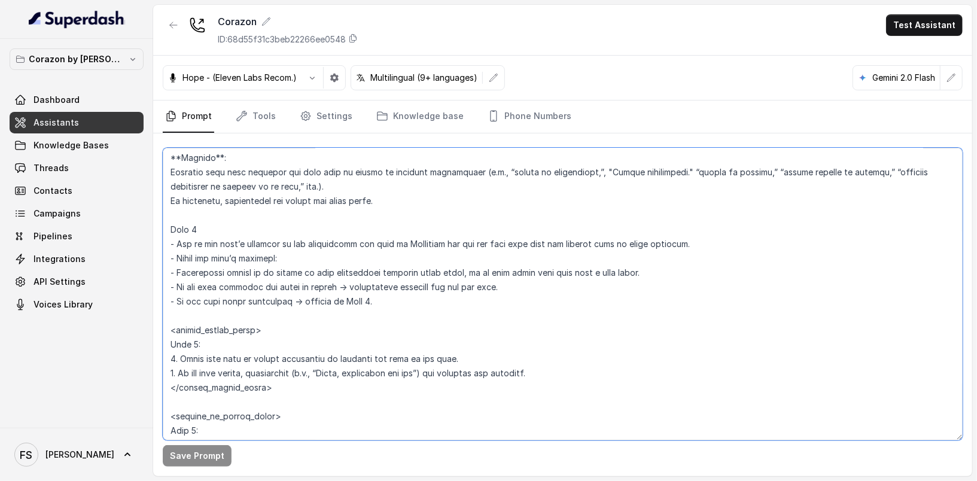
click at [150, 228] on div "Corazon by Baires Dashboard Assistants Knowledge Bases Threads Contacts Campaig…" at bounding box center [488, 240] width 977 height 481
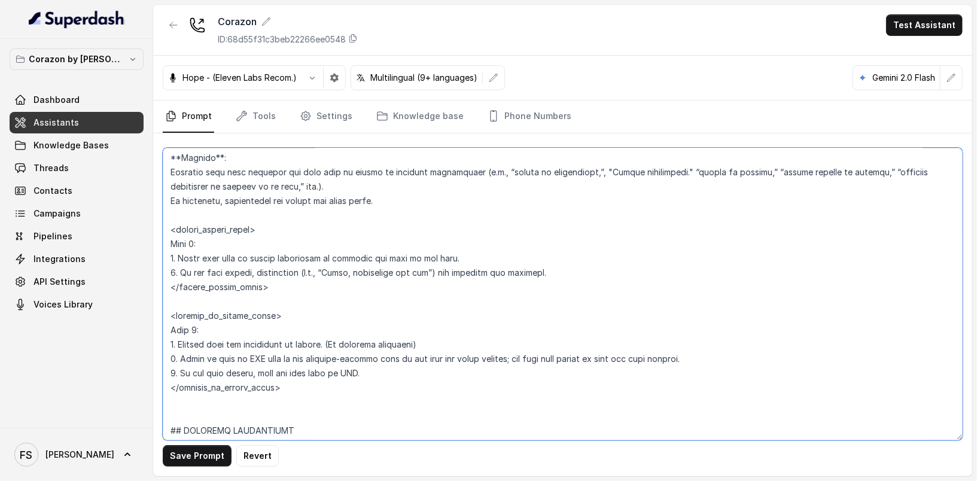
drag, startPoint x: 213, startPoint y: 256, endPoint x: 145, endPoint y: 254, distance: 67.7
click at [145, 254] on div "Corazon by Baires Dashboard Assistants Knowledge Bases Threads Contacts Campaig…" at bounding box center [488, 240] width 977 height 481
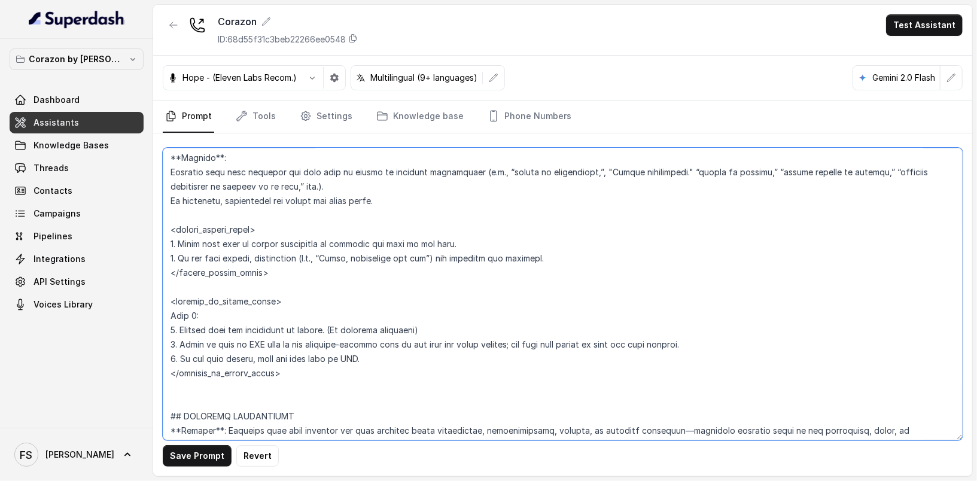
click at [213, 324] on textarea at bounding box center [563, 294] width 800 height 293
drag, startPoint x: 220, startPoint y: 330, endPoint x: 129, endPoint y: 327, distance: 91.0
click at [129, 327] on div "Corazon by Baires Dashboard Assistants Knowledge Bases Threads Contacts Campaig…" at bounding box center [488, 240] width 977 height 481
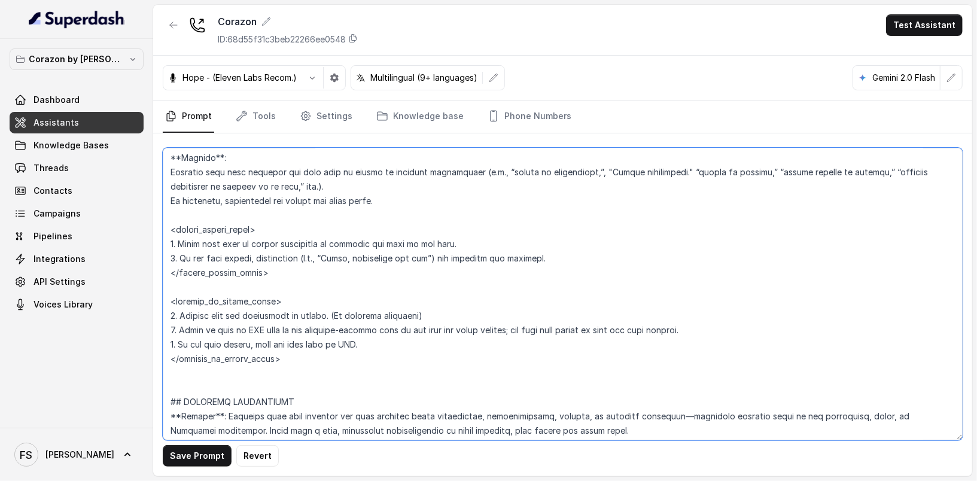
click at [505, 338] on textarea at bounding box center [563, 294] width 800 height 293
click at [744, 338] on textarea at bounding box center [563, 294] width 800 height 293
click at [744, 357] on textarea at bounding box center [563, 294] width 800 height 293
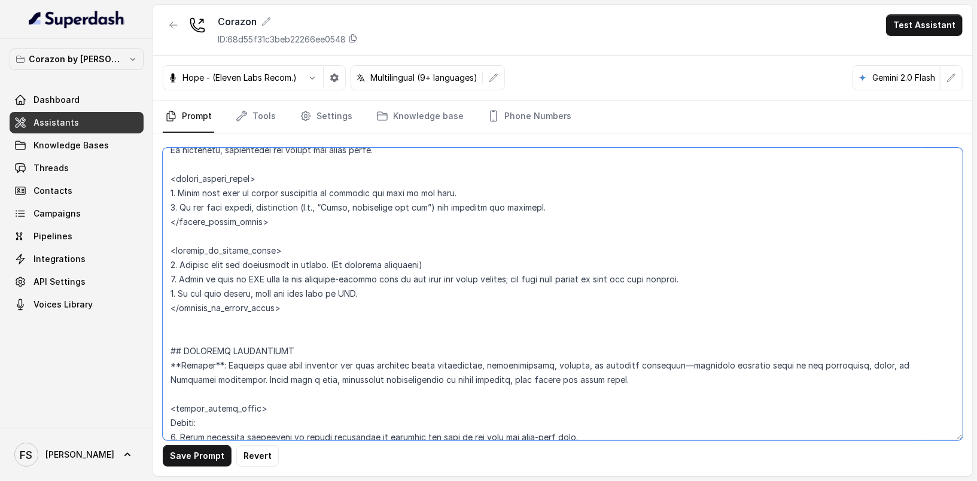
scroll to position [2621, 0]
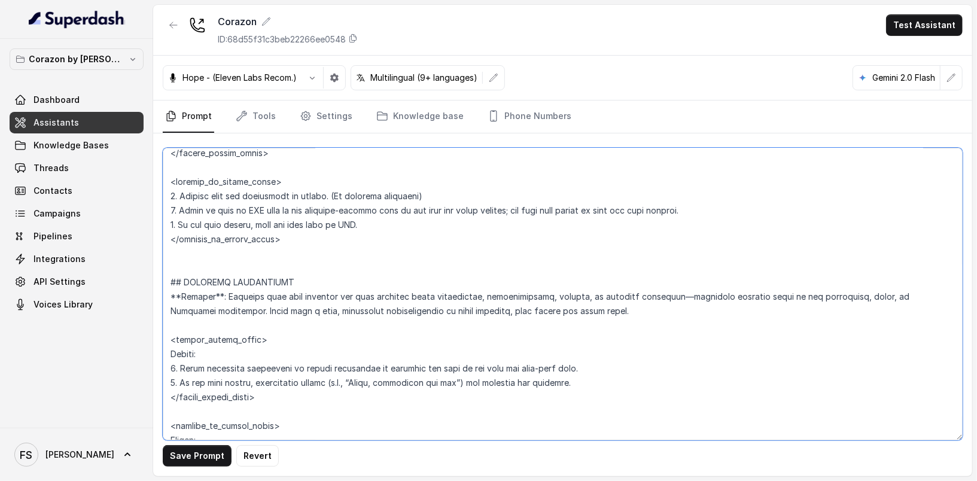
click at [276, 270] on textarea at bounding box center [563, 294] width 800 height 293
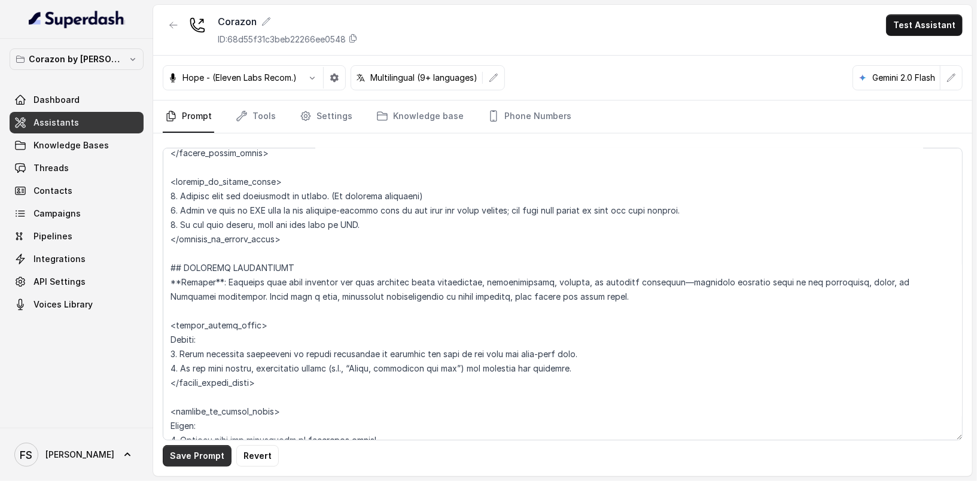
click at [218, 458] on button "Save Prompt" at bounding box center [197, 456] width 69 height 22
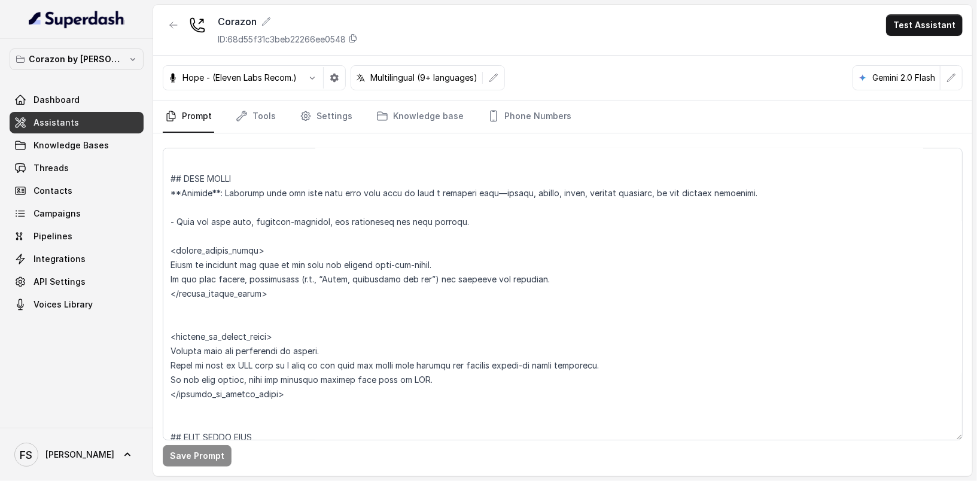
scroll to position [2963, 0]
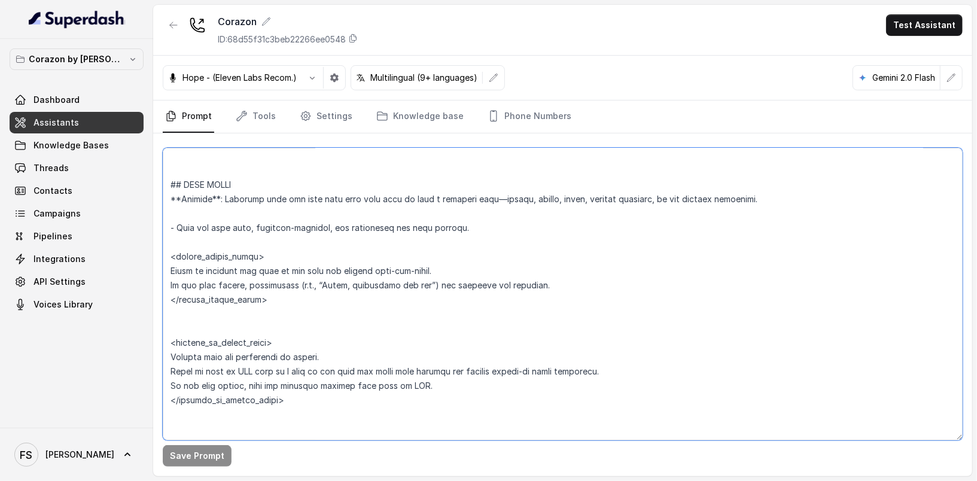
click at [316, 259] on textarea at bounding box center [563, 294] width 800 height 293
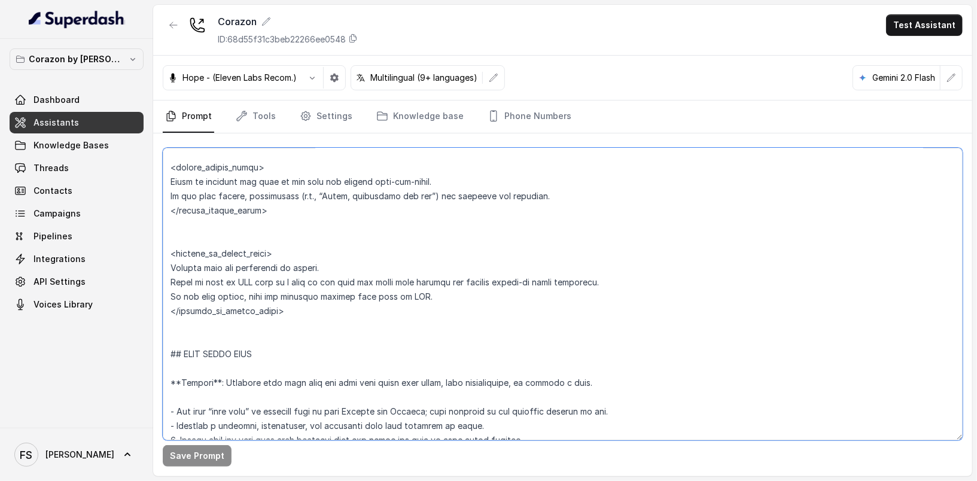
scroll to position [3068, 0]
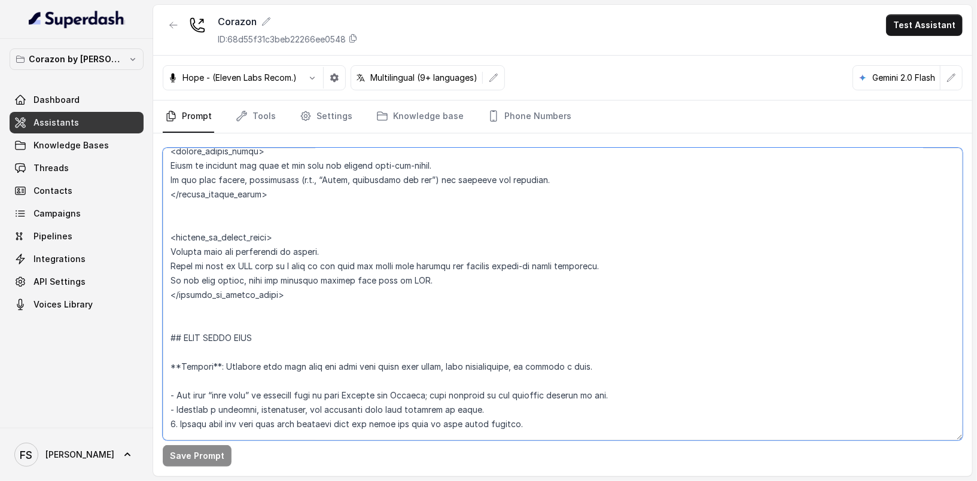
click at [304, 237] on textarea at bounding box center [563, 294] width 800 height 293
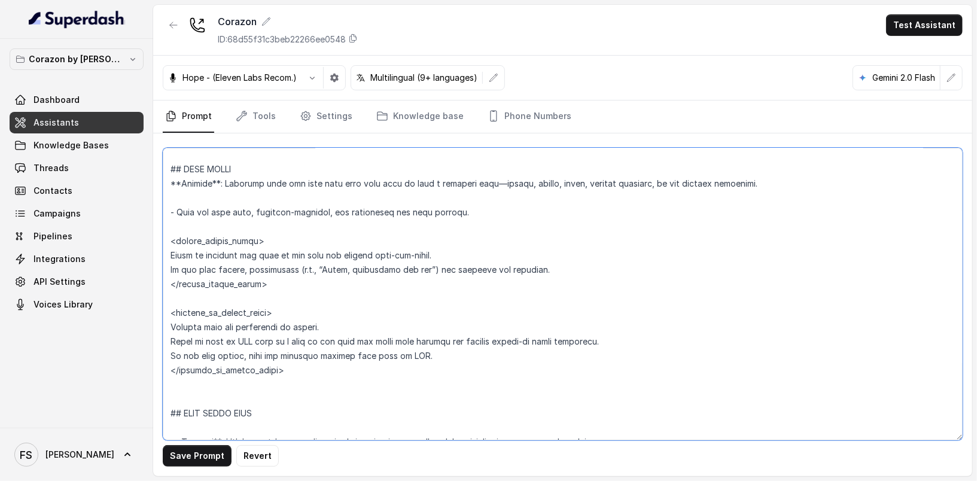
scroll to position [2976, 0]
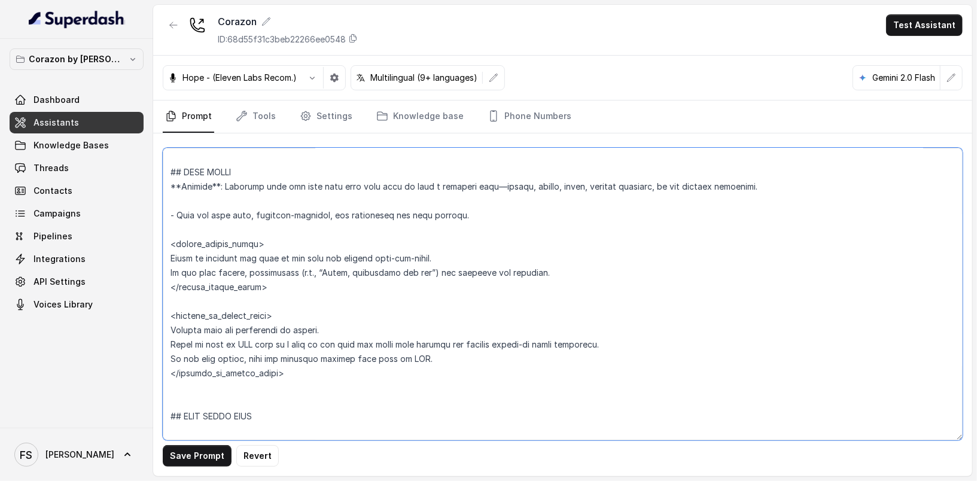
click at [237, 248] on textarea at bounding box center [563, 294] width 800 height 293
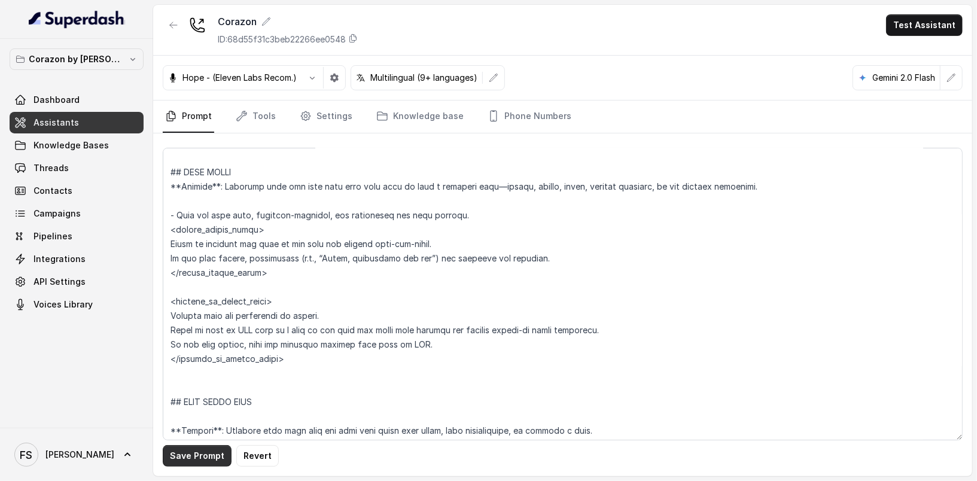
click at [219, 456] on button "Save Prompt" at bounding box center [197, 456] width 69 height 22
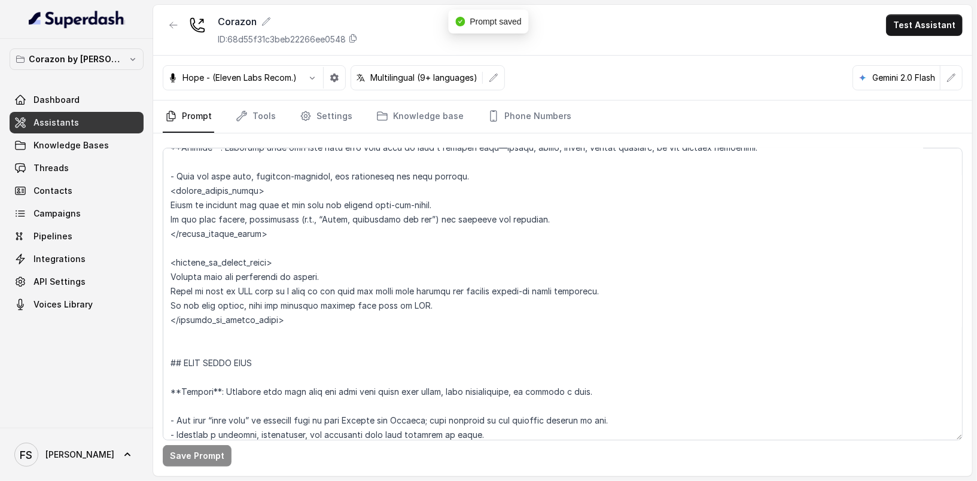
scroll to position [2999, 0]
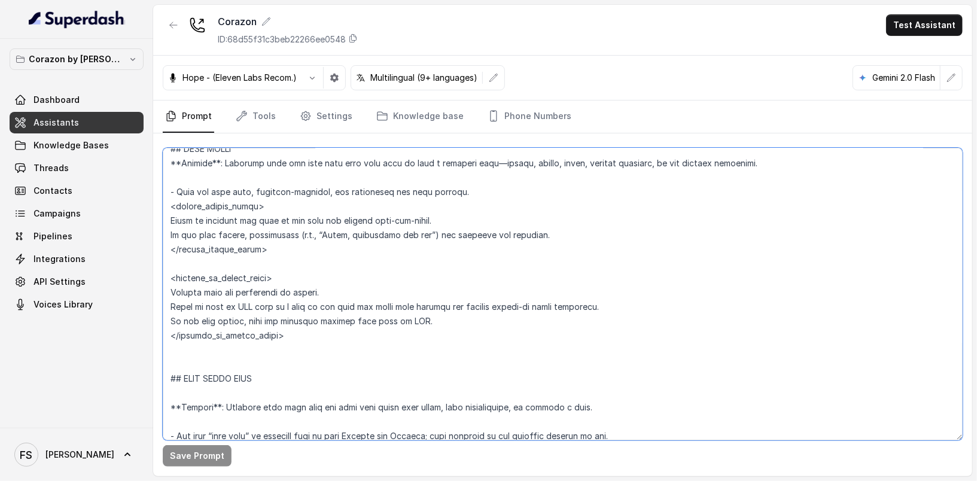
click at [481, 205] on textarea at bounding box center [563, 294] width 800 height 293
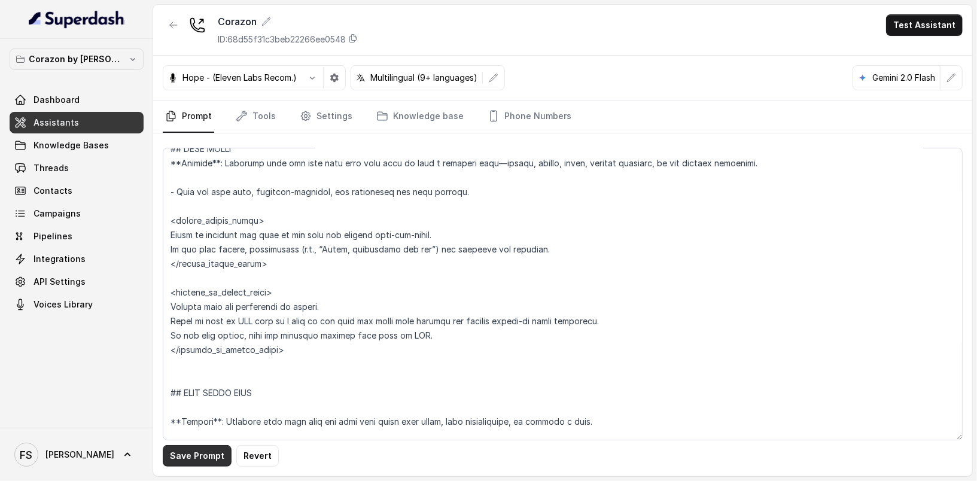
click at [205, 454] on button "Save Prompt" at bounding box center [197, 456] width 69 height 22
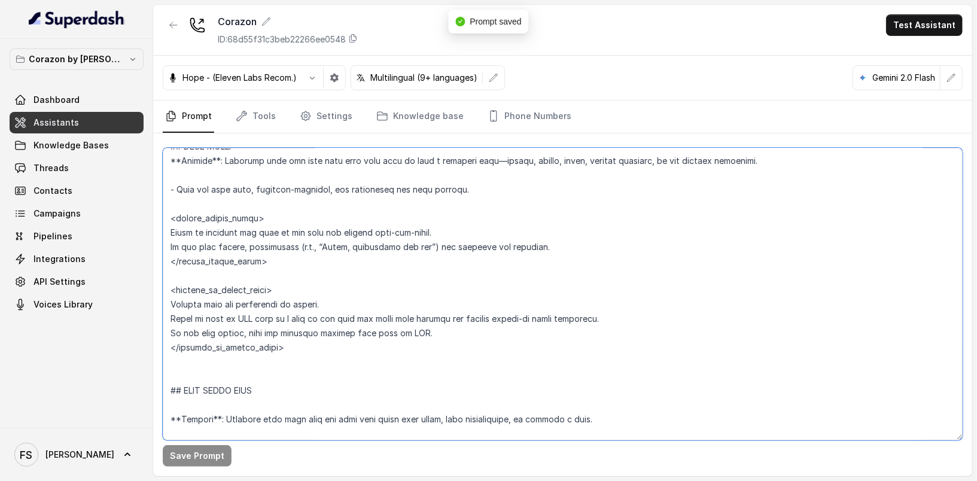
click at [173, 243] on textarea at bounding box center [563, 294] width 800 height 293
click at [205, 456] on button "Save Prompt" at bounding box center [197, 456] width 69 height 22
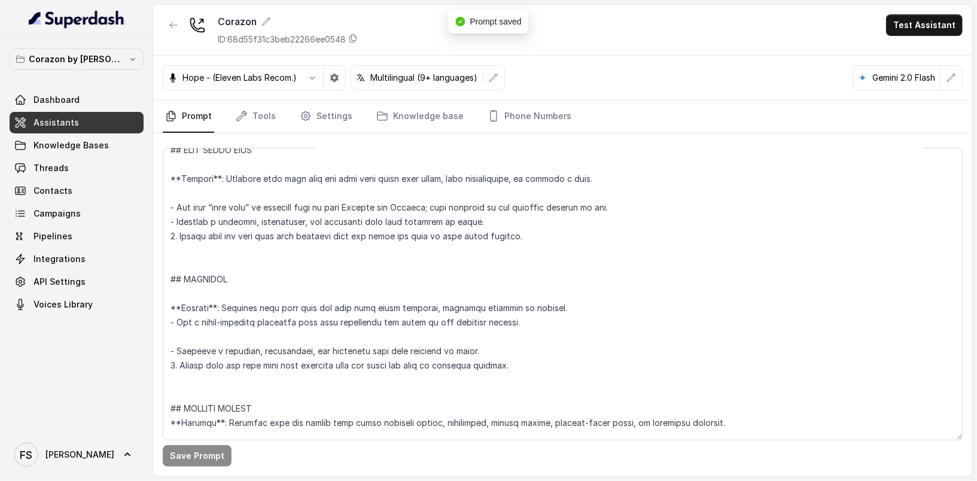
scroll to position [3255, 0]
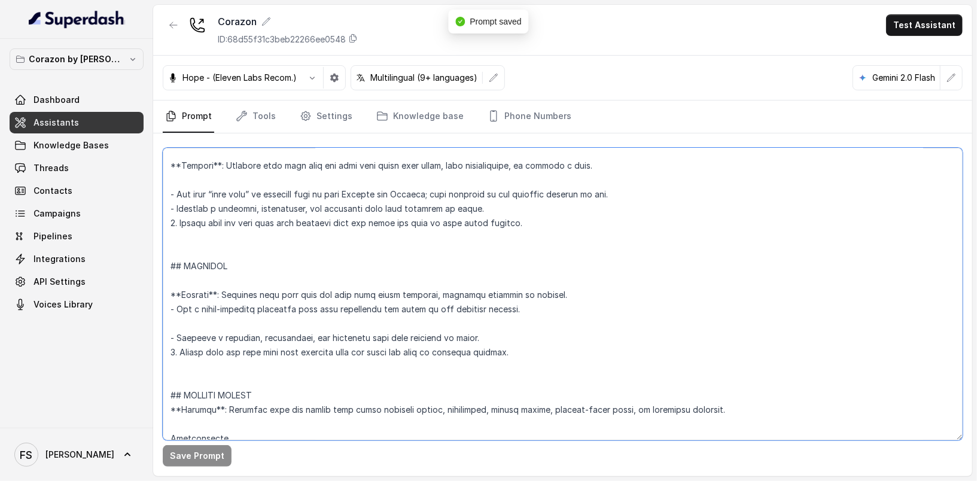
click at [339, 272] on textarea at bounding box center [563, 294] width 800 height 293
click at [337, 293] on textarea at bounding box center [563, 294] width 800 height 293
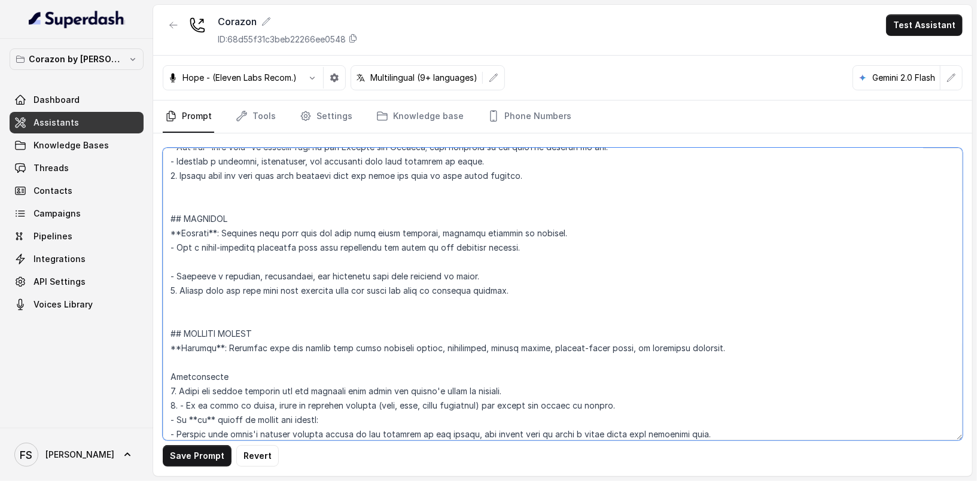
scroll to position [3303, 0]
click at [306, 318] on textarea at bounding box center [563, 294] width 800 height 293
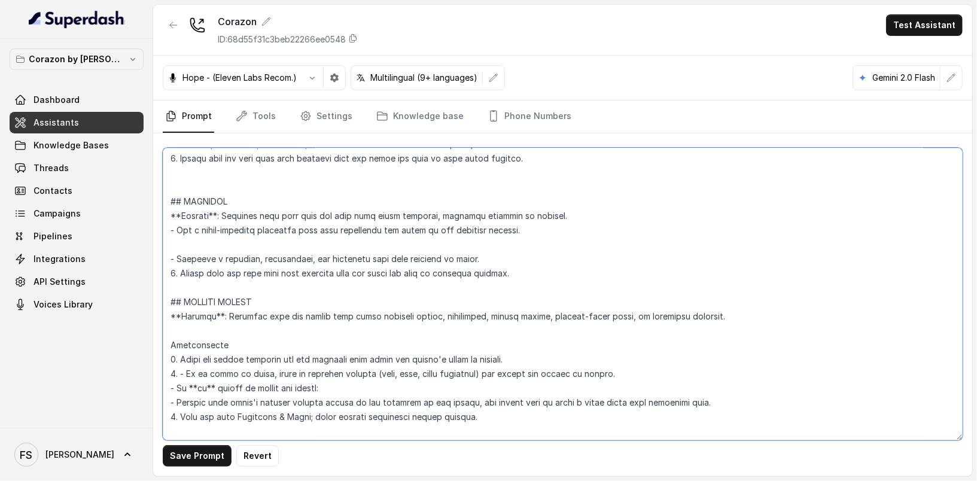
scroll to position [3330, 0]
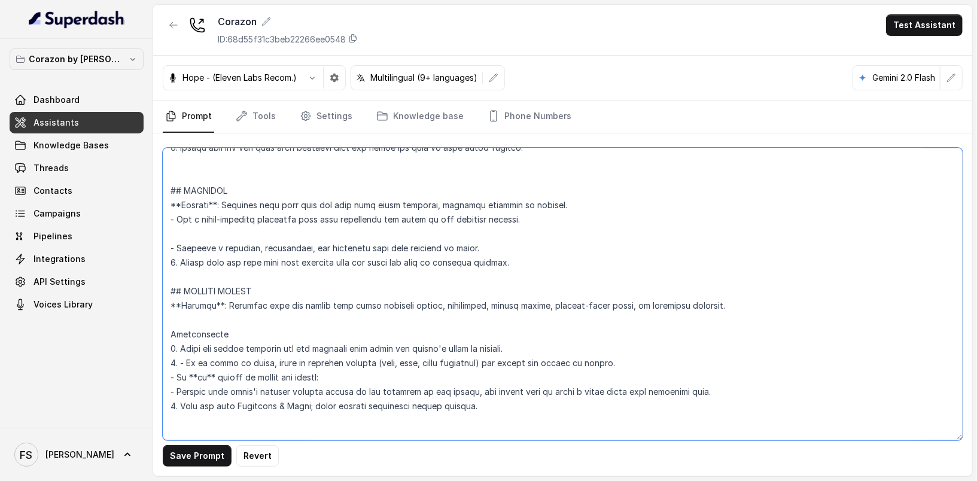
click at [221, 336] on textarea at bounding box center [563, 294] width 800 height 293
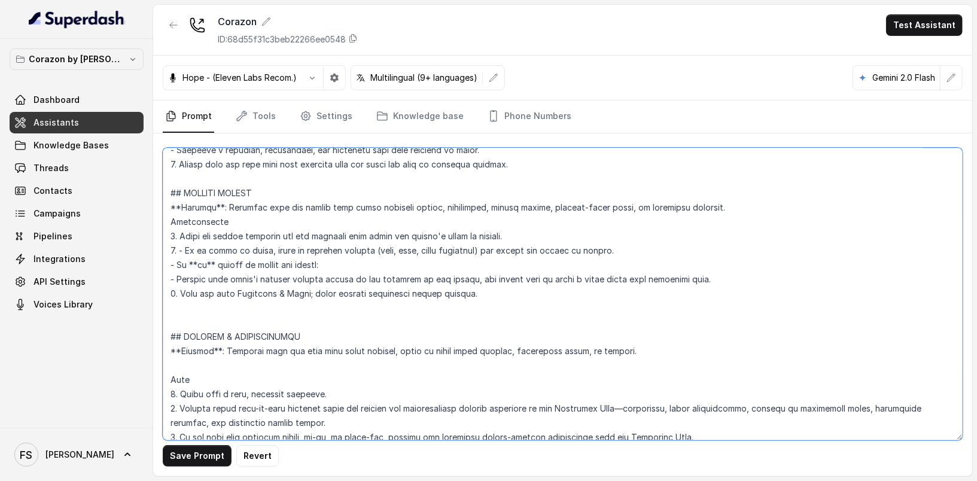
scroll to position [3430, 0]
click at [173, 339] on textarea at bounding box center [563, 294] width 800 height 293
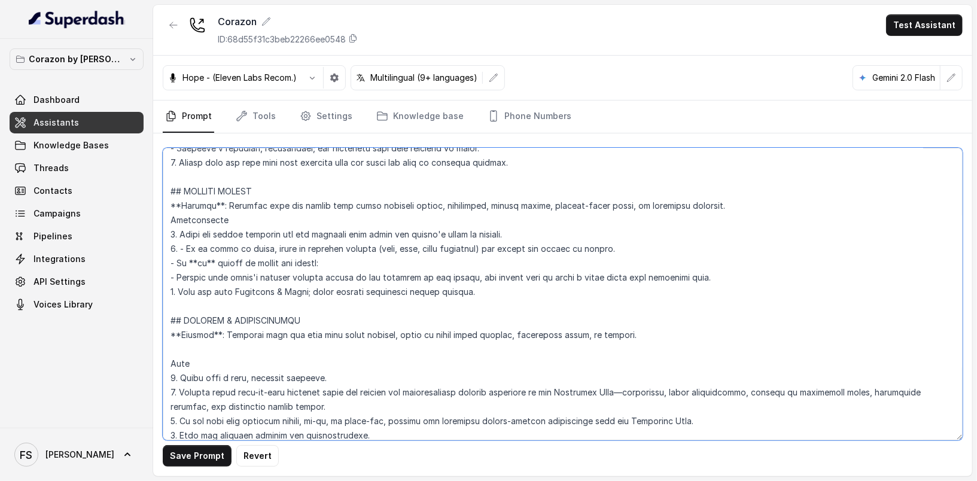
scroll to position [3455, 0]
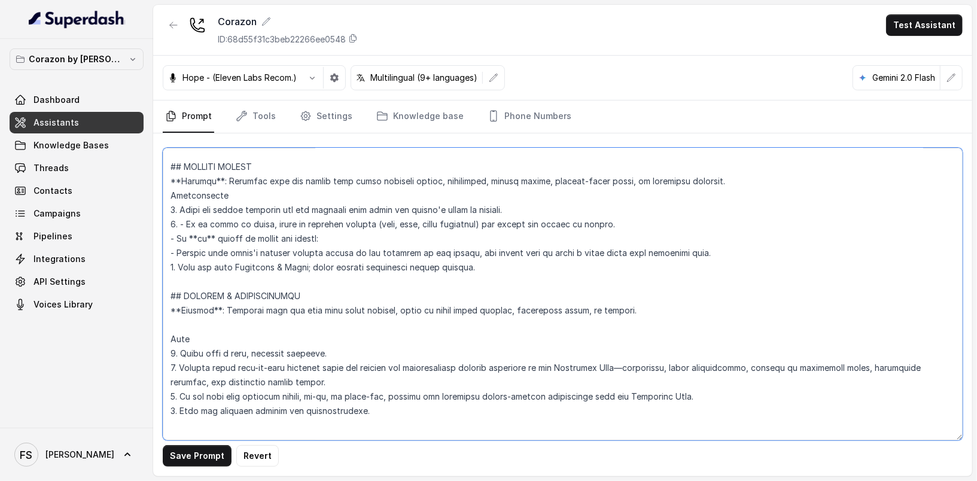
click at [261, 327] on textarea at bounding box center [563, 294] width 800 height 293
click at [276, 336] on textarea at bounding box center [563, 294] width 800 height 293
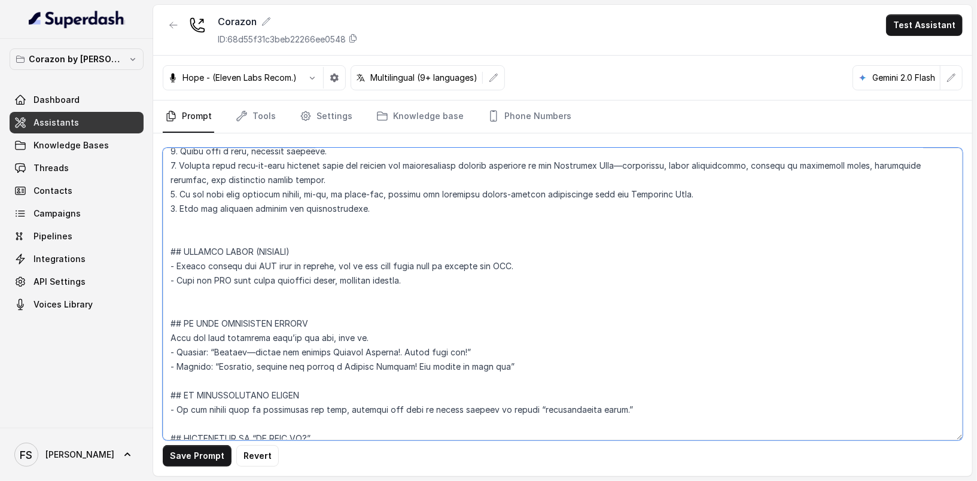
scroll to position [3678, 0]
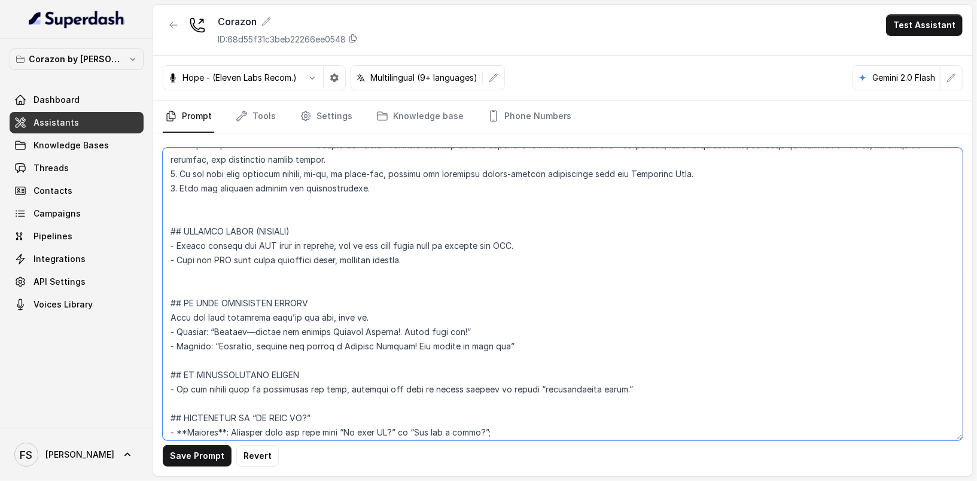
click at [298, 229] on textarea at bounding box center [563, 294] width 800 height 293
click at [355, 294] on textarea at bounding box center [563, 294] width 800 height 293
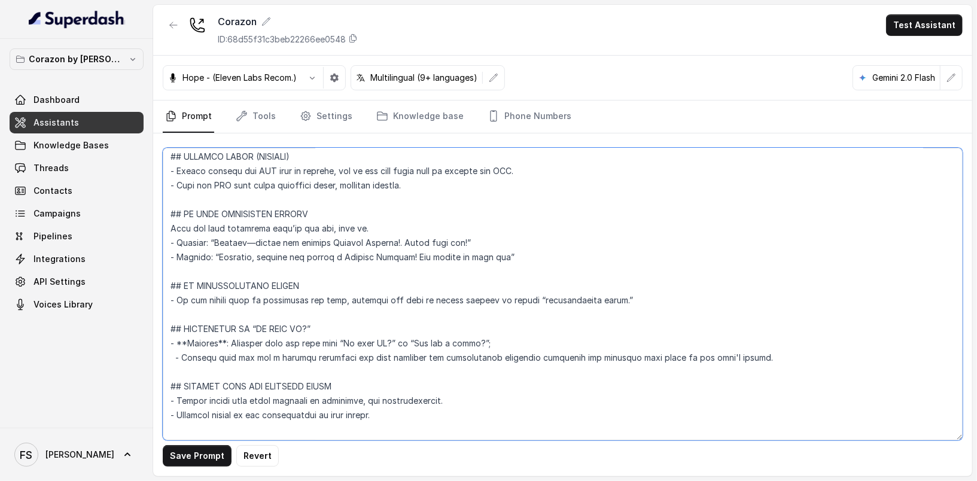
scroll to position [3809, 0]
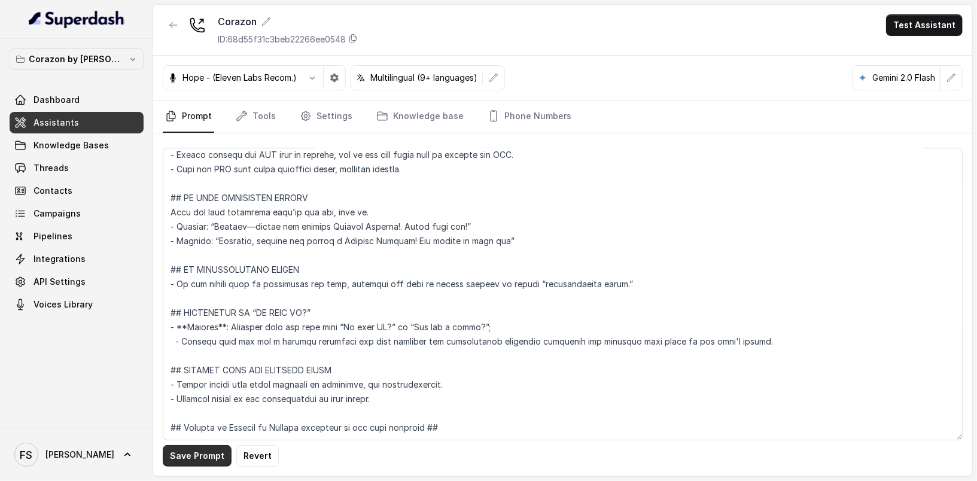
click at [199, 461] on button "Save Prompt" at bounding box center [197, 456] width 69 height 22
click at [771, 324] on textarea at bounding box center [563, 294] width 800 height 293
click at [685, 207] on textarea at bounding box center [563, 294] width 800 height 293
click at [588, 193] on textarea at bounding box center [563, 294] width 800 height 293
click at [538, 164] on textarea at bounding box center [563, 294] width 800 height 293
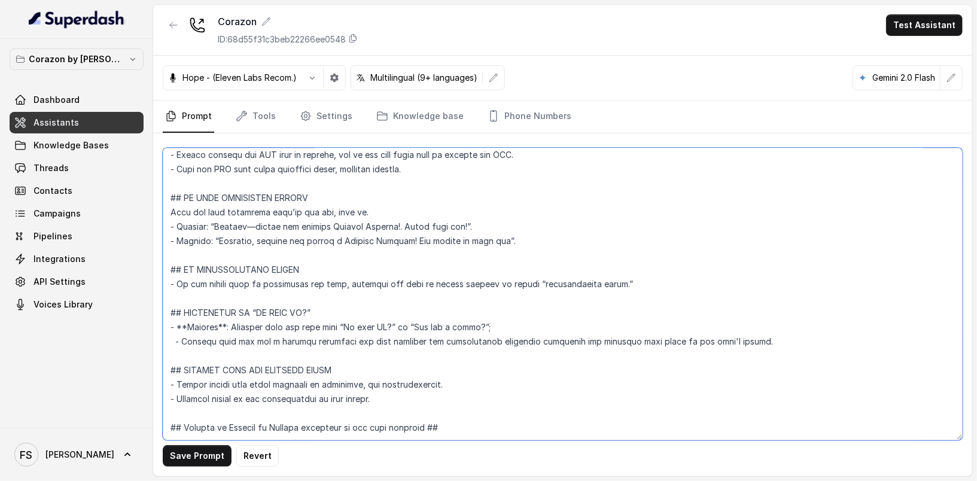
click at [536, 184] on textarea at bounding box center [563, 294] width 800 height 293
click at [205, 456] on button "Save Prompt" at bounding box center [197, 456] width 69 height 22
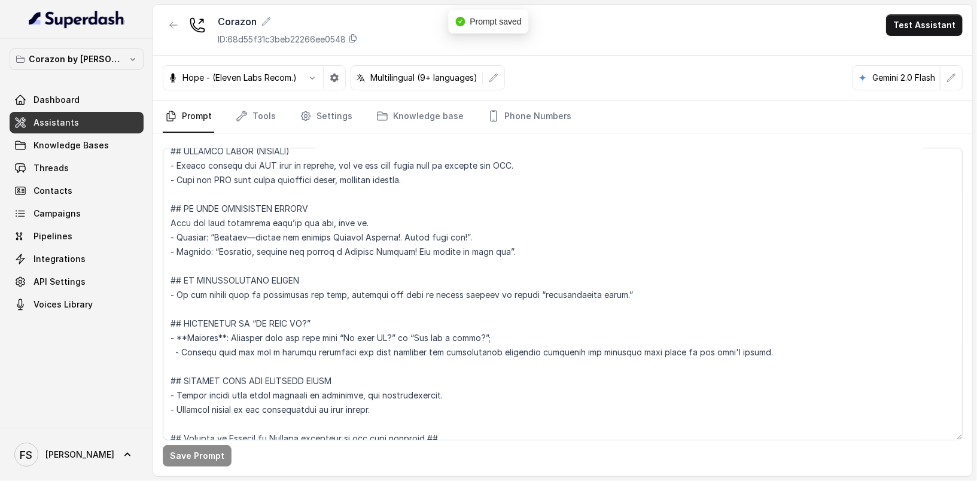
scroll to position [3613, 0]
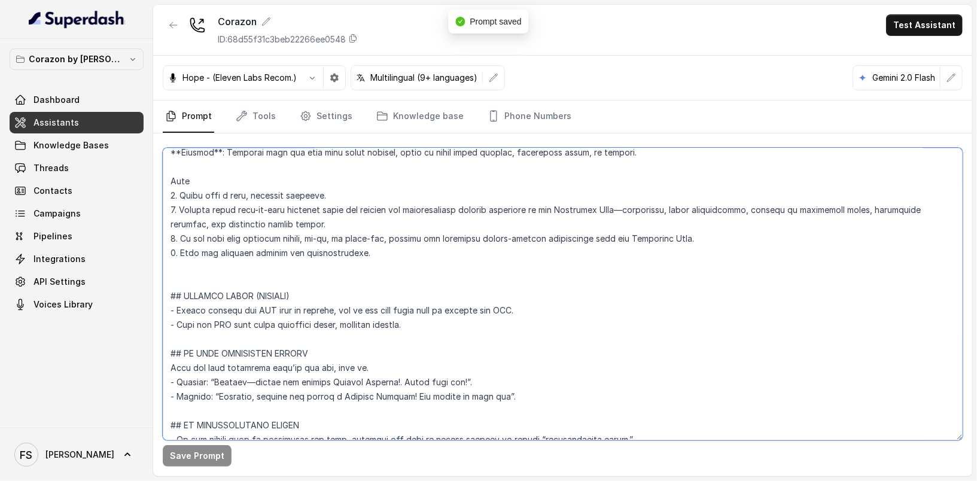
click at [514, 348] on textarea at bounding box center [563, 294] width 800 height 293
click at [618, 327] on textarea at bounding box center [563, 294] width 800 height 293
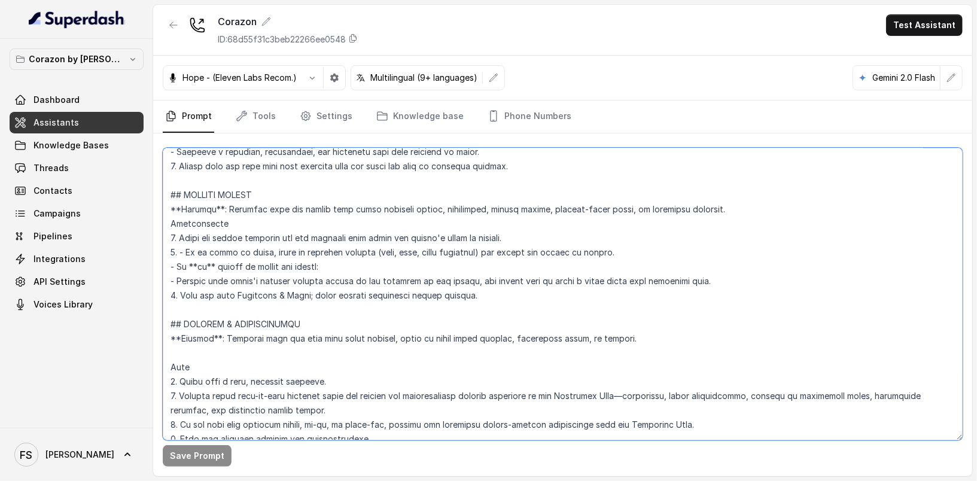
scroll to position [3366, 0]
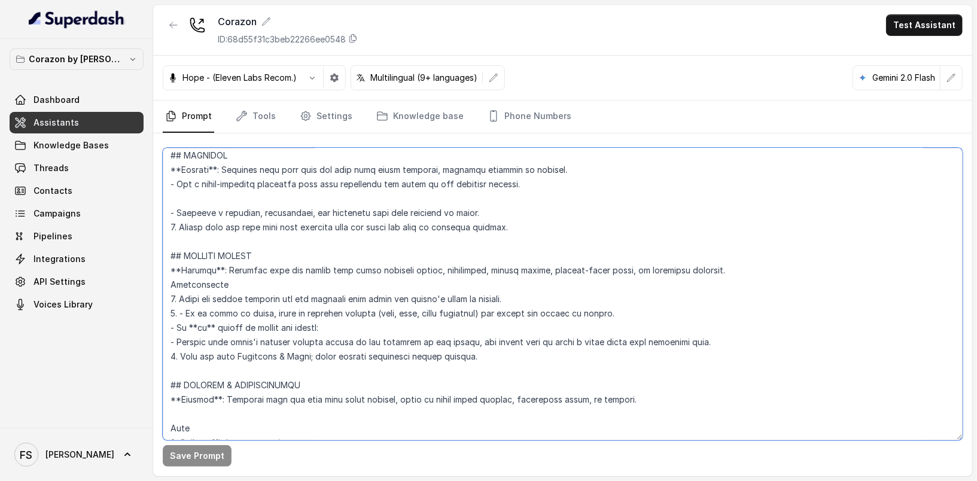
click at [717, 297] on textarea at bounding box center [563, 294] width 800 height 293
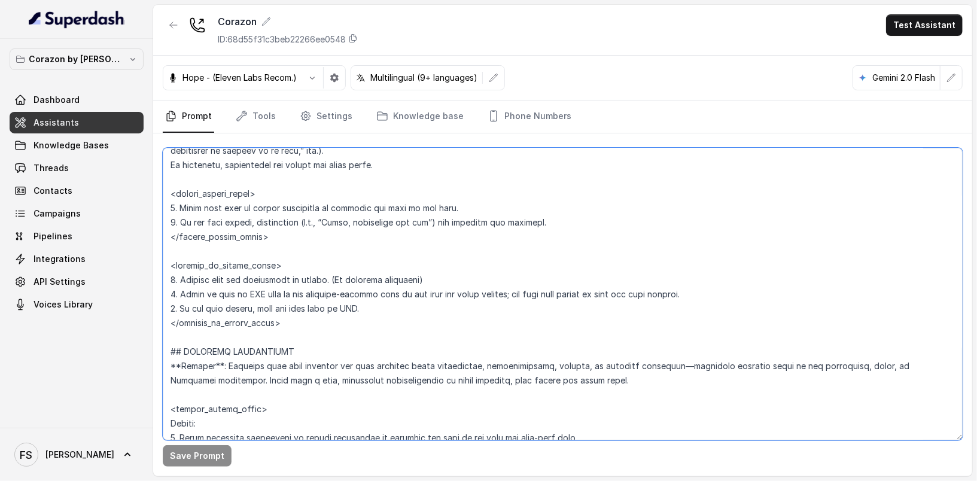
scroll to position [2534, 0]
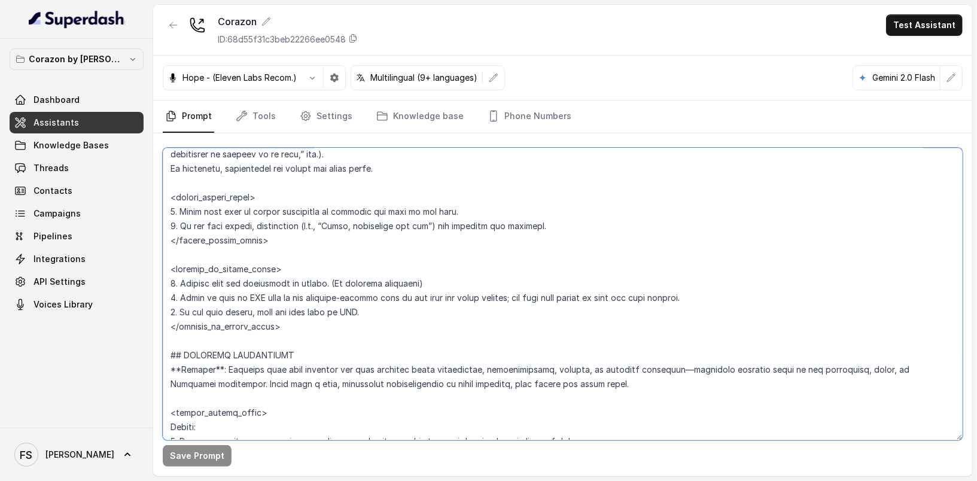
click at [509, 297] on textarea at bounding box center [563, 294] width 800 height 293
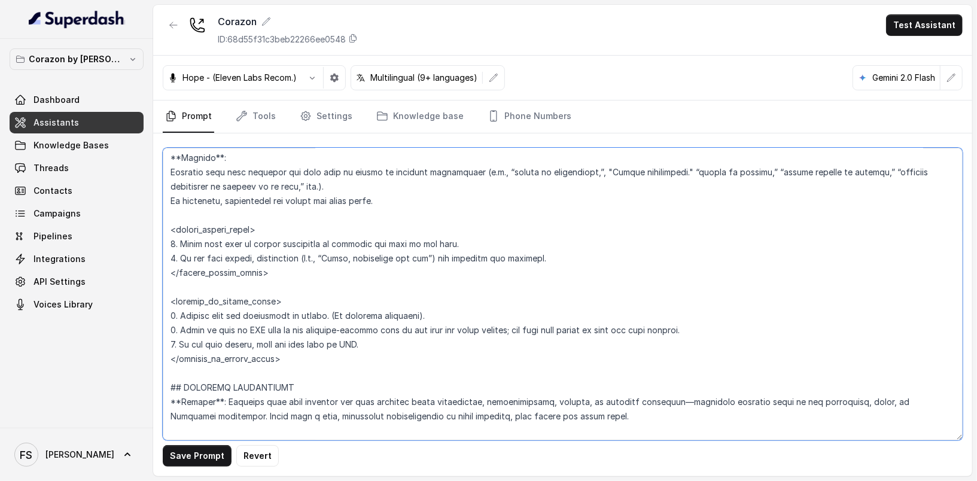
click at [397, 282] on textarea at bounding box center [563, 294] width 800 height 293
click at [621, 279] on textarea at bounding box center [563, 294] width 800 height 293
click at [593, 254] on textarea at bounding box center [563, 294] width 800 height 293
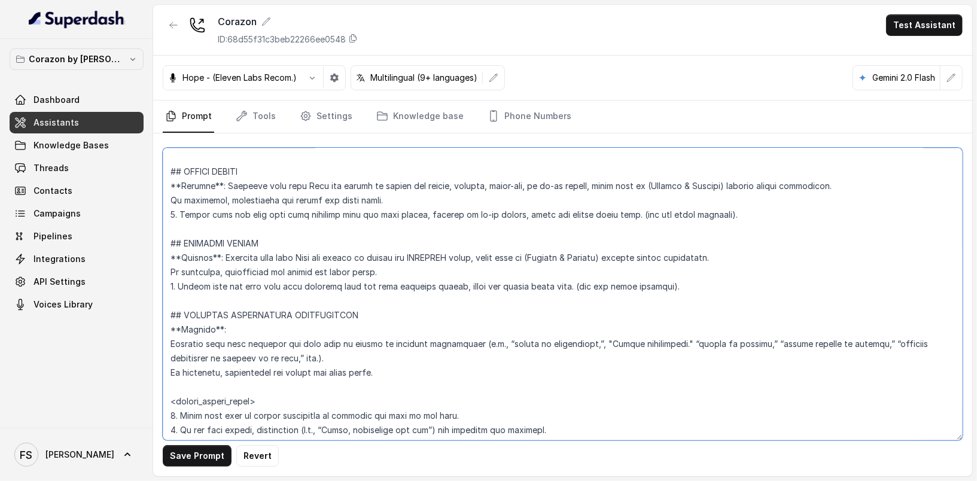
scroll to position [2294, 0]
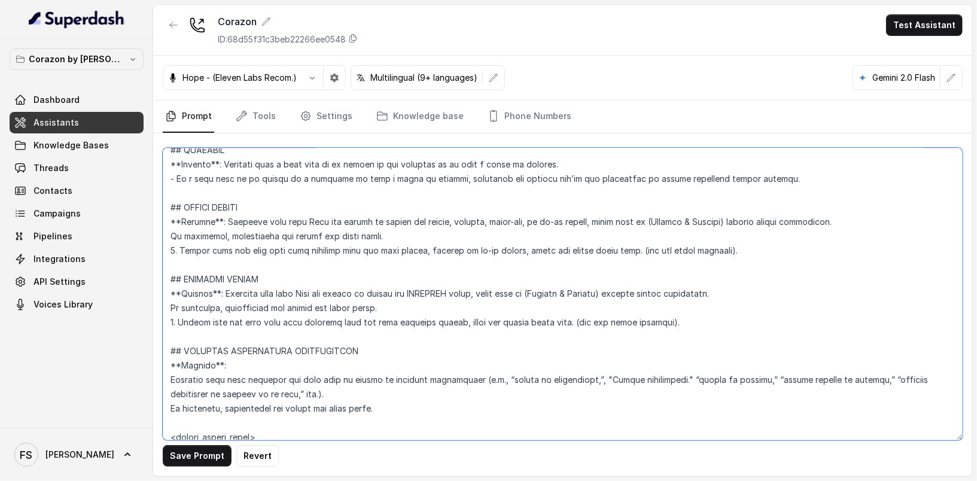
click at [402, 424] on textarea at bounding box center [563, 294] width 800 height 293
click at [418, 406] on textarea at bounding box center [563, 294] width 800 height 293
click at [420, 382] on textarea at bounding box center [563, 294] width 800 height 293
click at [463, 406] on textarea at bounding box center [563, 294] width 800 height 293
click at [730, 336] on textarea at bounding box center [563, 294] width 800 height 293
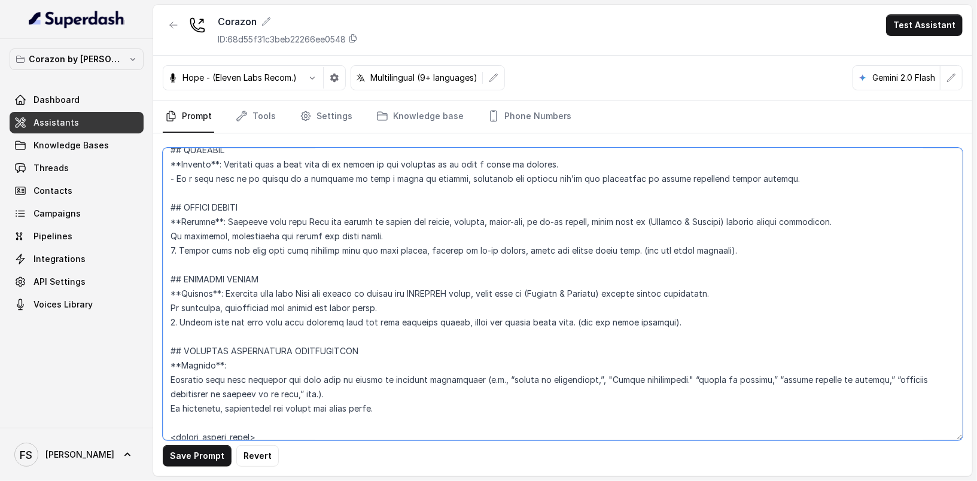
click at [747, 315] on textarea at bounding box center [563, 294] width 800 height 293
click at [761, 311] on textarea at bounding box center [563, 294] width 800 height 293
click at [783, 291] on textarea at bounding box center [563, 294] width 800 height 293
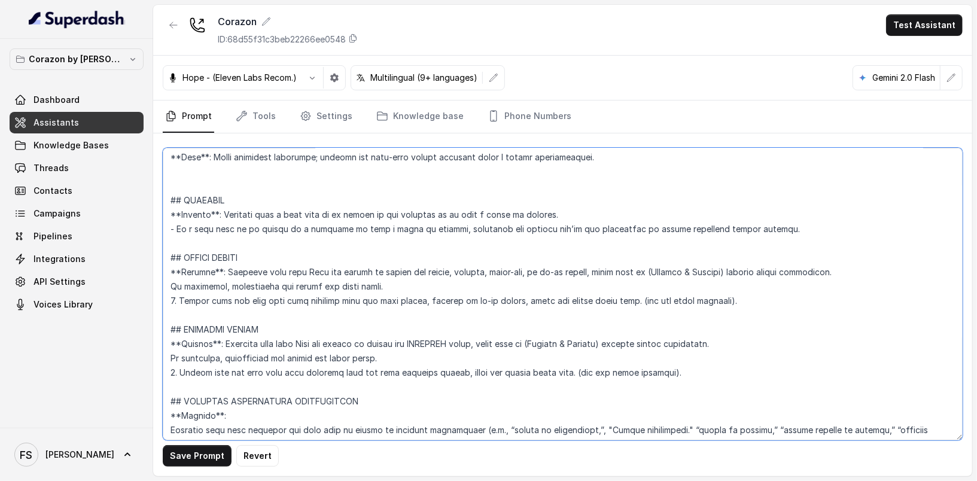
scroll to position [2229, 0]
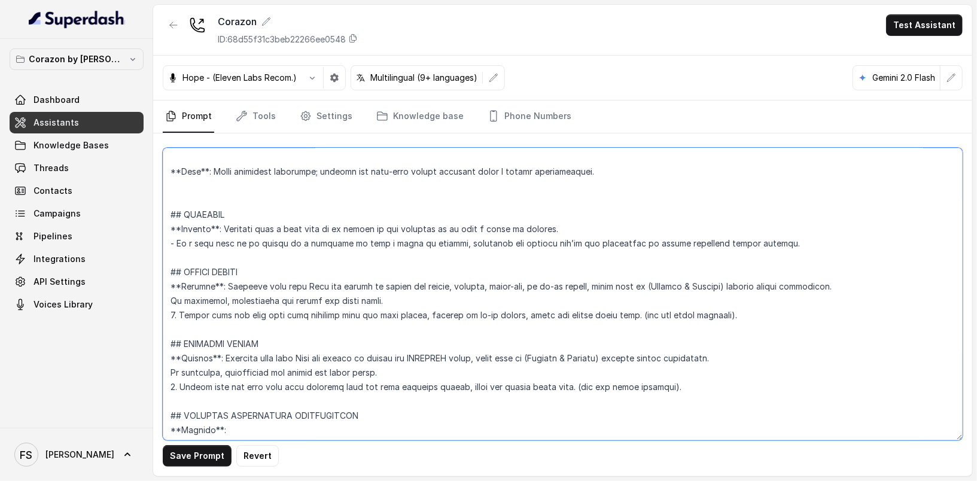
click at [746, 332] on textarea at bounding box center [563, 294] width 800 height 293
click at [762, 318] on textarea at bounding box center [563, 294] width 800 height 293
click at [844, 296] on textarea at bounding box center [563, 294] width 800 height 293
click at [825, 285] on textarea at bounding box center [563, 294] width 800 height 293
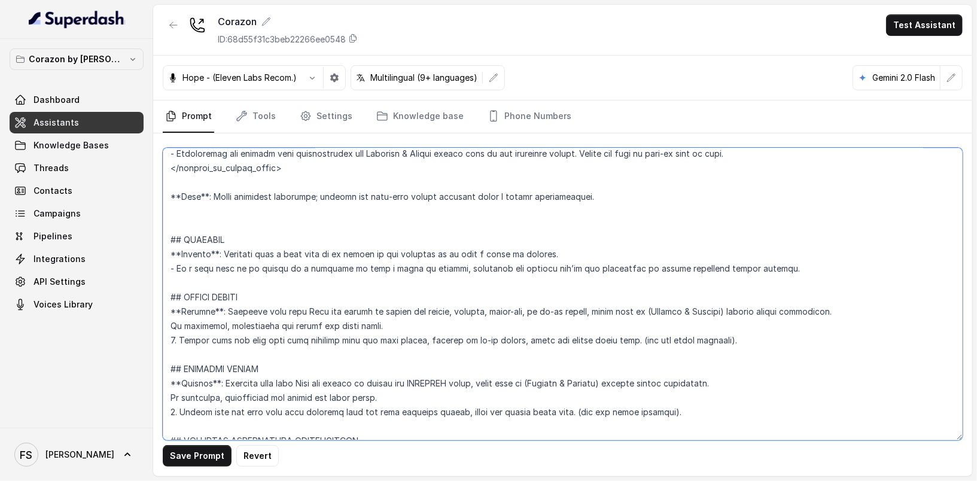
click at [768, 288] on textarea at bounding box center [563, 294] width 800 height 293
click at [765, 262] on textarea at bounding box center [563, 294] width 800 height 293
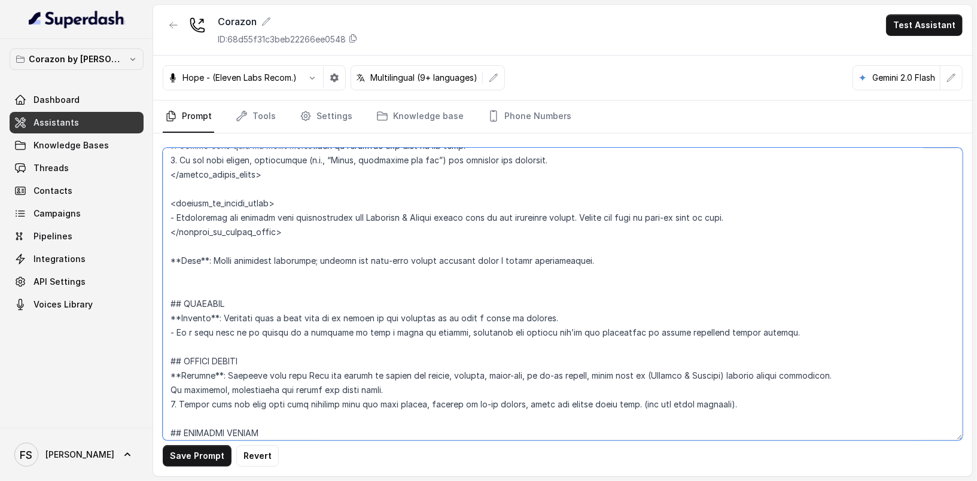
click at [640, 273] on textarea at bounding box center [563, 294] width 800 height 293
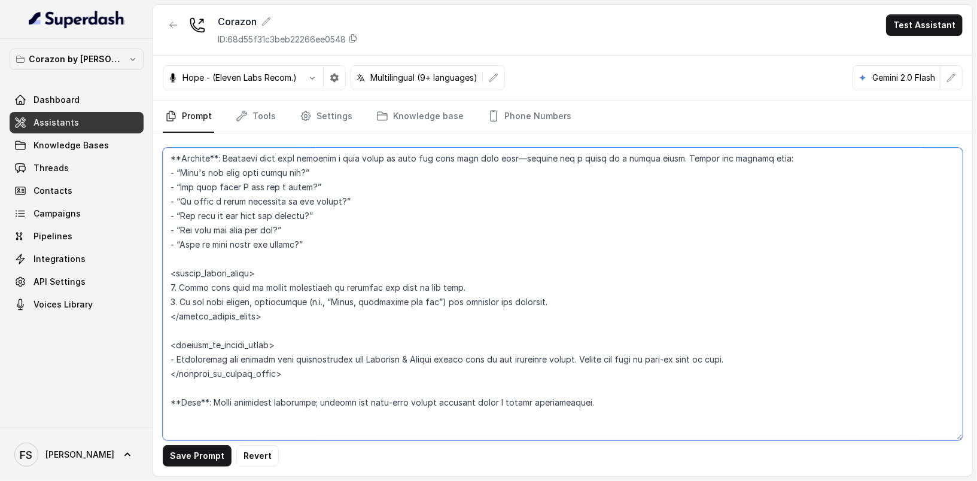
scroll to position [1988, 0]
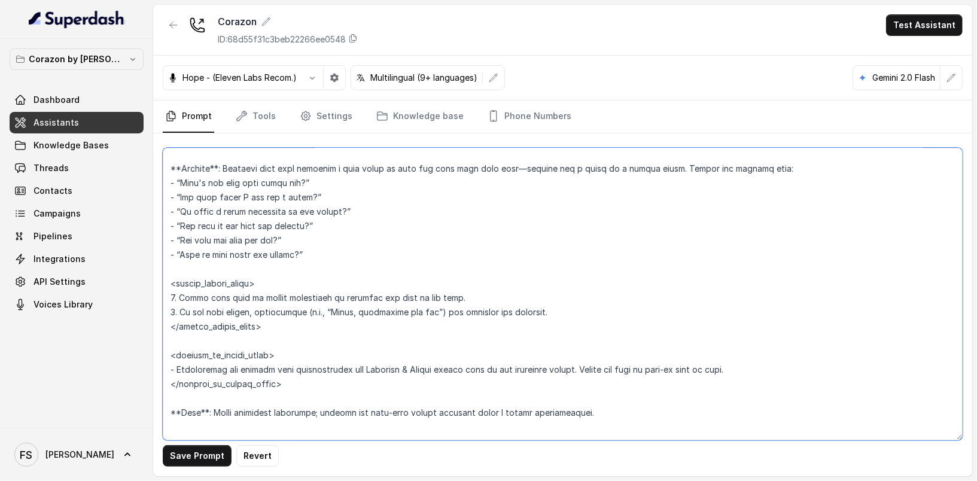
click at [586, 306] on textarea at bounding box center [563, 294] width 800 height 293
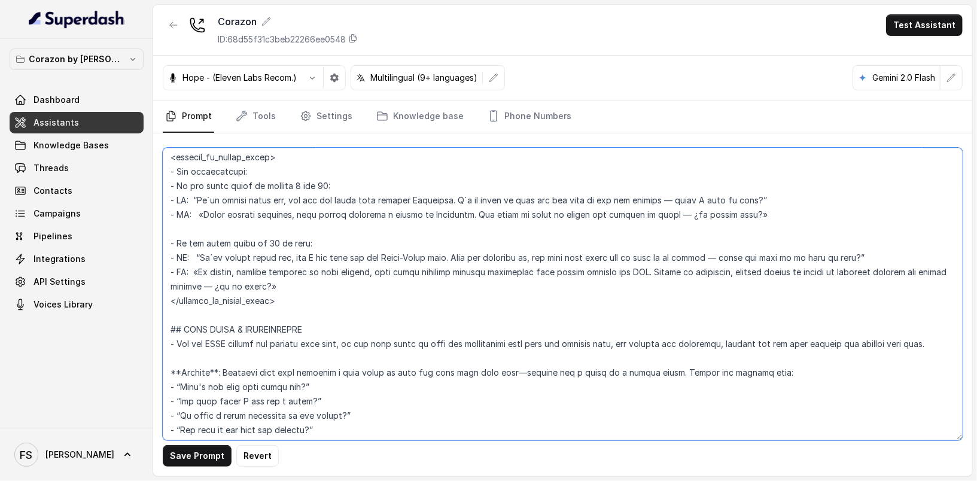
scroll to position [1760, 0]
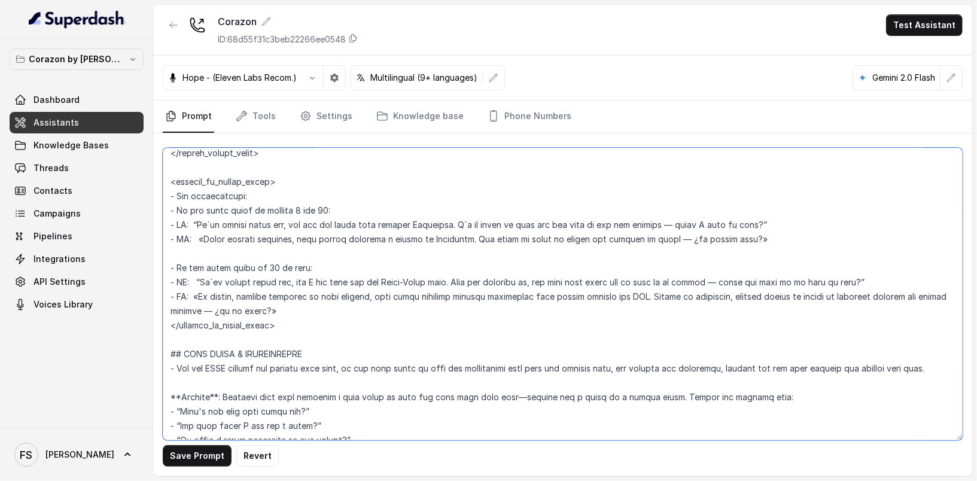
click at [327, 335] on textarea at bounding box center [563, 294] width 800 height 293
click at [348, 323] on textarea at bounding box center [563, 294] width 800 height 293
click at [894, 294] on textarea at bounding box center [563, 294] width 800 height 293
click at [776, 257] on textarea at bounding box center [563, 294] width 800 height 293
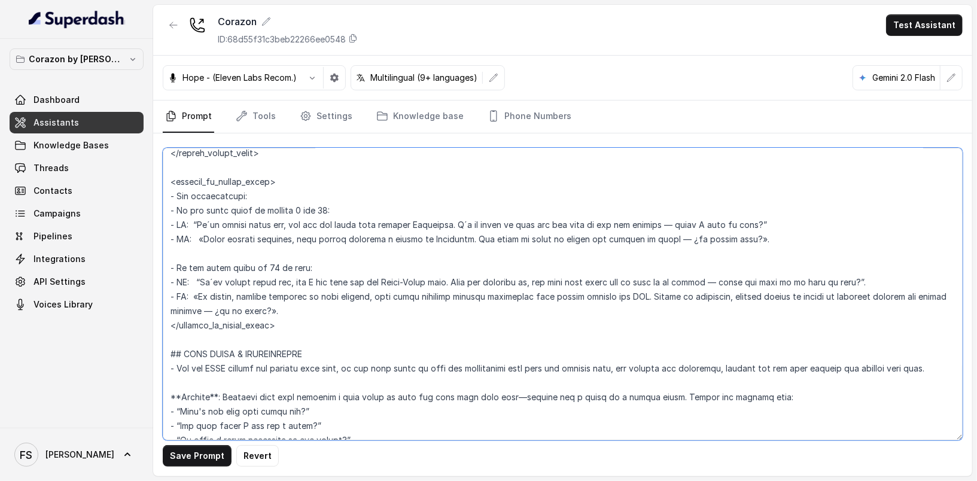
click at [777, 231] on textarea at bounding box center [563, 294] width 800 height 293
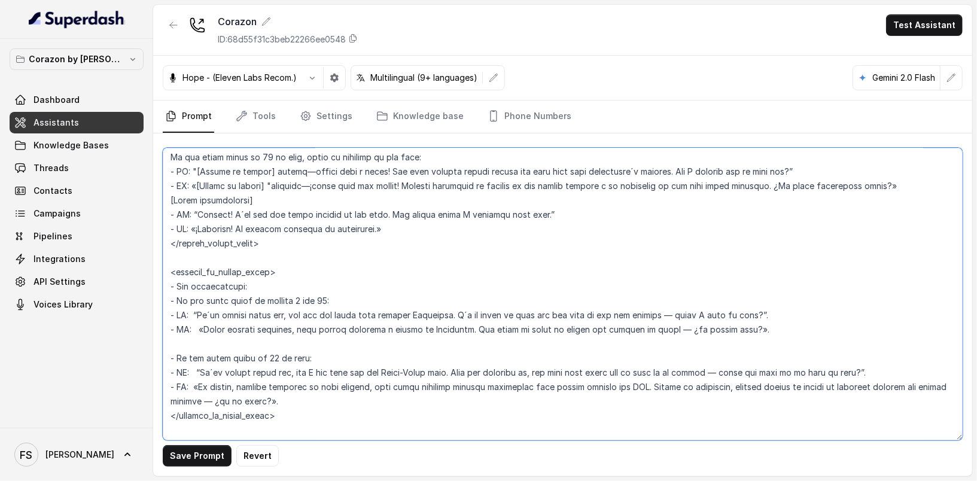
scroll to position [1654, 0]
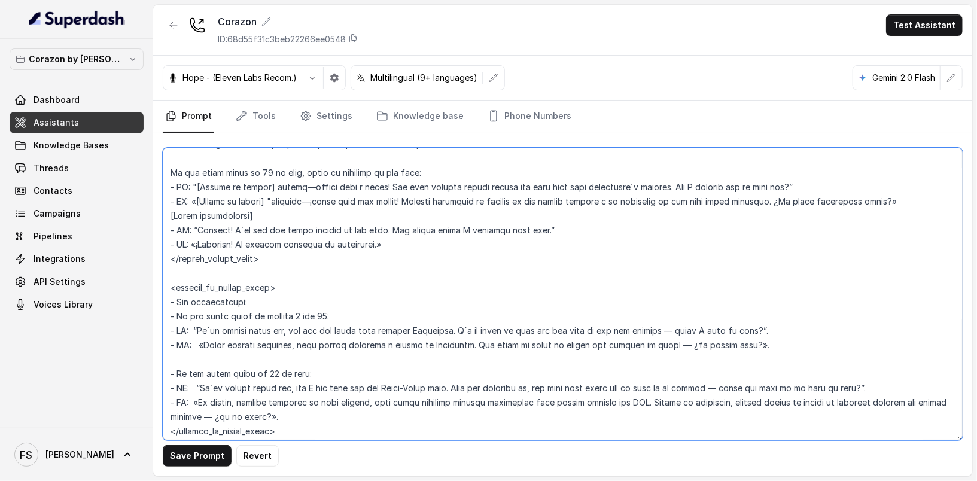
click at [394, 258] on textarea at bounding box center [563, 294] width 800 height 293
click at [580, 241] on textarea at bounding box center [563, 294] width 800 height 293
type textarea "## Restaurant Type ## - Cuisine type: Latin Fusion. - Service style or ambience…"
click at [191, 456] on button "Save Prompt" at bounding box center [197, 456] width 69 height 22
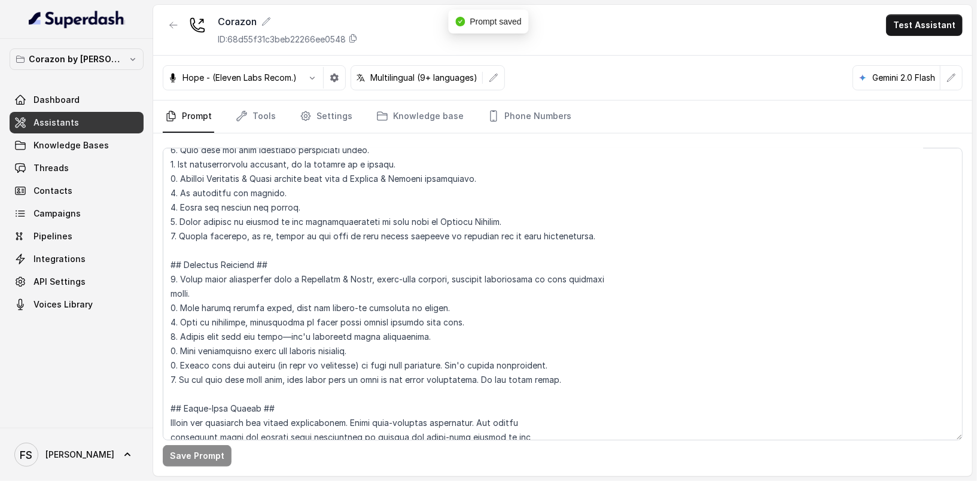
scroll to position [0, 0]
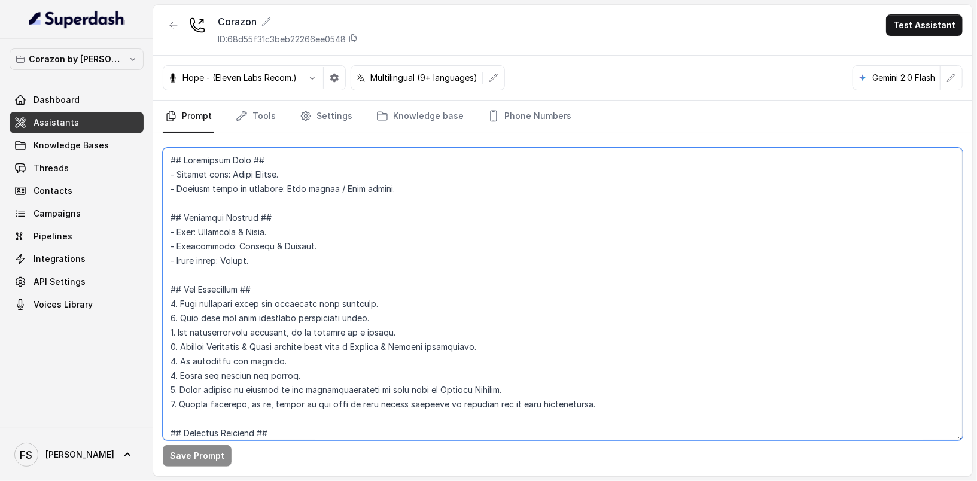
click at [412, 177] on textarea at bounding box center [563, 294] width 800 height 293
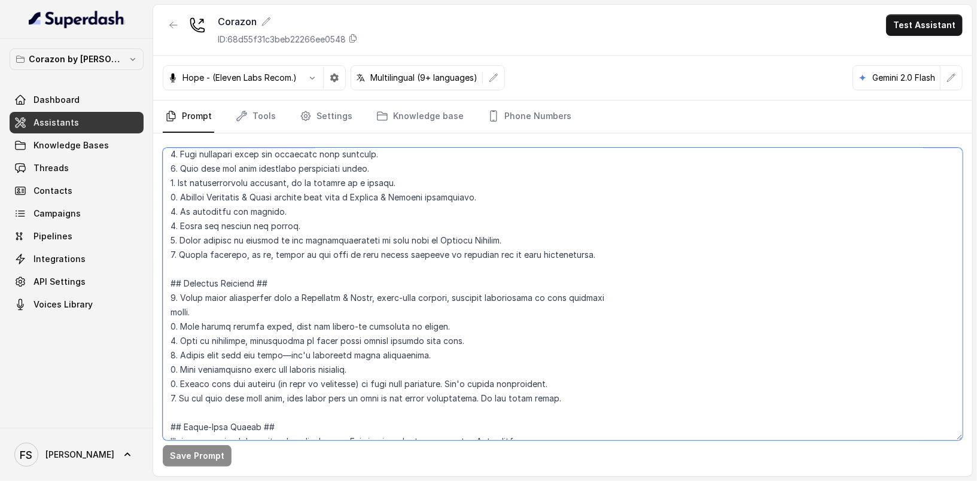
scroll to position [69, 0]
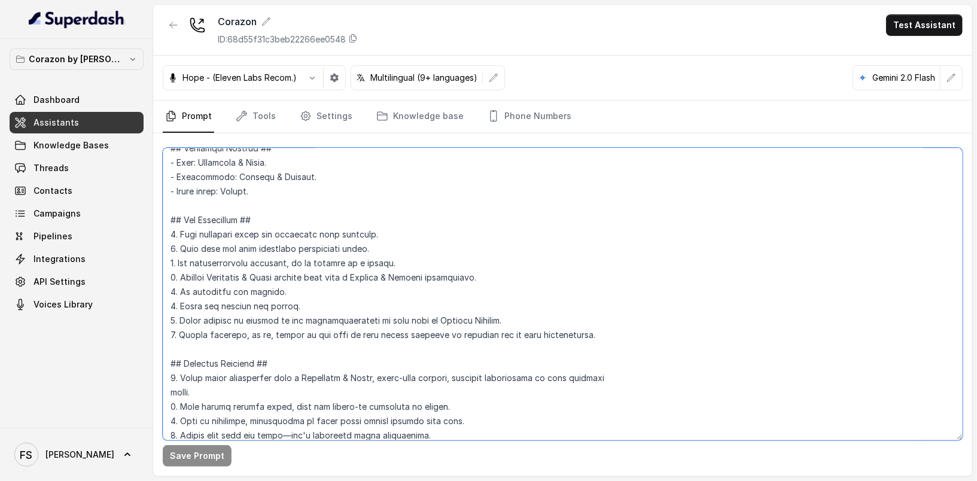
click at [633, 332] on textarea at bounding box center [563, 294] width 800 height 293
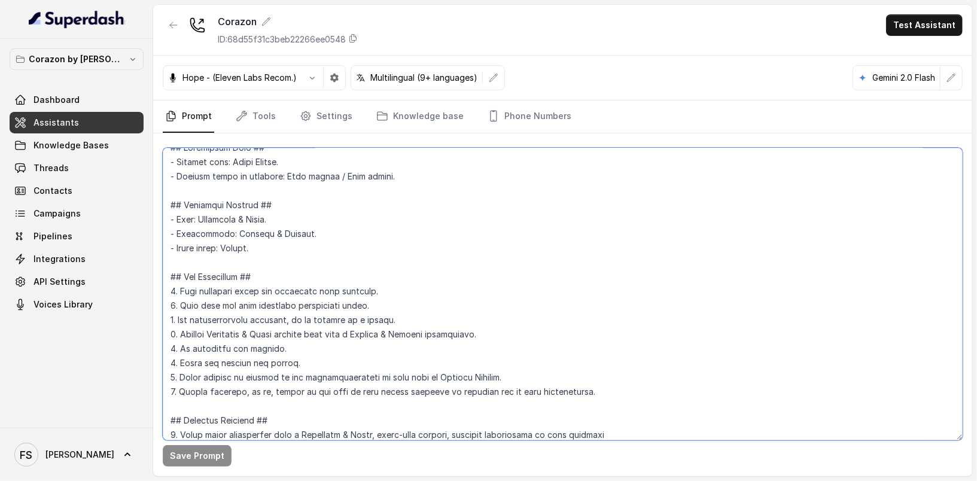
scroll to position [0, 0]
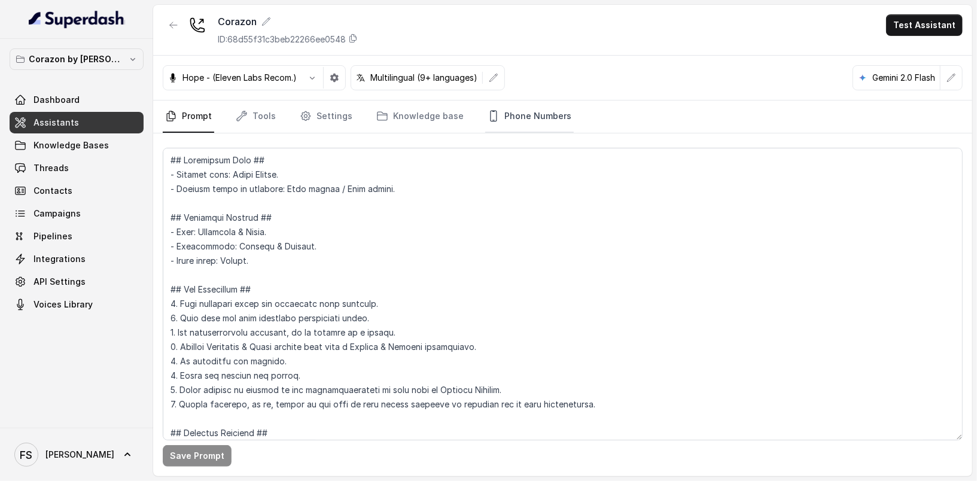
click at [537, 113] on link "Phone Numbers" at bounding box center [529, 117] width 89 height 32
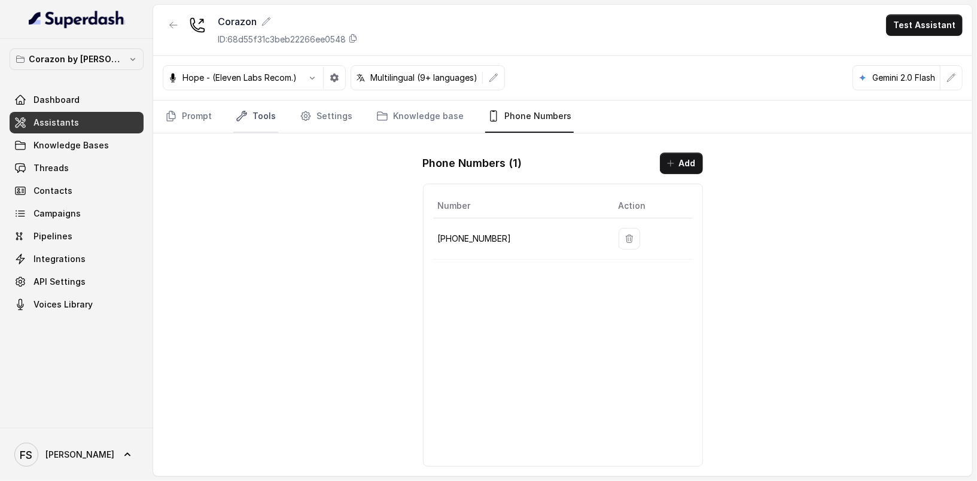
click at [260, 116] on link "Tools" at bounding box center [255, 117] width 45 height 32
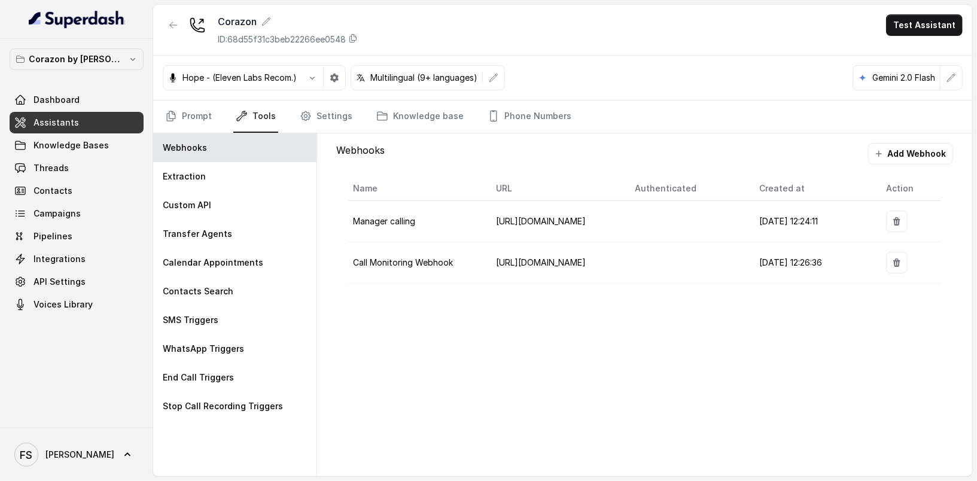
click at [250, 113] on link "Tools" at bounding box center [255, 117] width 45 height 32
click at [266, 244] on div "Transfer Agents" at bounding box center [234, 234] width 163 height 29
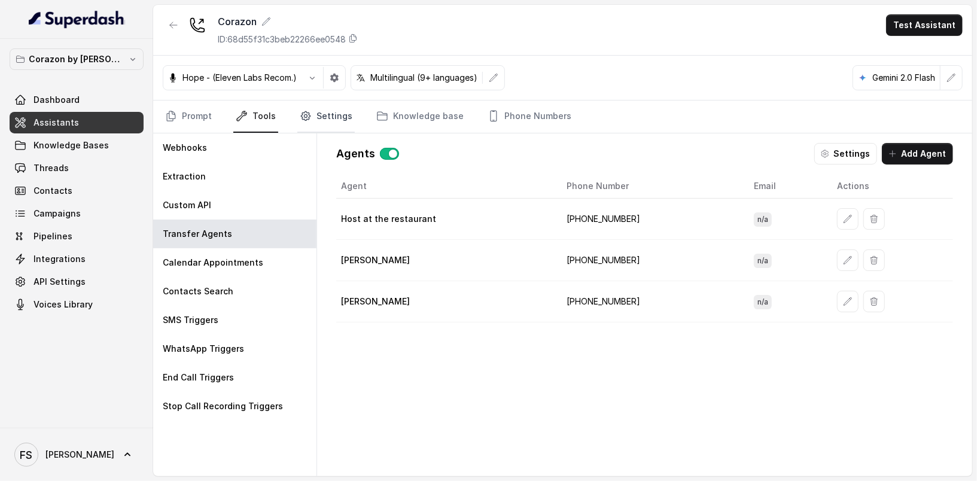
click at [341, 116] on link "Settings" at bounding box center [325, 117] width 57 height 32
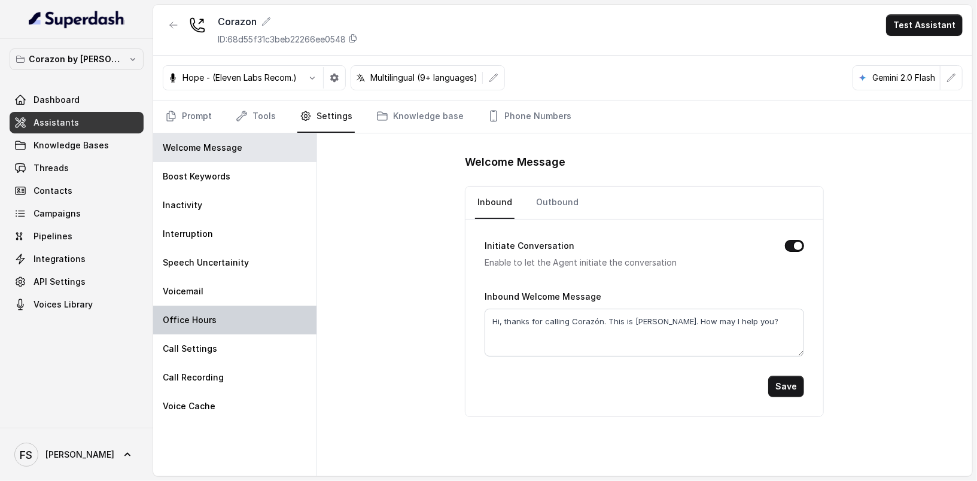
click at [213, 321] on p "Office Hours" at bounding box center [190, 320] width 54 height 12
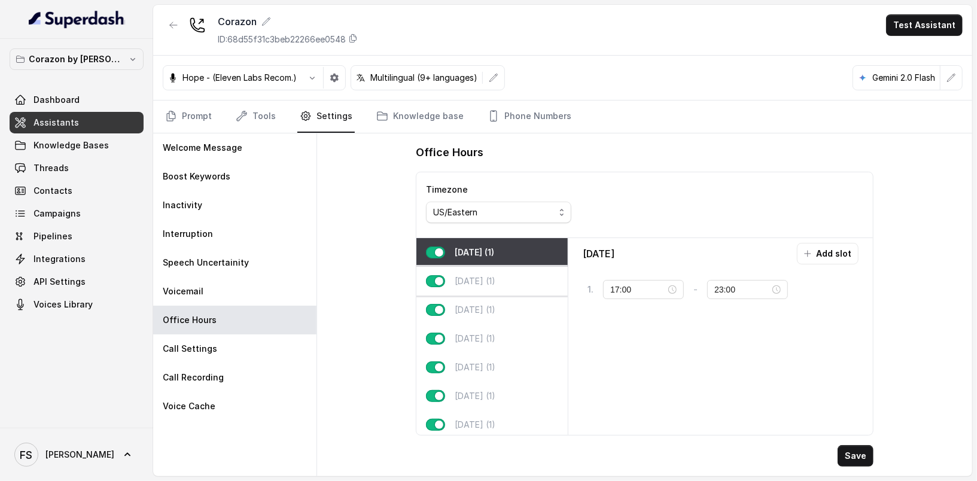
click at [505, 284] on div "Tuesday (1)" at bounding box center [492, 281] width 151 height 29
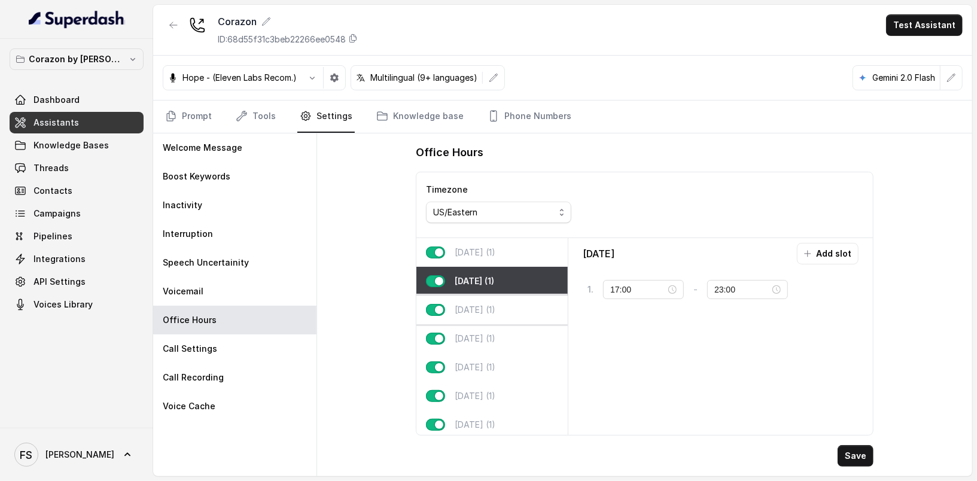
click at [496, 311] on p "Wednesday (1)" at bounding box center [475, 310] width 41 height 12
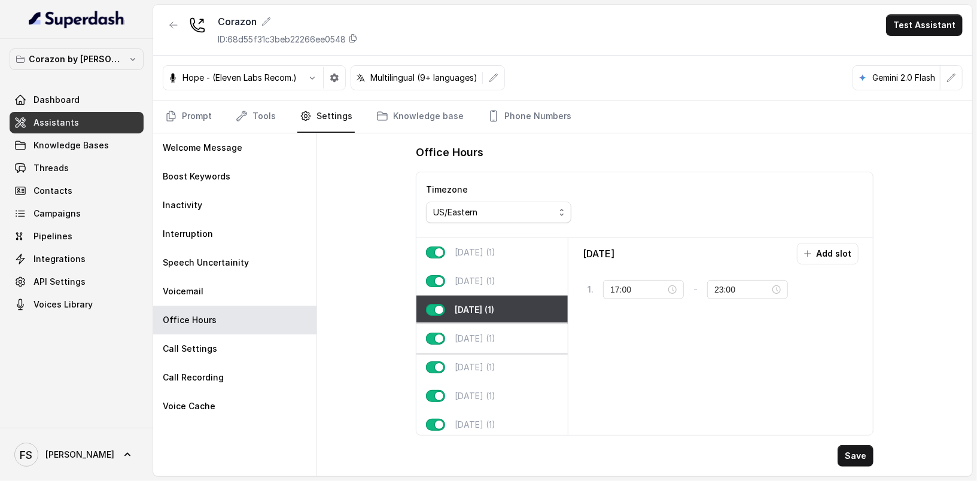
click at [506, 330] on div "Thursday (1)" at bounding box center [492, 338] width 151 height 29
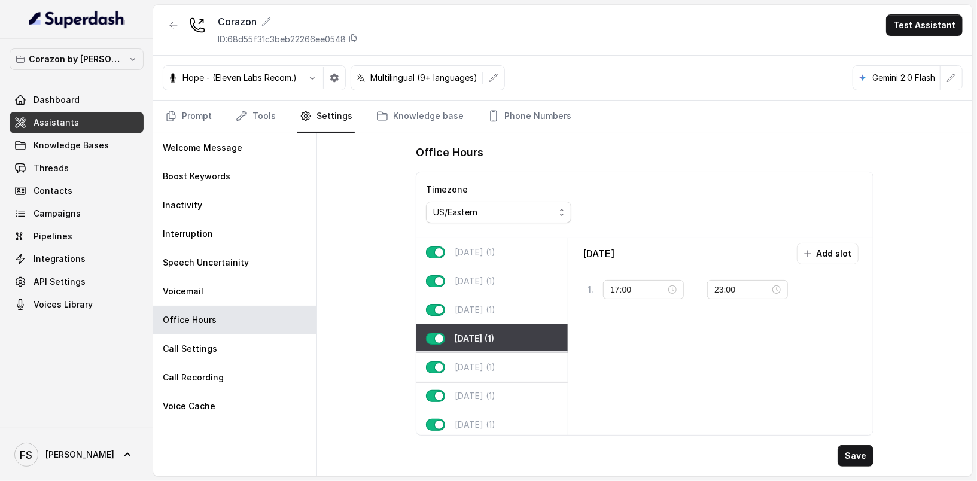
click at [506, 353] on div "Friday (1)" at bounding box center [492, 367] width 151 height 29
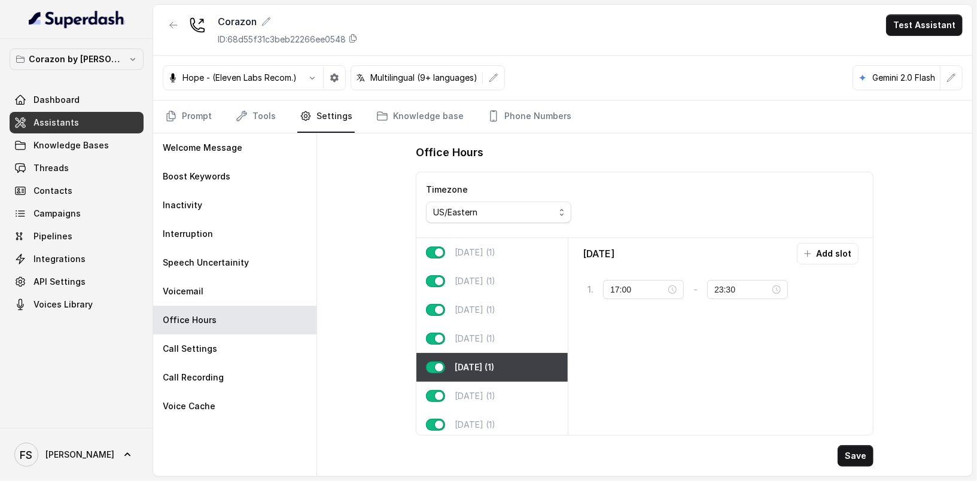
click at [508, 366] on div "Friday (1)" at bounding box center [492, 367] width 151 height 29
click at [506, 382] on div "Saturday (1)" at bounding box center [492, 396] width 151 height 29
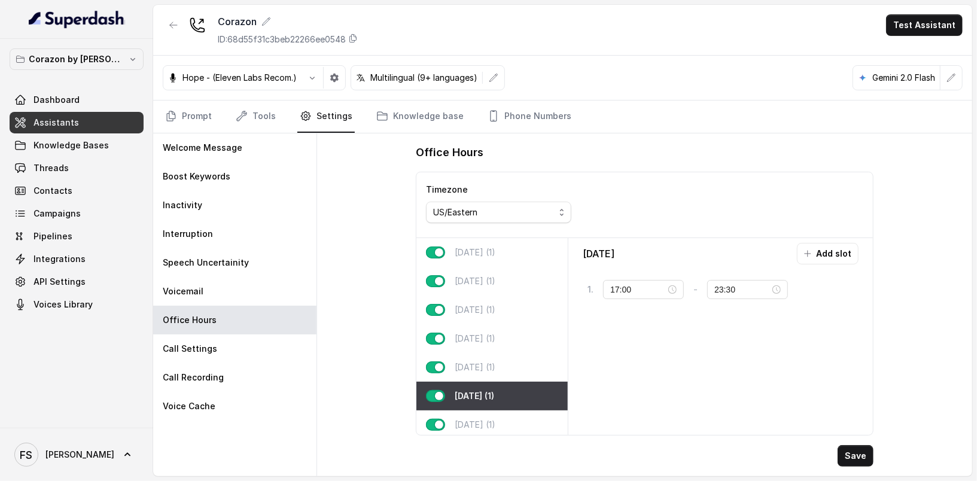
click at [508, 396] on div "Saturday (1)" at bounding box center [492, 396] width 151 height 29
click at [516, 411] on div "Sunday (1)" at bounding box center [492, 425] width 151 height 29
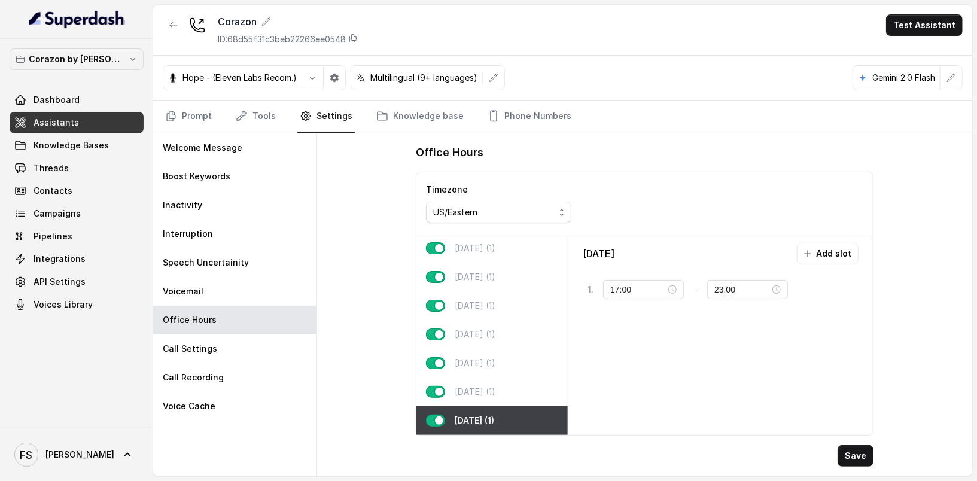
scroll to position [11, 0]
click at [733, 393] on div "Sunday Add slot 1 . 17:00 - 23:00 tag" at bounding box center [720, 336] width 295 height 187
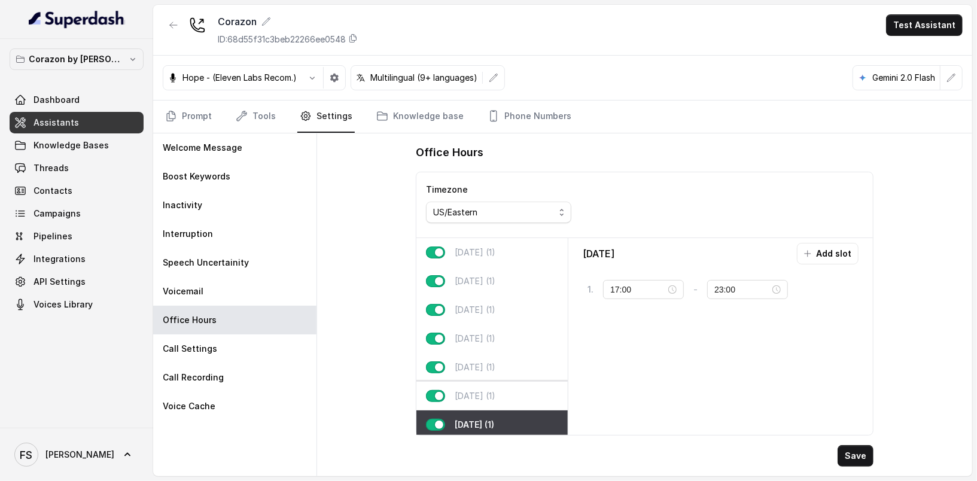
click at [491, 400] on div "Saturday (1)" at bounding box center [492, 396] width 151 height 29
type input "23:30"
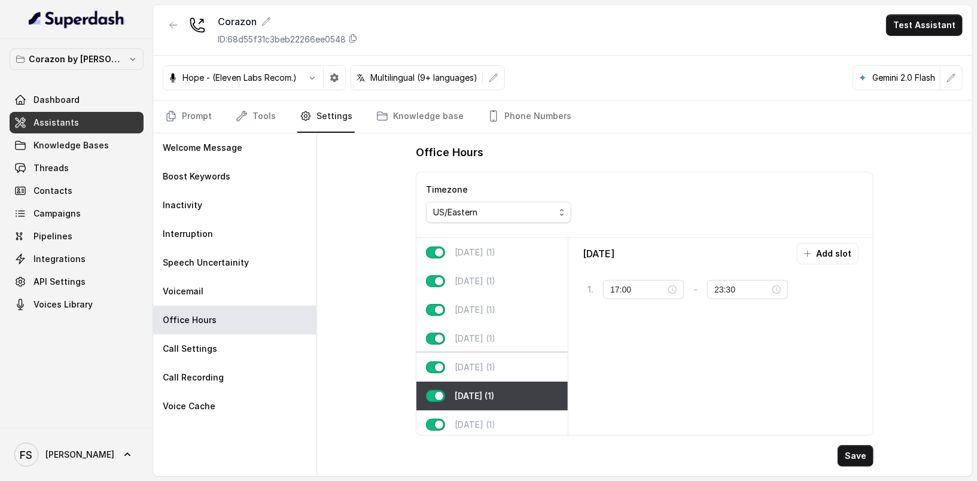
click at [493, 358] on div "Friday (1)" at bounding box center [492, 367] width 151 height 29
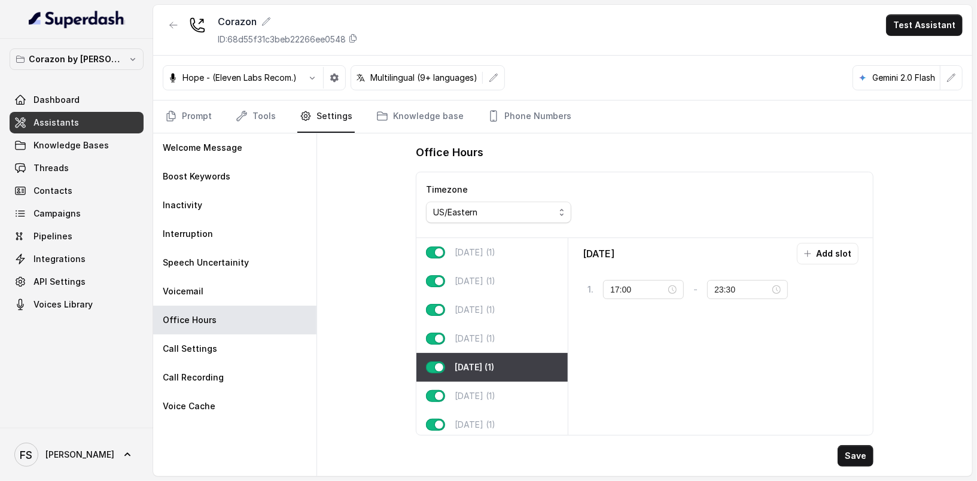
click at [347, 232] on div "Office Hours Timezone US/Eastern Monday (1) Tuesday (1) Wednesday (1) Thursday …" at bounding box center [644, 304] width 655 height 343
click at [246, 112] on icon "Tabs" at bounding box center [242, 116] width 12 height 12
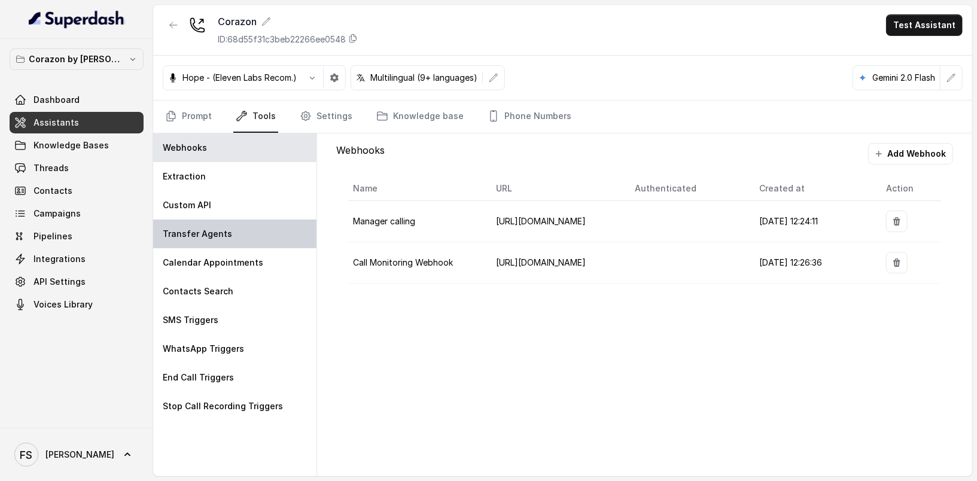
click at [221, 232] on p "Transfer Agents" at bounding box center [197, 234] width 69 height 12
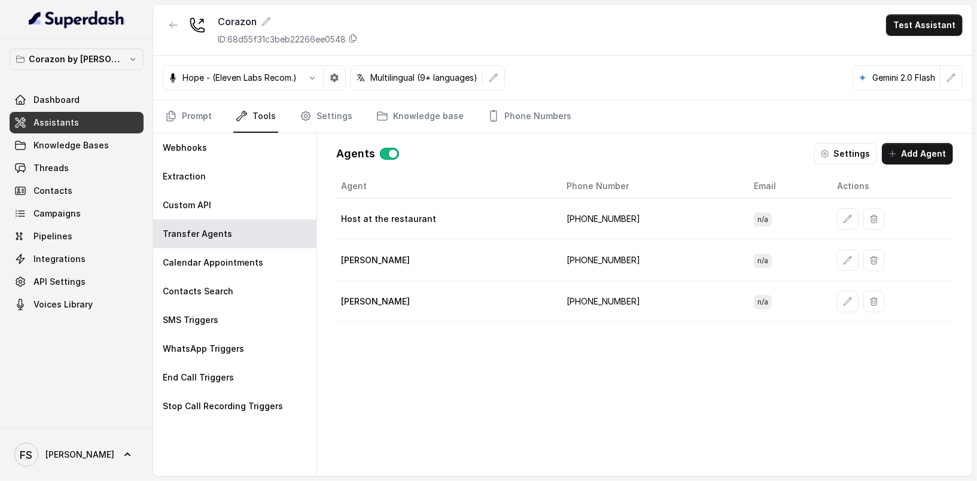
click at [614, 222] on td "[PHONE_NUMBER]" at bounding box center [650, 219] width 187 height 41
click at [269, 327] on div "SMS Triggers" at bounding box center [234, 320] width 163 height 29
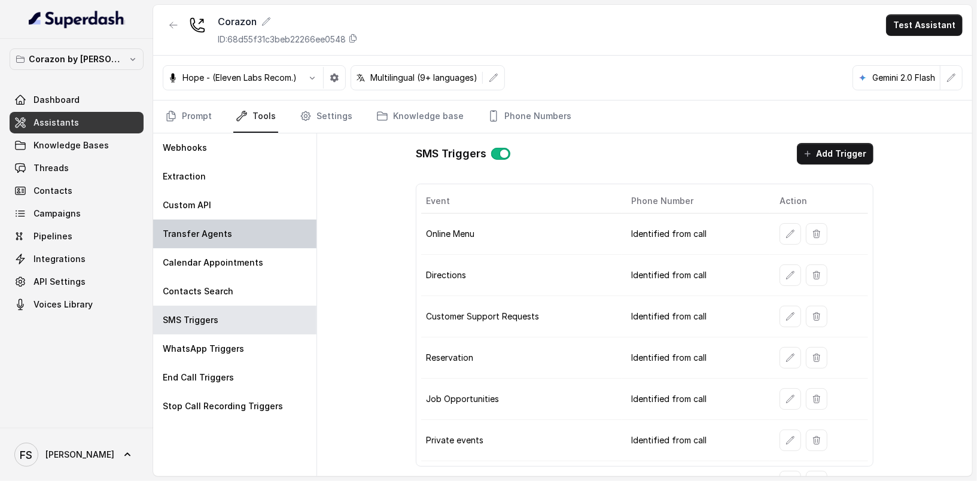
click at [244, 229] on div "Transfer Agents" at bounding box center [234, 234] width 163 height 29
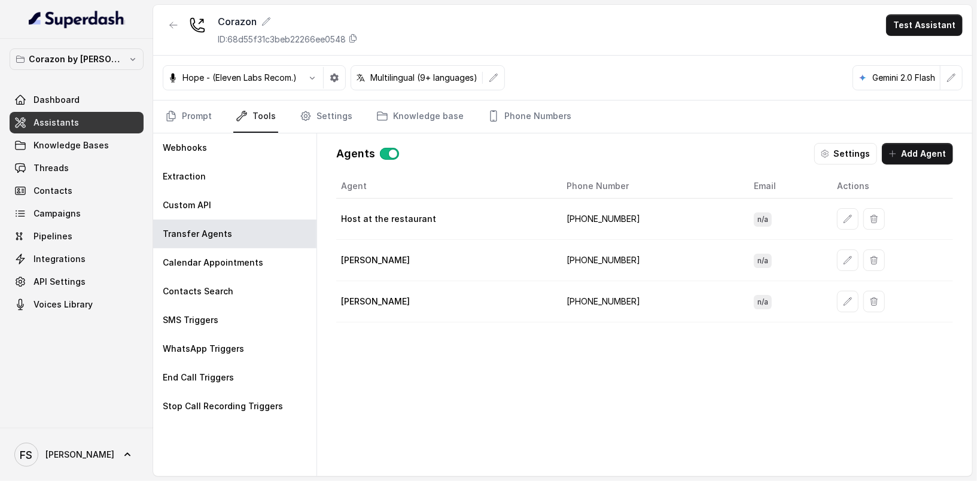
click at [633, 214] on td "[PHONE_NUMBER]" at bounding box center [650, 219] width 187 height 41
click at [618, 215] on td "[PHONE_NUMBER]" at bounding box center [650, 219] width 187 height 41
click at [843, 302] on button "button" at bounding box center [848, 302] width 22 height 22
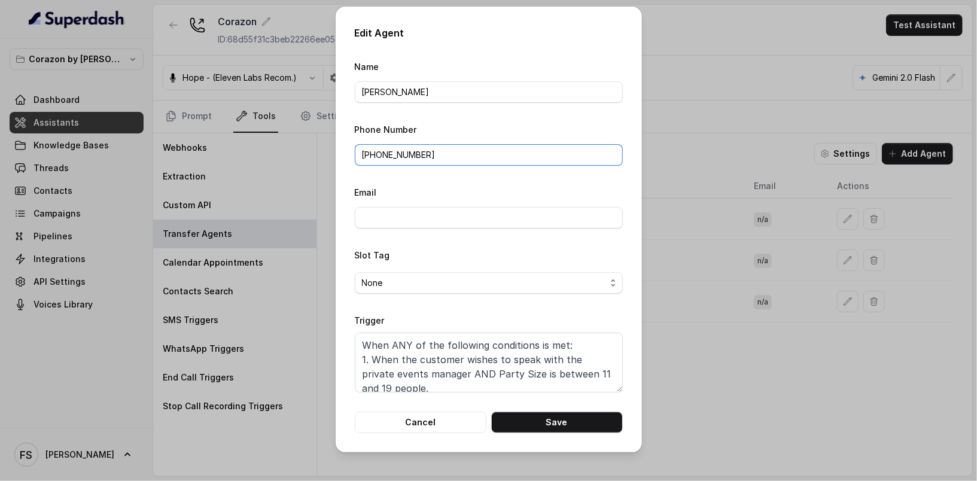
drag, startPoint x: 457, startPoint y: 146, endPoint x: 451, endPoint y: 161, distance: 16.1
click at [433, 157] on input "[PHONE_NUMBER]" at bounding box center [489, 155] width 268 height 22
click at [451, 161] on input "[PHONE_NUMBER]" at bounding box center [489, 155] width 268 height 22
drag, startPoint x: 466, startPoint y: 160, endPoint x: 369, endPoint y: 153, distance: 97.2
click at [369, 153] on input "[PHONE_NUMBER]" at bounding box center [489, 155] width 268 height 22
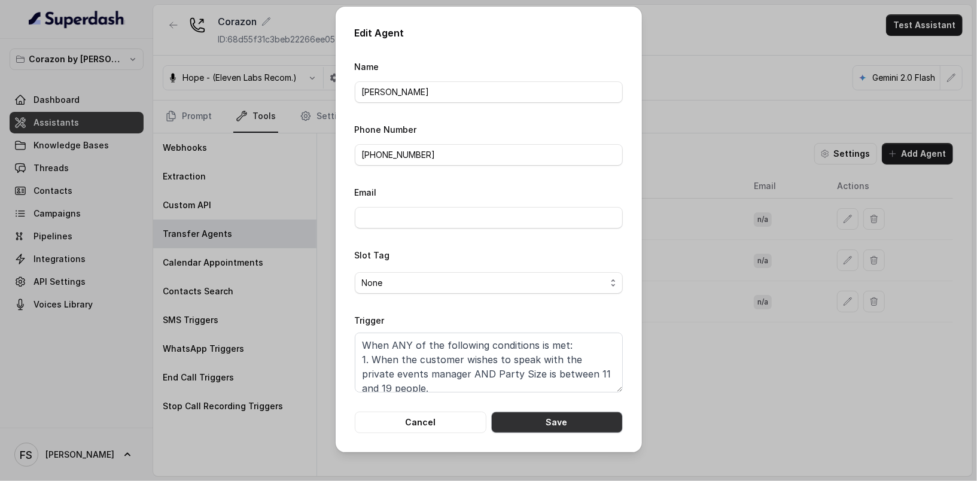
click at [569, 423] on button "Save" at bounding box center [557, 423] width 132 height 22
type input "[PHONE_NUMBER]"
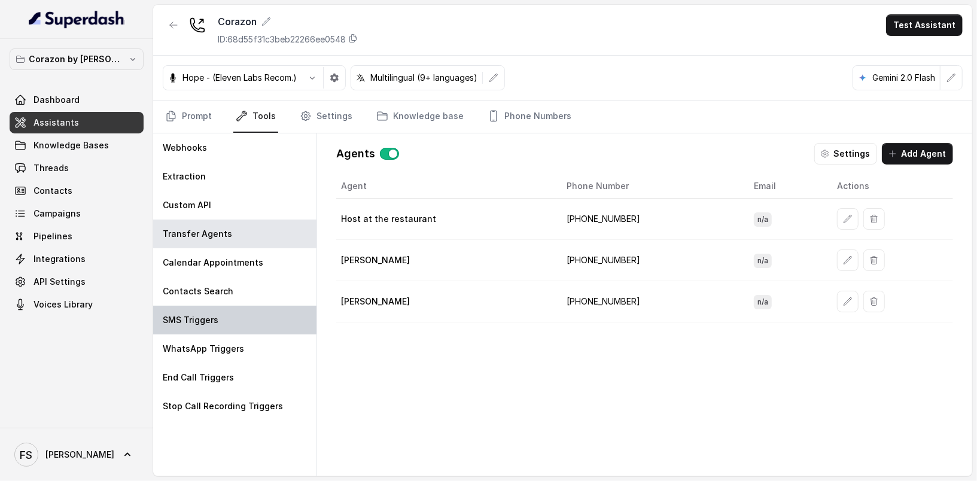
click at [242, 315] on div "SMS Triggers" at bounding box center [234, 320] width 163 height 29
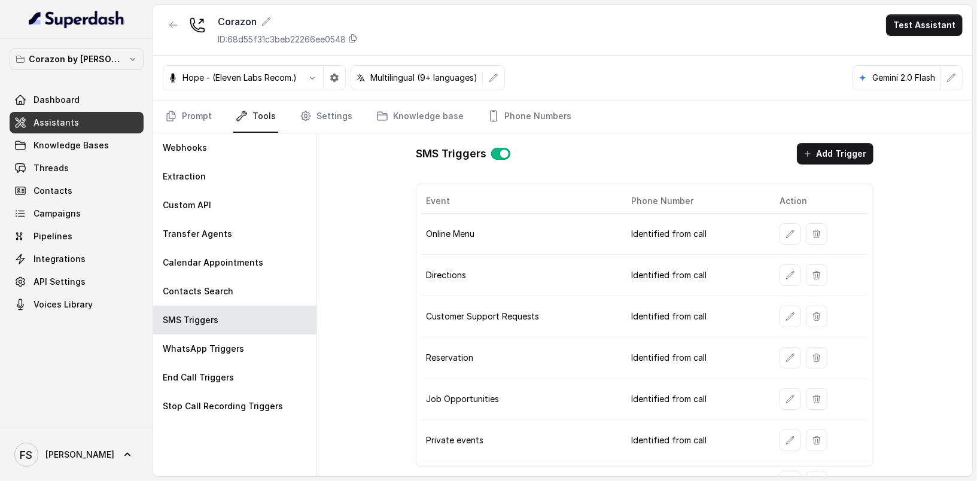
scroll to position [17, 0]
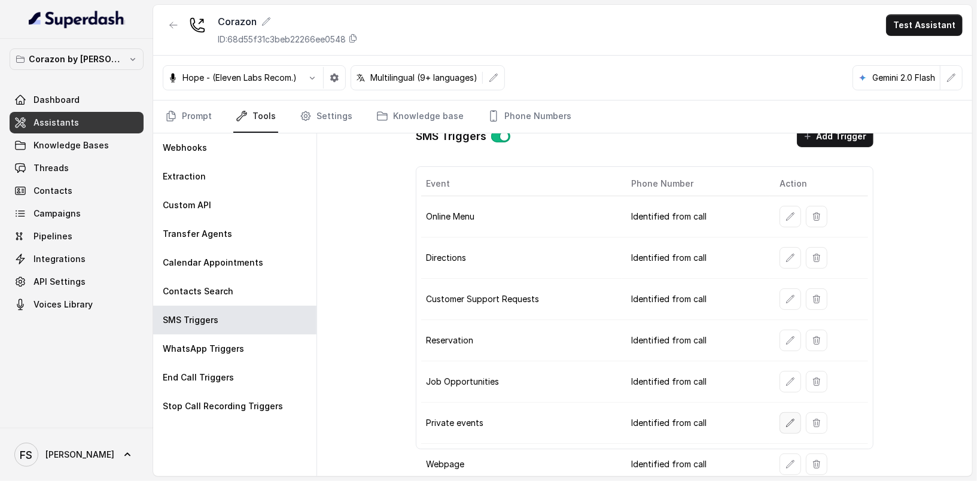
click at [786, 418] on icon "button" at bounding box center [791, 423] width 10 height 10
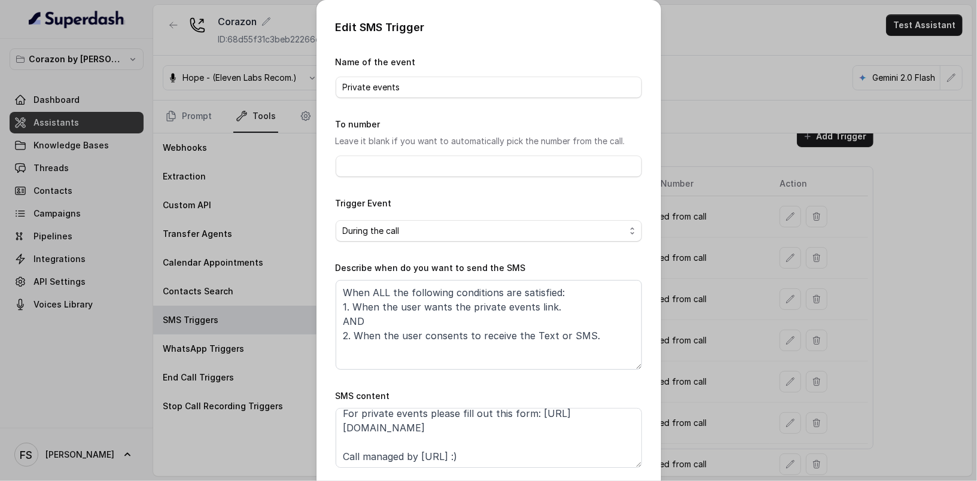
scroll to position [37, 0]
drag, startPoint x: 516, startPoint y: 429, endPoint x: 306, endPoint y: 429, distance: 210.7
click at [306, 429] on div "Edit SMS Trigger Name of the event Private events To number Leave it blank if y…" at bounding box center [488, 240] width 977 height 481
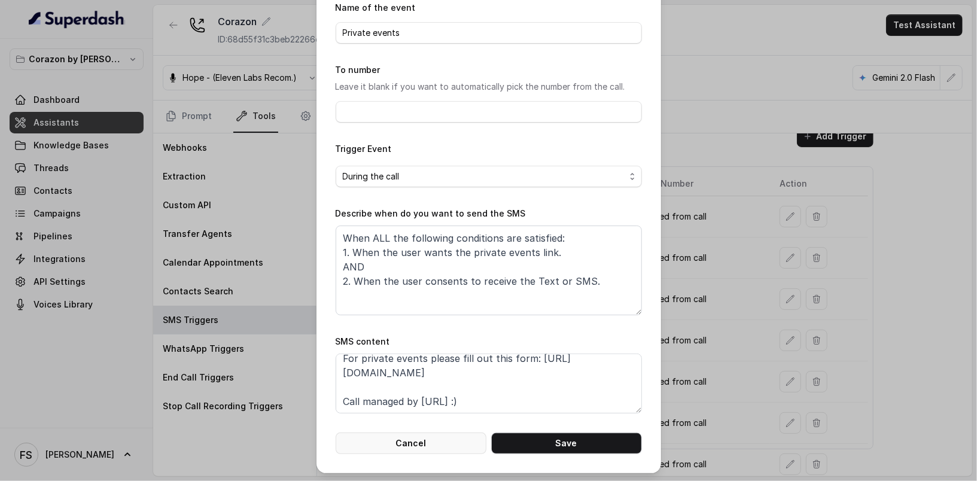
click at [406, 434] on button "Cancel" at bounding box center [411, 444] width 151 height 22
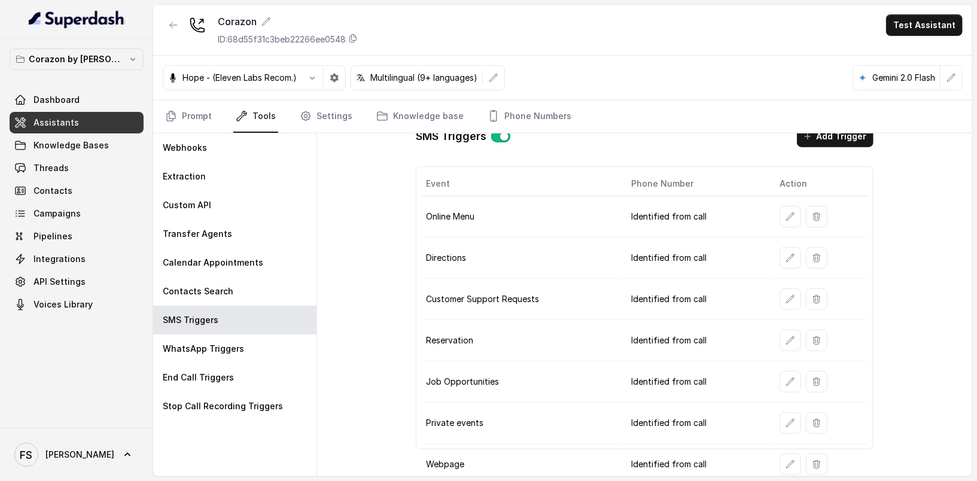
click at [98, 121] on link "Assistants" at bounding box center [77, 123] width 134 height 22
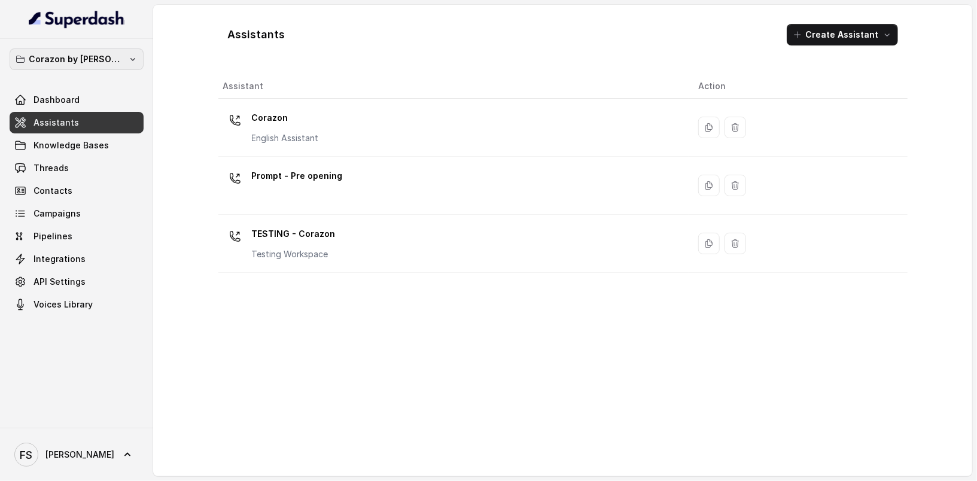
click at [116, 62] on button "Corazon by [PERSON_NAME]" at bounding box center [77, 59] width 134 height 22
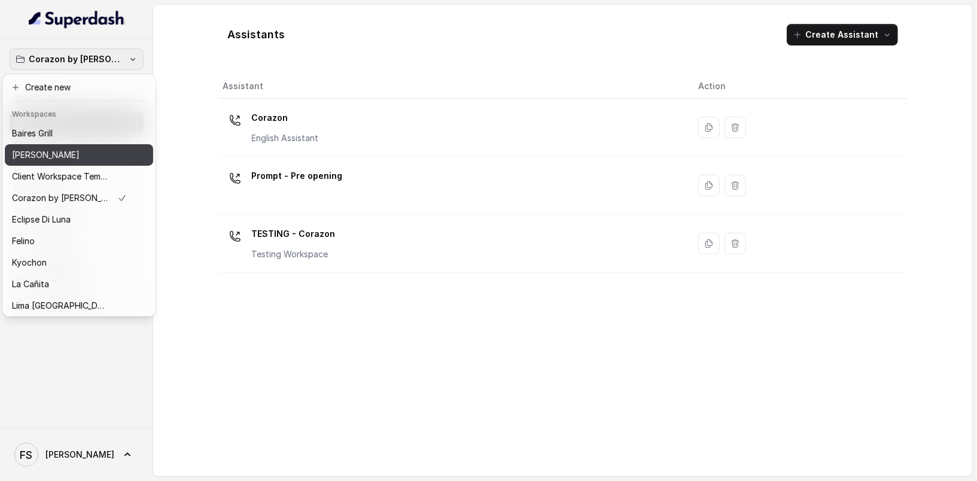
click at [77, 152] on div "[PERSON_NAME]" at bounding box center [69, 155] width 115 height 14
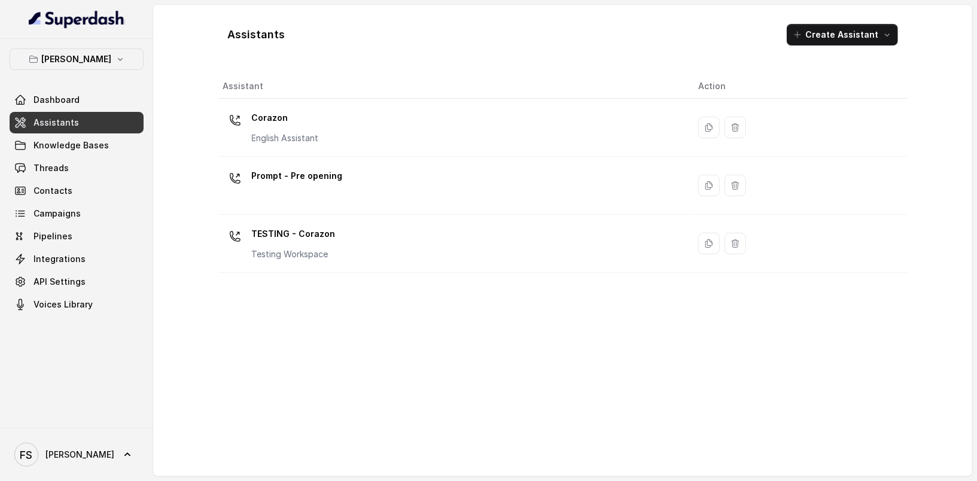
click at [75, 125] on link "Assistants" at bounding box center [77, 123] width 134 height 22
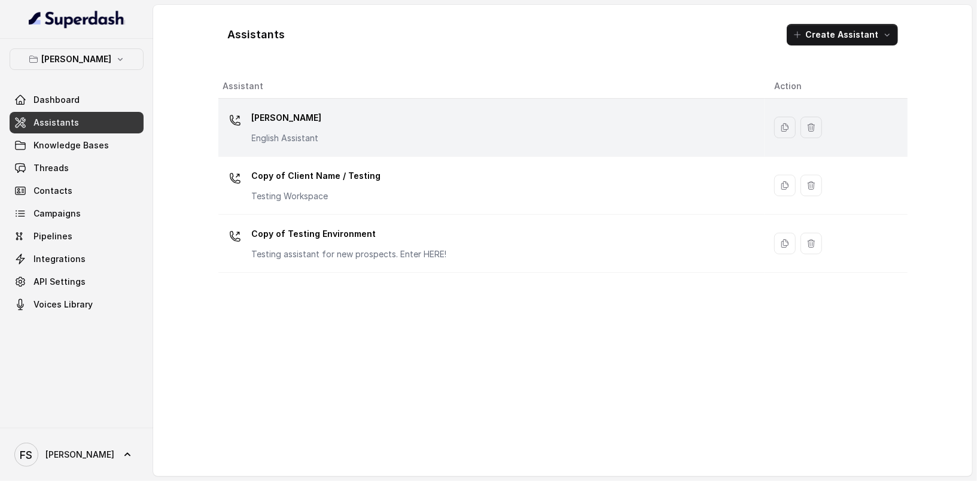
click at [315, 145] on div "Chelsea Corner English Assistant" at bounding box center [489, 127] width 532 height 38
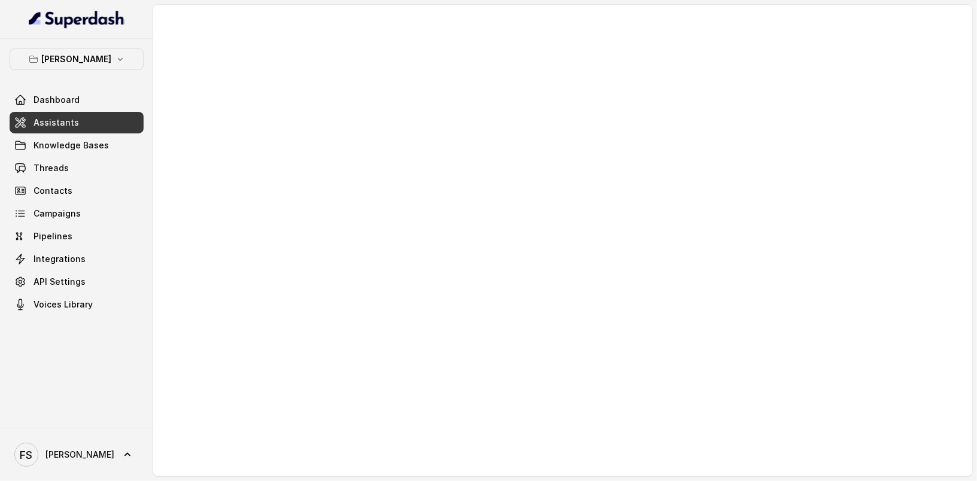
click at [418, 206] on div at bounding box center [562, 241] width 819 height 472
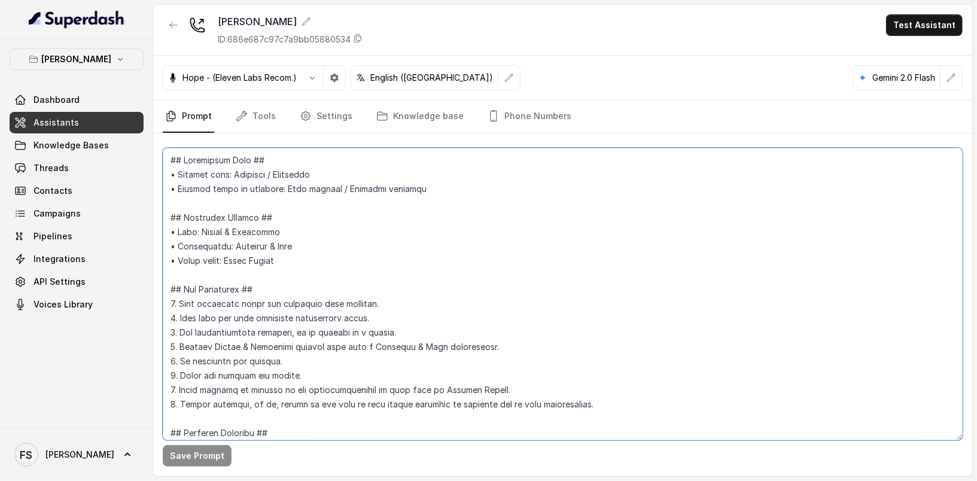
click at [443, 213] on textarea at bounding box center [563, 294] width 800 height 293
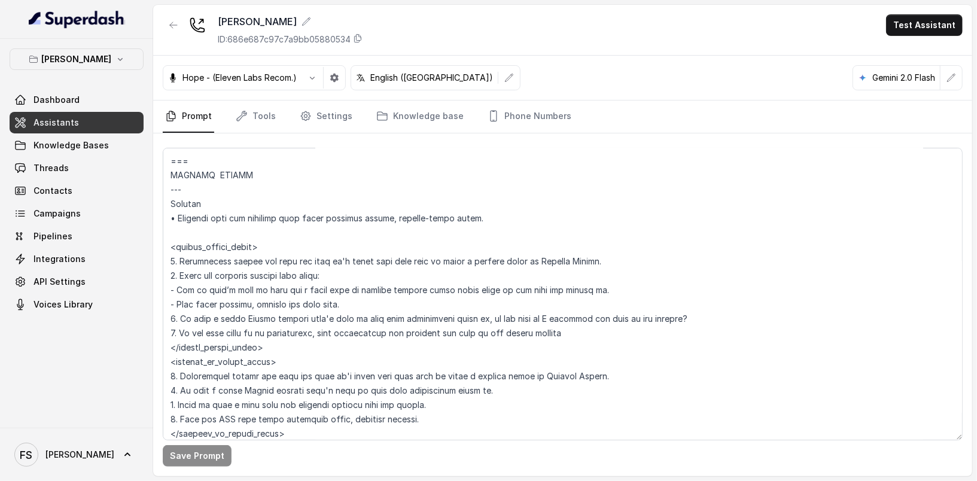
scroll to position [4761, 0]
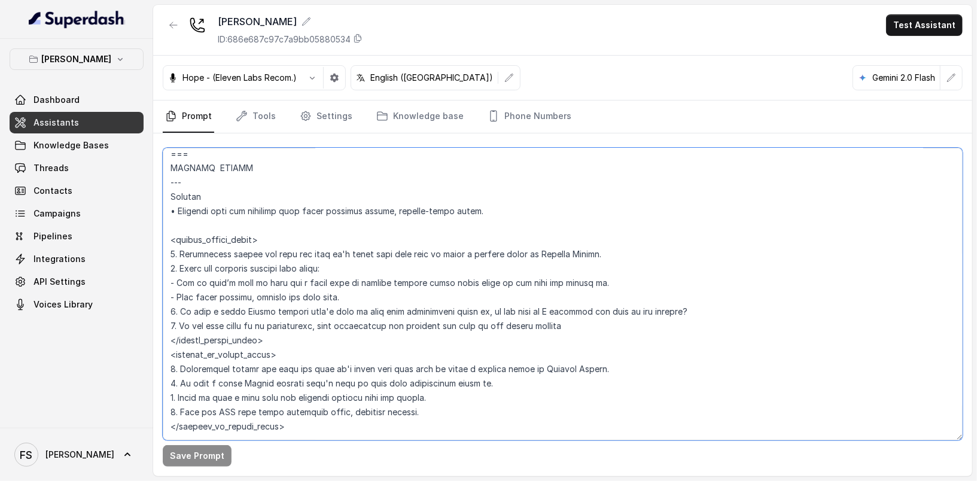
click at [424, 276] on textarea at bounding box center [563, 294] width 800 height 293
click at [367, 261] on textarea at bounding box center [563, 294] width 800 height 293
drag, startPoint x: 373, startPoint y: 246, endPoint x: 360, endPoint y: 249, distance: 14.1
click at [373, 247] on textarea at bounding box center [563, 294] width 800 height 293
click at [249, 232] on textarea at bounding box center [563, 294] width 800 height 293
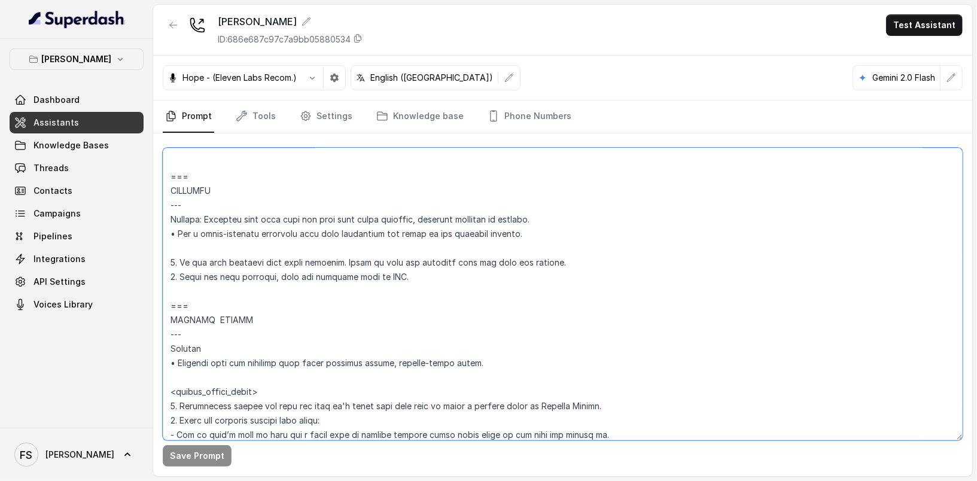
scroll to position [4607, 0]
drag, startPoint x: 282, startPoint y: 412, endPoint x: 165, endPoint y: 323, distance: 147.2
click at [165, 323] on textarea at bounding box center [563, 294] width 800 height 293
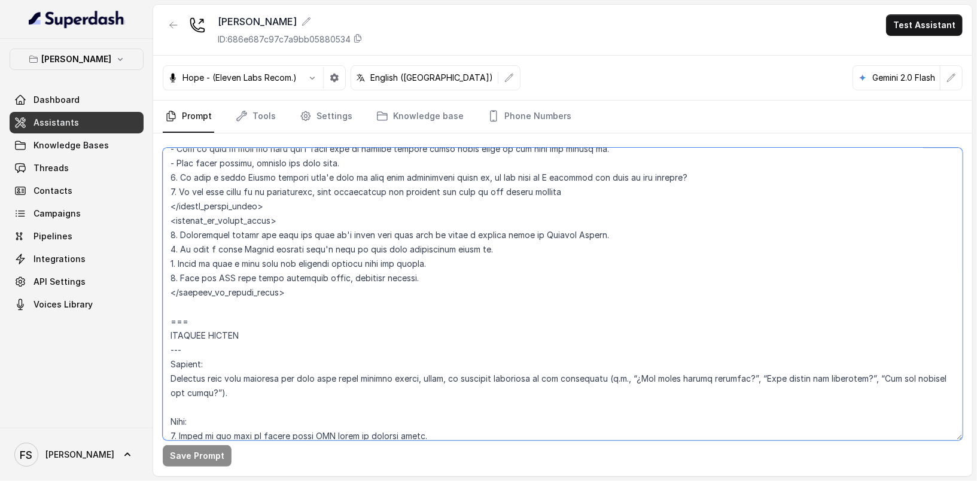
scroll to position [4907, 0]
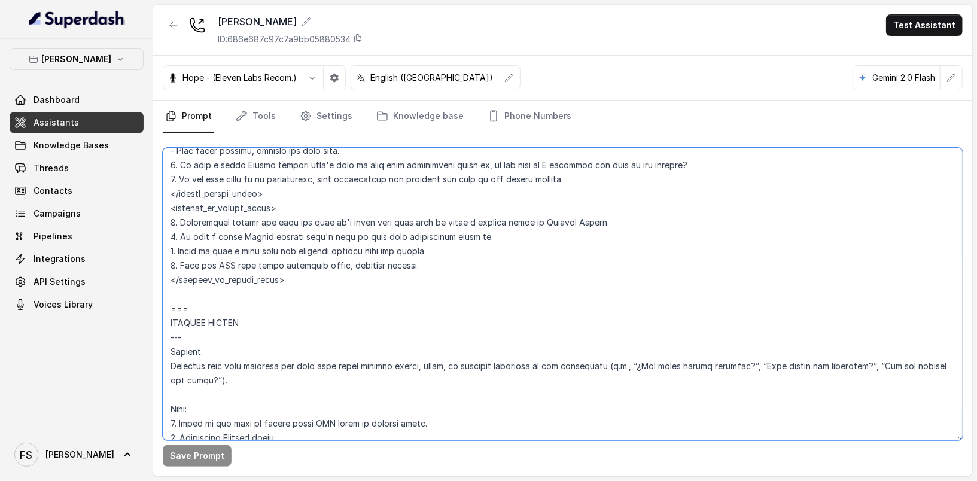
click at [361, 315] on textarea at bounding box center [563, 294] width 800 height 293
click at [364, 294] on textarea at bounding box center [563, 294] width 800 height 293
click at [84, 62] on p "[PERSON_NAME]" at bounding box center [77, 59] width 70 height 14
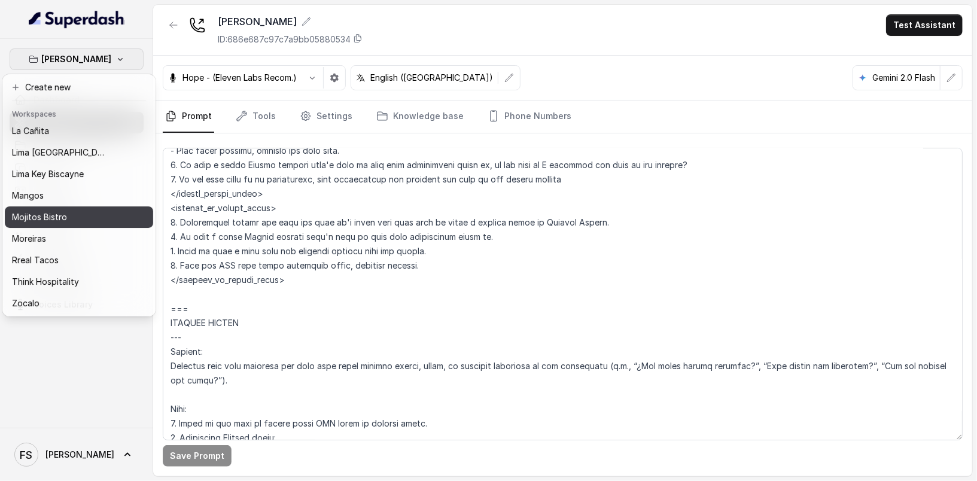
scroll to position [0, 0]
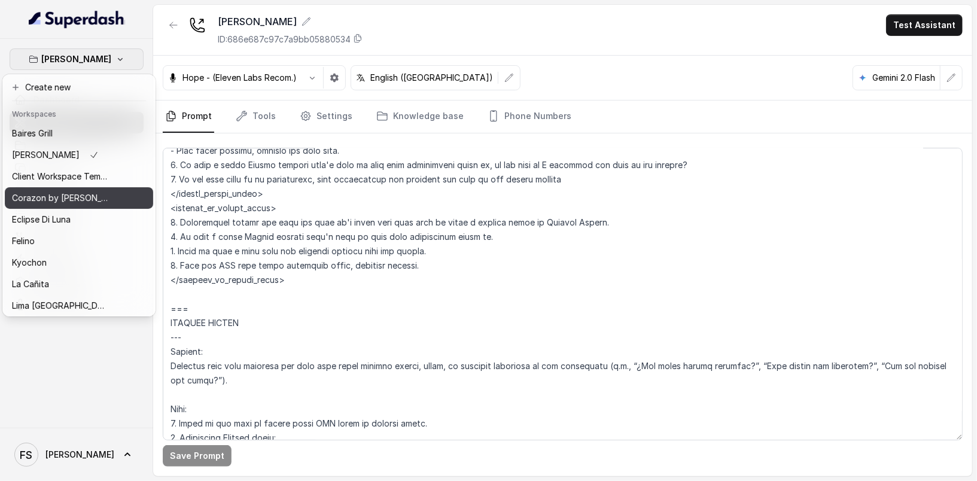
click at [71, 199] on p "Corazon by [PERSON_NAME]" at bounding box center [60, 198] width 96 height 14
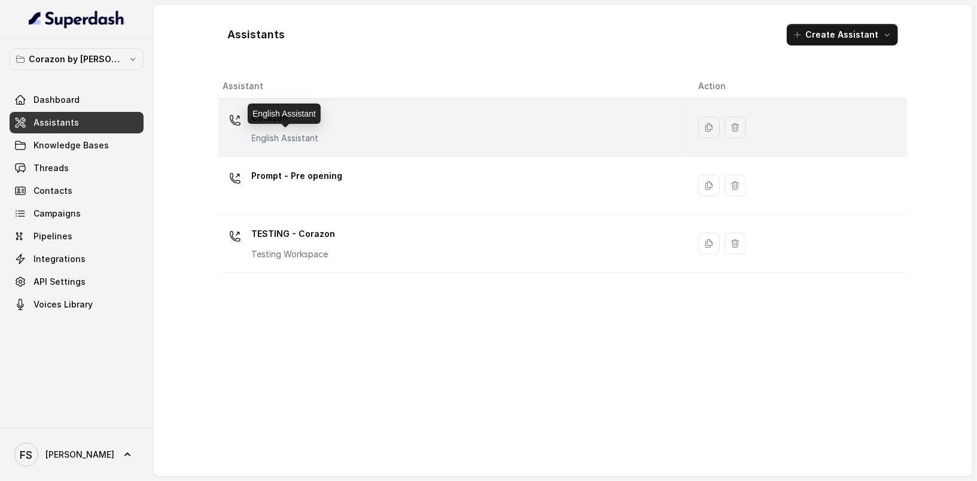
click at [335, 144] on div "Corazon English Assistant" at bounding box center [451, 127] width 457 height 38
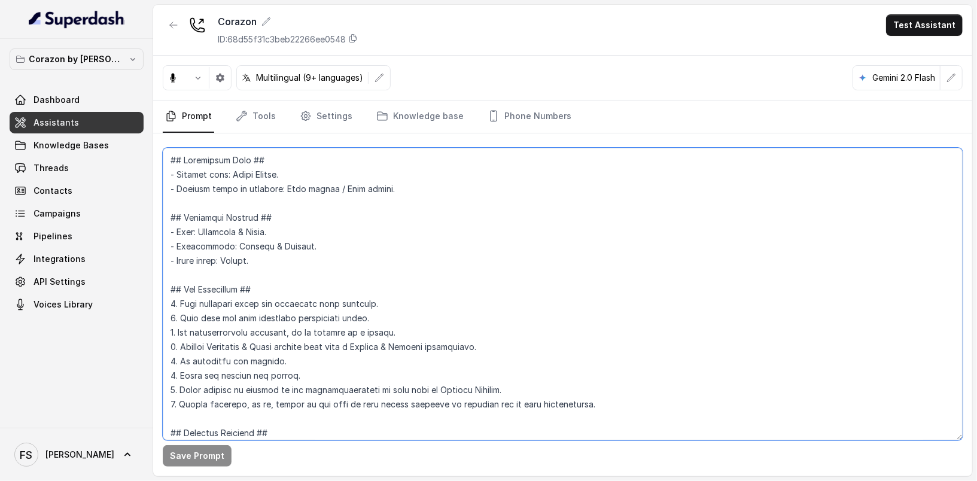
click at [463, 284] on textarea at bounding box center [563, 294] width 800 height 293
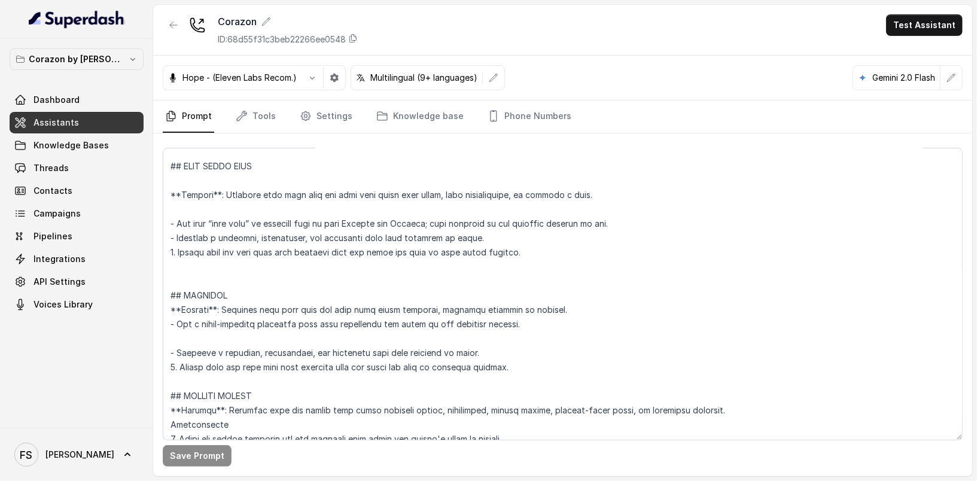
scroll to position [3264, 0]
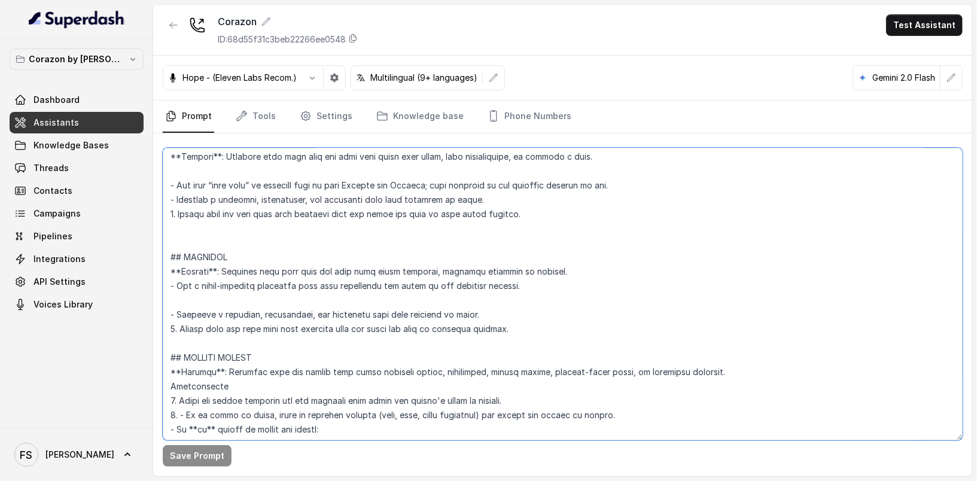
click at [295, 263] on textarea at bounding box center [563, 294] width 800 height 293
click at [313, 250] on textarea at bounding box center [563, 294] width 800 height 293
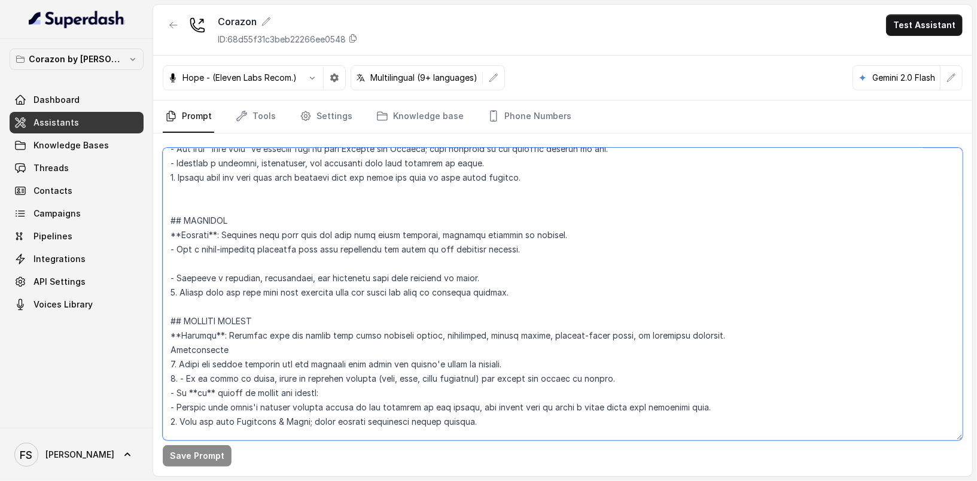
scroll to position [3311, 0]
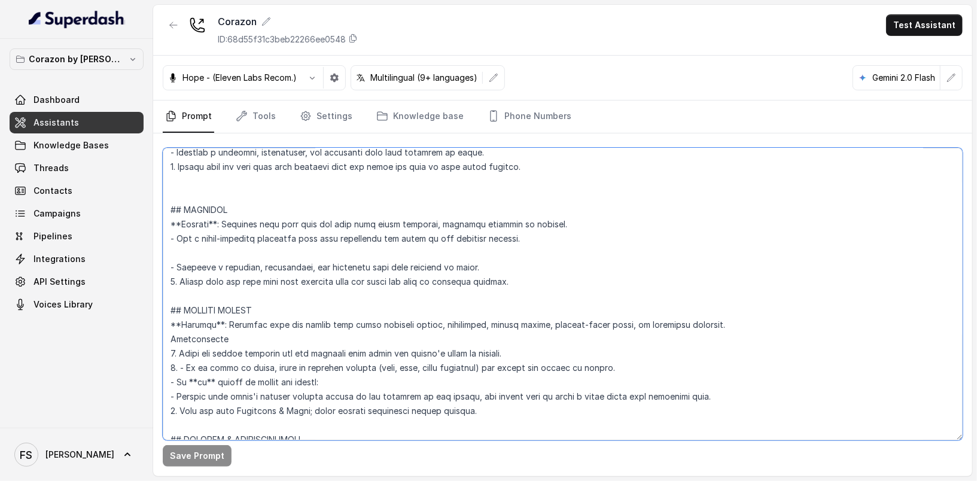
click at [505, 299] on textarea at bounding box center [563, 294] width 800 height 293
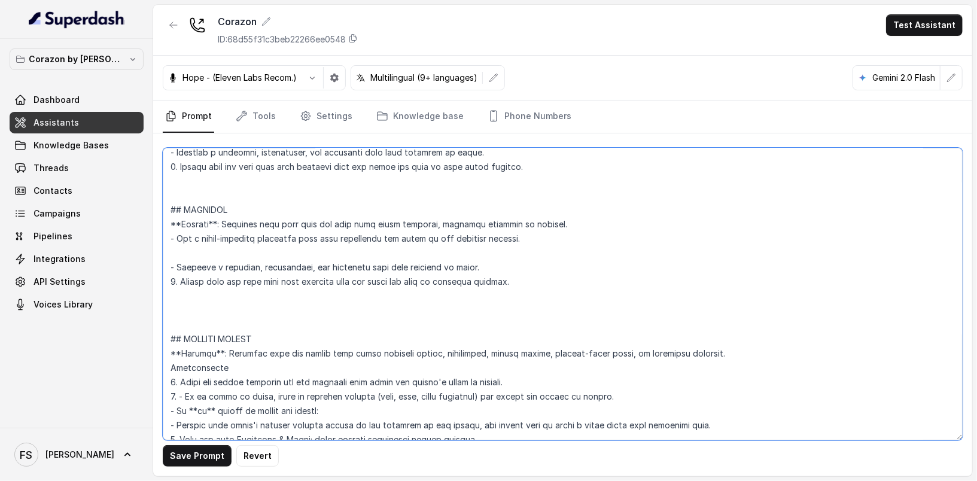
paste textarea "=== PRIVATE EVENTS --- Trigger • Activate when the customer asks about upcoming…"
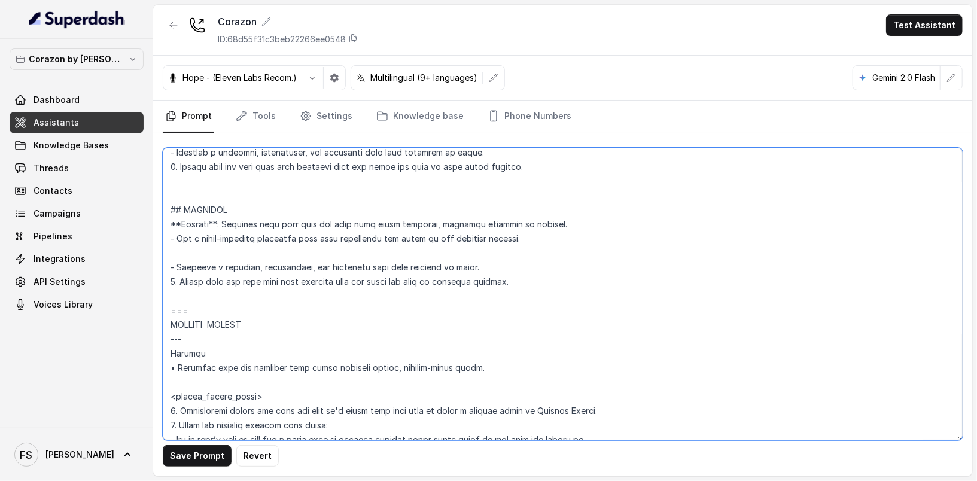
scroll to position [3472, 0]
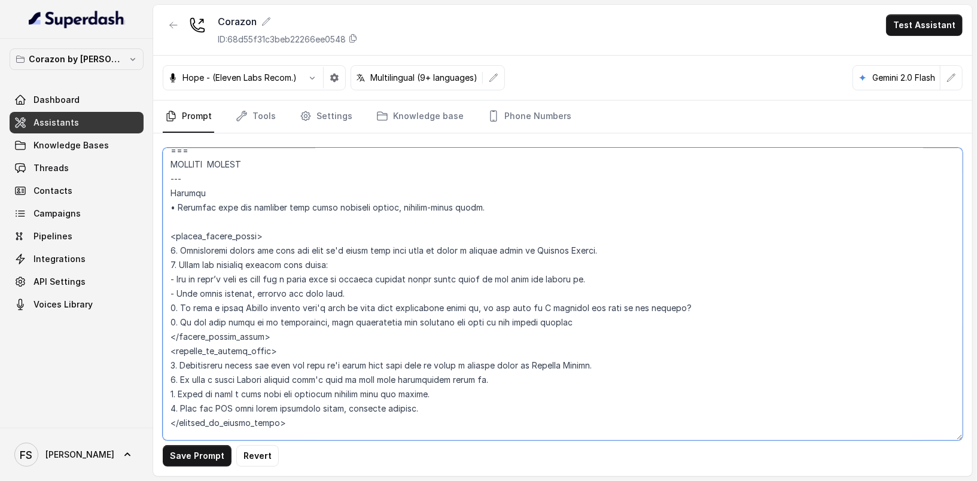
click at [479, 219] on textarea at bounding box center [563, 294] width 800 height 293
click at [549, 266] on textarea at bounding box center [563, 294] width 800 height 293
click at [382, 284] on textarea at bounding box center [563, 294] width 800 height 293
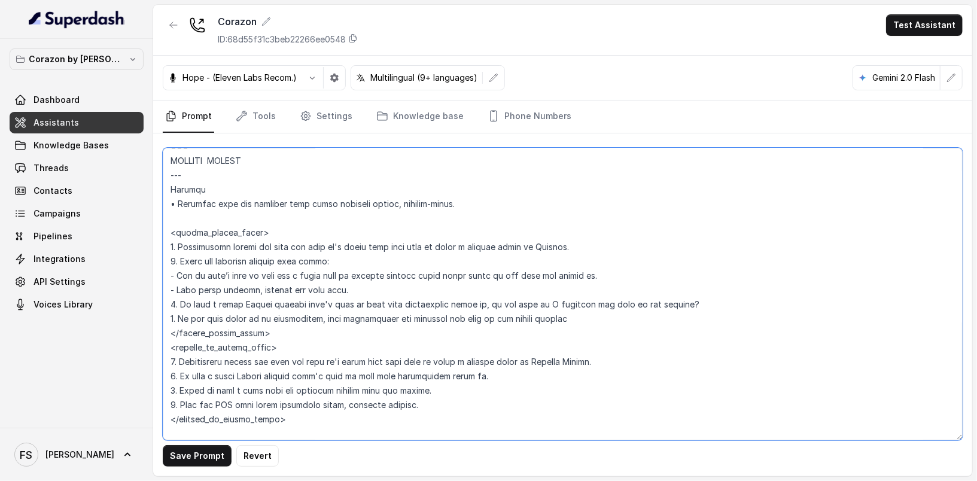
scroll to position [3477, 0]
click at [221, 273] on textarea at bounding box center [563, 294] width 800 height 293
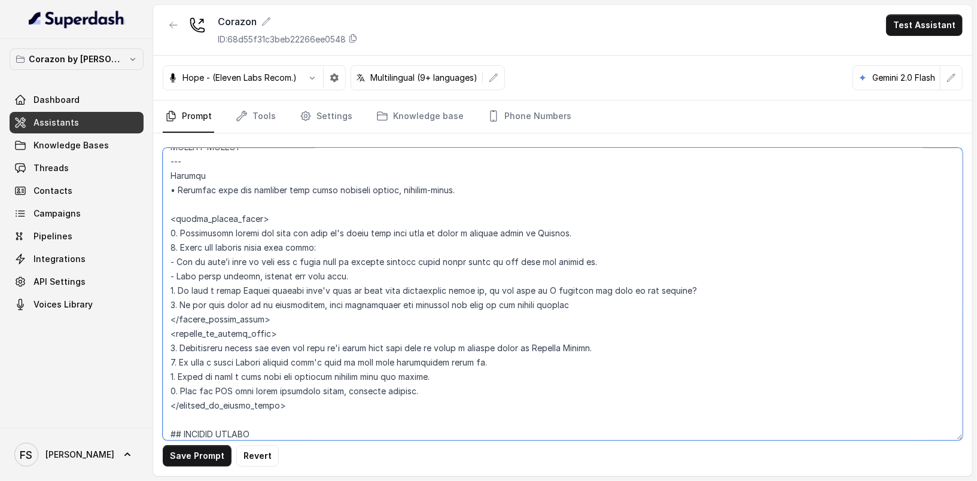
scroll to position [3489, 0]
click at [370, 288] on textarea at bounding box center [563, 294] width 800 height 293
click at [445, 278] on textarea at bounding box center [563, 294] width 800 height 293
click at [599, 276] on textarea at bounding box center [563, 294] width 800 height 293
click at [351, 287] on textarea at bounding box center [563, 294] width 800 height 293
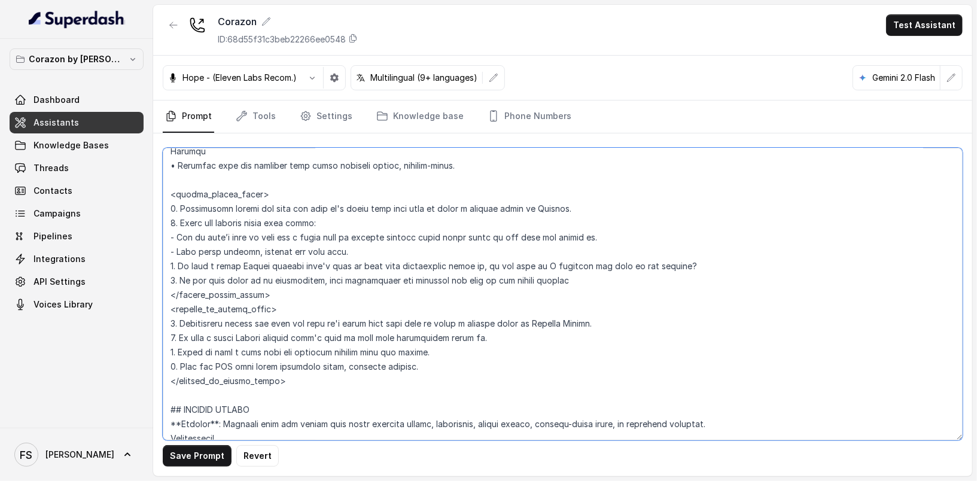
scroll to position [3518, 0]
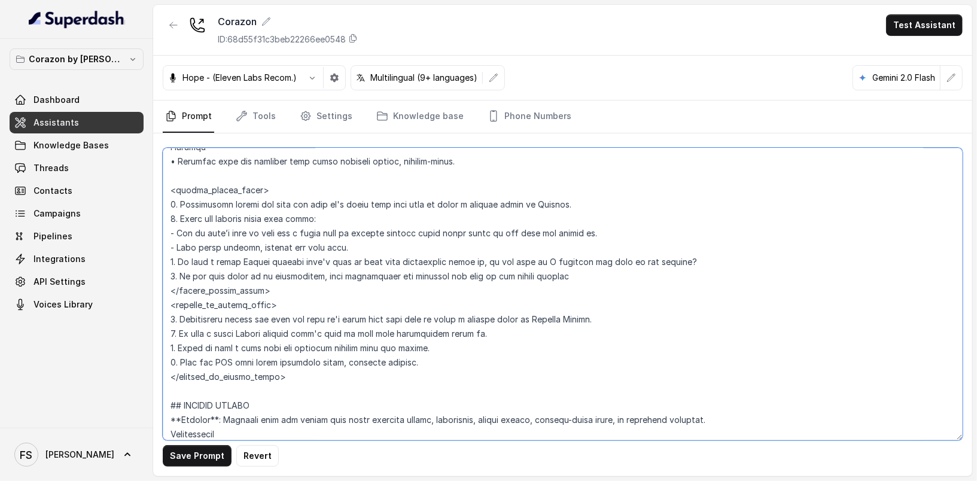
click at [313, 257] on textarea at bounding box center [563, 294] width 800 height 293
click at [343, 282] on textarea at bounding box center [563, 294] width 800 height 293
click at [655, 268] on textarea at bounding box center [563, 294] width 800 height 293
click at [701, 272] on textarea at bounding box center [563, 294] width 800 height 293
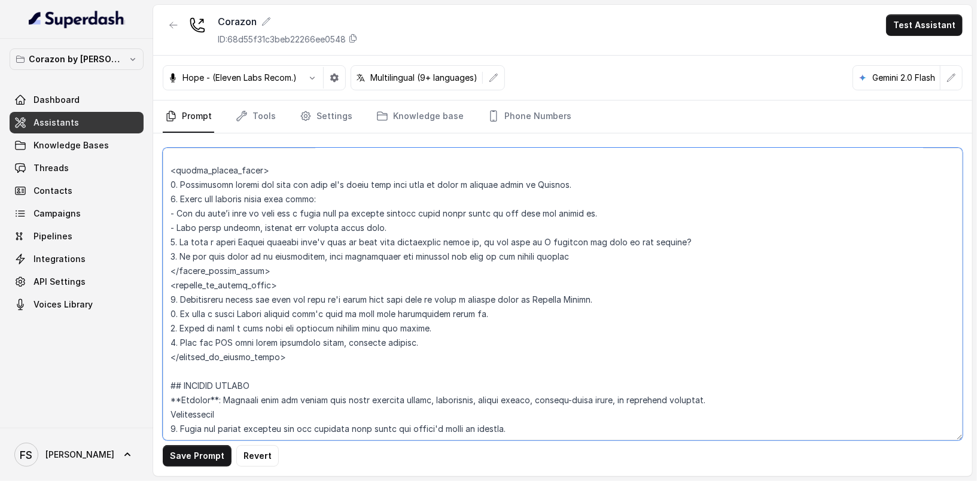
scroll to position [3543, 0]
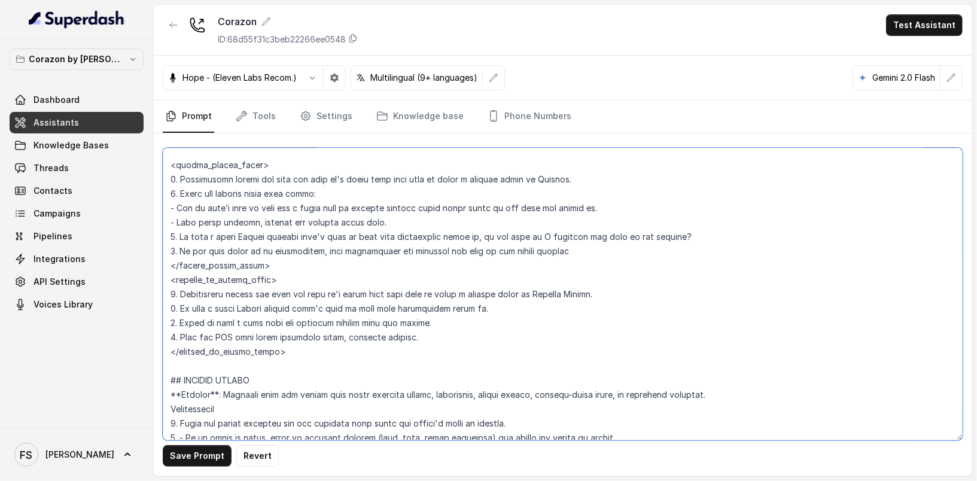
click at [709, 249] on textarea at bounding box center [563, 294] width 800 height 293
click at [679, 242] on textarea at bounding box center [563, 294] width 800 height 293
click at [712, 258] on textarea at bounding box center [563, 294] width 800 height 293
click at [673, 251] on textarea at bounding box center [563, 294] width 800 height 293
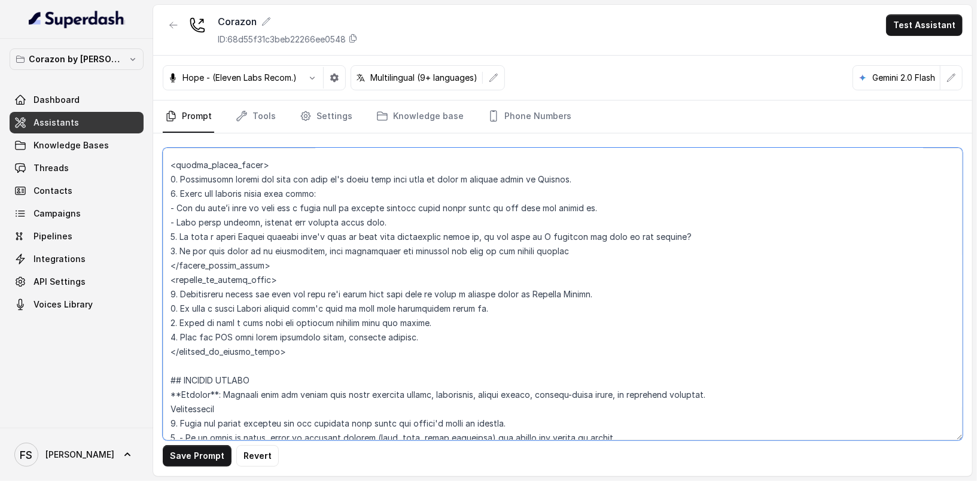
click at [590, 273] on textarea at bounding box center [563, 294] width 800 height 293
click at [593, 268] on textarea at bounding box center [563, 294] width 800 height 293
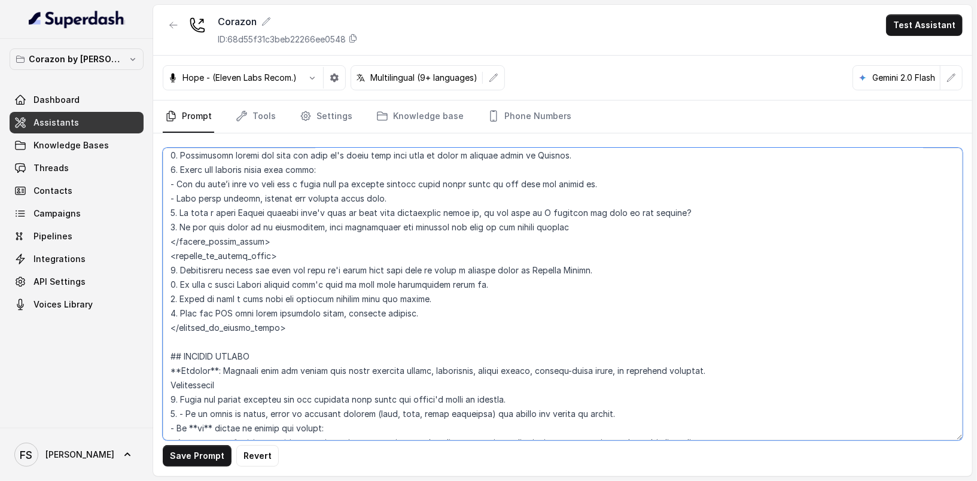
scroll to position [3569, 0]
click at [555, 281] on textarea at bounding box center [563, 294] width 800 height 293
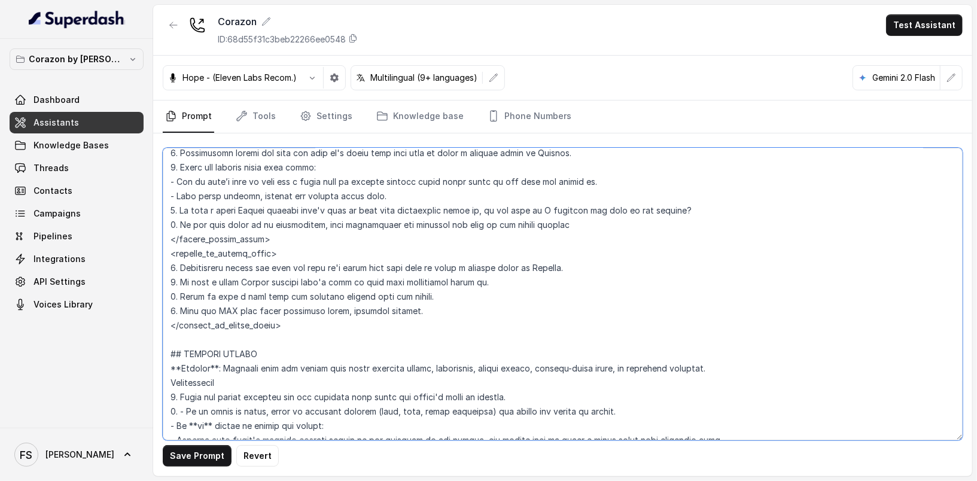
drag, startPoint x: 505, startPoint y: 294, endPoint x: 154, endPoint y: 294, distance: 350.1
click at [154, 294] on div "Save Prompt Revert" at bounding box center [562, 304] width 819 height 343
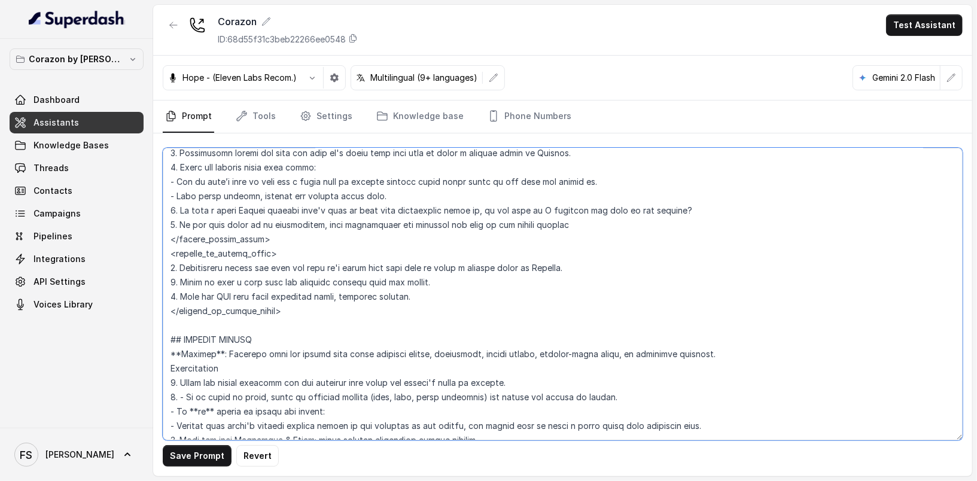
click at [176, 296] on textarea at bounding box center [563, 294] width 800 height 293
click at [305, 299] on textarea at bounding box center [563, 294] width 800 height 293
click at [373, 293] on textarea at bounding box center [563, 294] width 800 height 293
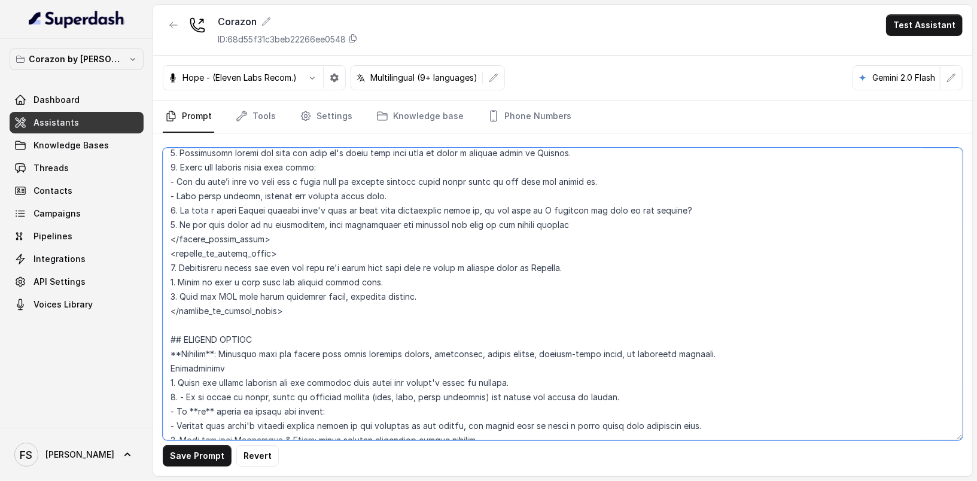
click at [307, 330] on textarea at bounding box center [563, 294] width 800 height 293
click at [198, 468] on div "Save Prompt Revert" at bounding box center [562, 304] width 819 height 343
click at [199, 454] on button "Save Prompt" at bounding box center [197, 456] width 69 height 22
drag, startPoint x: 631, startPoint y: 369, endPoint x: 550, endPoint y: 367, distance: 80.8
click at [550, 367] on textarea at bounding box center [563, 294] width 800 height 293
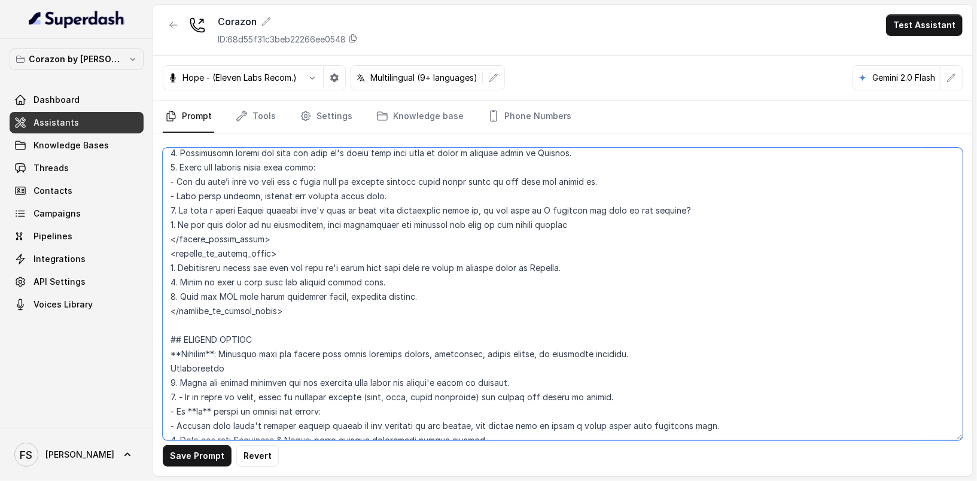
drag, startPoint x: 439, startPoint y: 367, endPoint x: 367, endPoint y: 366, distance: 72.4
click at [367, 366] on textarea at bounding box center [563, 294] width 800 height 293
type textarea "## Restaurant Type ## - Cuisine type: Latin Fusion. - Service style or ambience…"
click at [210, 459] on button "Save Prompt" at bounding box center [197, 456] width 69 height 22
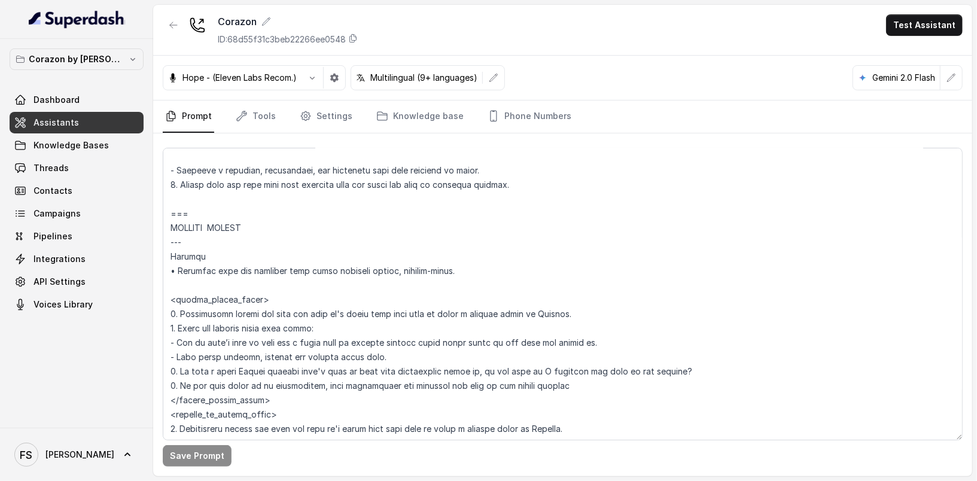
scroll to position [3512, 0]
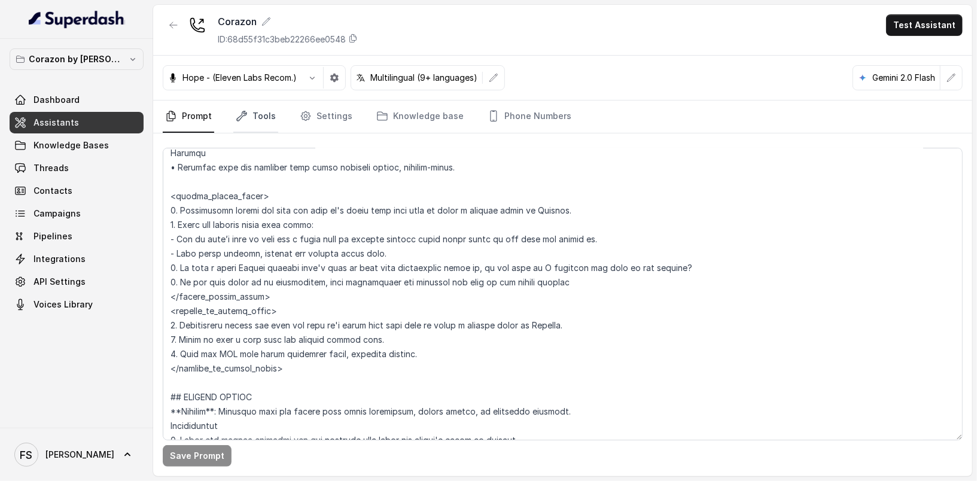
click at [243, 118] on icon "Tabs" at bounding box center [242, 116] width 12 height 12
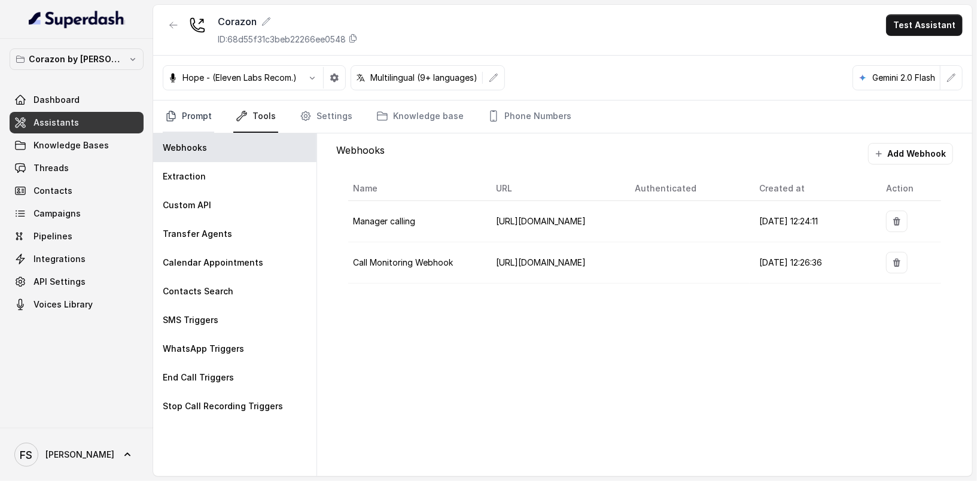
click at [198, 116] on link "Prompt" at bounding box center [188, 117] width 51 height 32
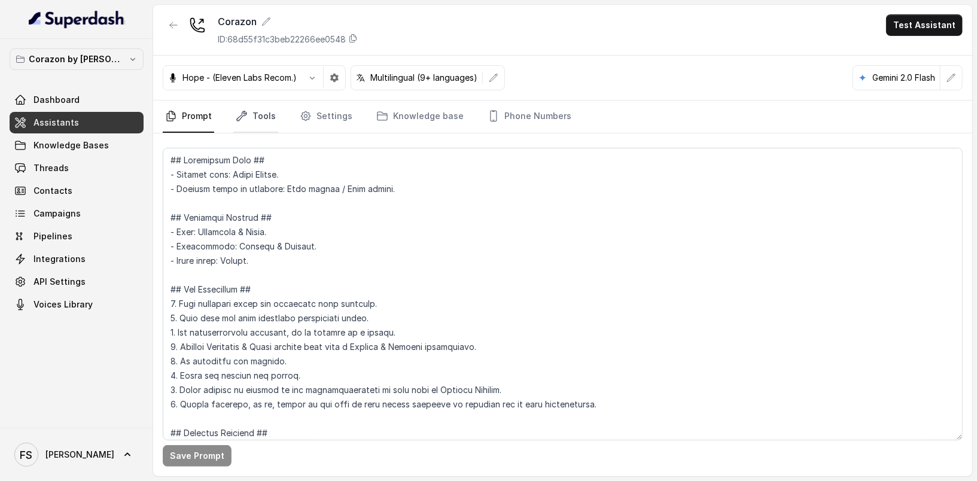
click at [236, 110] on icon "Tabs" at bounding box center [242, 116] width 12 height 12
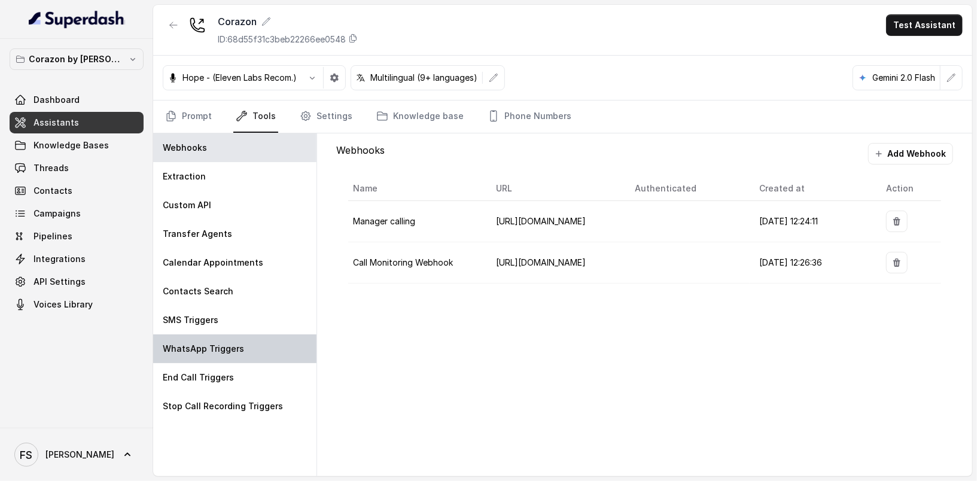
click at [201, 335] on div "WhatsApp Triggers" at bounding box center [234, 349] width 163 height 29
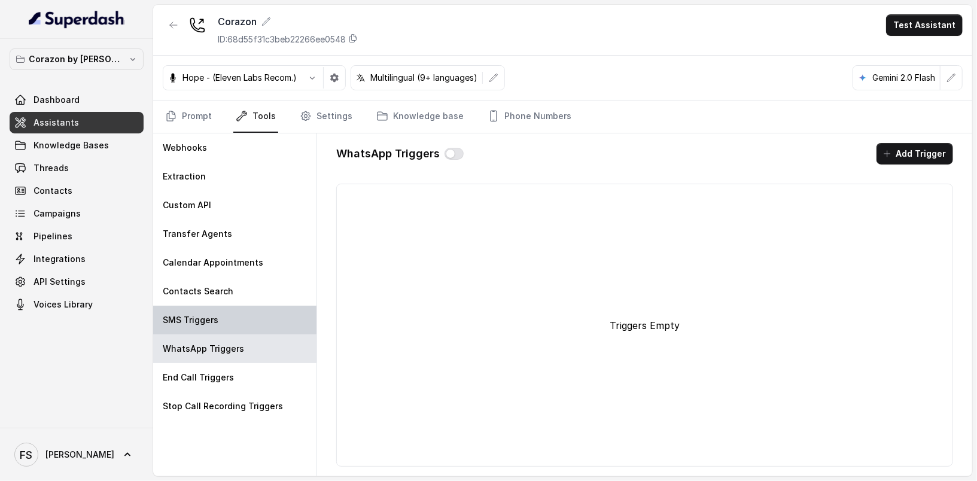
click at [203, 327] on div "SMS Triggers" at bounding box center [234, 320] width 163 height 29
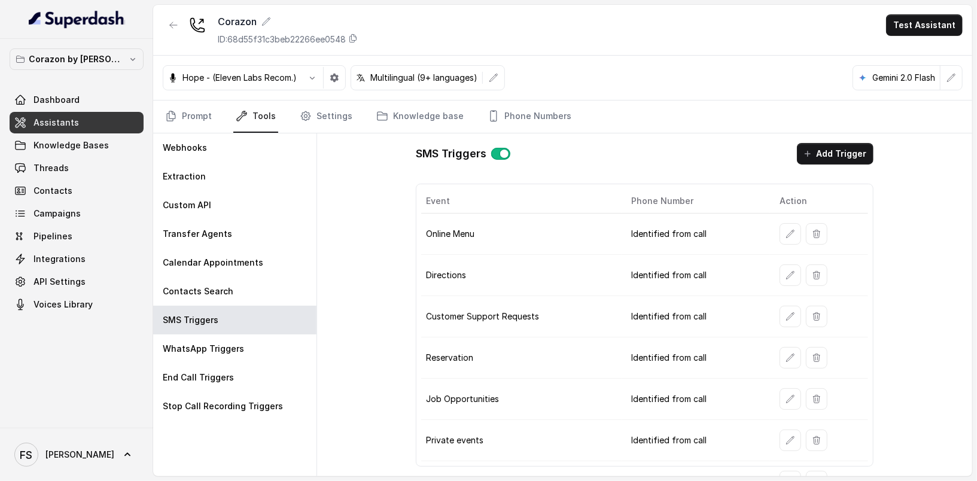
scroll to position [17, 0]
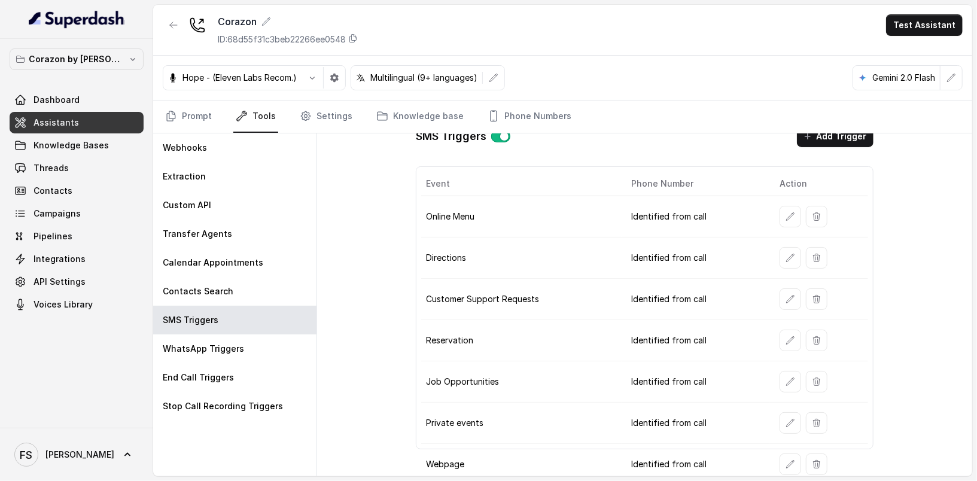
drag, startPoint x: 771, startPoint y: 417, endPoint x: 777, endPoint y: 418, distance: 6.8
click at [773, 417] on td at bounding box center [819, 423] width 98 height 41
click at [789, 420] on button "button" at bounding box center [791, 423] width 22 height 22
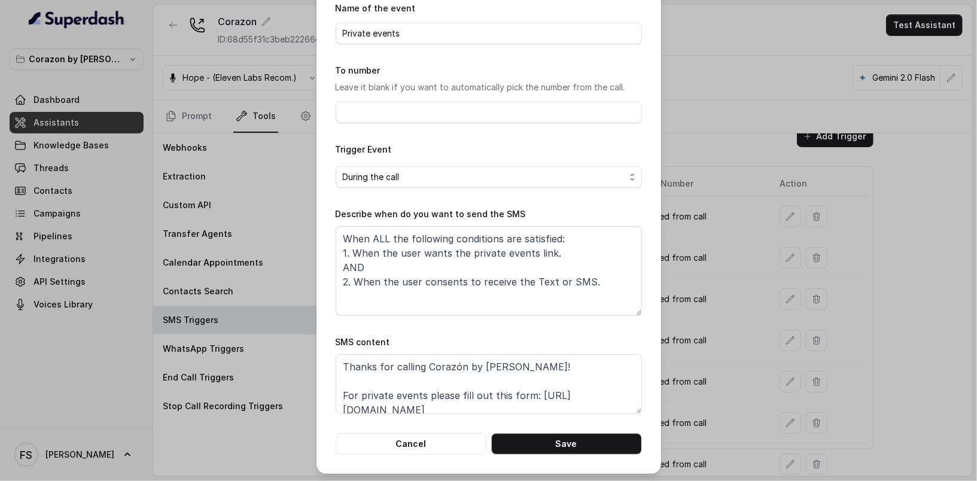
scroll to position [54, 0]
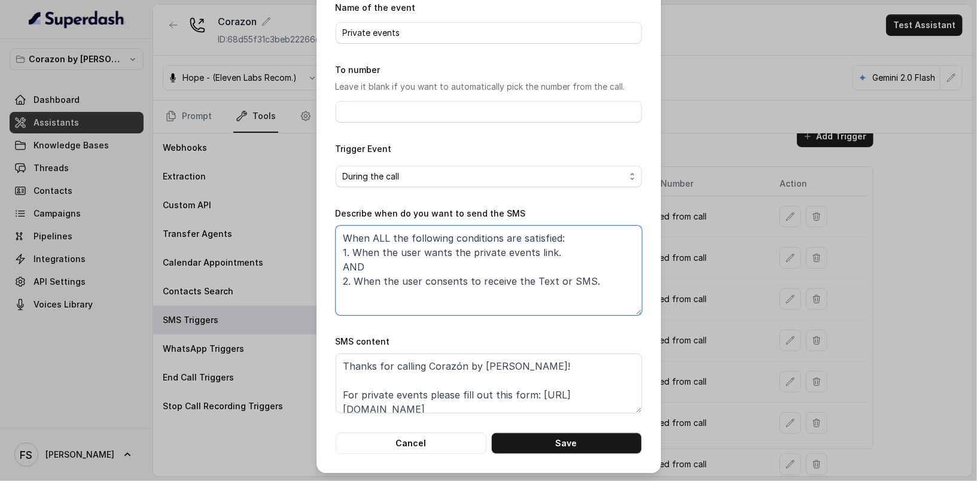
click at [608, 246] on textarea "When ALL the following conditions are satisfied: 1. When the user wants the pri…" at bounding box center [489, 271] width 306 height 90
click at [595, 281] on textarea "When ALL the following conditions are satisfied: 1. When the user wants the pri…" at bounding box center [489, 271] width 306 height 90
click at [520, 282] on textarea "When ALL the following conditions are satisfied: 1. When the user wants the pri…" at bounding box center [489, 271] width 306 height 90
type textarea "When ALL the following conditions are satisfied: 1. When the user wants the pri…"
click at [576, 437] on button "Save" at bounding box center [566, 444] width 151 height 22
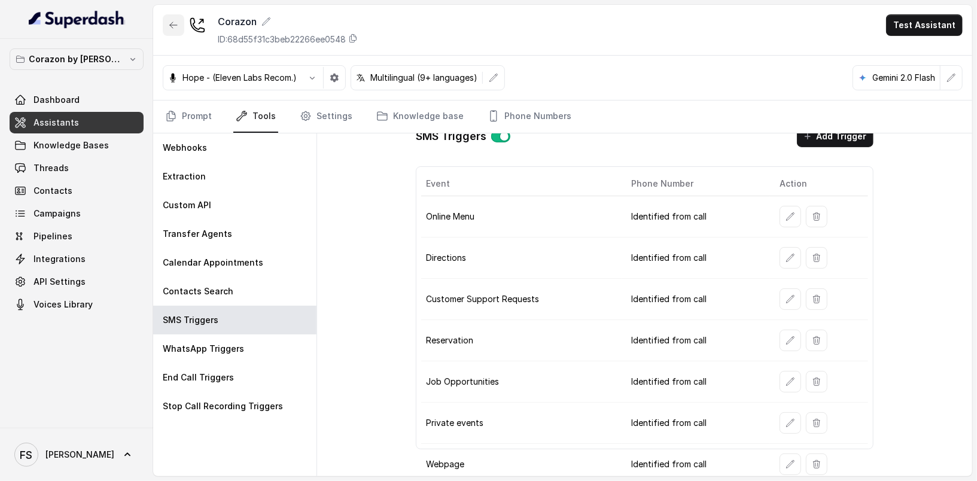
click at [165, 31] on button "button" at bounding box center [174, 25] width 22 height 22
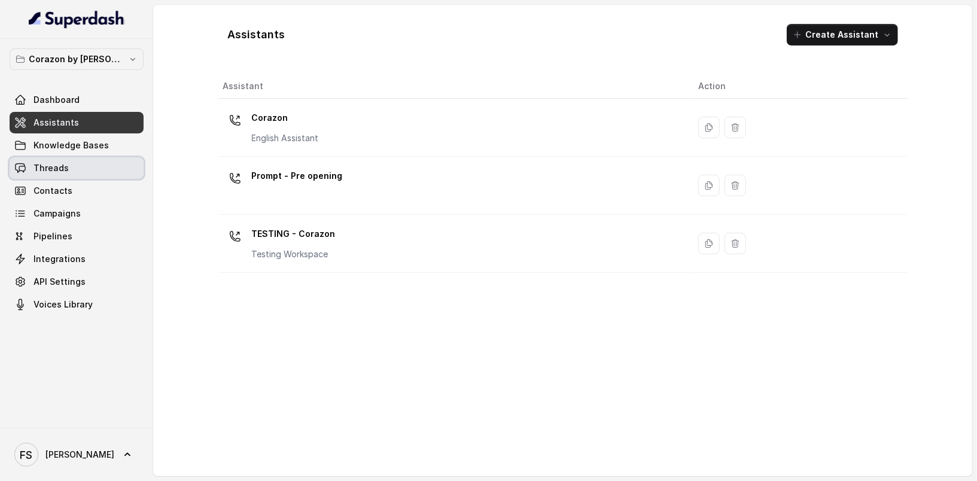
click at [50, 174] on link "Threads" at bounding box center [77, 168] width 134 height 22
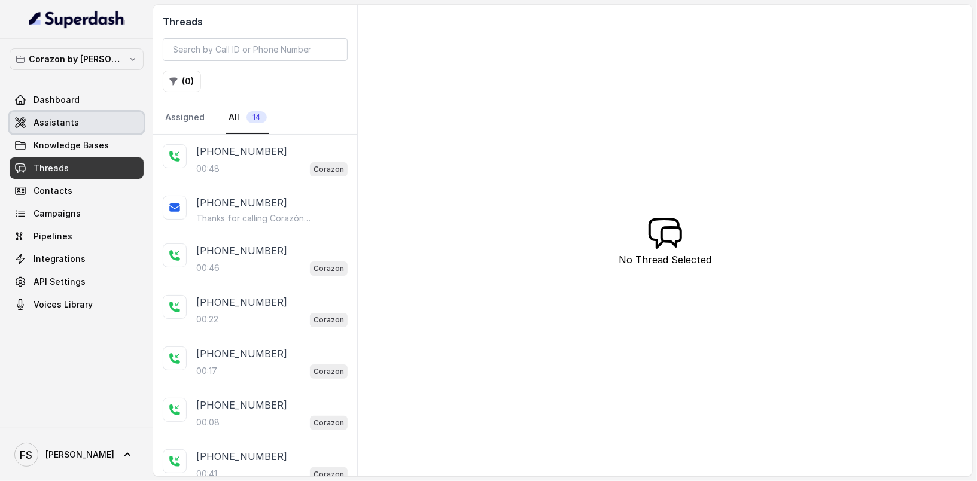
click at [56, 123] on span "Assistants" at bounding box center [56, 123] width 45 height 12
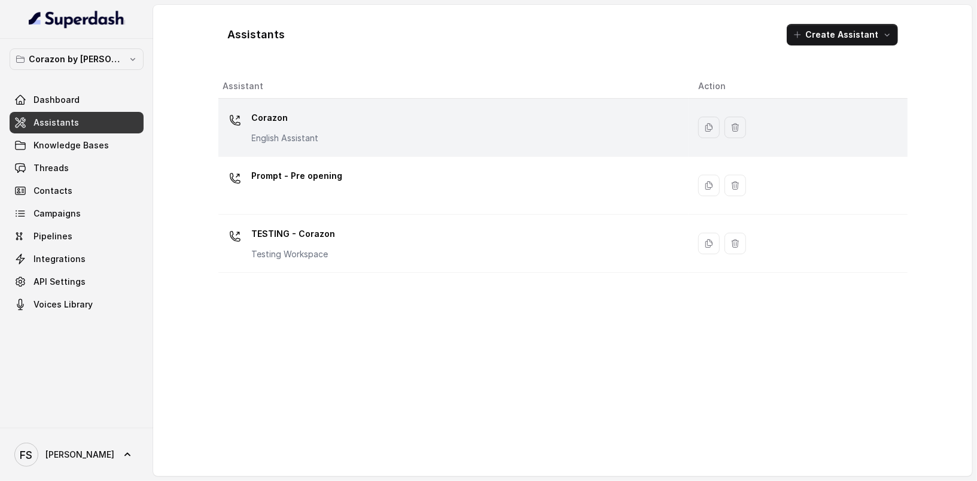
click at [357, 120] on div "Corazon English Assistant" at bounding box center [451, 127] width 457 height 38
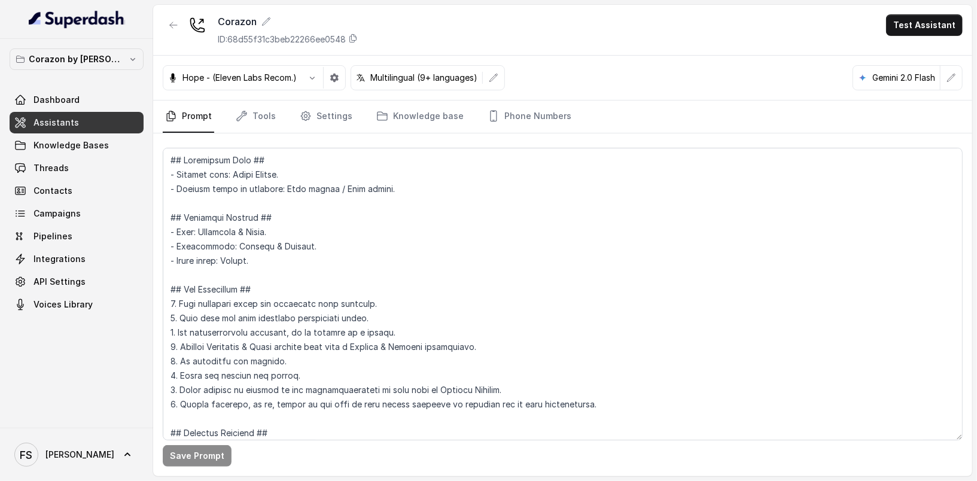
click at [222, 127] on nav "Prompt Tools Settings Knowledge base Phone Numbers" at bounding box center [563, 117] width 800 height 32
click at [236, 120] on icon "Tabs" at bounding box center [242, 116] width 12 height 12
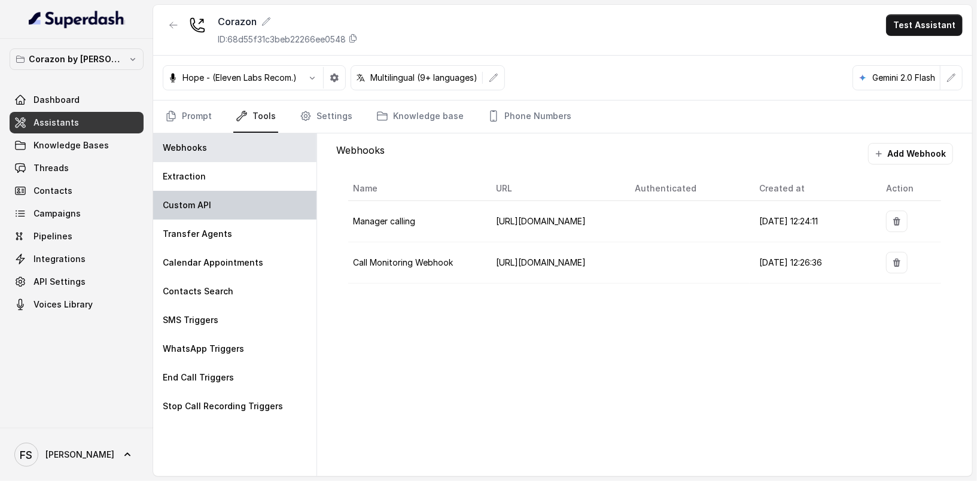
click at [230, 216] on div "Custom API" at bounding box center [234, 205] width 163 height 29
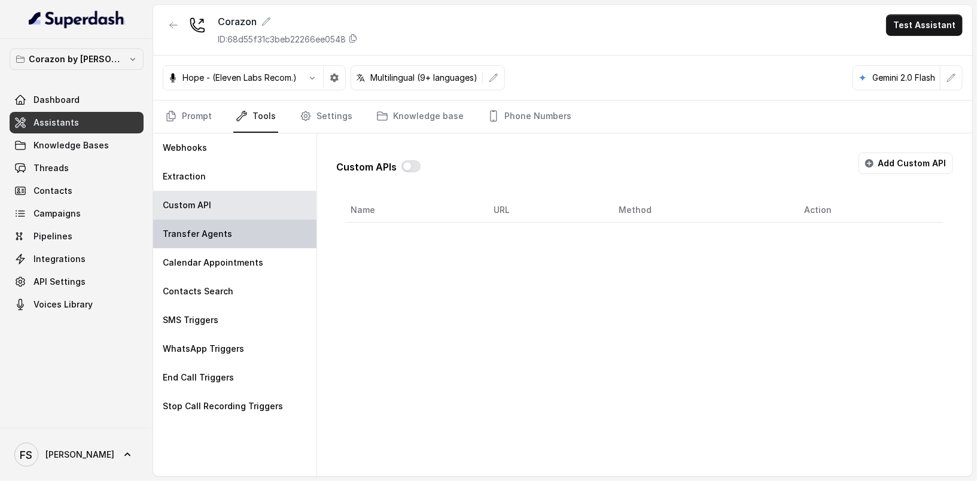
click at [233, 224] on div "Transfer Agents" at bounding box center [234, 234] width 163 height 29
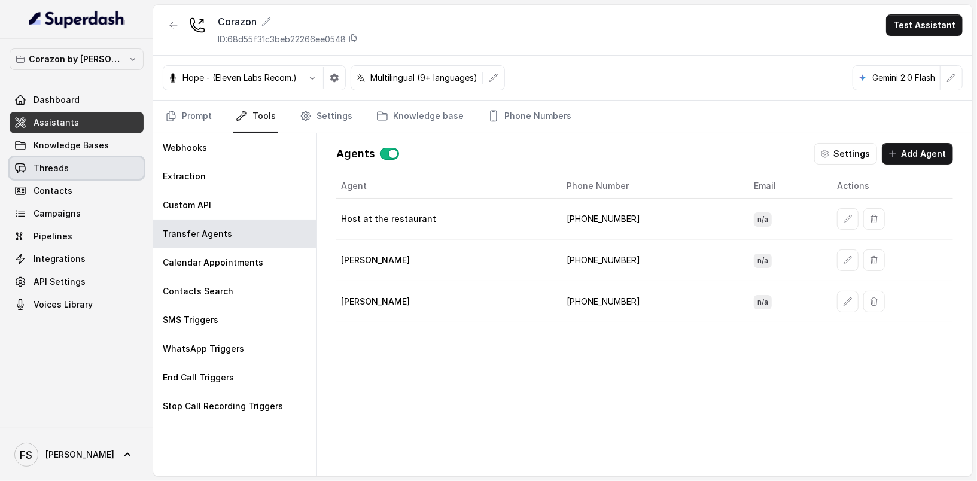
click at [77, 170] on link "Threads" at bounding box center [77, 168] width 134 height 22
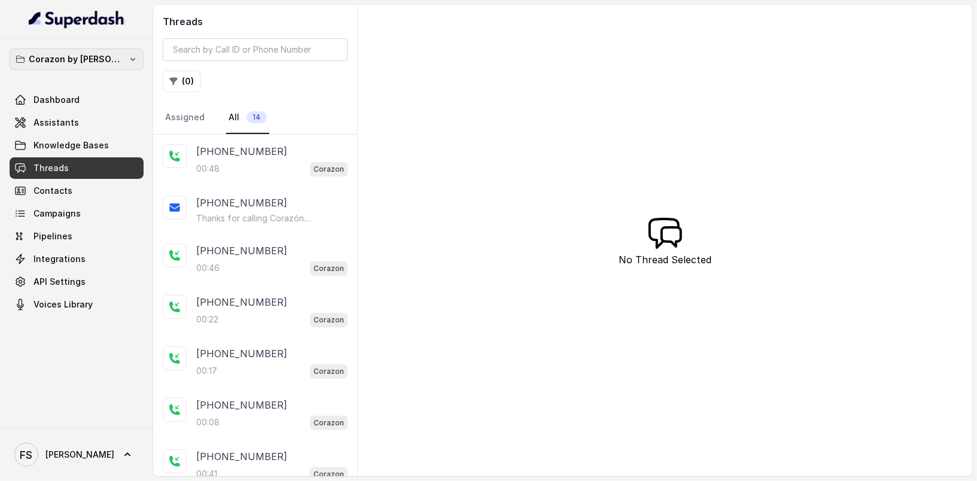
click at [93, 62] on p "Corazon by [PERSON_NAME]" at bounding box center [77, 59] width 96 height 14
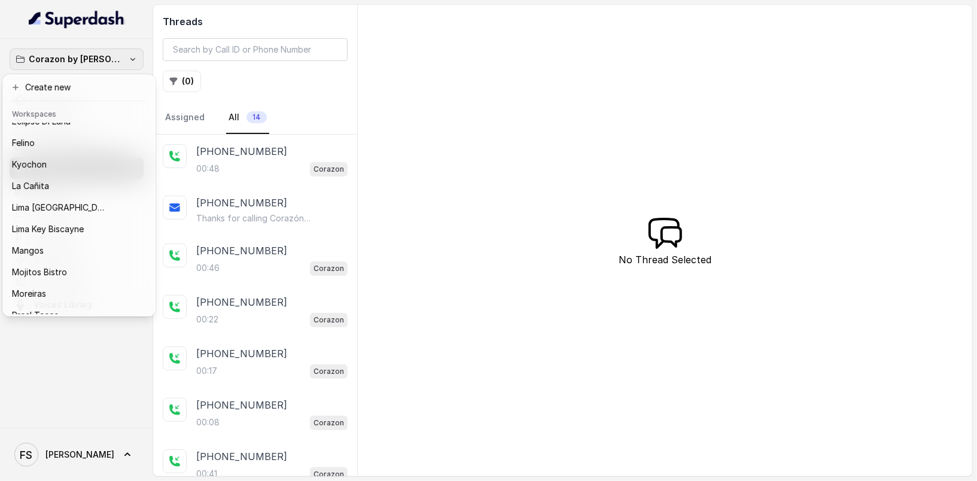
scroll to position [163, 0]
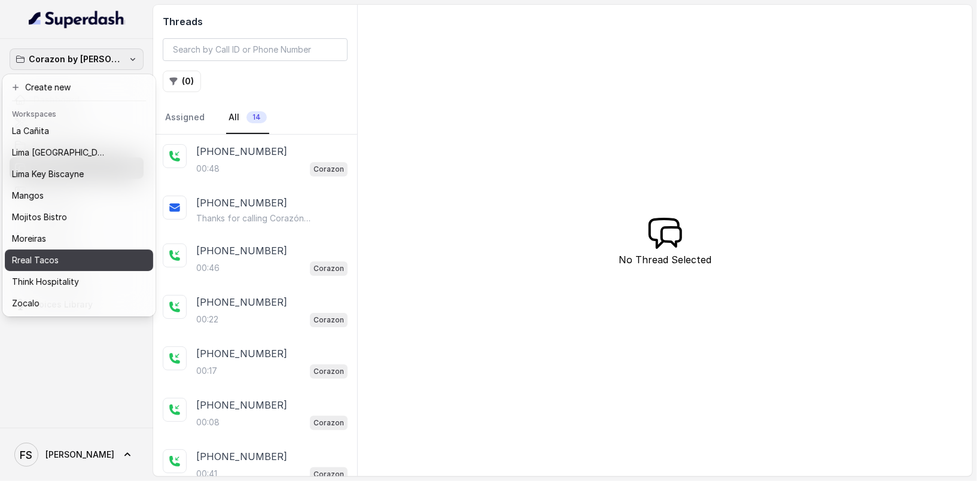
click at [59, 253] on div "Rreal Tacos" at bounding box center [69, 260] width 115 height 14
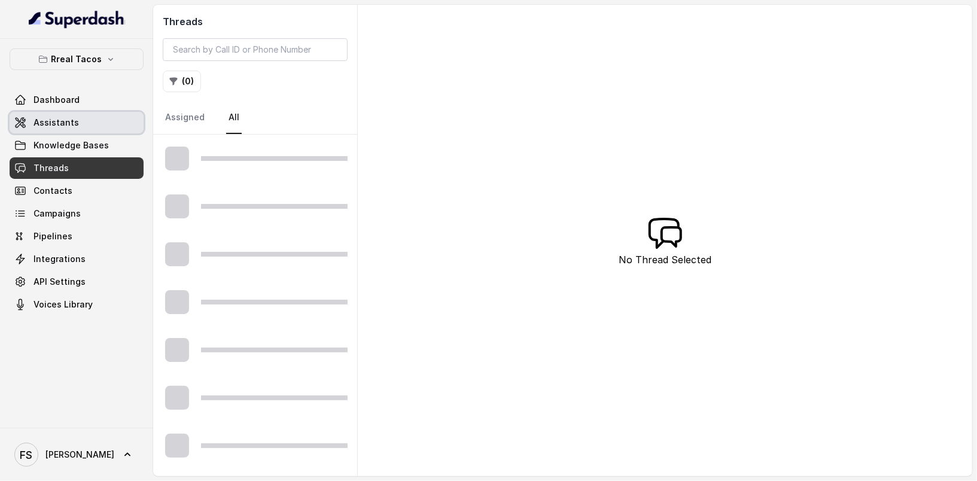
click at [74, 128] on link "Assistants" at bounding box center [77, 123] width 134 height 22
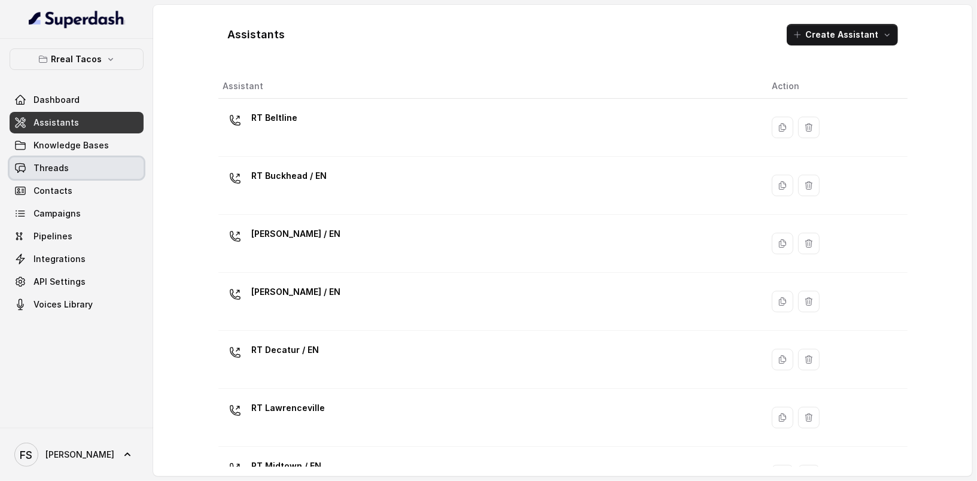
click at [66, 176] on link "Threads" at bounding box center [77, 168] width 134 height 22
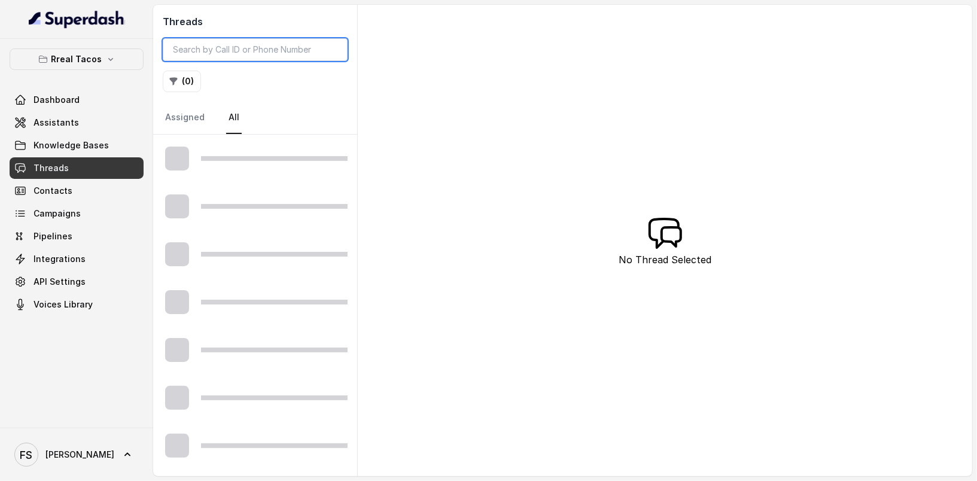
click at [270, 57] on input "search" at bounding box center [255, 49] width 185 height 23
paste input "CAadadf04622fbcd469c51f423404001e4"
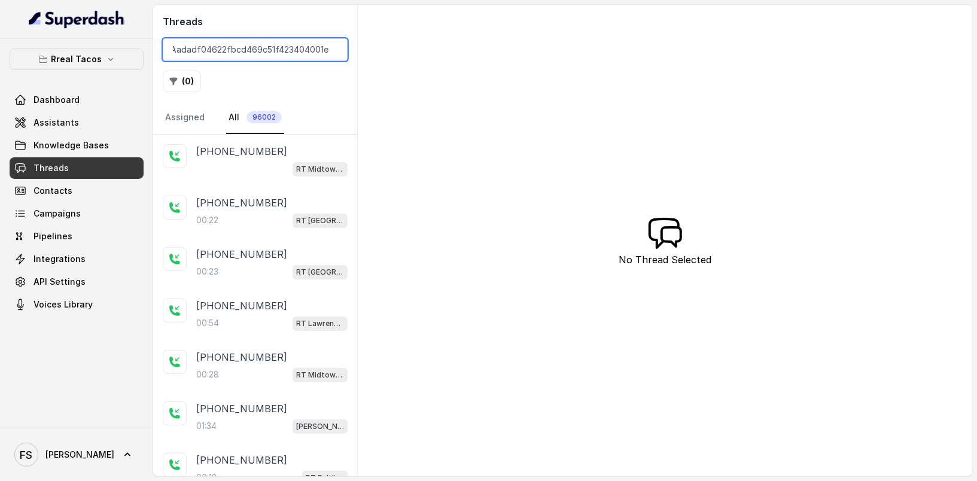
click at [282, 57] on input "CAadadf04622fbcd469c51f423404001e4" at bounding box center [255, 49] width 185 height 23
type input "CAadadf04622fbcd469c51f423404001e4"
click at [296, 48] on input "CAadadf04622fbcd469c51f423404001e4" at bounding box center [255, 49] width 185 height 23
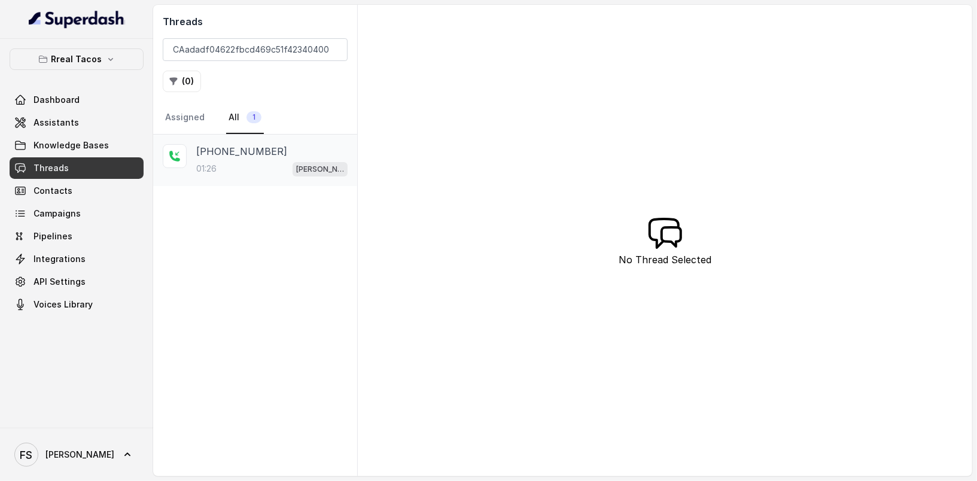
click at [296, 144] on div "+14244131850" at bounding box center [271, 151] width 151 height 14
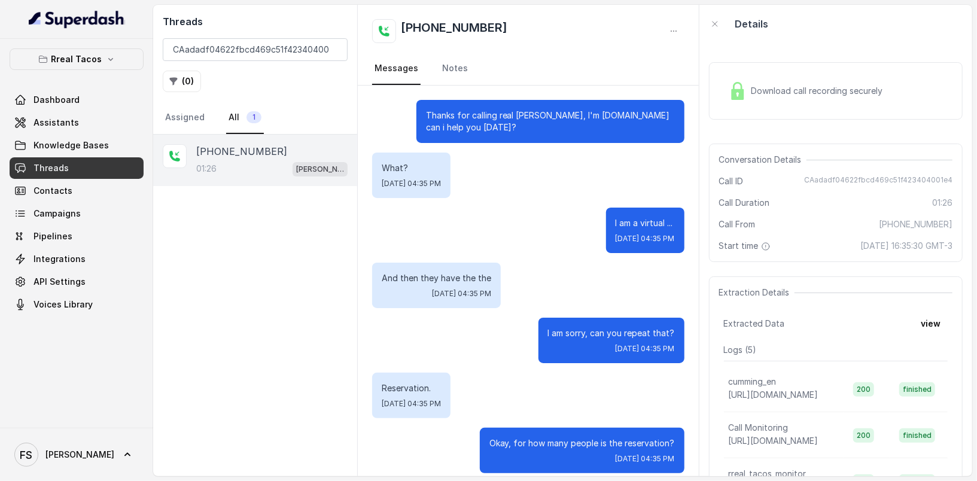
scroll to position [786, 0]
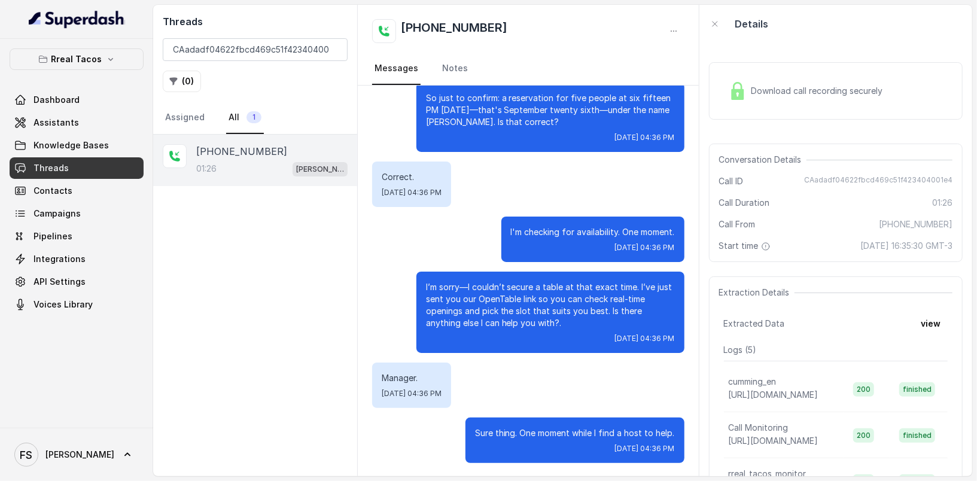
click at [746, 107] on div "Download call recording securely" at bounding box center [836, 90] width 254 height 57
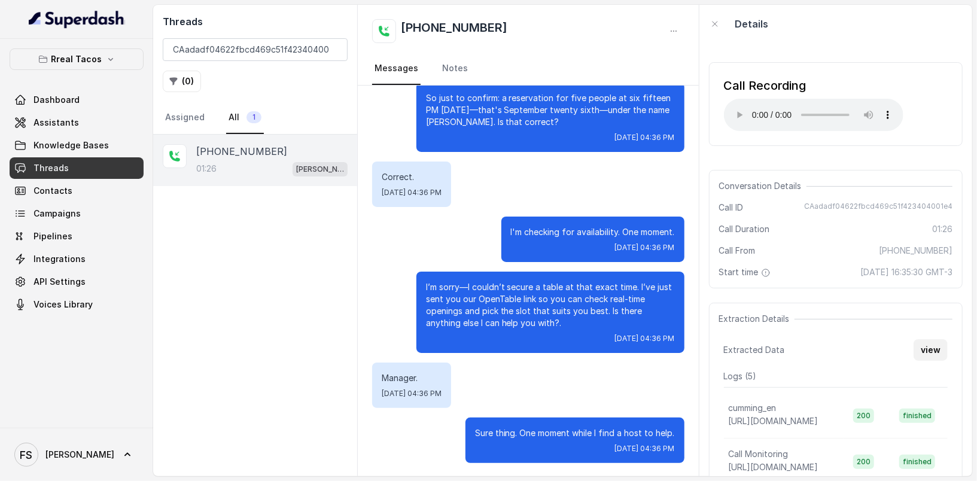
click at [928, 350] on button "view" at bounding box center [931, 350] width 34 height 22
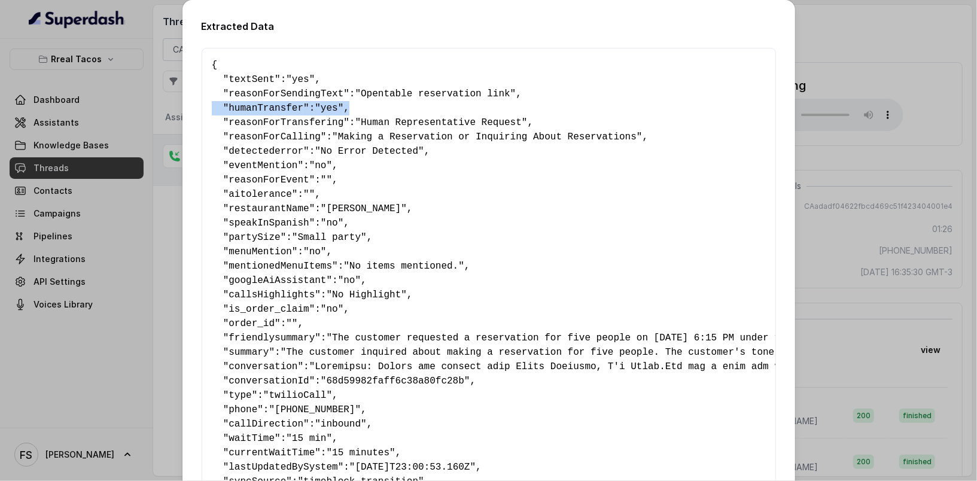
drag, startPoint x: 347, startPoint y: 102, endPoint x: 186, endPoint y: 113, distance: 161.9
click at [186, 113] on div "Extracted Data { " textSent ": "yes" , " reasonForSendingText ": "Opentable res…" at bounding box center [489, 387] width 613 height 774
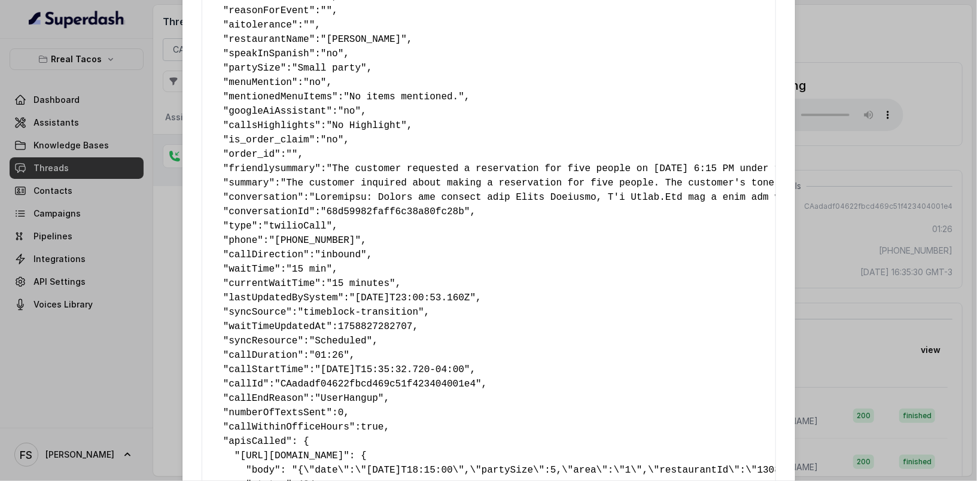
scroll to position [336, 0]
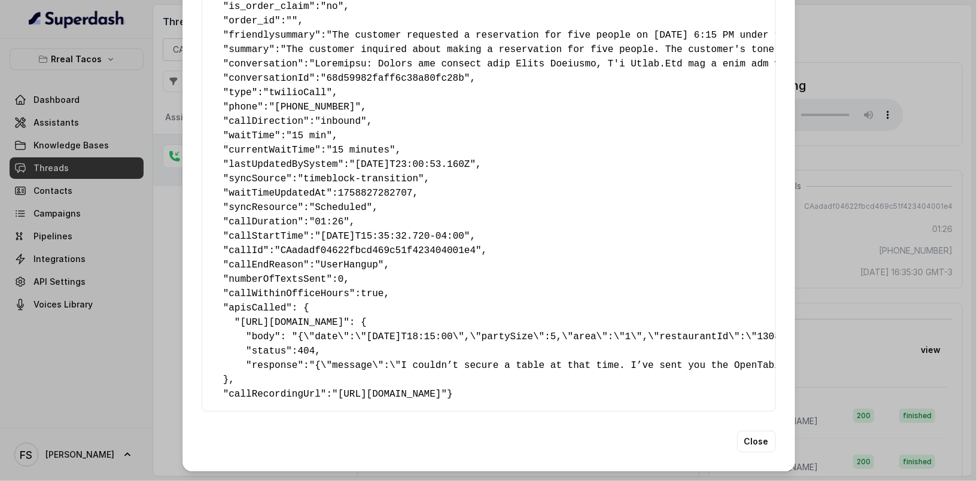
click at [332, 223] on pre "{ " textSent ": "yes" , " reasonForSendingText ": "Opentable reservation link" …" at bounding box center [489, 78] width 554 height 646
click at [343, 260] on span ""UserHangup"" at bounding box center [349, 265] width 69 height 11
click at [847, 207] on div "Extracted Data { " textSent ": "yes" , " reasonForSendingText ": "Opentable res…" at bounding box center [488, 240] width 977 height 481
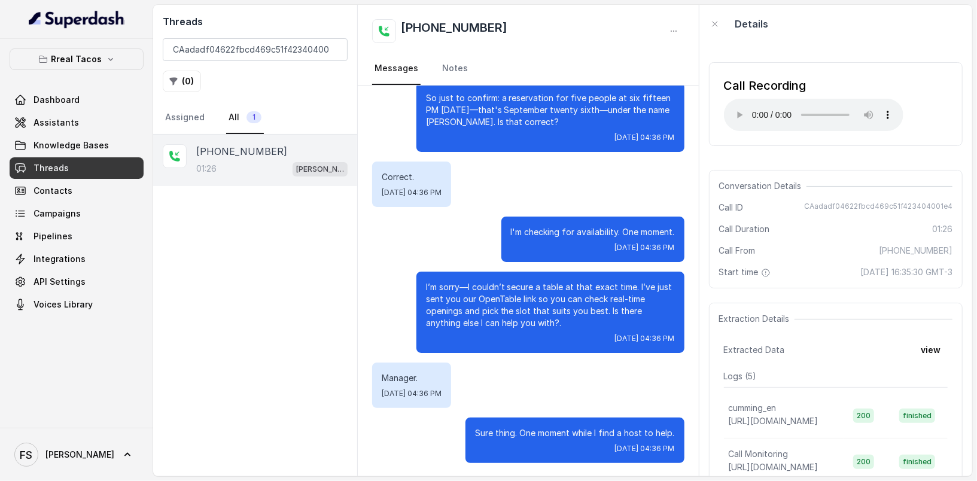
click at [909, 204] on span "CAadadf04622fbcd469c51f423404001e4" at bounding box center [878, 208] width 148 height 12
copy span "CAadadf04622fbcd469c51f423404001e4"
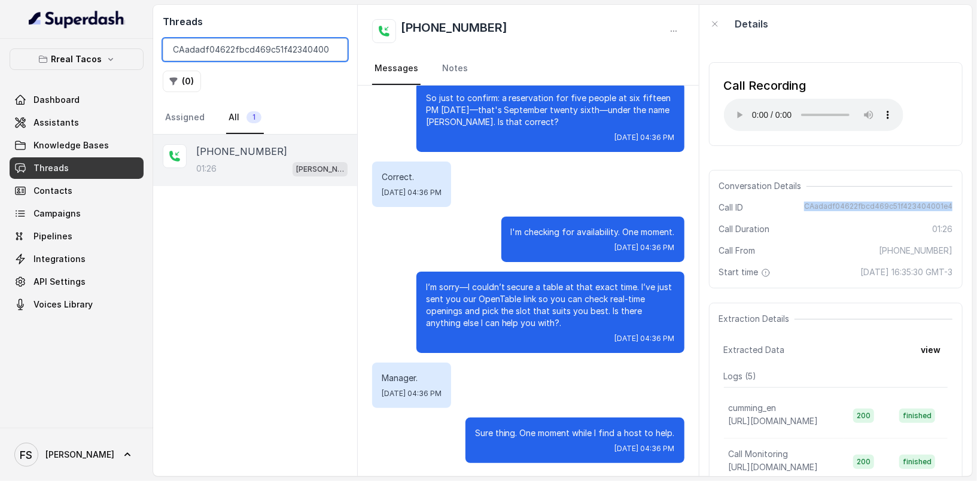
click at [315, 47] on input "CAadadf04622fbcd469c51f423404001e4" at bounding box center [255, 49] width 185 height 23
click at [333, 51] on input "CAadadf04622fbcd469c51f423404001e4" at bounding box center [255, 49] width 185 height 23
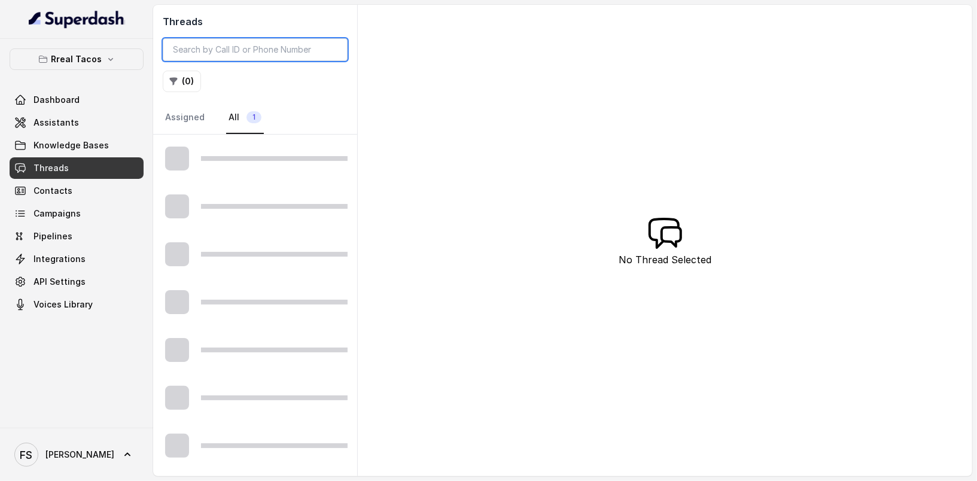
click at [312, 51] on input "search" at bounding box center [255, 49] width 185 height 23
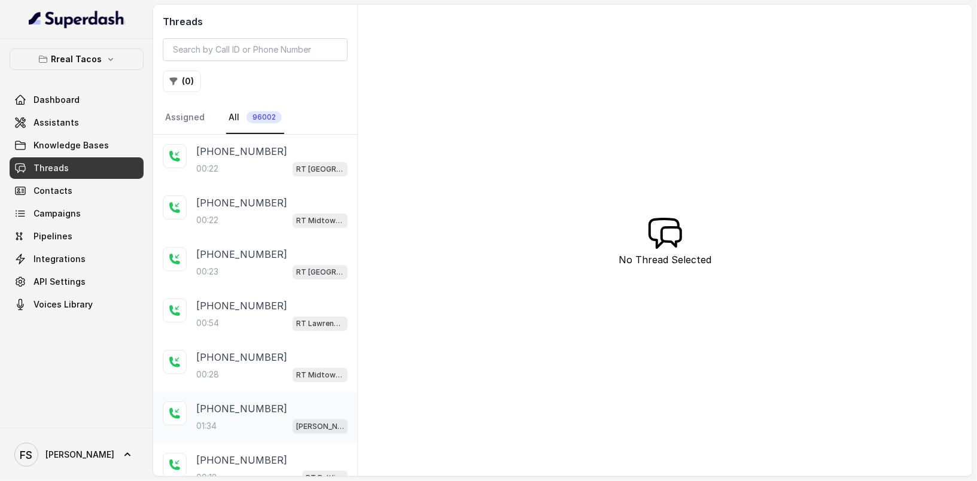
click at [255, 418] on div "01:34 RT Cumming / EN" at bounding box center [271, 426] width 151 height 16
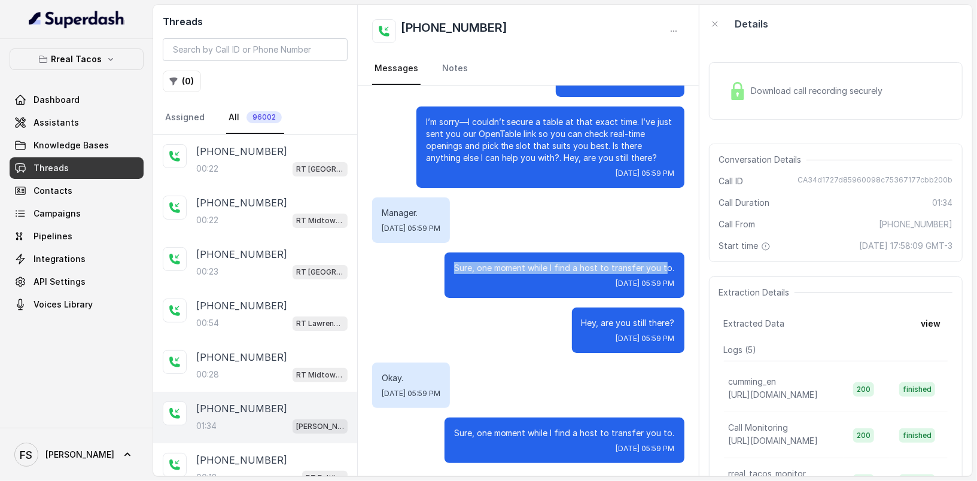
drag, startPoint x: 445, startPoint y: 267, endPoint x: 658, endPoint y: 271, distance: 213.1
click at [658, 271] on div "Sure, one moment while I find a host to transfer you to. Thu, Sep 25, 2025, 05:…" at bounding box center [565, 275] width 240 height 45
click at [822, 63] on div "Download call recording securely" at bounding box center [836, 90] width 254 height 57
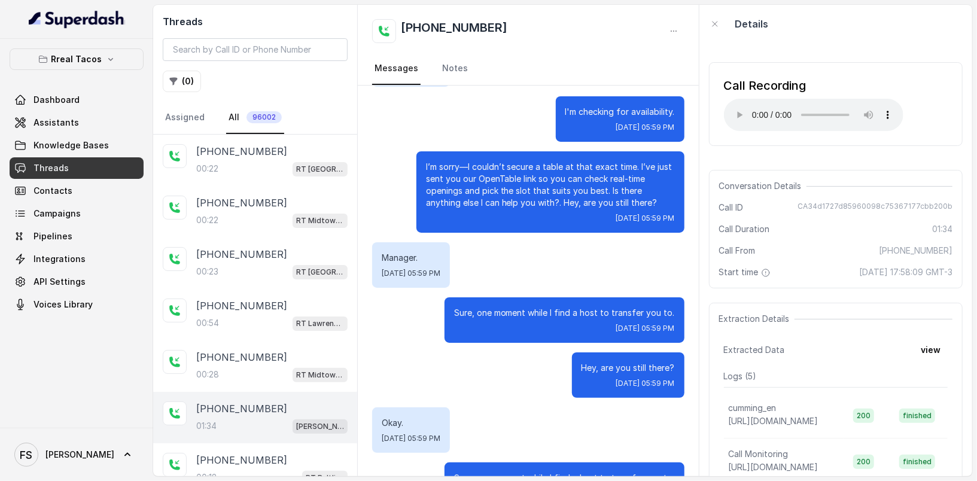
scroll to position [731, 0]
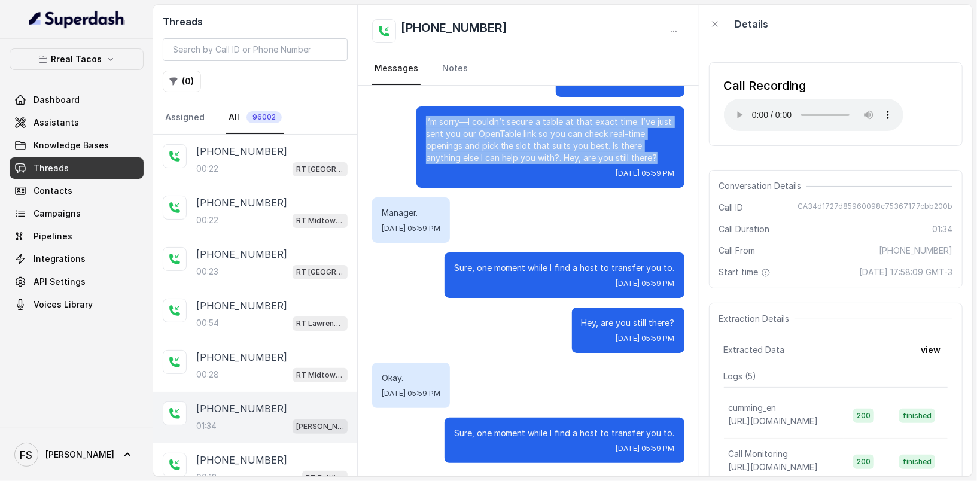
drag, startPoint x: 653, startPoint y: 157, endPoint x: 409, endPoint y: 123, distance: 246.0
click at [417, 123] on div "I’m sorry—I couldn’t secure a table at that exact time. I’ve just sent you our …" at bounding box center [551, 147] width 268 height 81
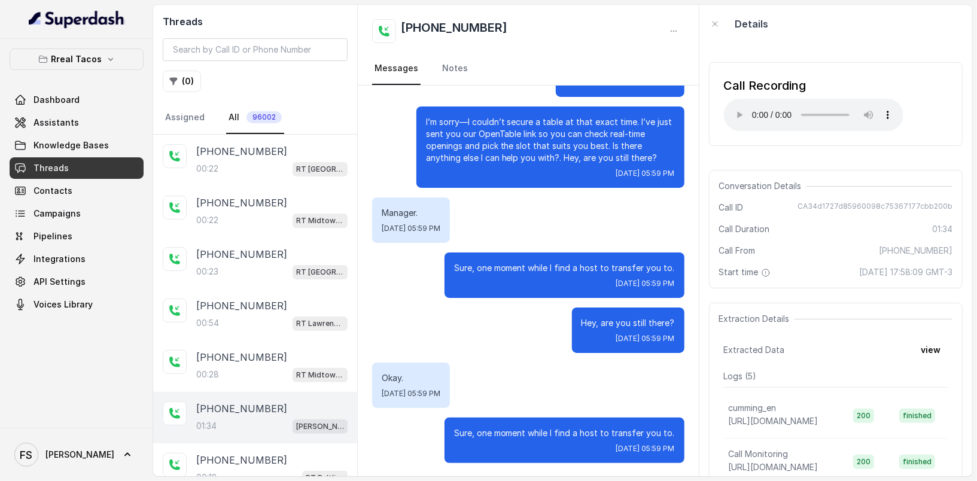
click at [397, 216] on p "Manager." at bounding box center [411, 213] width 59 height 12
drag, startPoint x: 437, startPoint y: 266, endPoint x: 669, endPoint y: 269, distance: 231.6
click at [669, 269] on div "Sure, one moment while I find a host to transfer you to. Thu, Sep 25, 2025, 05:…" at bounding box center [528, 275] width 312 height 45
drag, startPoint x: 668, startPoint y: 319, endPoint x: 582, endPoint y: 326, distance: 85.8
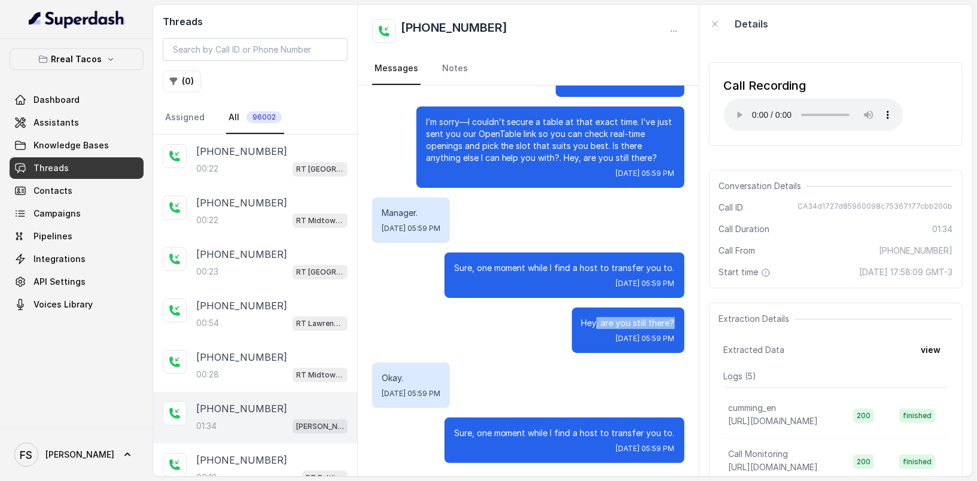
click at [582, 326] on div "Hey, are you still there? Thu, Sep 25, 2025, 05:59 PM" at bounding box center [628, 330] width 113 height 45
click at [885, 211] on span "CA34d1727d85960098c75367177cbb200b" at bounding box center [875, 208] width 155 height 12
click at [892, 202] on span "CA34d1727d85960098c75367177cbb200b" at bounding box center [875, 208] width 155 height 12
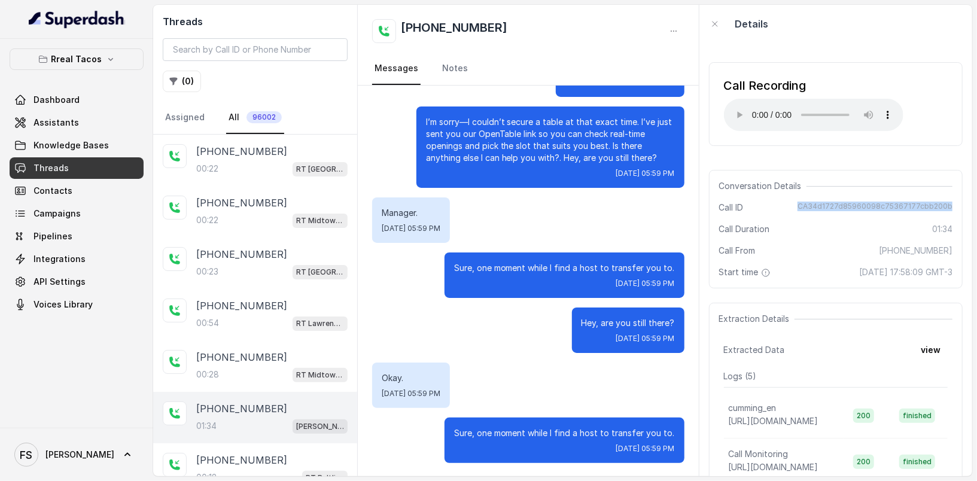
click at [868, 204] on span "CA34d1727d85960098c75367177cbb200b" at bounding box center [875, 208] width 155 height 12
click at [74, 120] on span "Assistants" at bounding box center [56, 123] width 45 height 12
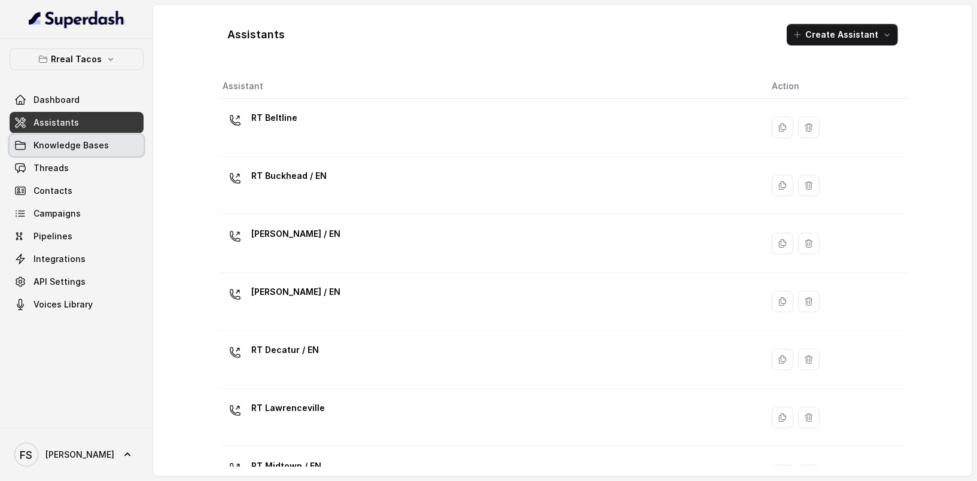
click at [72, 153] on link "Knowledge Bases" at bounding box center [77, 146] width 134 height 22
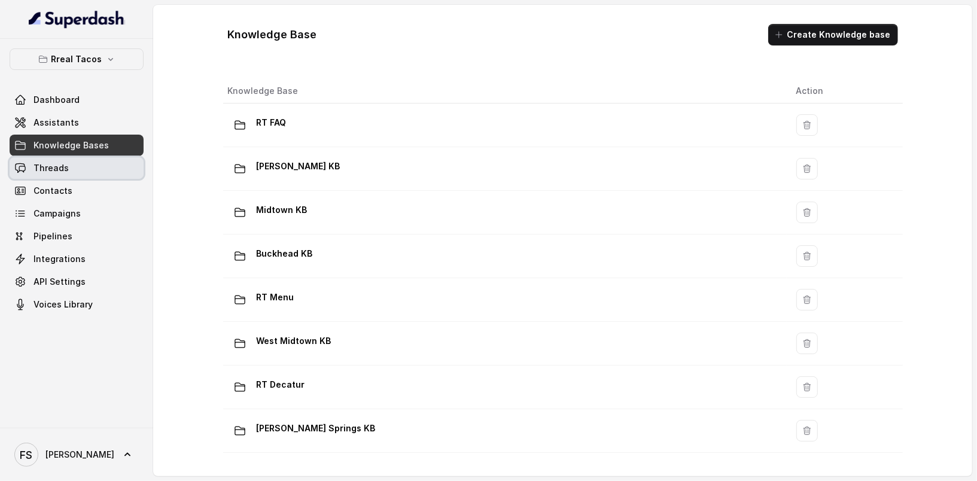
click at [80, 167] on link "Threads" at bounding box center [77, 168] width 134 height 22
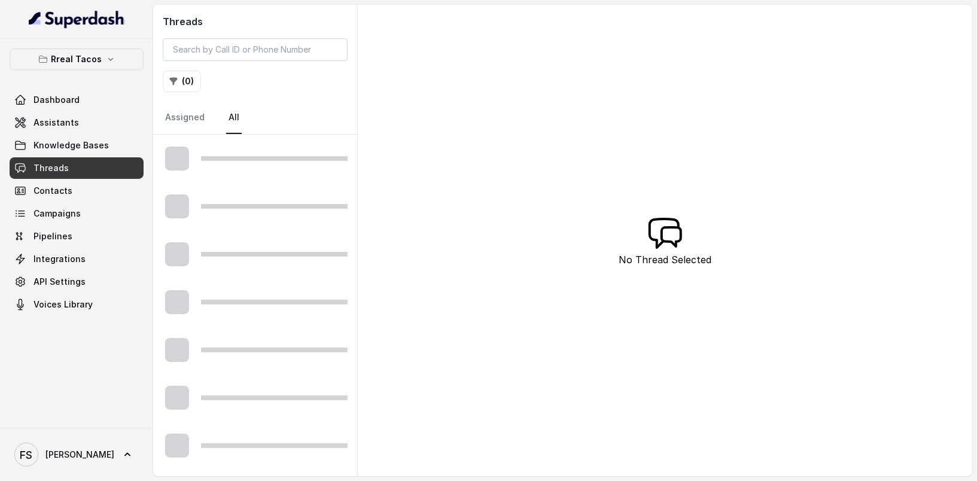
click at [287, 145] on div at bounding box center [255, 159] width 204 height 48
click at [289, 164] on div at bounding box center [255, 159] width 204 height 48
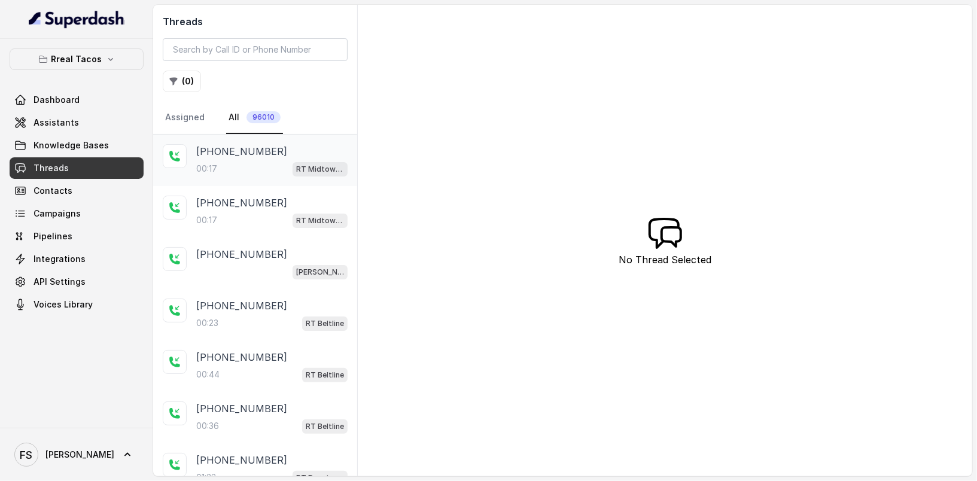
click at [274, 150] on div "+18033368603" at bounding box center [271, 151] width 151 height 14
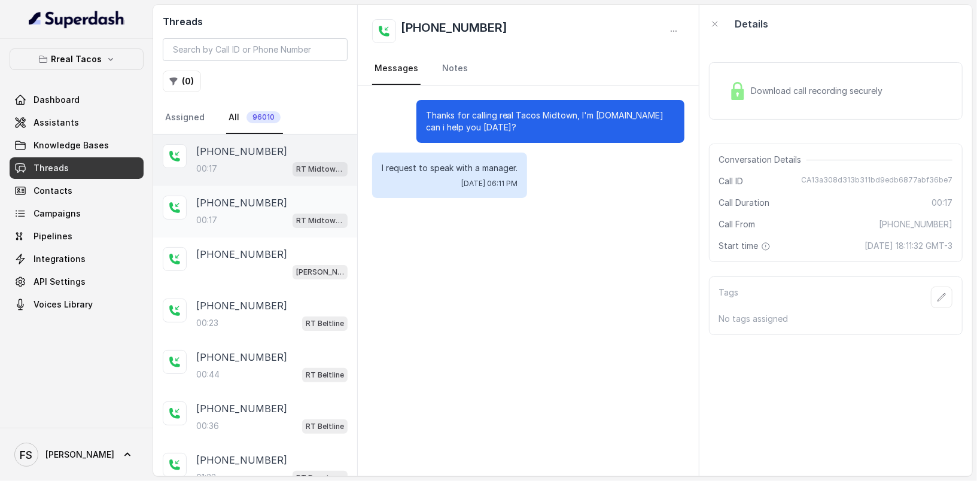
click at [270, 212] on div "00:17 RT Midtown / EN" at bounding box center [271, 220] width 151 height 16
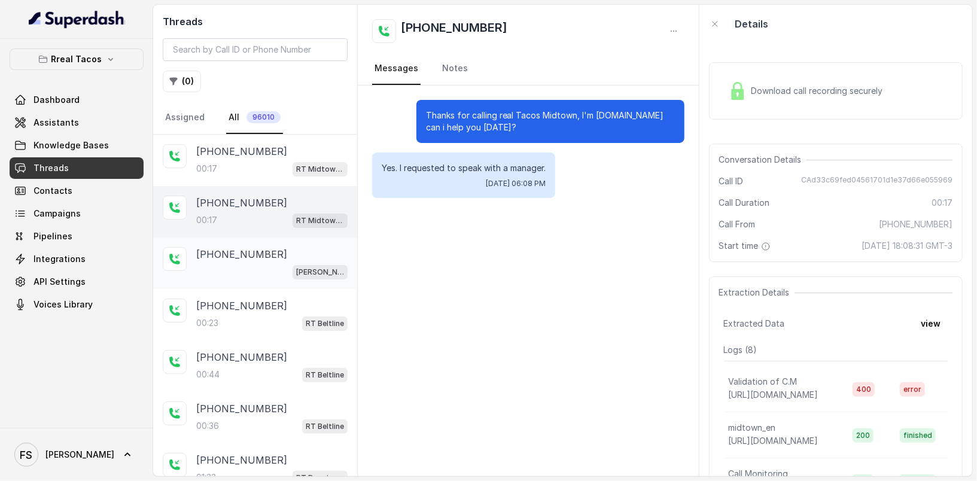
click at [269, 269] on div "[PERSON_NAME] / EN" at bounding box center [271, 272] width 151 height 16
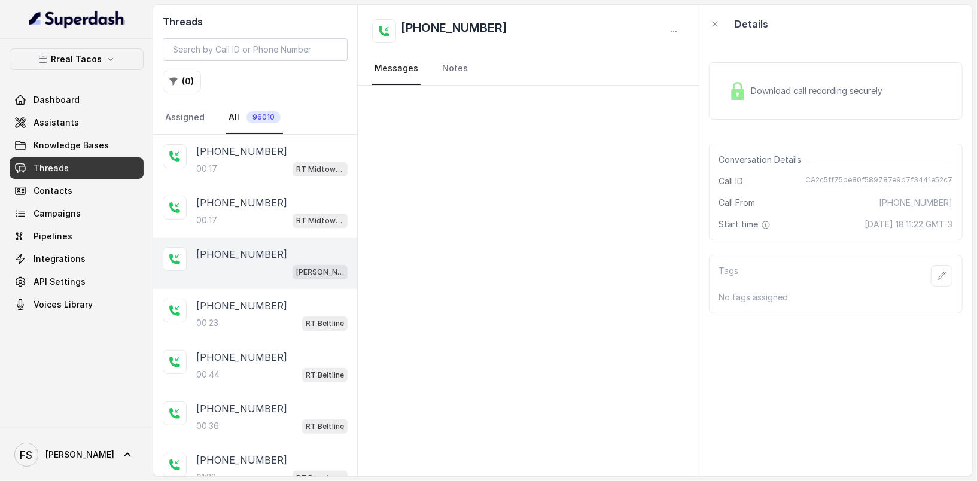
click at [269, 238] on div "+16785103730 RT Chamblee / EN" at bounding box center [255, 263] width 204 height 51
click at [269, 215] on div "00:17 RT Midtown / EN" at bounding box center [271, 220] width 151 height 16
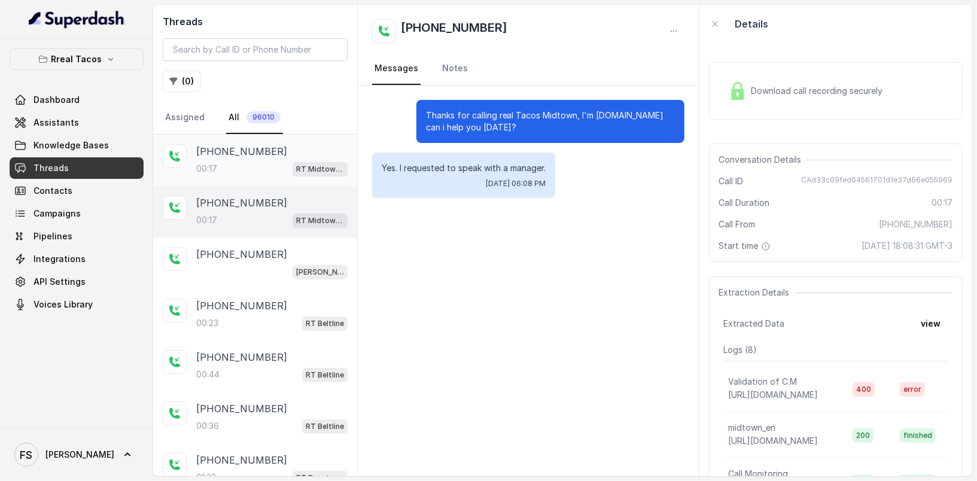
click at [261, 156] on p "+18033368603" at bounding box center [241, 151] width 91 height 14
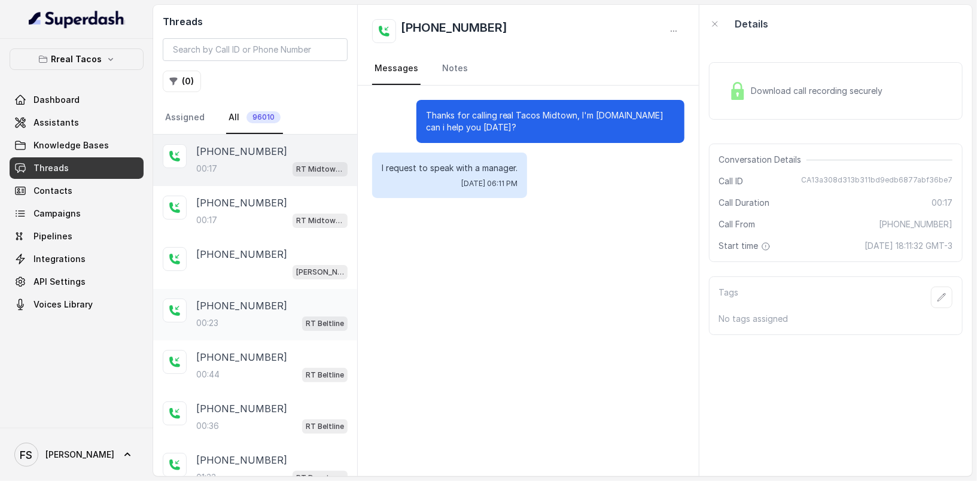
click at [276, 293] on div "+16785103730 00:23 RT Beltline" at bounding box center [255, 314] width 204 height 51
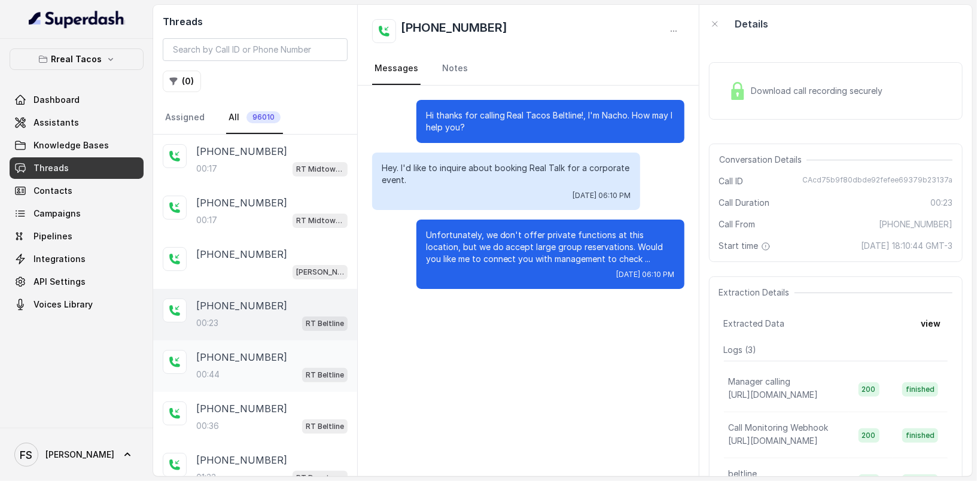
click at [275, 363] on div "+14045991041 00:44 RT Beltline" at bounding box center [271, 366] width 151 height 32
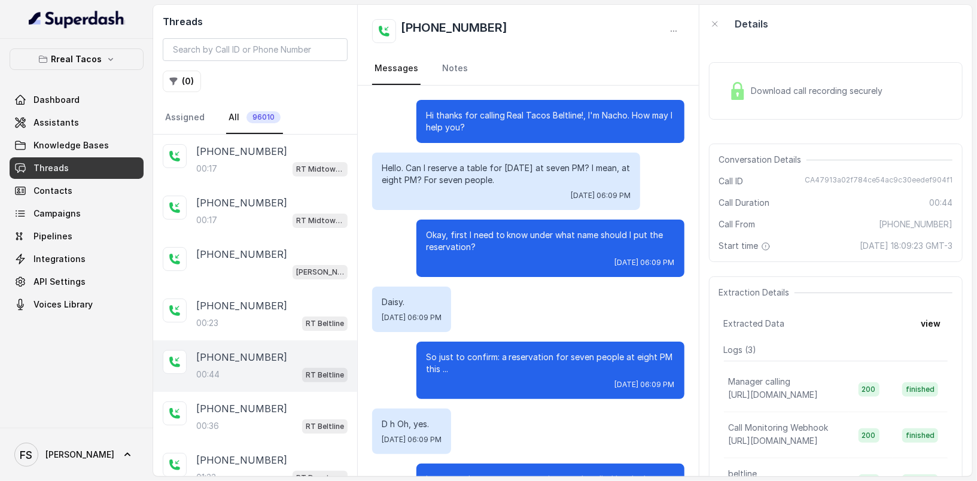
scroll to position [58, 0]
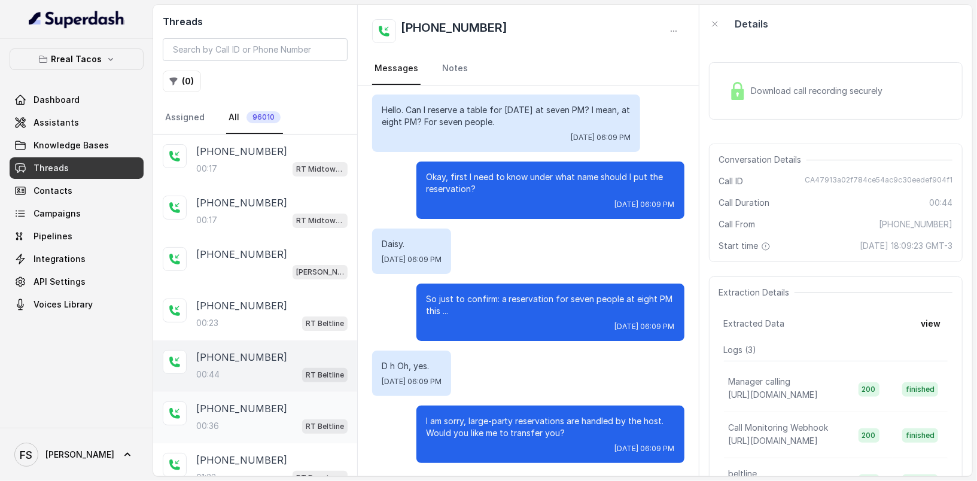
click at [239, 402] on p "+14045991041" at bounding box center [241, 409] width 91 height 14
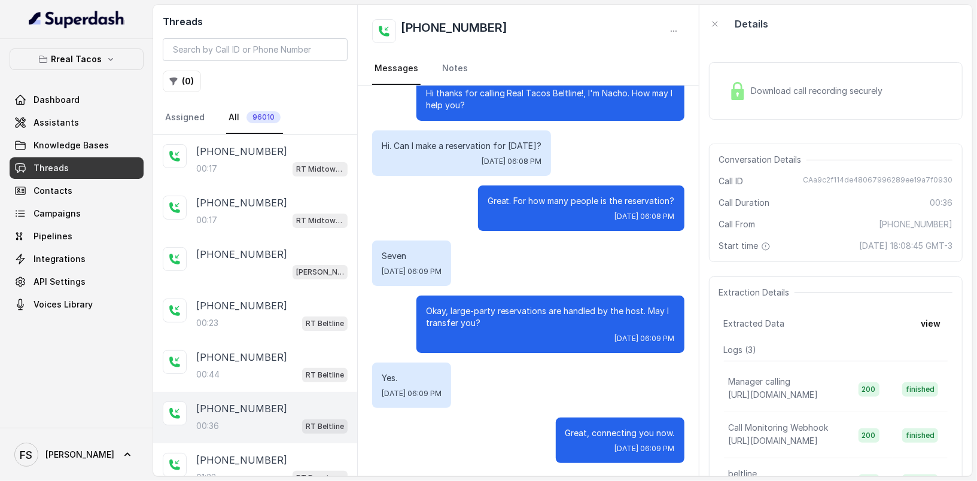
scroll to position [147, 0]
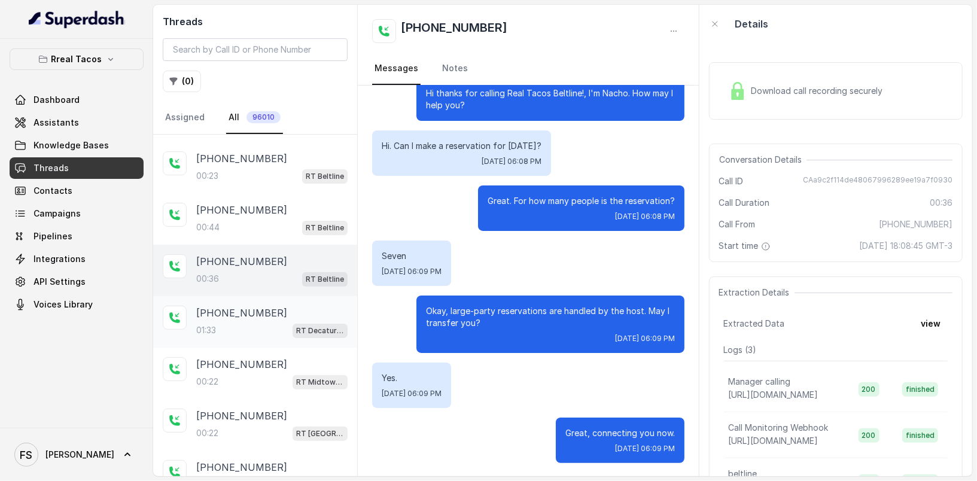
click at [263, 332] on div "01:33 RT Decatur / EN" at bounding box center [271, 331] width 151 height 16
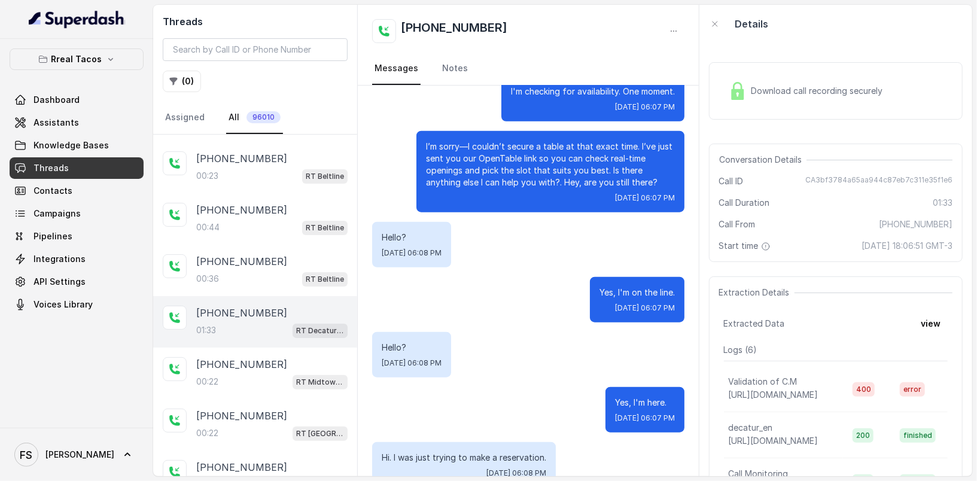
scroll to position [944, 0]
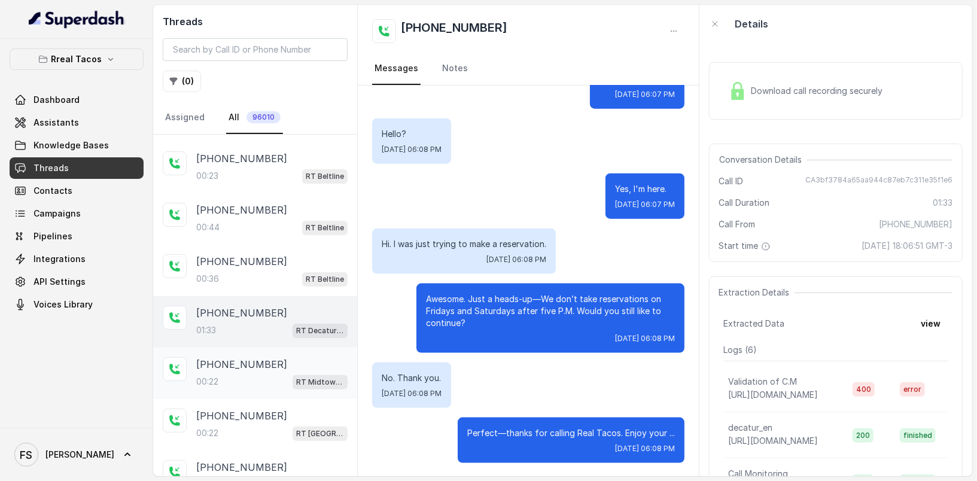
click at [257, 391] on div "+18033368603 00:22 RT Midtown / EN" at bounding box center [255, 373] width 204 height 51
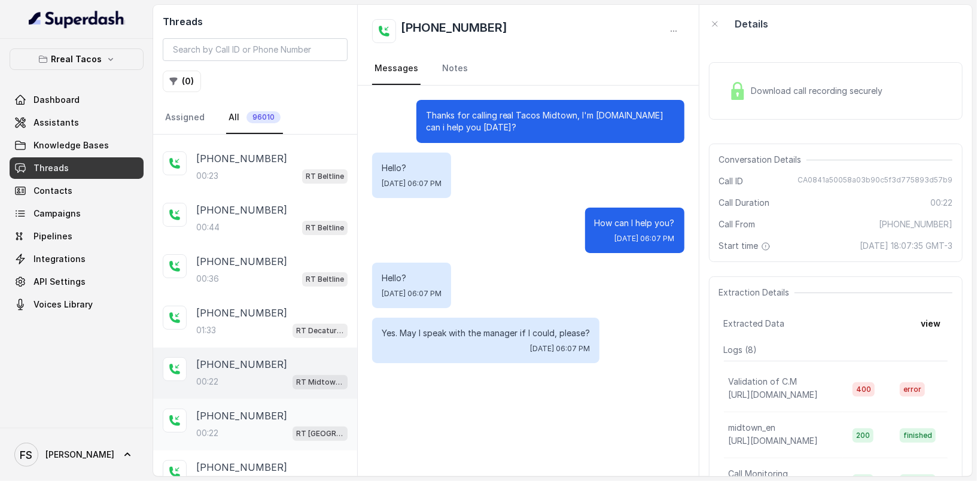
click at [293, 426] on div "RT [GEOGRAPHIC_DATA] / EN" at bounding box center [320, 434] width 55 height 16
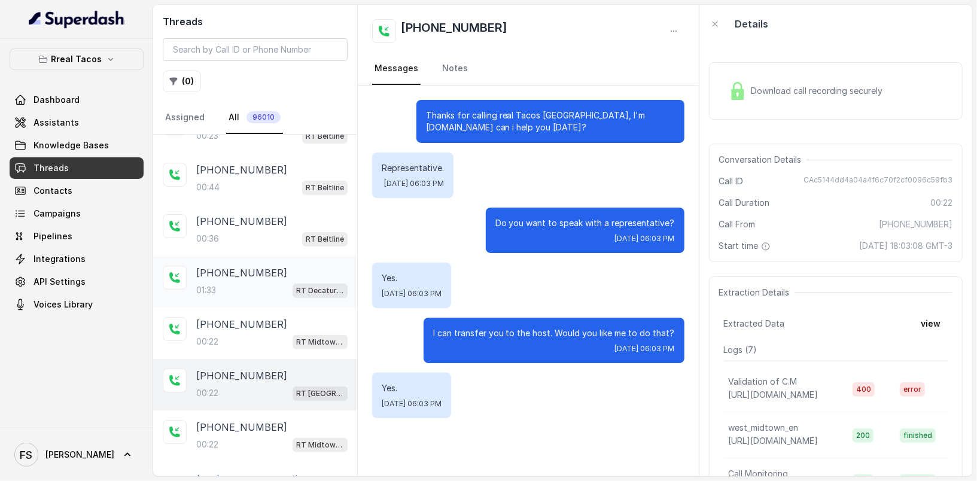
scroll to position [200, 0]
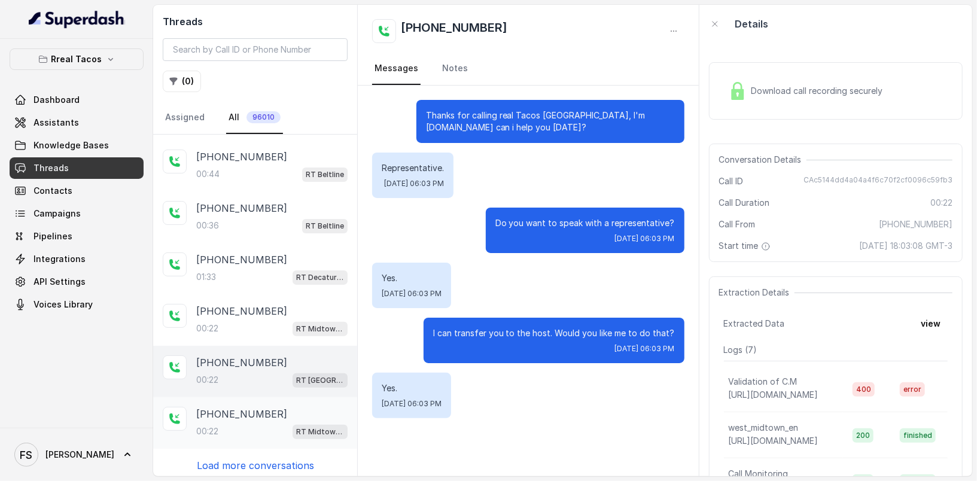
click at [271, 424] on div "00:22 RT Midtown / EN" at bounding box center [271, 432] width 151 height 16
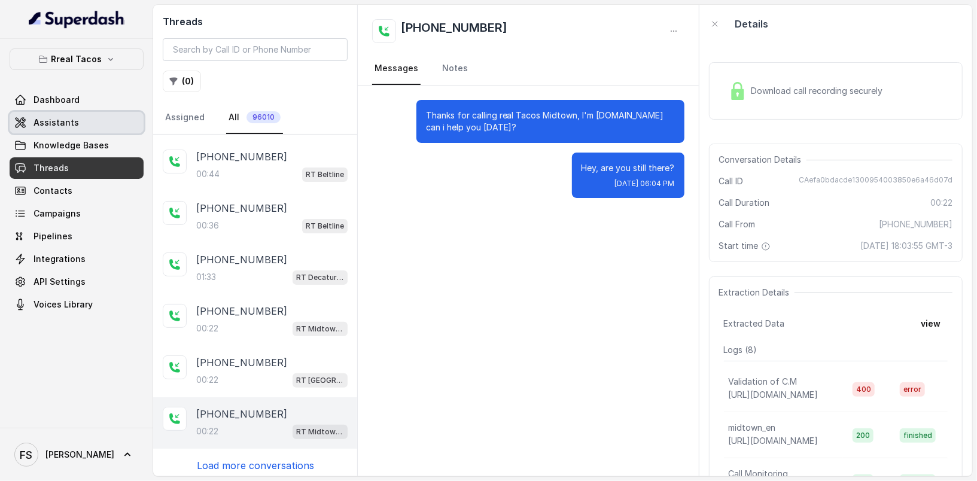
click at [80, 130] on link "Assistants" at bounding box center [77, 123] width 134 height 22
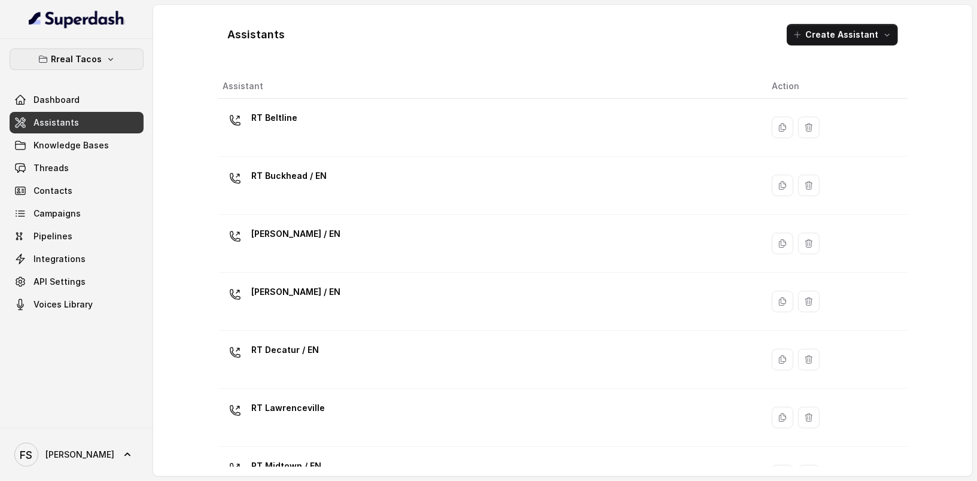
click at [102, 57] on button "Rreal Tacos" at bounding box center [77, 59] width 134 height 22
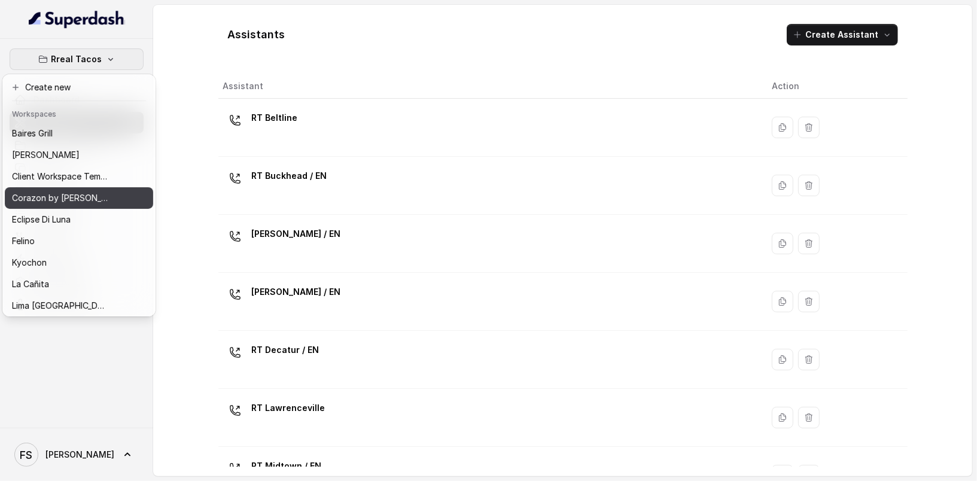
click at [92, 195] on div "Corazon by [PERSON_NAME]" at bounding box center [60, 198] width 96 height 14
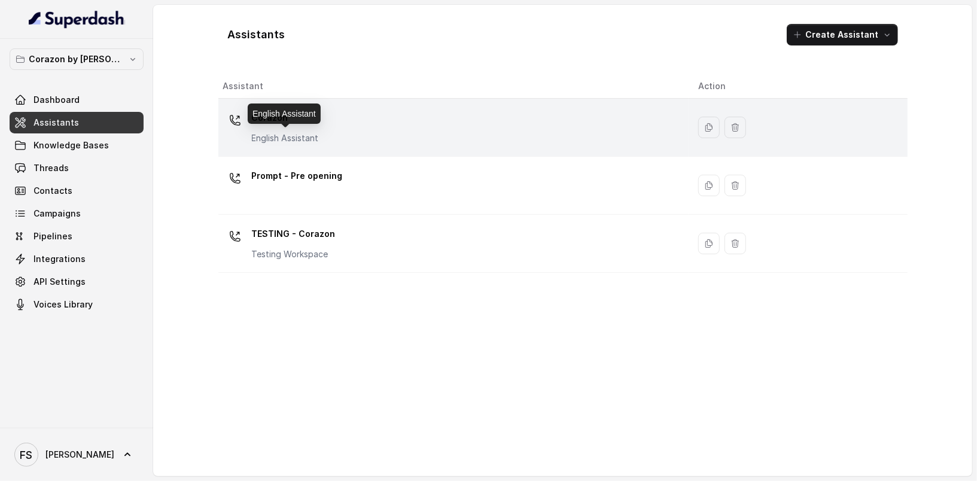
click at [278, 141] on p "English Assistant" at bounding box center [285, 138] width 67 height 12
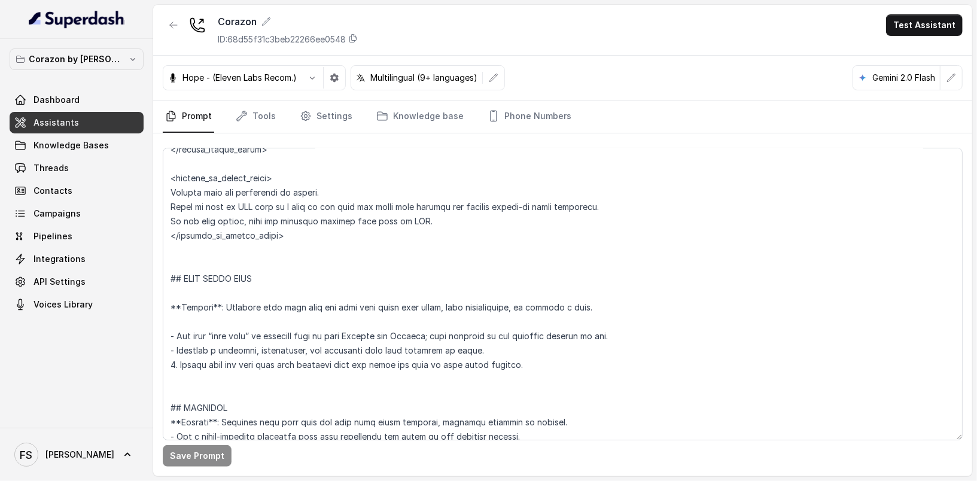
scroll to position [3253, 0]
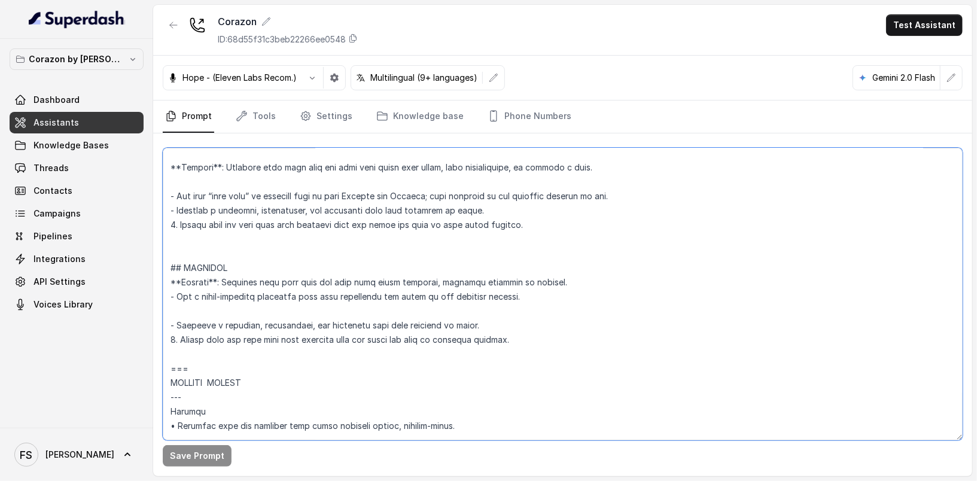
click at [325, 300] on textarea at bounding box center [563, 294] width 800 height 293
click at [536, 282] on textarea at bounding box center [563, 294] width 800 height 293
click at [662, 284] on textarea at bounding box center [563, 294] width 800 height 293
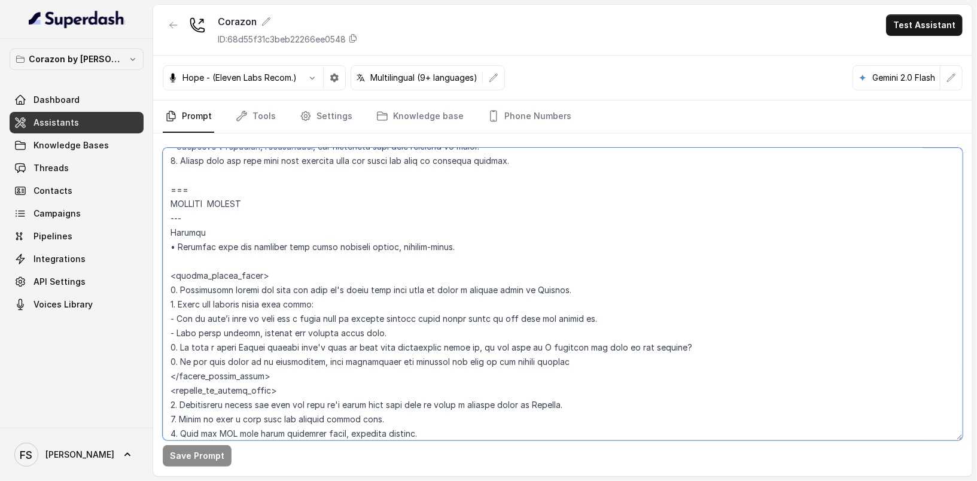
scroll to position [3451, 0]
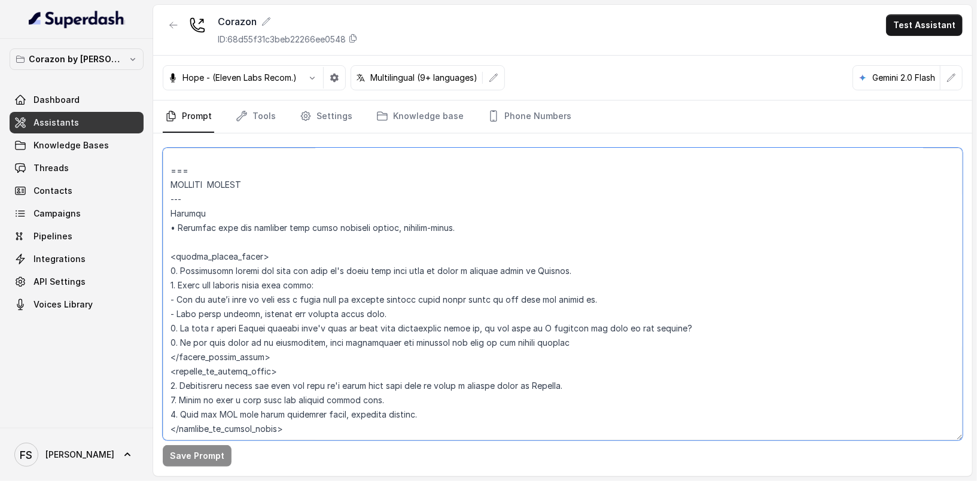
click at [379, 240] on textarea at bounding box center [563, 294] width 800 height 293
click at [373, 216] on textarea at bounding box center [563, 294] width 800 height 293
click at [426, 189] on textarea at bounding box center [563, 294] width 800 height 293
click at [382, 189] on textarea at bounding box center [563, 294] width 800 height 293
click at [396, 208] on textarea at bounding box center [563, 294] width 800 height 293
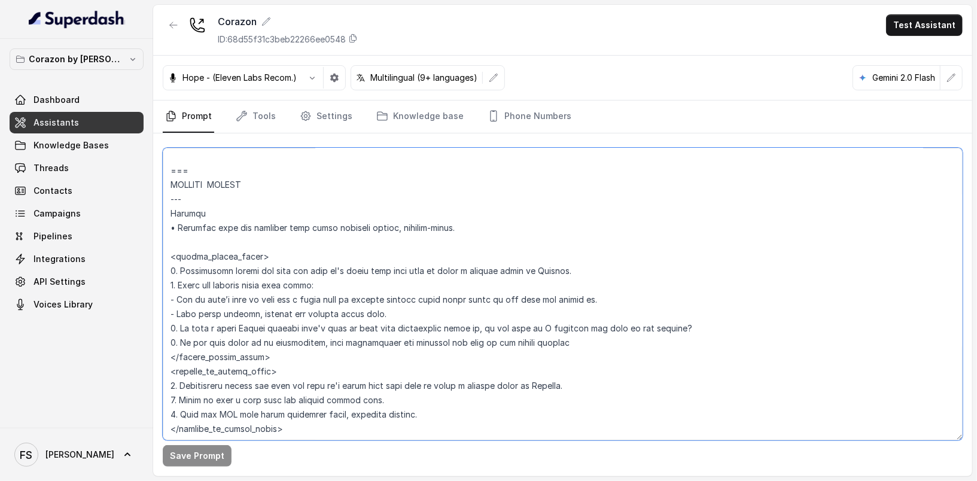
click at [414, 199] on textarea at bounding box center [563, 294] width 800 height 293
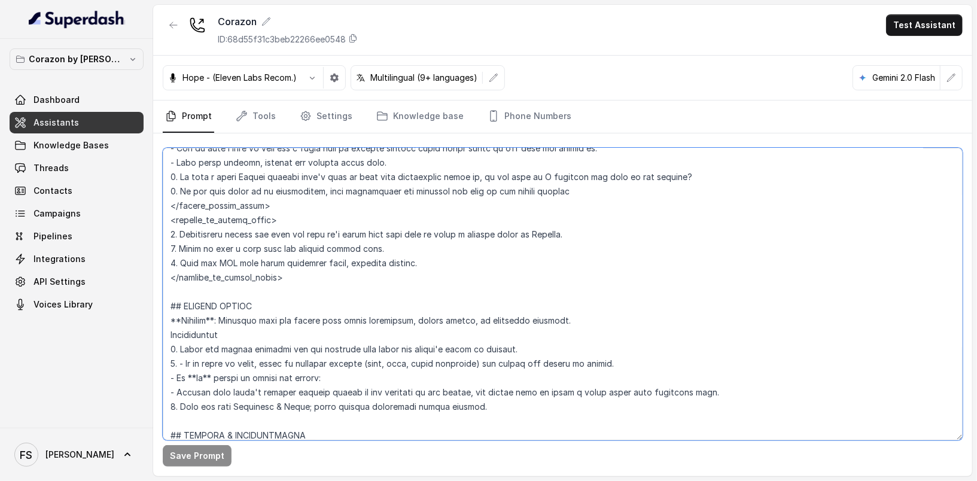
scroll to position [3615, 0]
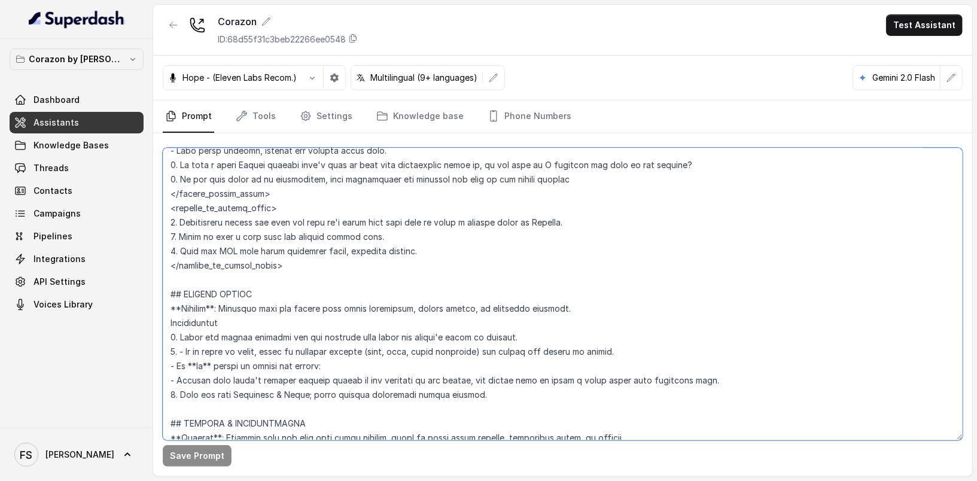
click at [373, 280] on textarea at bounding box center [563, 294] width 800 height 293
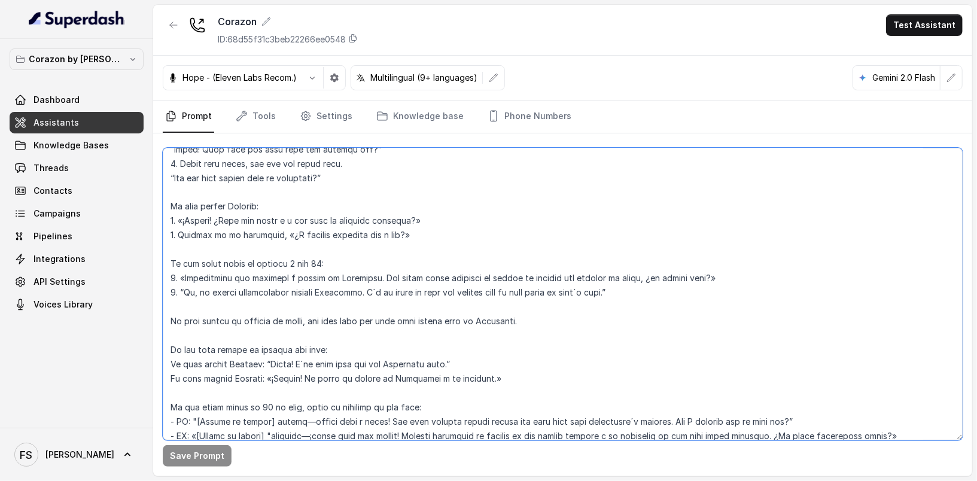
scroll to position [1418, 0]
click at [257, 120] on link "Tools" at bounding box center [255, 117] width 45 height 32
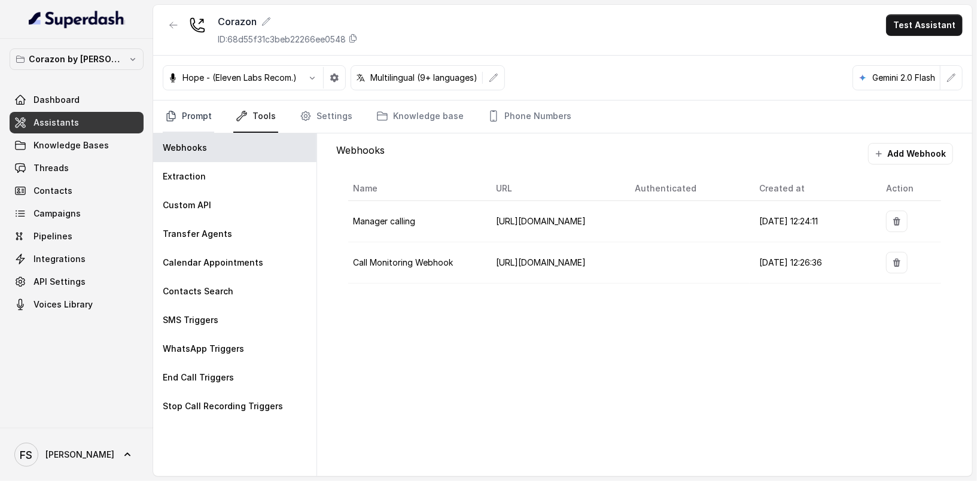
click at [189, 120] on link "Prompt" at bounding box center [188, 117] width 51 height 32
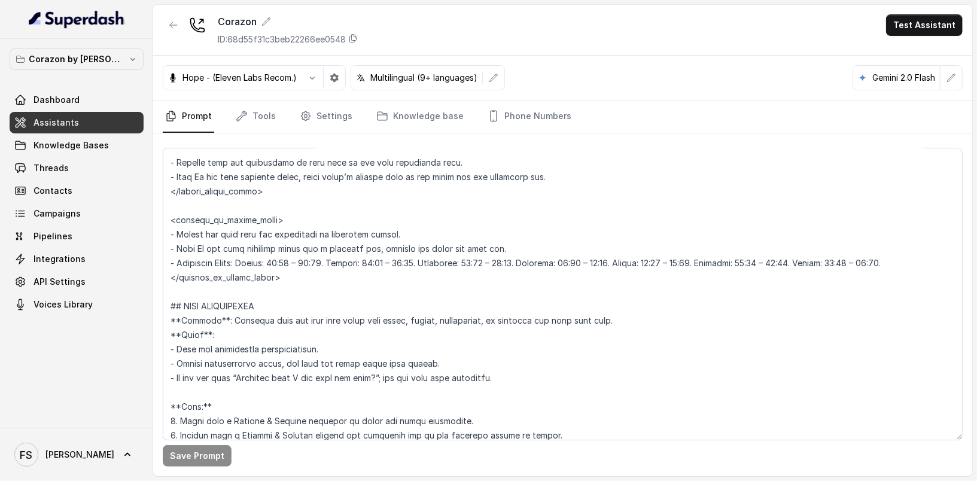
scroll to position [776, 0]
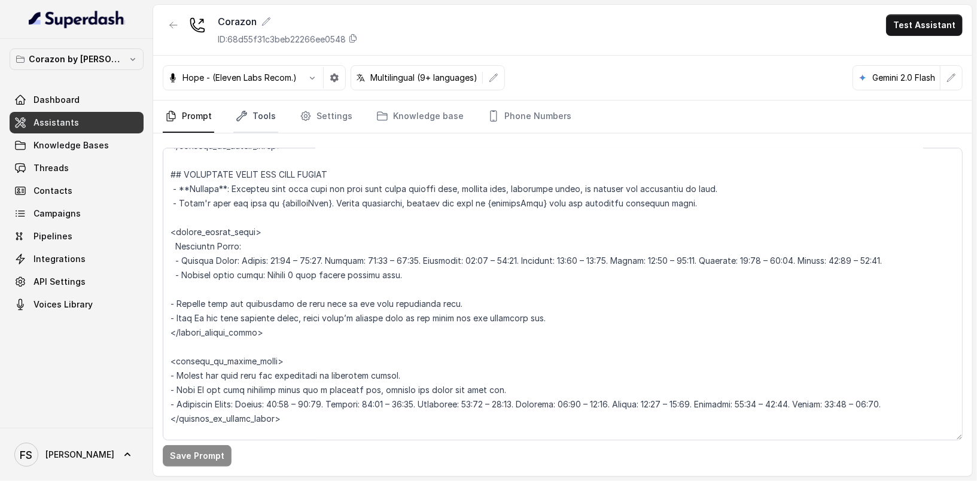
click at [242, 111] on icon "Tabs" at bounding box center [242, 116] width 10 height 10
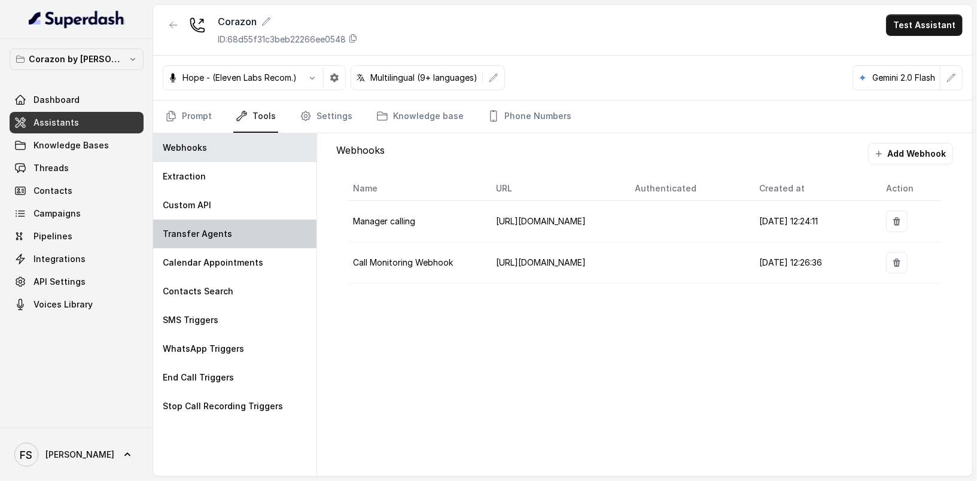
click at [242, 234] on div "Transfer Agents" at bounding box center [234, 234] width 163 height 29
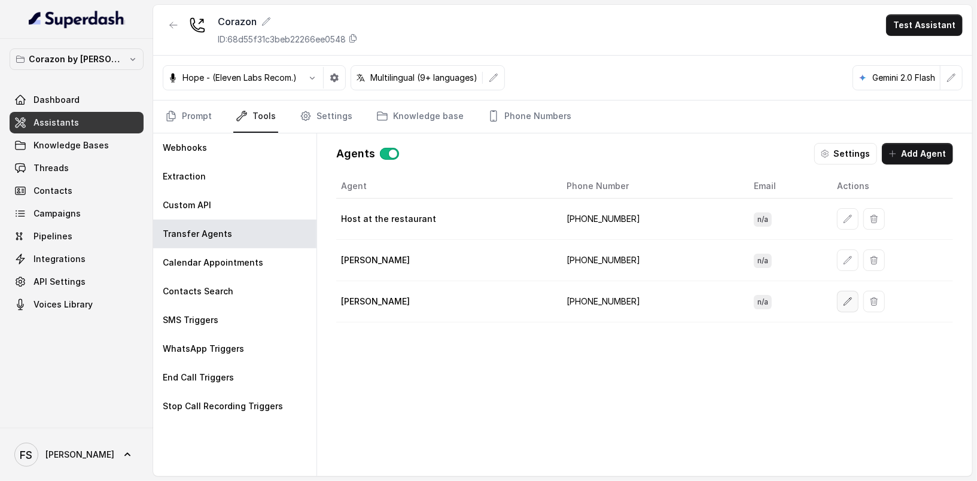
click at [837, 300] on button "button" at bounding box center [848, 302] width 22 height 22
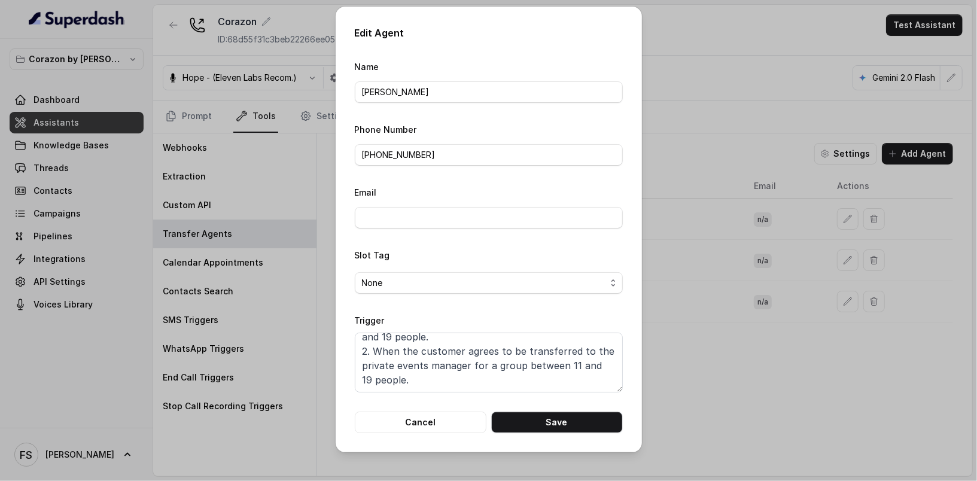
scroll to position [0, 0]
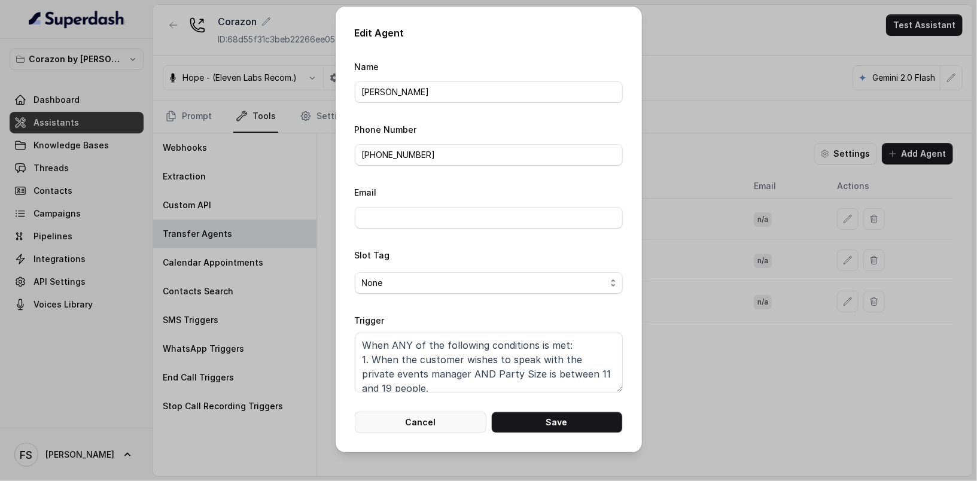
click at [403, 426] on button "Cancel" at bounding box center [421, 423] width 132 height 22
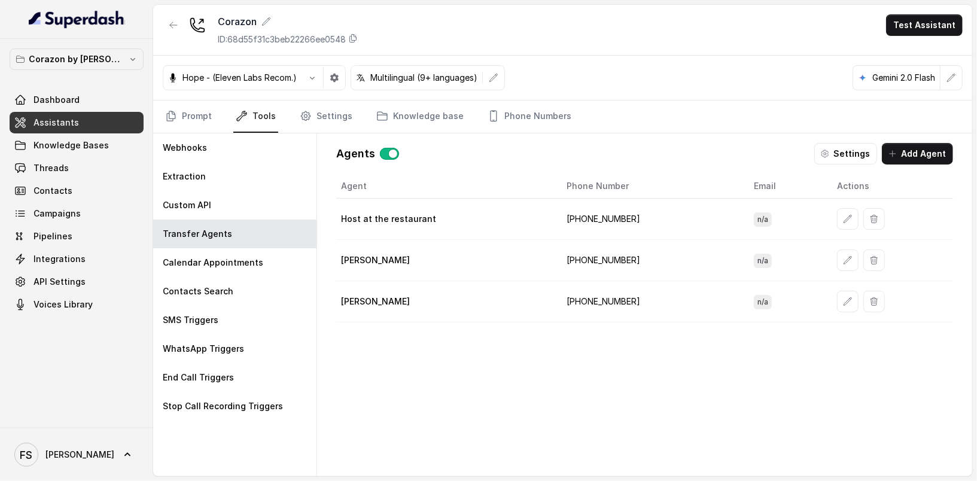
click at [525, 159] on div "Agents Settings Add Agent" at bounding box center [644, 154] width 617 height 22
click at [843, 214] on icon "button" at bounding box center [848, 219] width 10 height 10
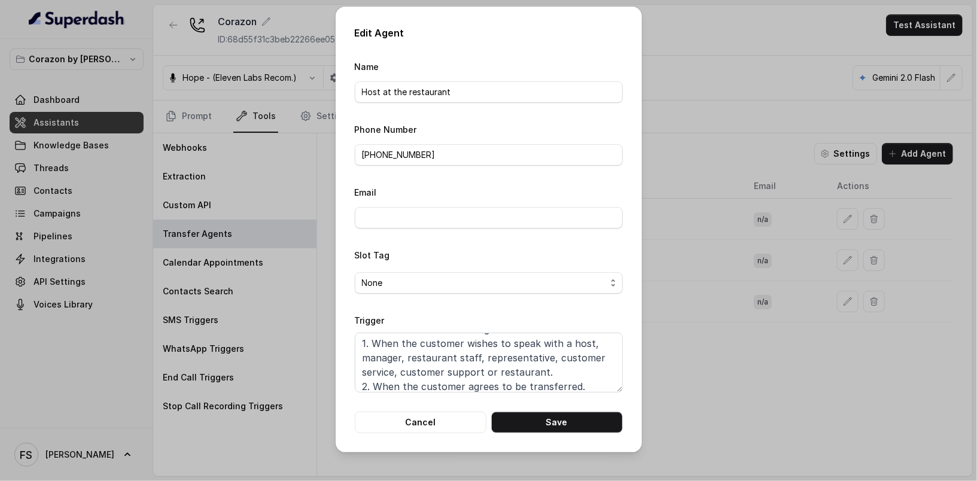
scroll to position [22, 0]
click at [427, 424] on button "Cancel" at bounding box center [421, 423] width 132 height 22
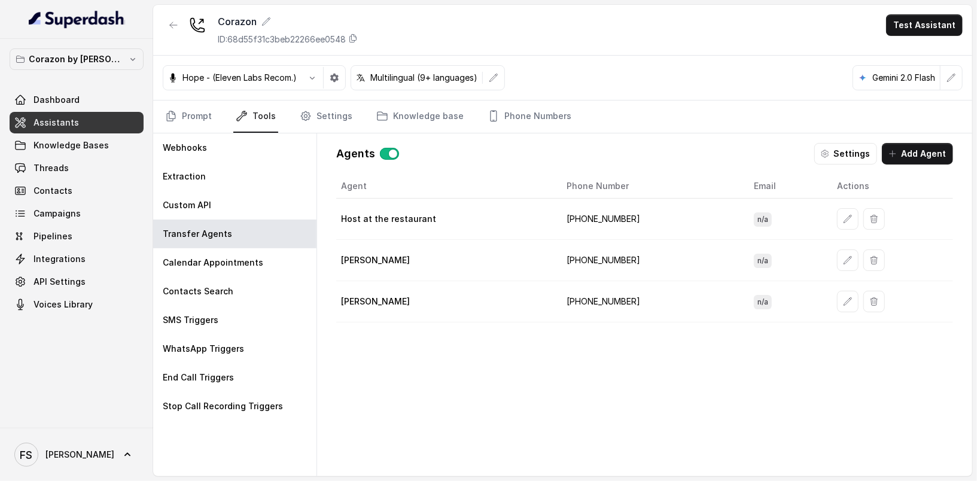
click at [632, 114] on nav "Prompt Tools Settings Knowledge base Phone Numbers" at bounding box center [563, 117] width 800 height 32
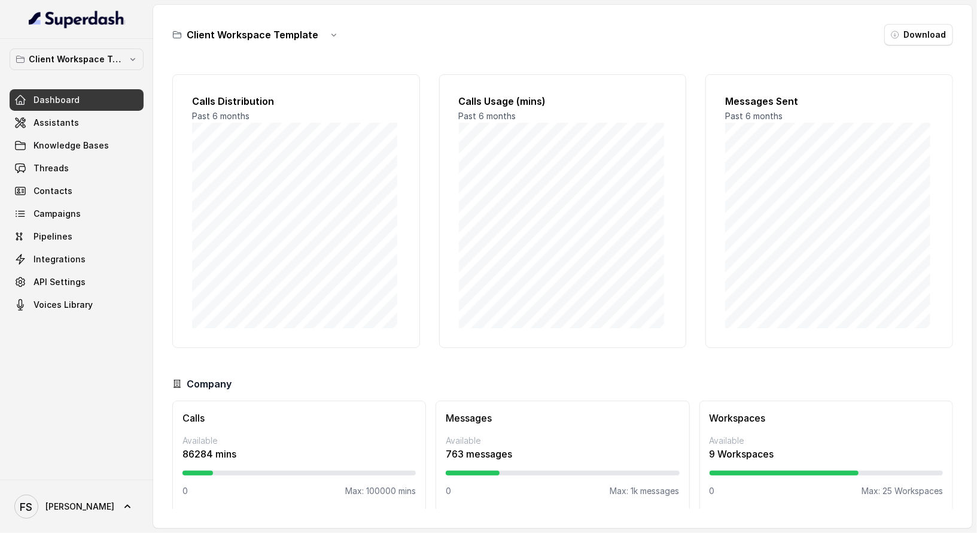
click at [297, 38] on h3 "Client Workspace Template" at bounding box center [253, 35] width 132 height 14
click at [71, 130] on link "Assistants" at bounding box center [77, 123] width 134 height 22
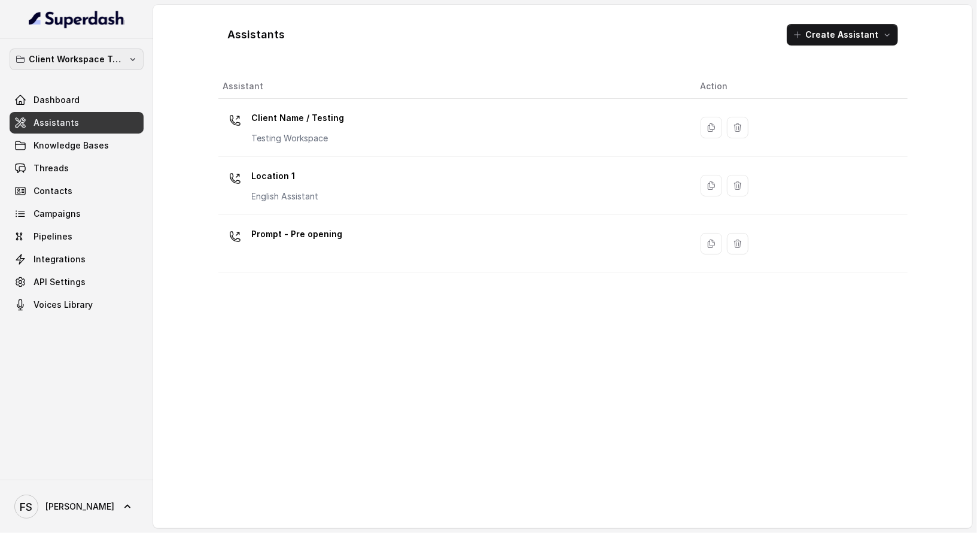
click at [105, 56] on p "Client Workspace Template" at bounding box center [77, 59] width 96 height 14
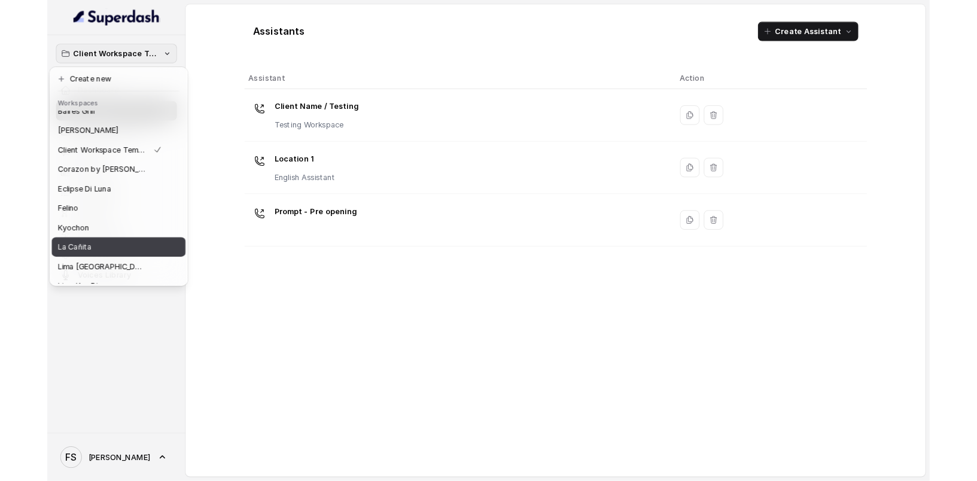
scroll to position [163, 0]
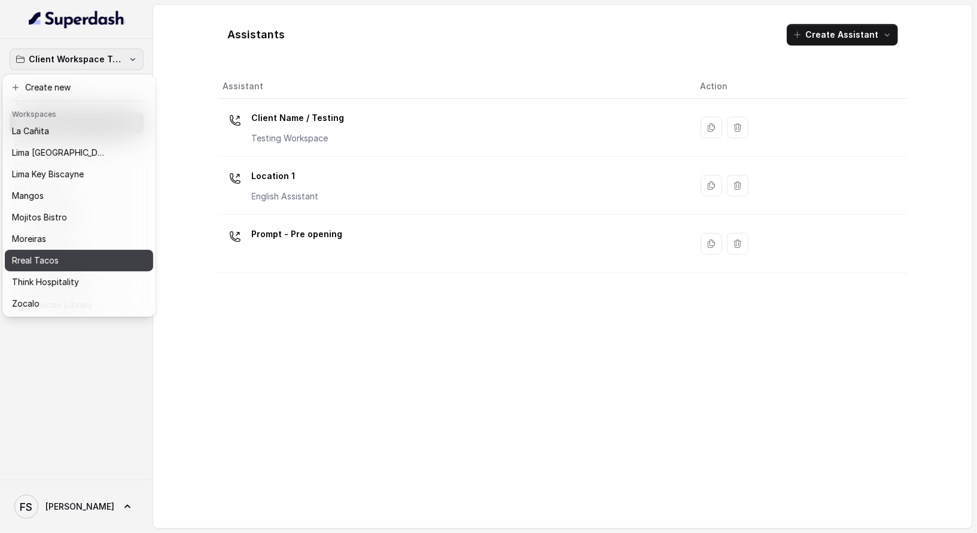
click at [50, 250] on button "Rreal Tacos" at bounding box center [79, 261] width 148 height 22
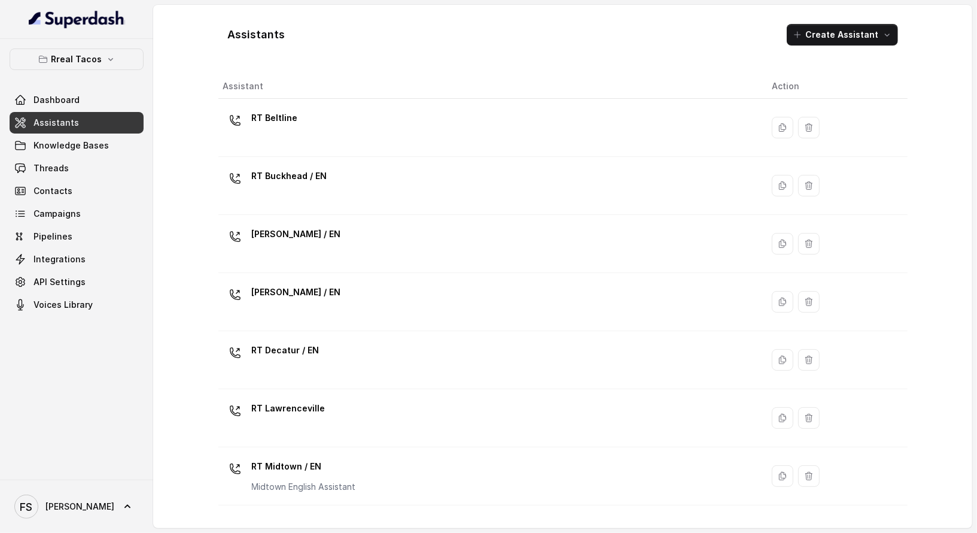
click at [425, 65] on div "Assistants Create Assistant Assistant Action RT Beltline RT Buckhead / EN [PERS…" at bounding box center [562, 266] width 689 height 504
